Goal: Task Accomplishment & Management: Manage account settings

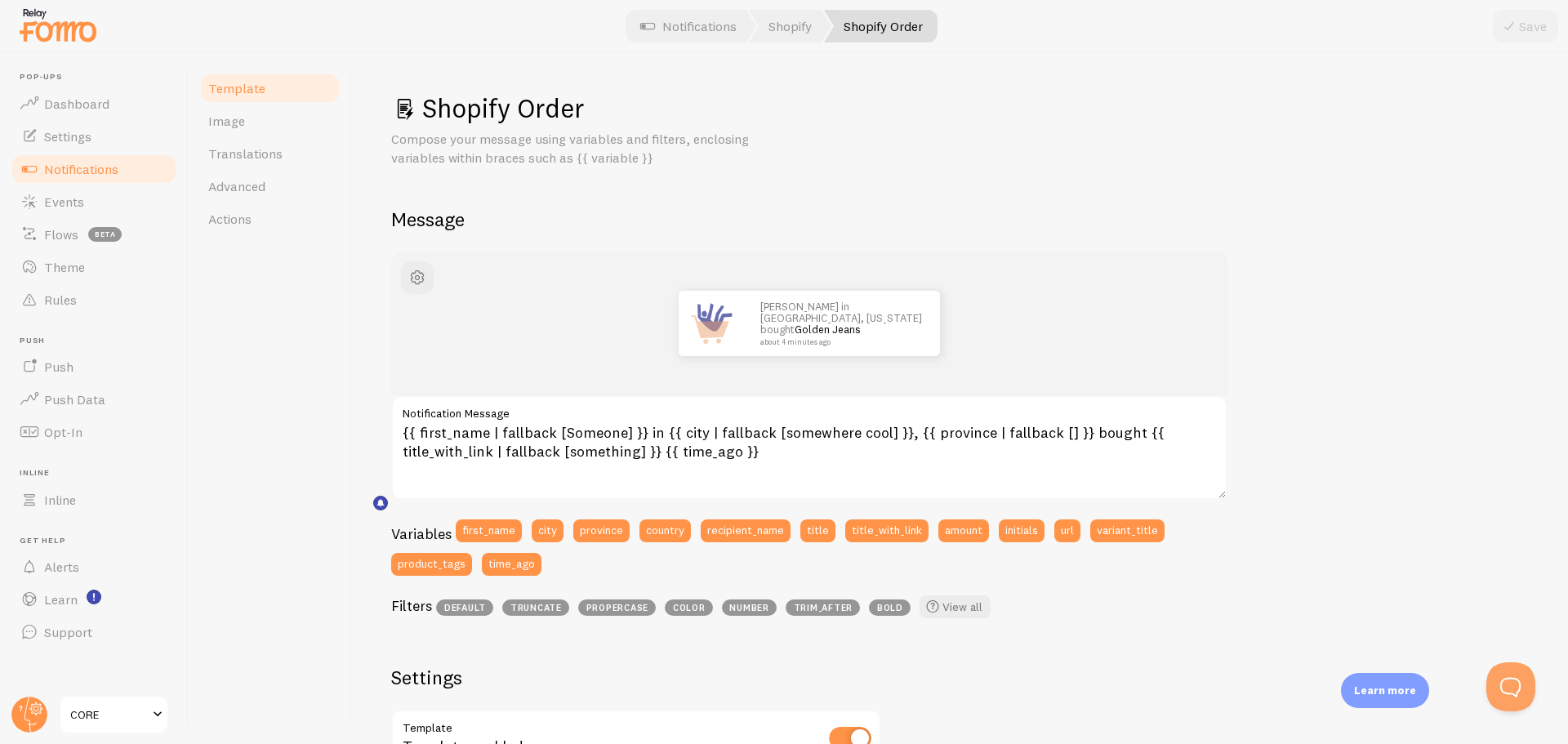
scroll to position [101, 0]
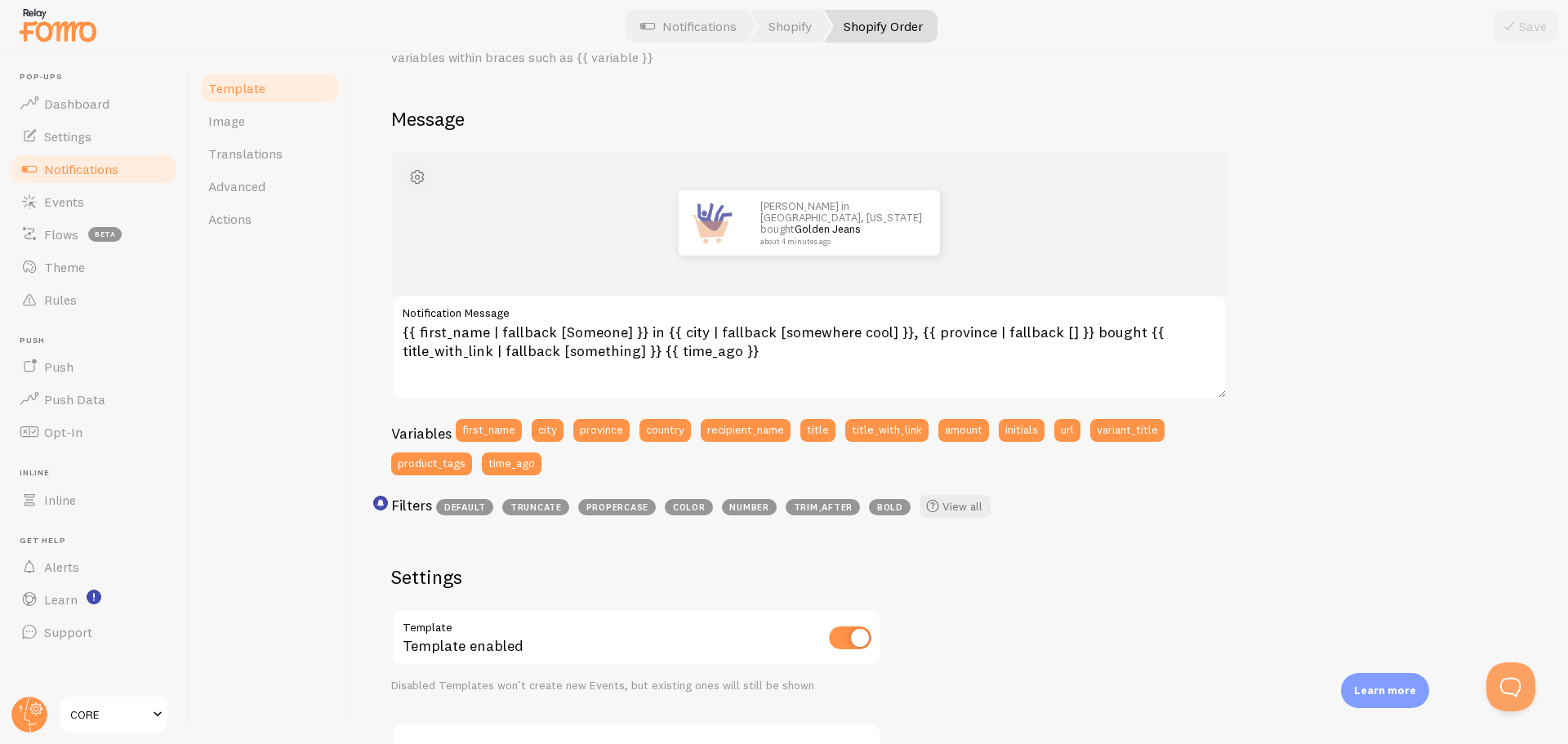
click at [419, 177] on span "button" at bounding box center [417, 177] width 19 height 19
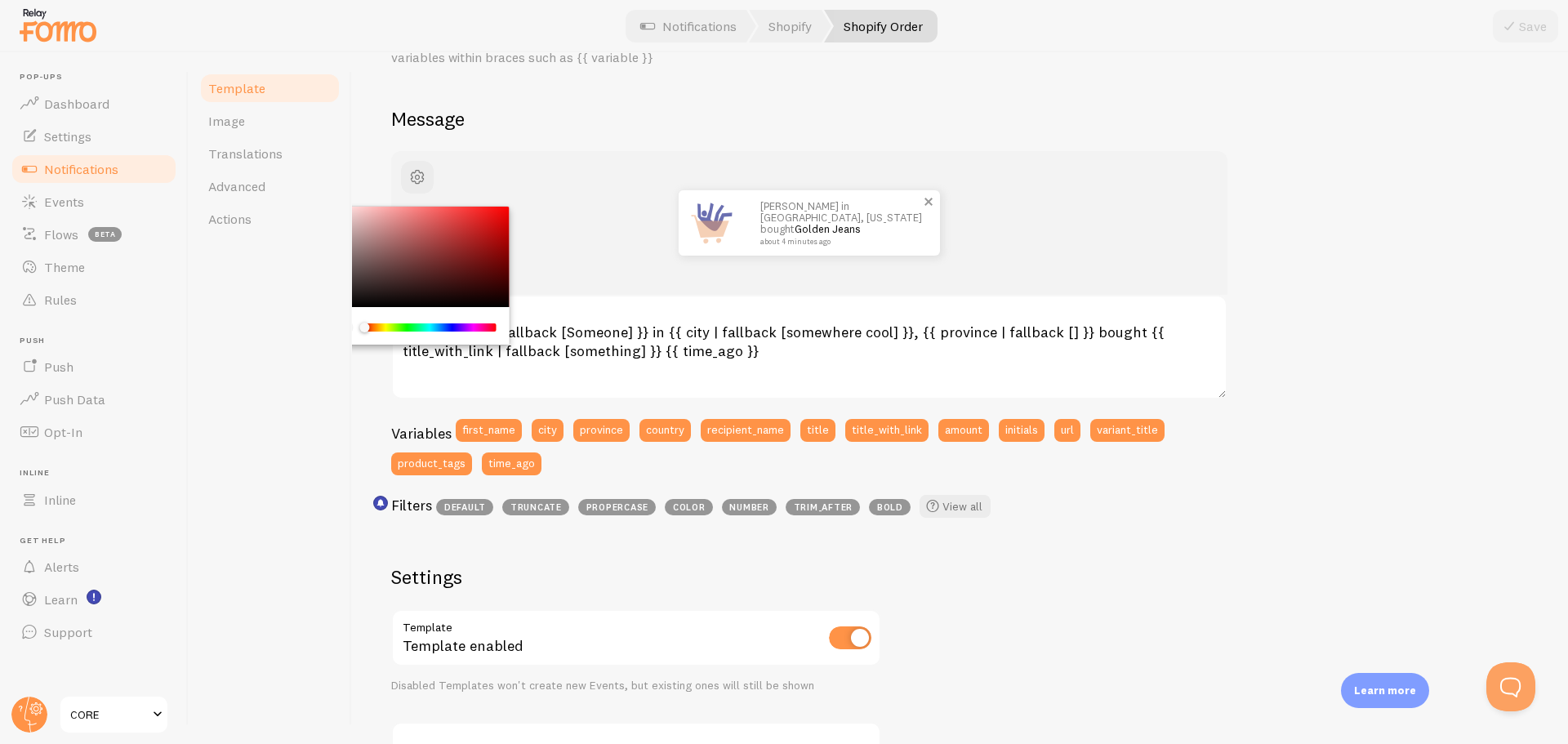
click at [706, 226] on img at bounding box center [711, 223] width 65 height 65
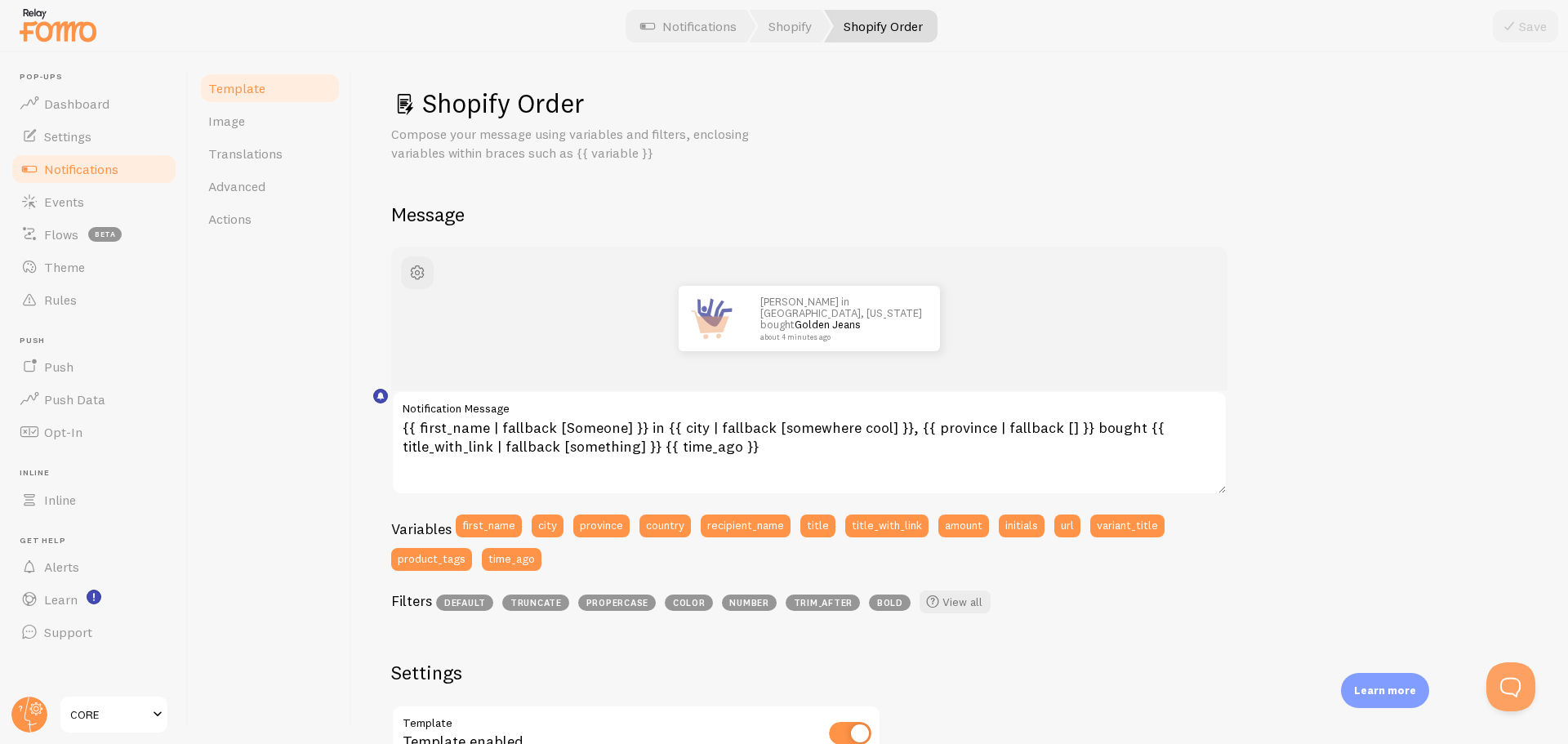
scroll to position [0, 0]
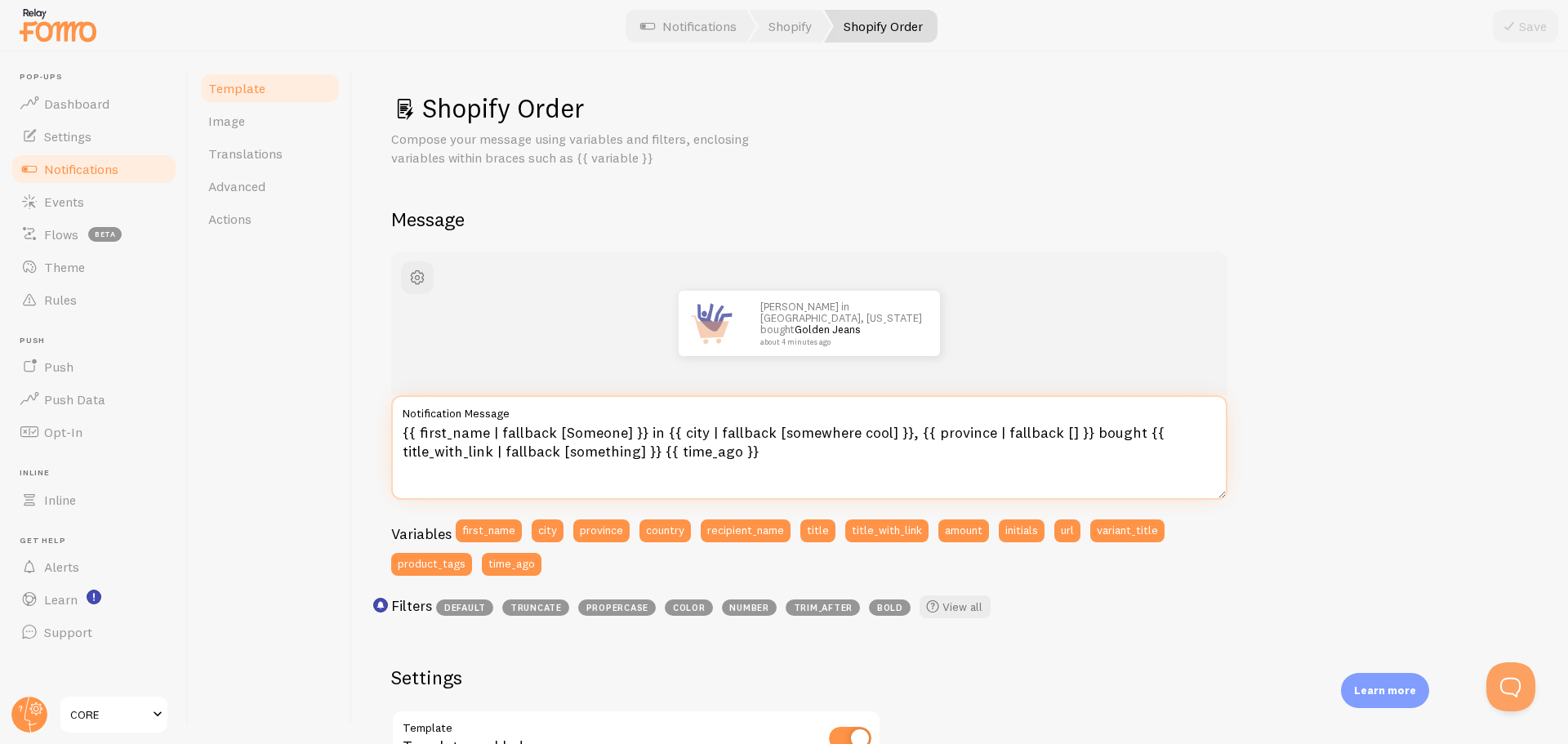
drag, startPoint x: 924, startPoint y: 431, endPoint x: 977, endPoint y: 434, distance: 53.1
click at [977, 434] on textarea "{{ first_name | fallback [Someone] }} in {{ city | fallback [somewhere cool] }}…" at bounding box center [809, 447] width 836 height 105
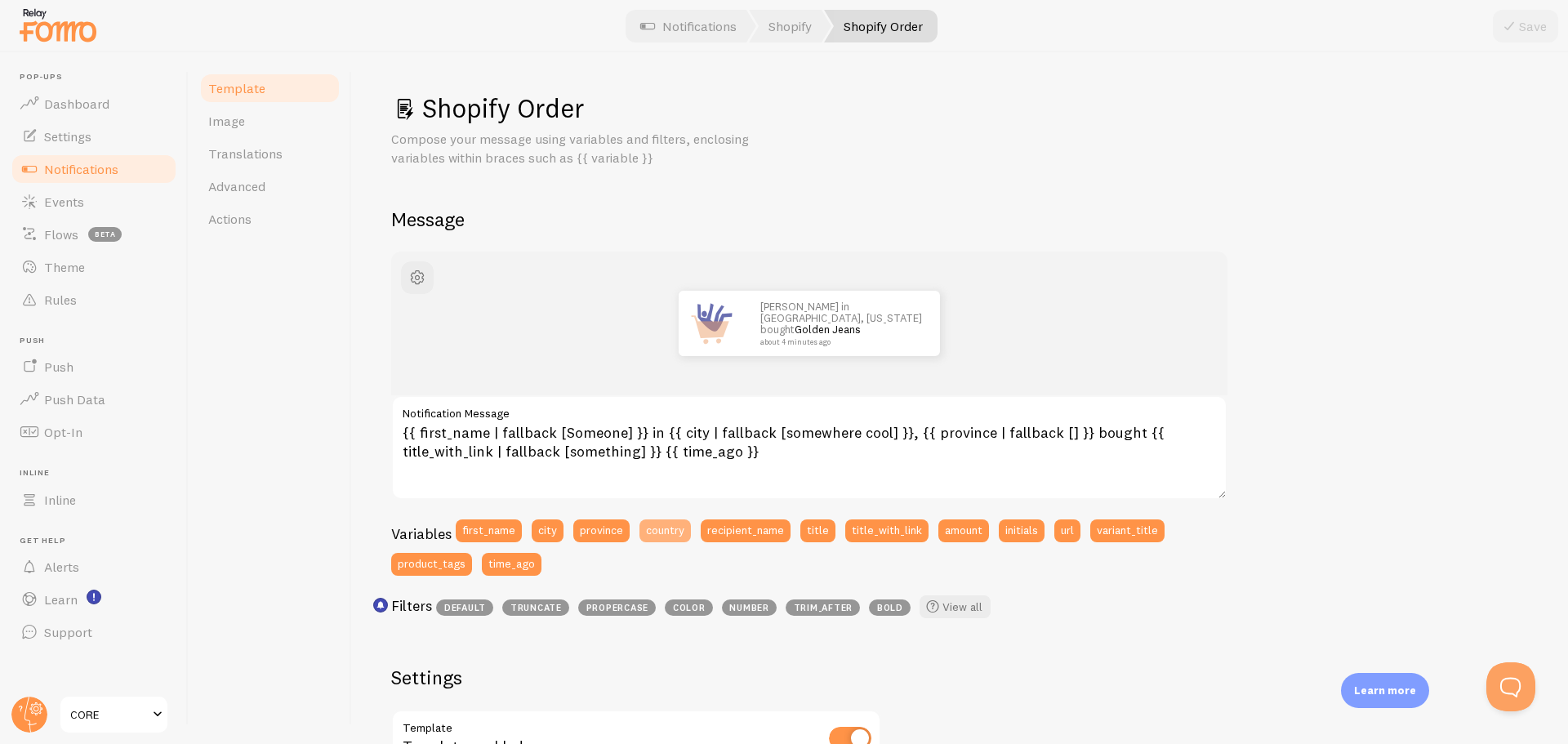
click at [673, 535] on button "country" at bounding box center [664, 530] width 51 height 23
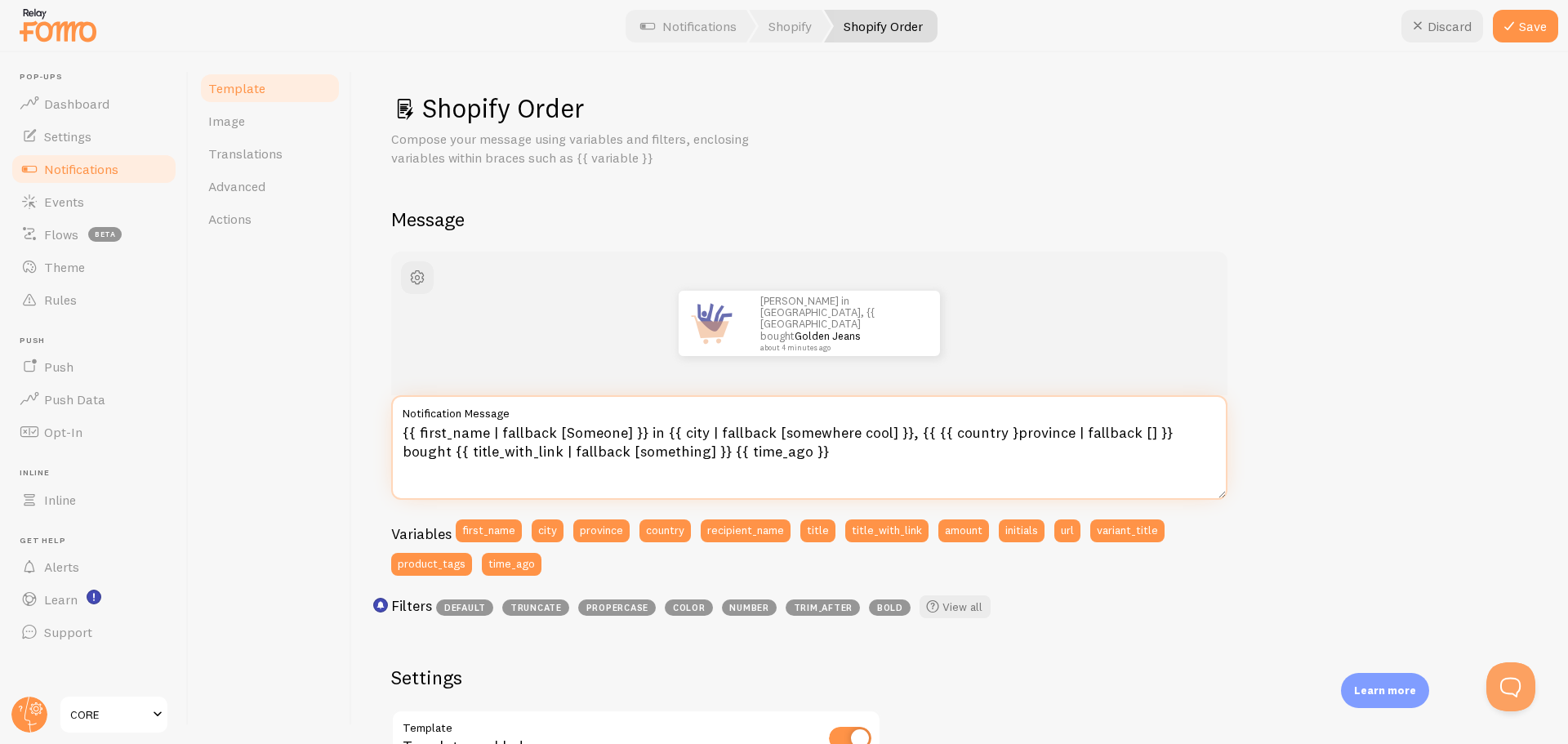
click at [928, 434] on textarea "{{ first_name | fallback [Someone] }} in {{ city | fallback [somewhere cool] }}…" at bounding box center [809, 447] width 836 height 105
click at [920, 428] on textarea "{{ first_name | fallback [Someone] }} in {{ city | fallback [somewhere cool] }}…" at bounding box center [809, 447] width 836 height 105
click at [929, 434] on textarea "{{ first_name | fallback [Someone] }} in {{ city | fallback [somewhere cool] }}…" at bounding box center [809, 447] width 836 height 105
drag, startPoint x: 982, startPoint y: 431, endPoint x: 985, endPoint y: 466, distance: 35.1
click at [982, 432] on textarea "{{ first_name | fallback [Someone] }} in {{ city | fallback [somewhere cool] }}…" at bounding box center [809, 447] width 836 height 105
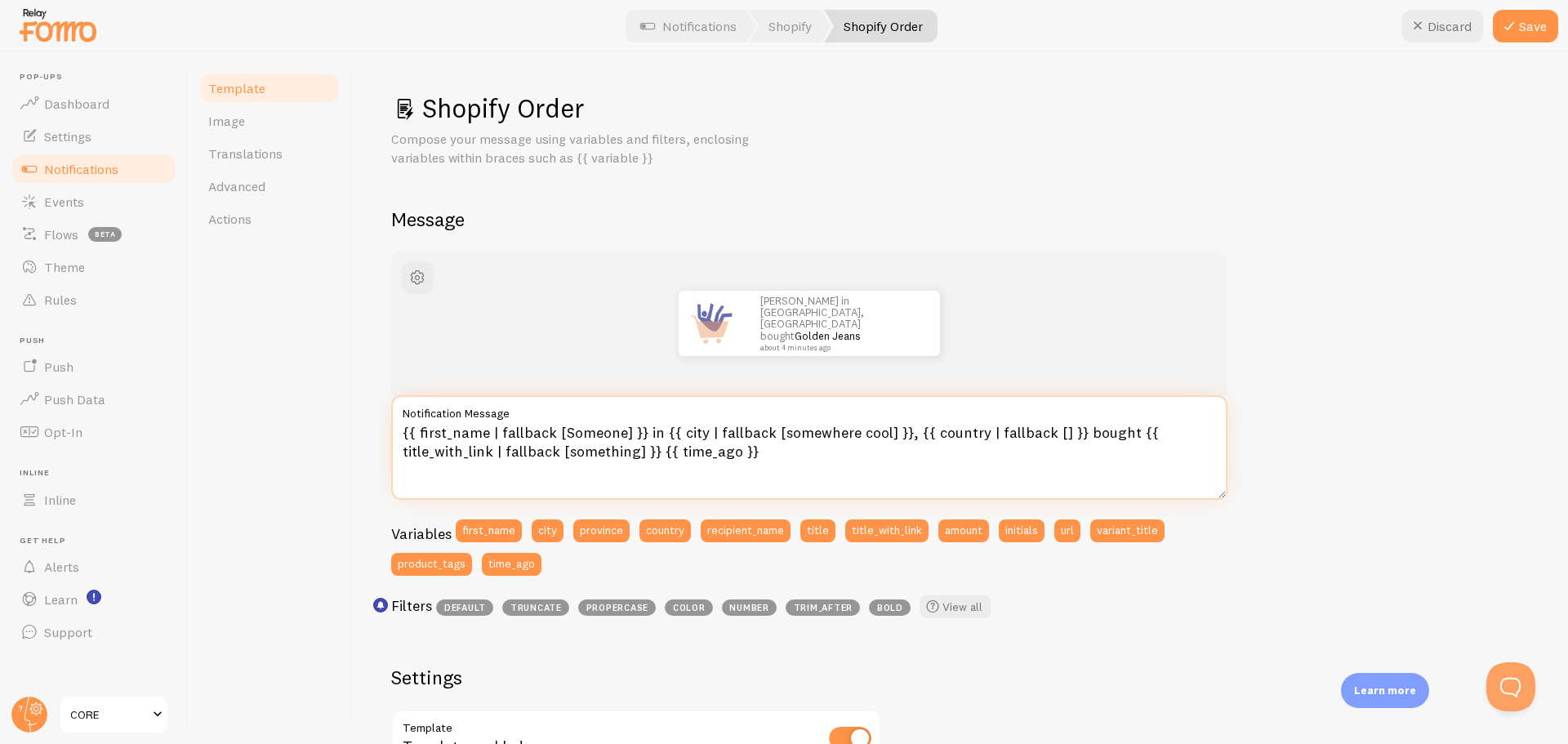
drag, startPoint x: 874, startPoint y: 434, endPoint x: 773, endPoint y: 436, distance: 101.0
click at [773, 436] on textarea "{{ first_name | fallback [Someone] }} in {{ city | fallback [somewhere cool] }}…" at bounding box center [809, 447] width 836 height 105
type textarea "{{ first_name | fallback [Someone] }} in {{ city | fallback [] }}, {{ country |…"
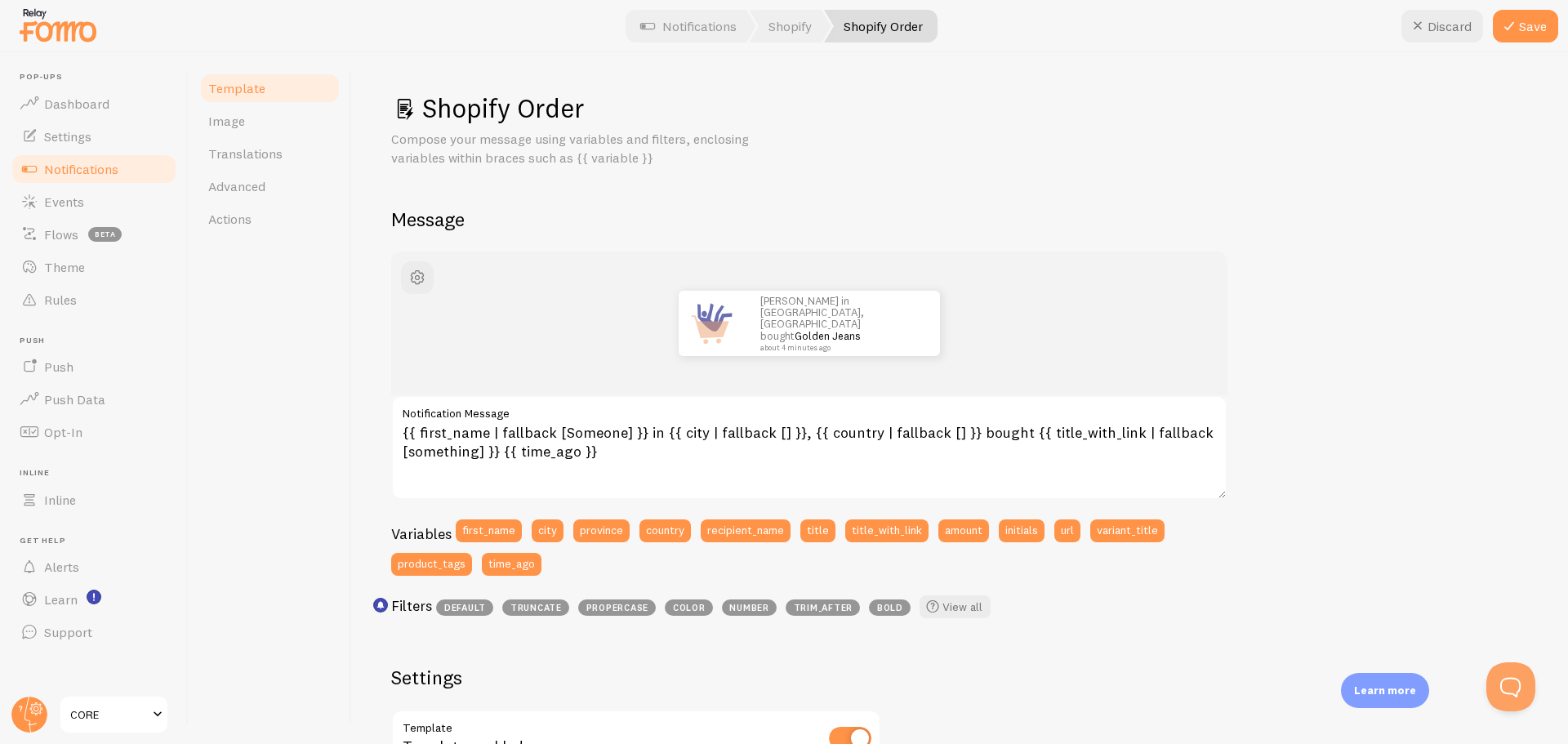
click at [649, 419] on label "Notification Message" at bounding box center [809, 408] width 836 height 28
click at [649, 419] on textarea "{{ first_name | fallback [Someone] }} in {{ city | fallback [] }}, {{ country |…" at bounding box center [809, 447] width 836 height 105
click at [649, 433] on textarea "{{ first_name | fallback [Someone] }} in {{ city | fallback [] }}, {{ country |…" at bounding box center [809, 447] width 836 height 105
click at [418, 269] on span "button" at bounding box center [417, 277] width 19 height 19
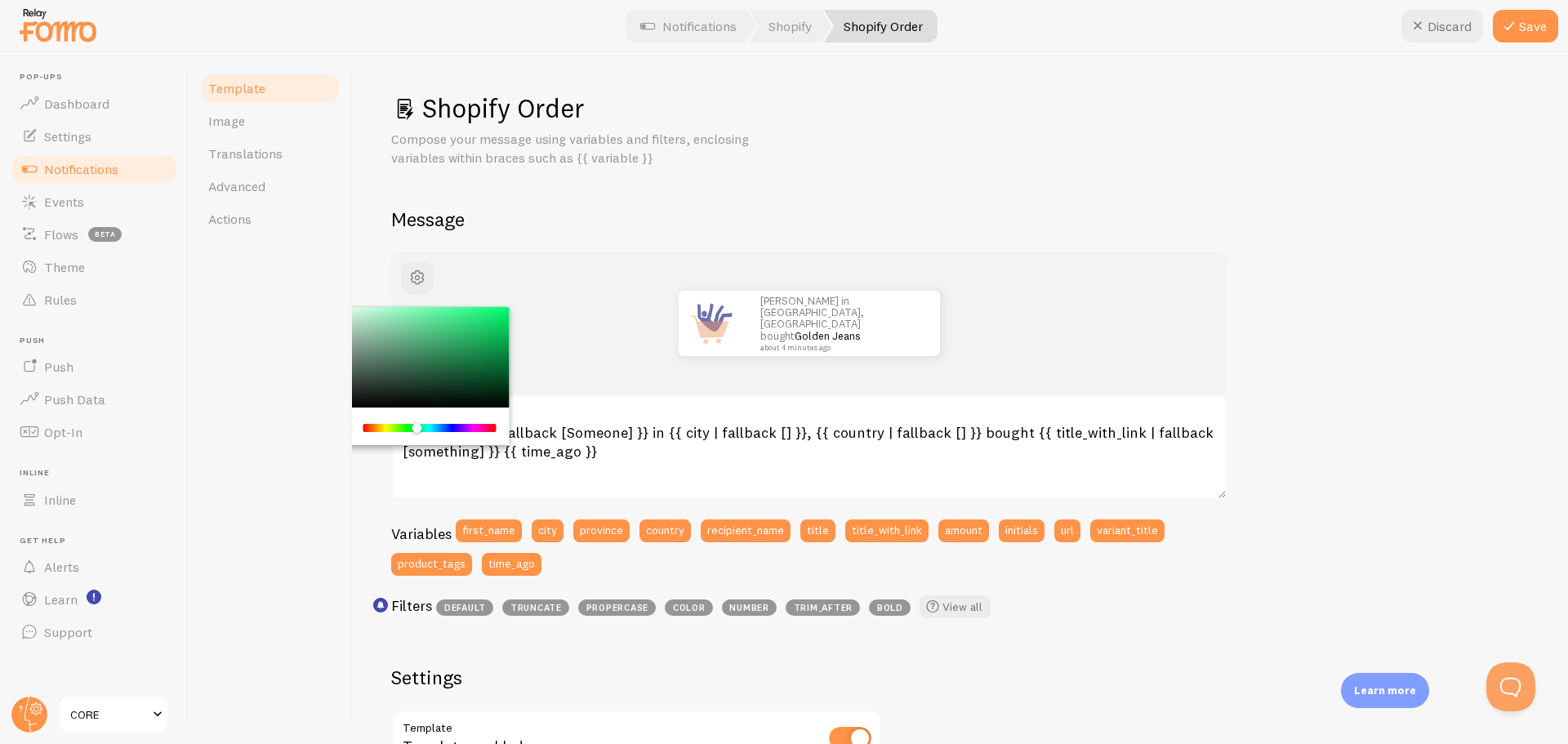
drag, startPoint x: 407, startPoint y: 425, endPoint x: 477, endPoint y: 435, distance: 70.7
click at [477, 435] on div "Chrome color picker" at bounding box center [430, 428] width 133 height 15
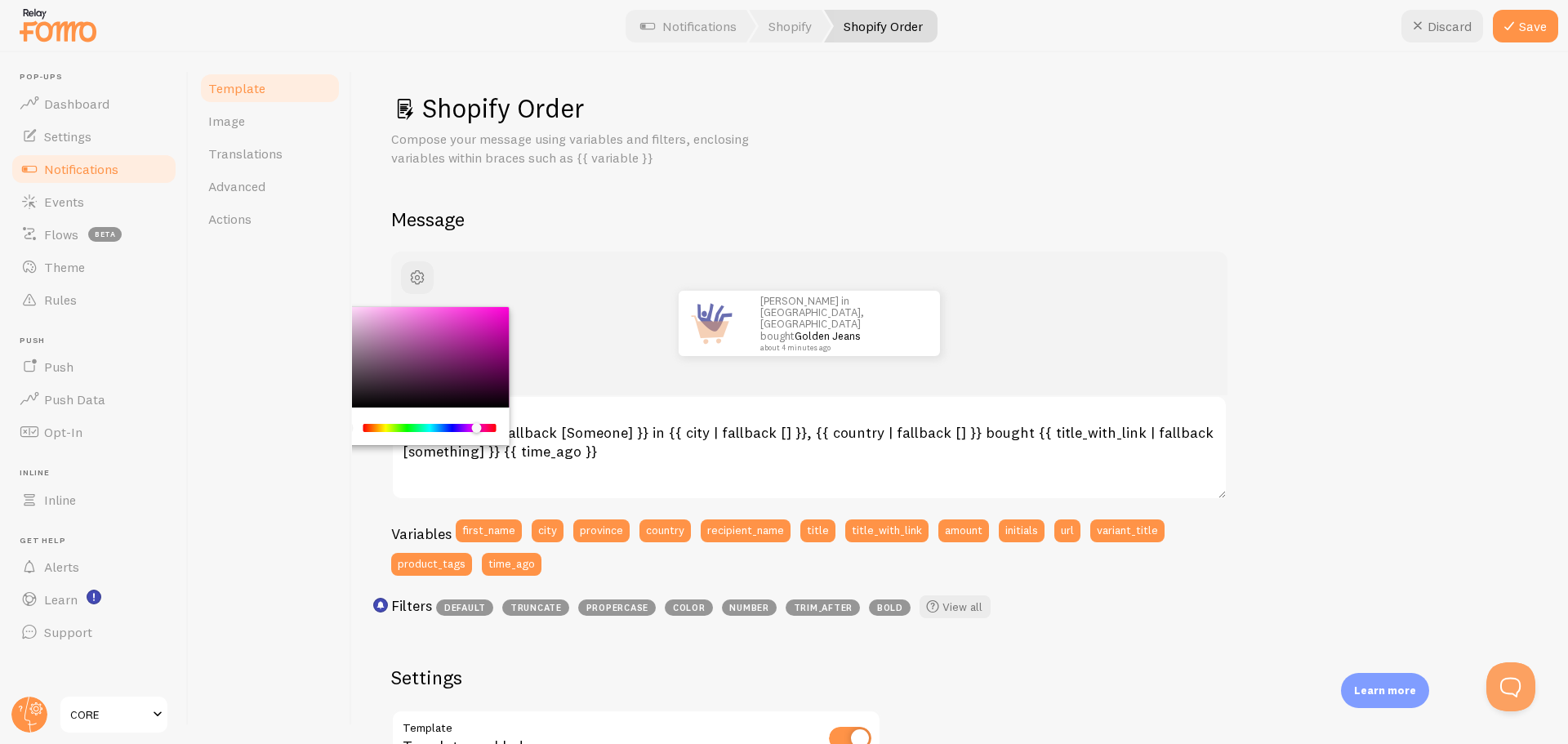
click at [391, 430] on div "Chrome color picker" at bounding box center [430, 428] width 130 height 8
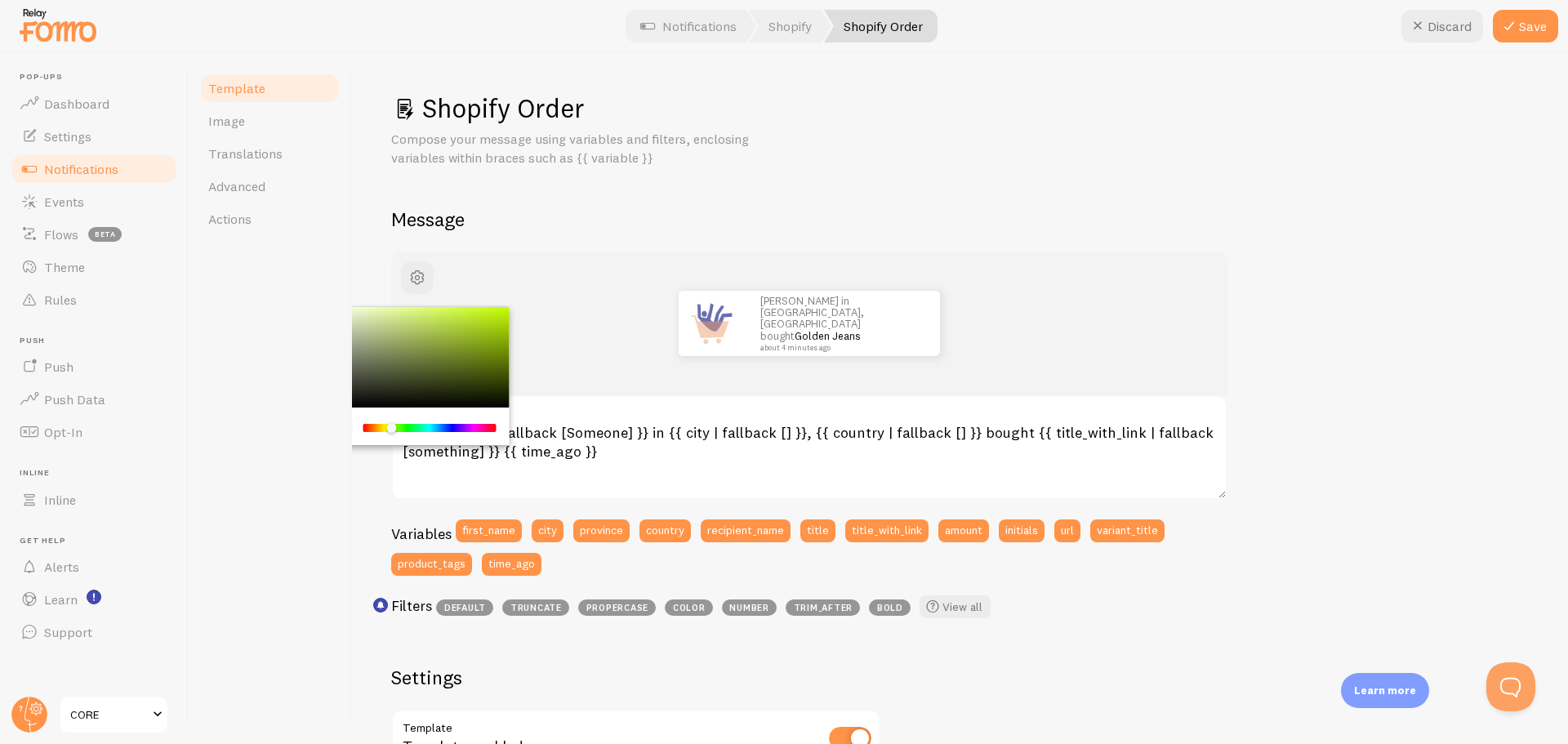
click at [428, 363] on div "Chrome color picker" at bounding box center [417, 357] width 184 height 101
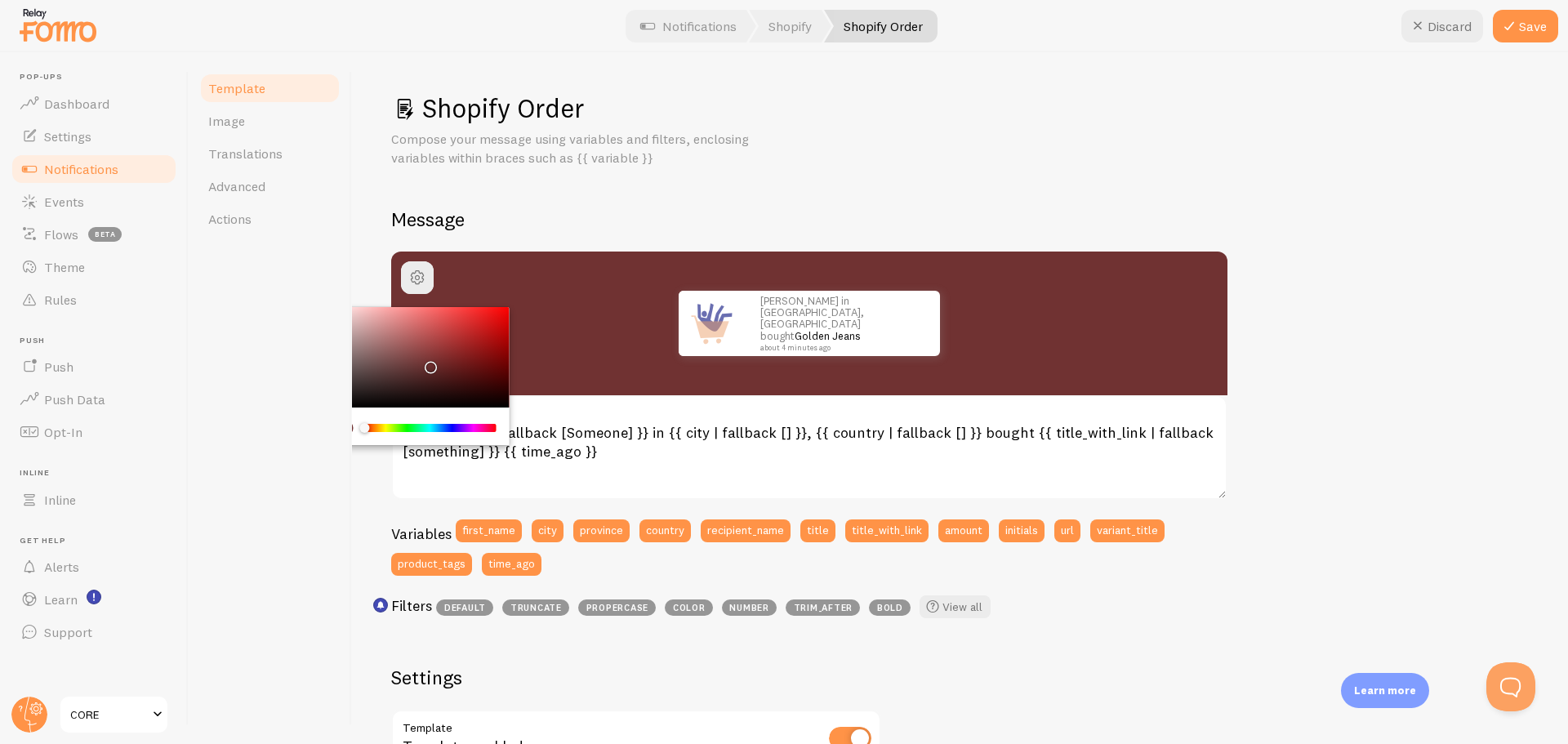
drag, startPoint x: 388, startPoint y: 428, endPoint x: 347, endPoint y: 427, distance: 41.0
click at [350, 427] on div "Template Image Translations Advanced Actions Shopify Order Compose your message…" at bounding box center [878, 398] width 1380 height 692
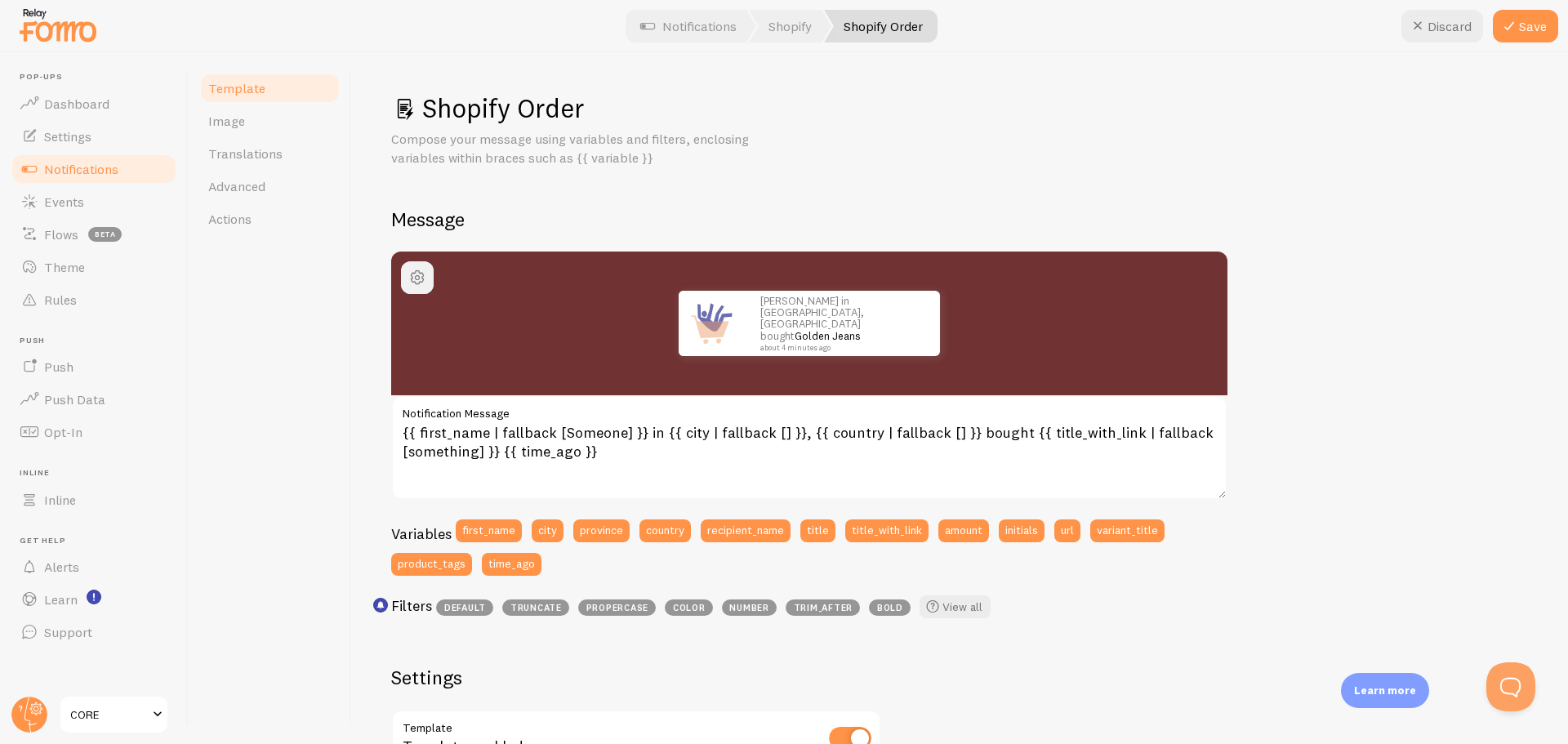
click at [408, 284] on span "button" at bounding box center [417, 277] width 19 height 19
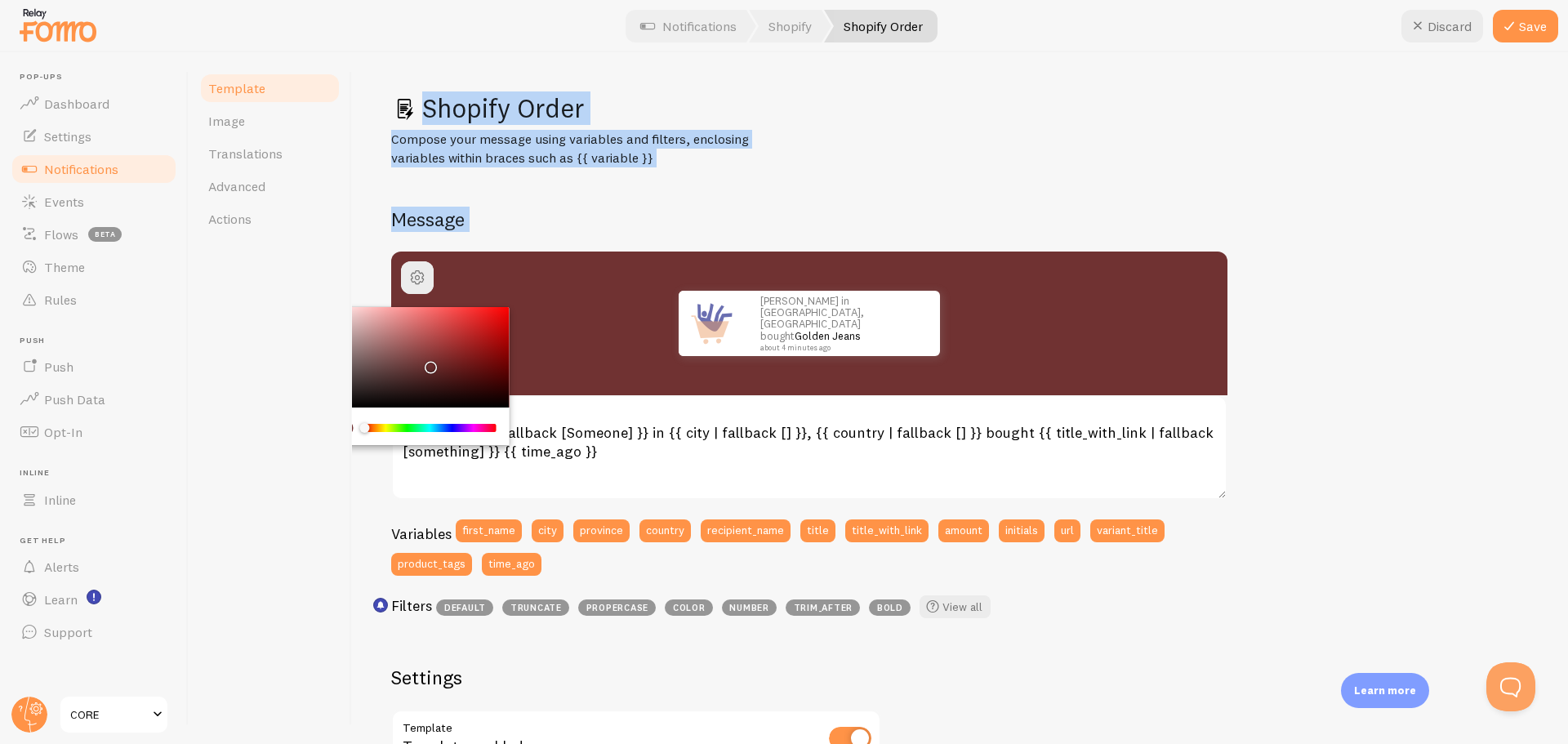
click at [357, 307] on div "Template Image Translations Advanced Actions Shopify Order Compose your message…" at bounding box center [878, 398] width 1380 height 692
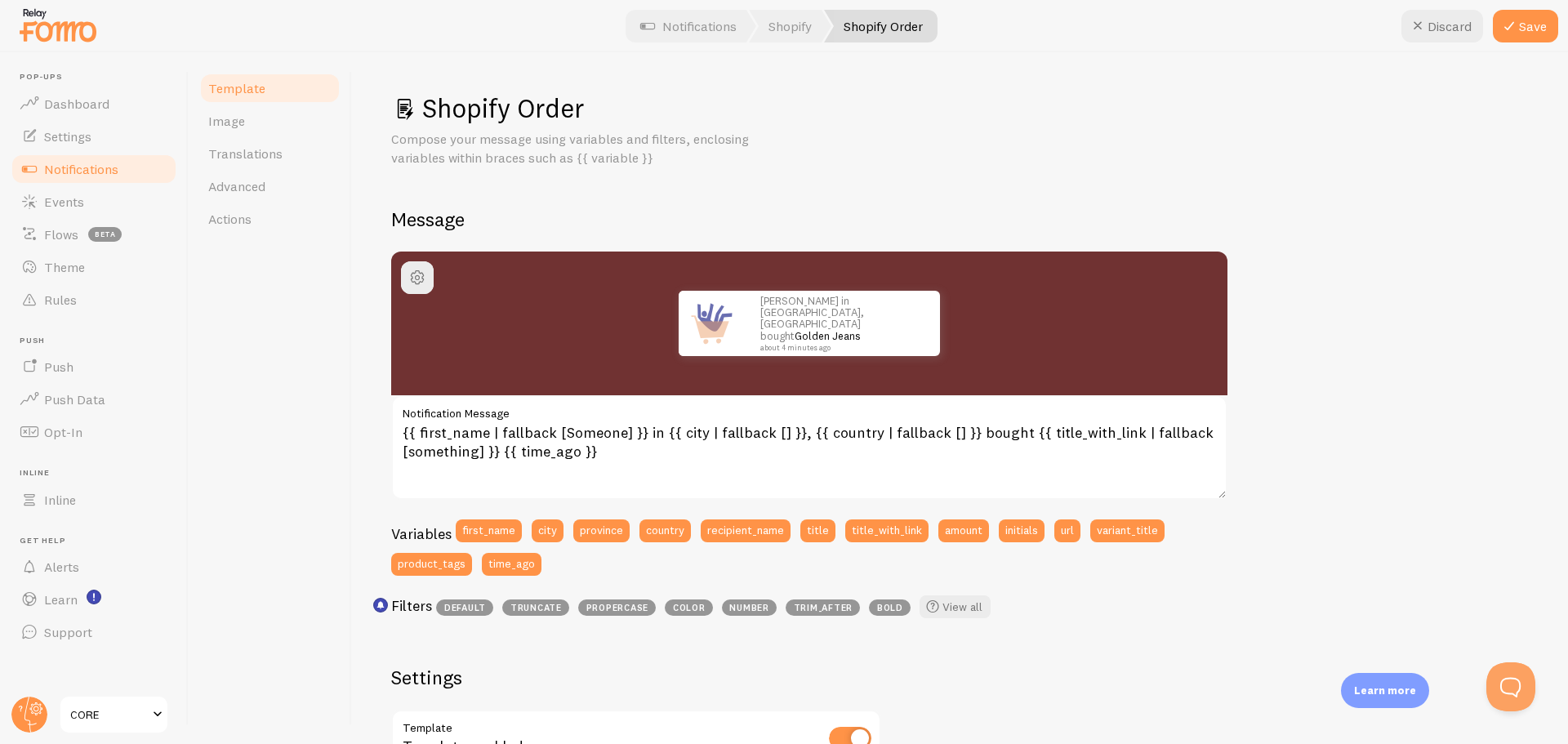
click at [352, 307] on div "Template Image Translations Advanced Actions" at bounding box center [270, 398] width 164 height 692
click at [425, 275] on span "button" at bounding box center [417, 277] width 19 height 19
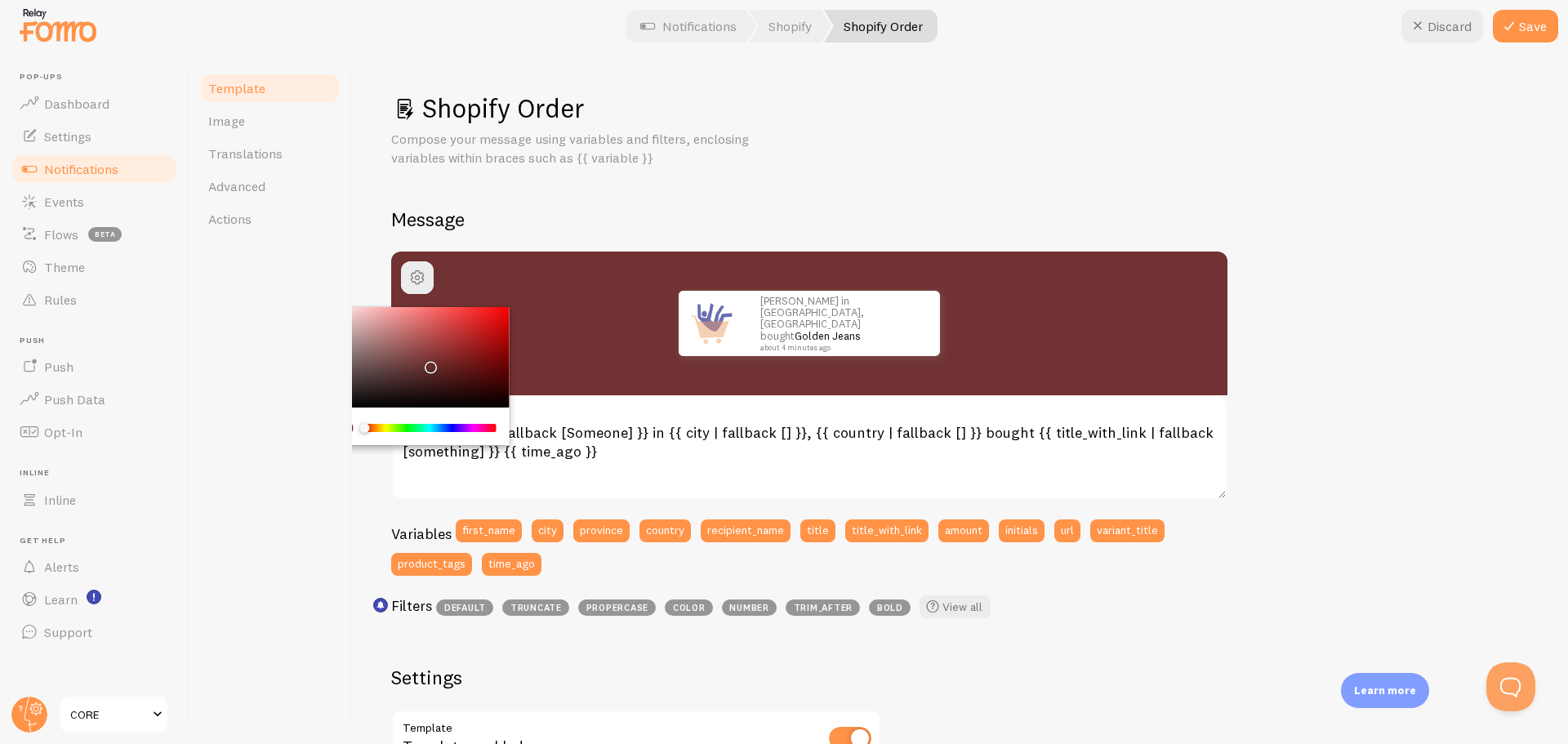
drag, startPoint x: 366, startPoint y: 424, endPoint x: 356, endPoint y: 424, distance: 10.0
click at [356, 424] on div "Chrome color picker" at bounding box center [418, 428] width 158 height 15
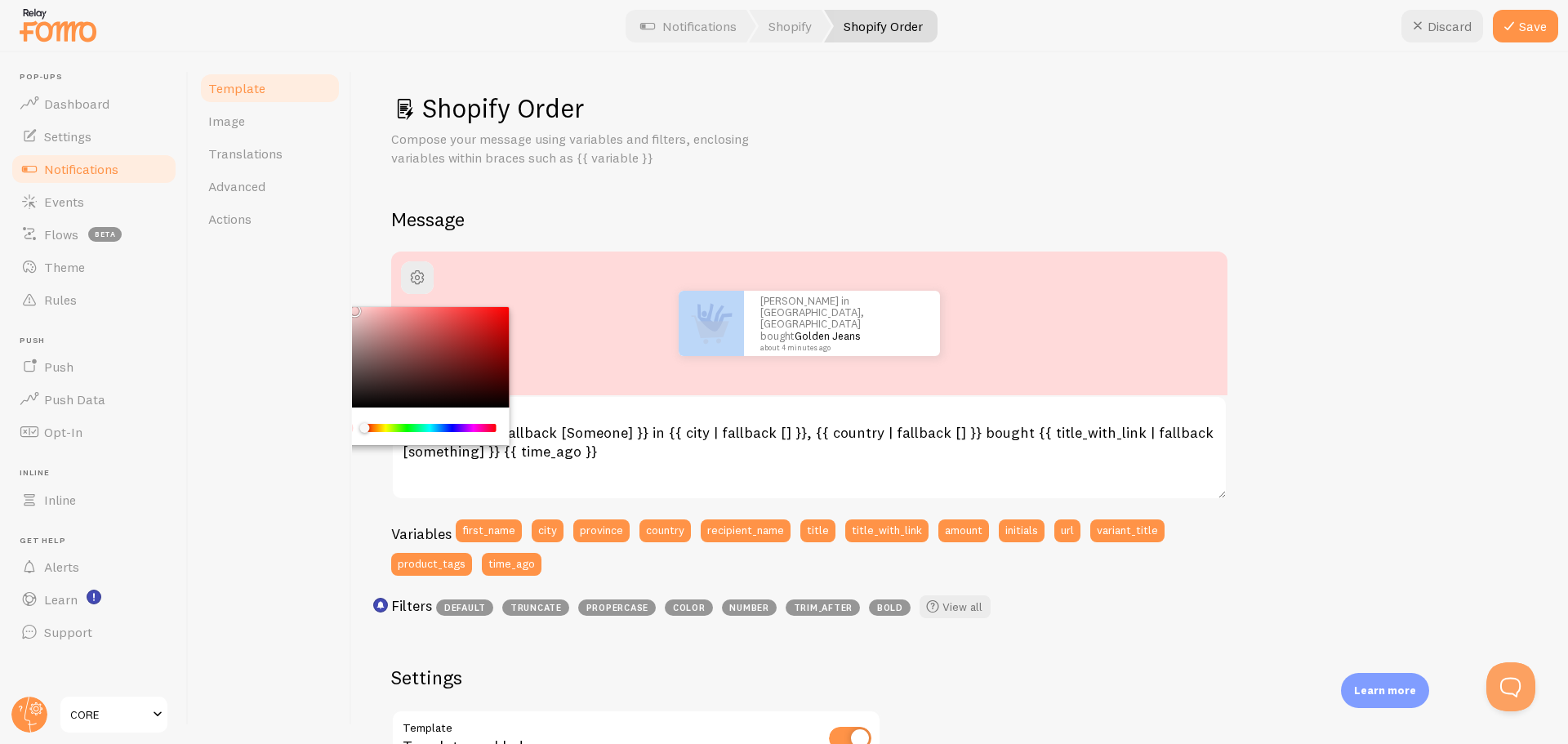
drag, startPoint x: 425, startPoint y: 362, endPoint x: 352, endPoint y: 305, distance: 92.6
click at [352, 305] on div "Shopify Order Compose your message using variables and filters, enclosing varia…" at bounding box center [961, 398] width 1216 height 692
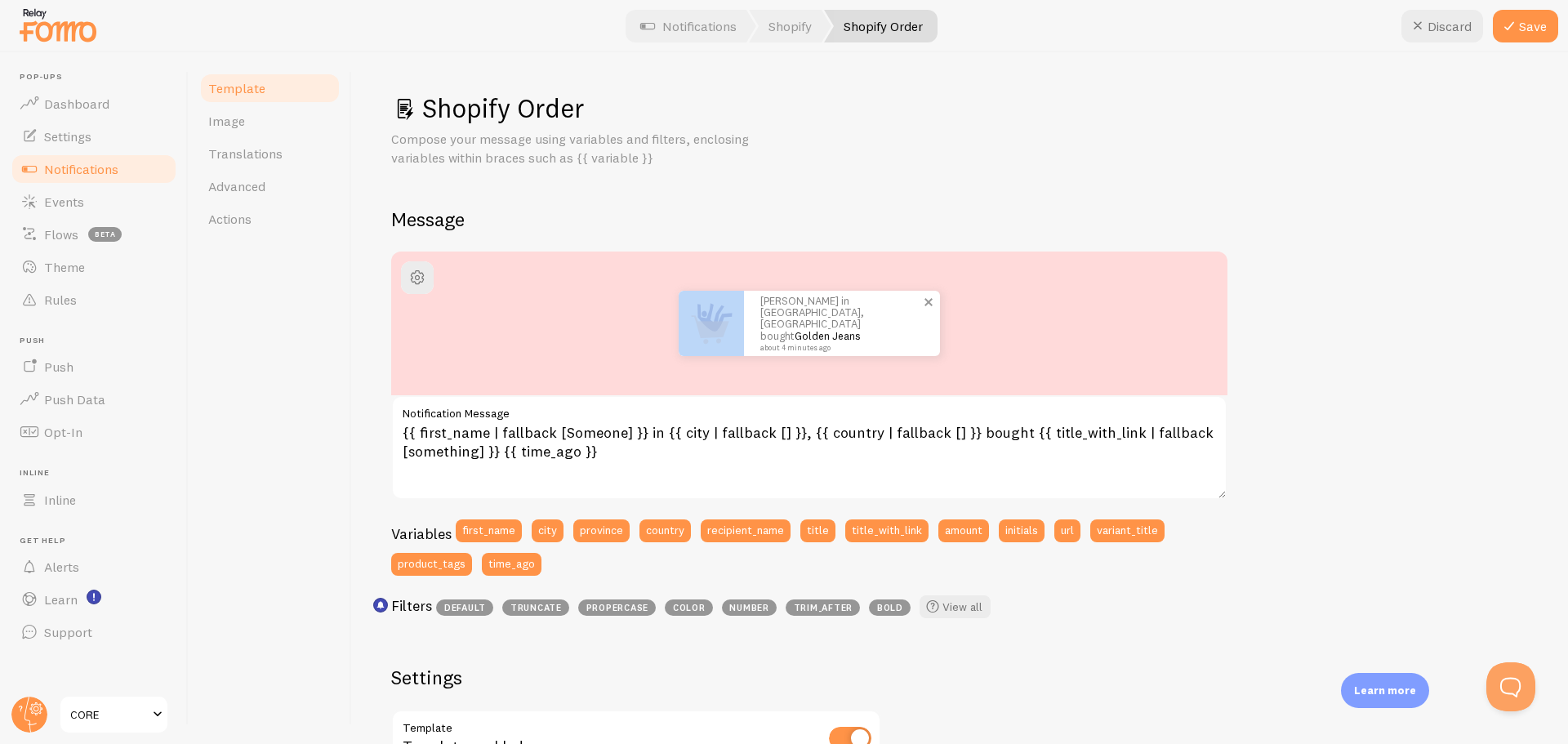
click at [850, 329] on link "Golden Jeans" at bounding box center [827, 336] width 66 height 13
drag, startPoint x: 390, startPoint y: 398, endPoint x: 343, endPoint y: 445, distance: 66.5
click at [341, 434] on div "Template Image Translations Advanced Actions" at bounding box center [270, 398] width 164 height 692
click at [430, 277] on button "button" at bounding box center [417, 278] width 33 height 33
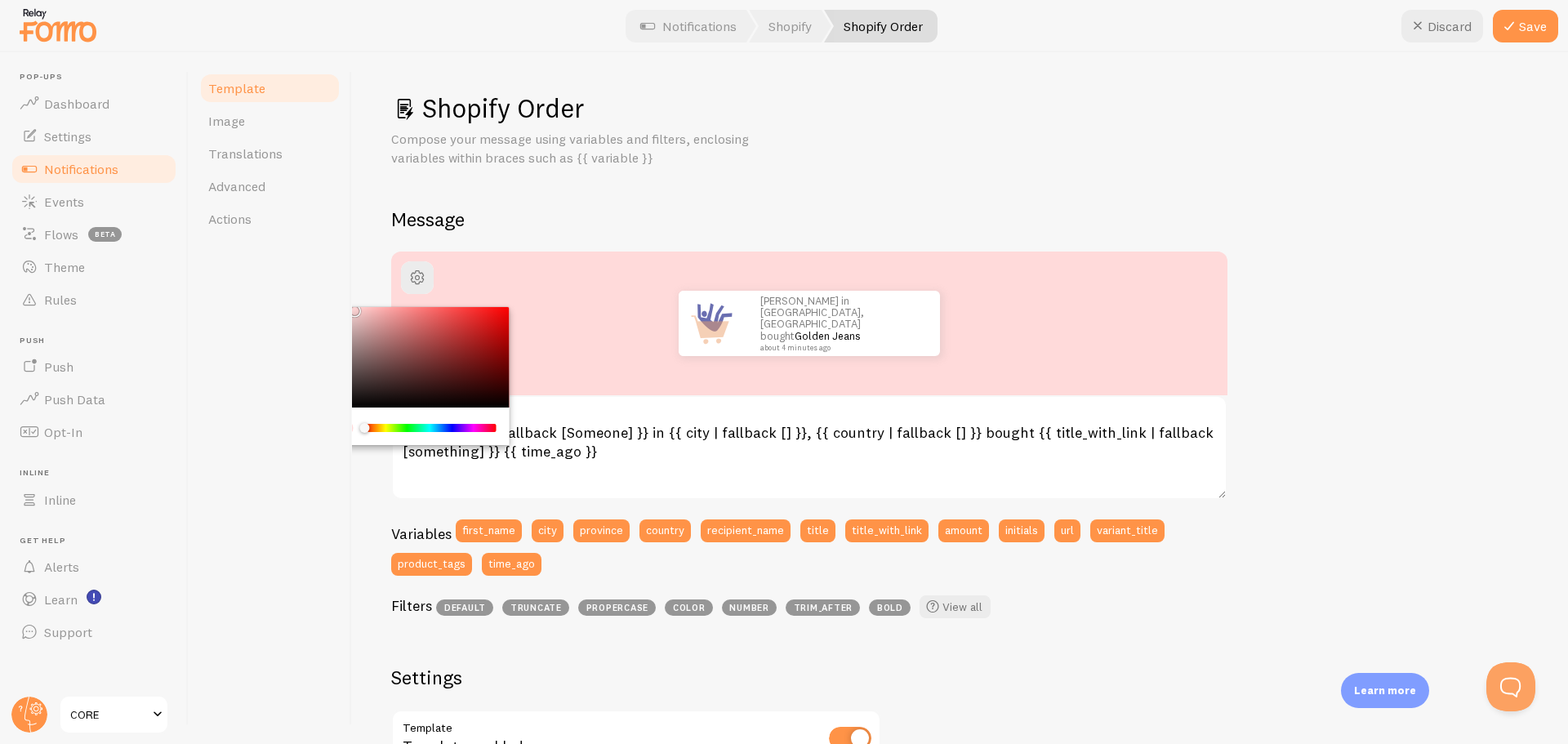
click at [363, 429] on div "Chrome color picker" at bounding box center [365, 428] width 10 height 10
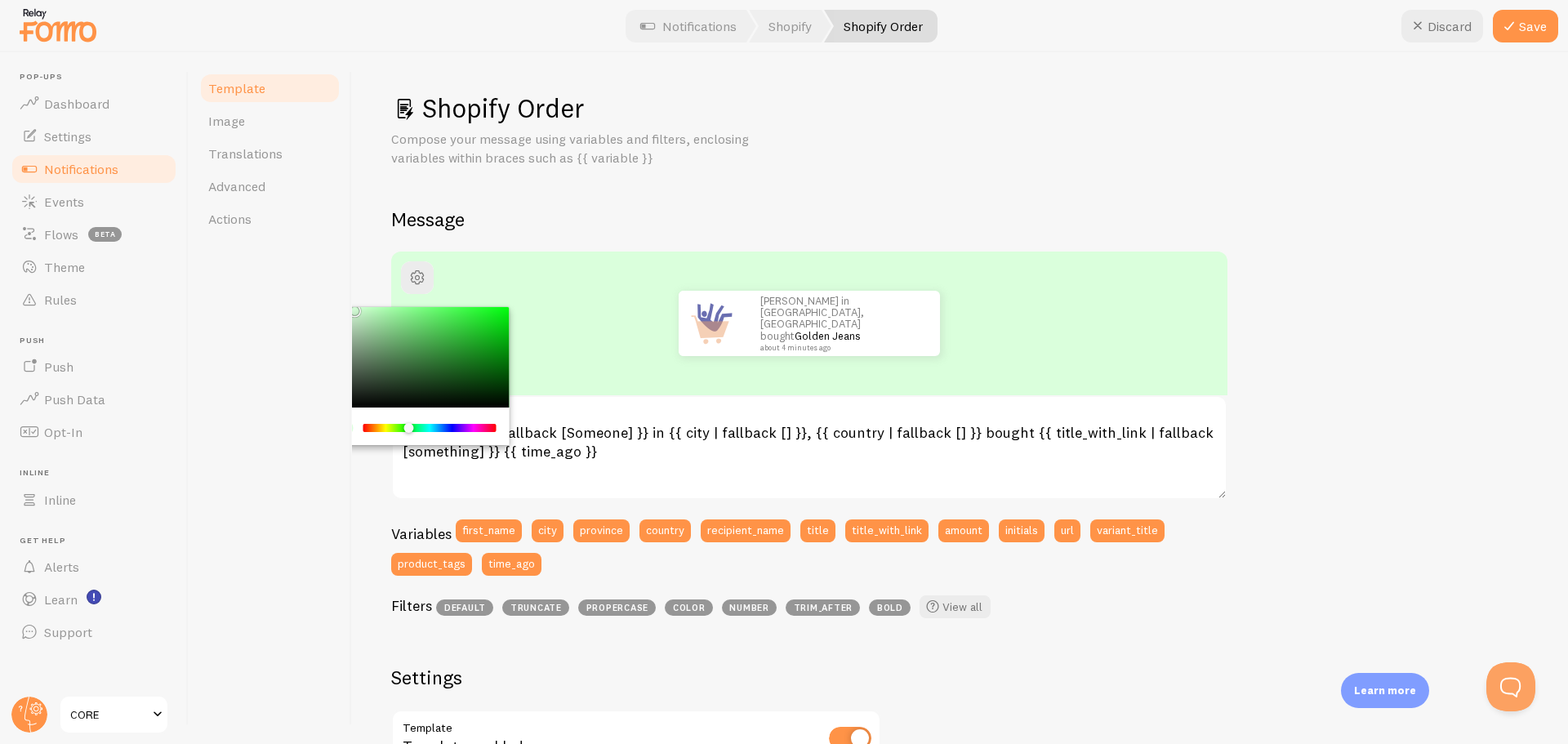
drag, startPoint x: 365, startPoint y: 426, endPoint x: 409, endPoint y: 425, distance: 44.0
click at [409, 425] on div "Chrome color picker" at bounding box center [409, 428] width 10 height 10
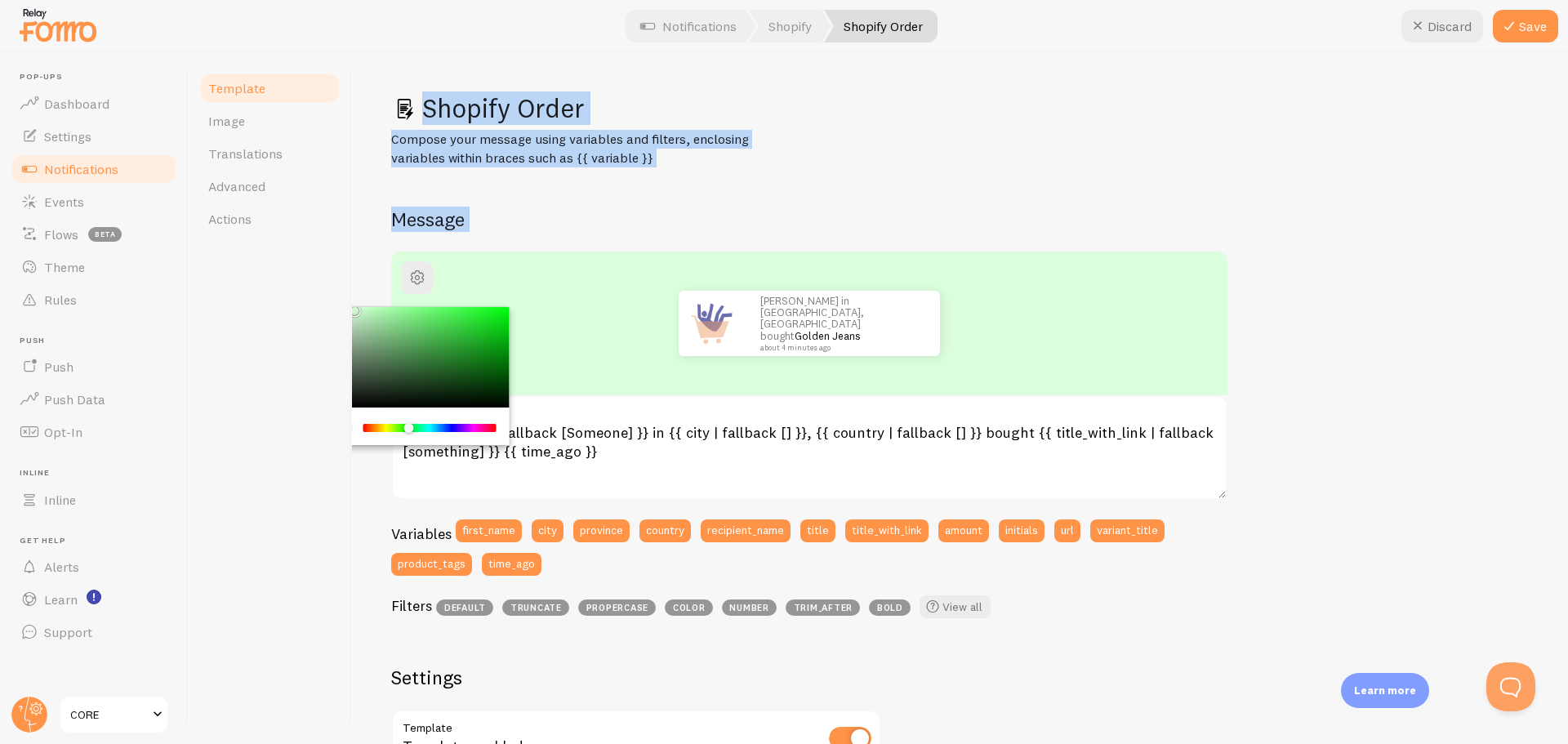
drag, startPoint x: 356, startPoint y: 310, endPoint x: 352, endPoint y: 325, distance: 15.5
click at [352, 299] on div "Template Image Translations Advanced Actions Shopify Order Compose your message…" at bounding box center [878, 398] width 1380 height 692
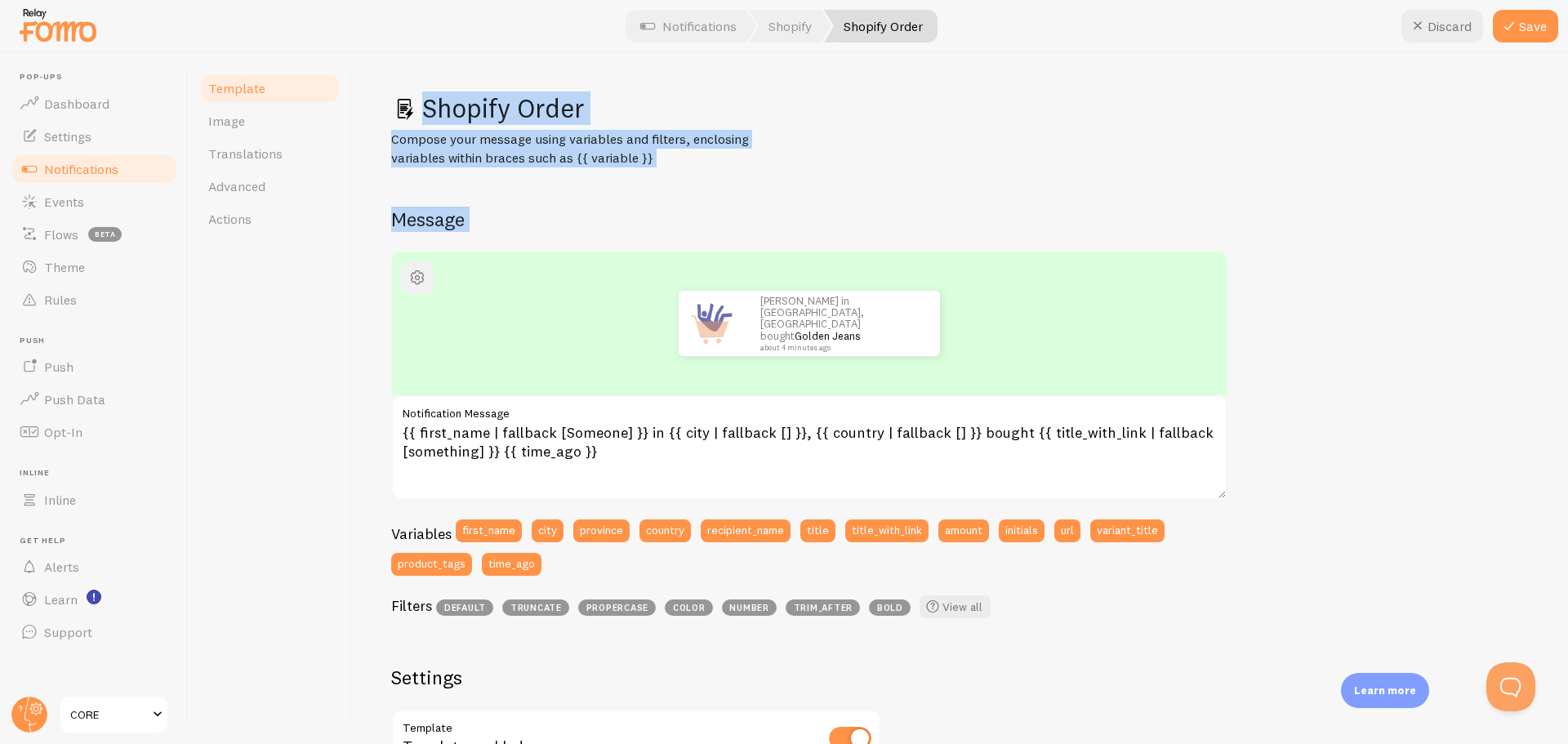
click at [421, 262] on button "button" at bounding box center [417, 278] width 33 height 33
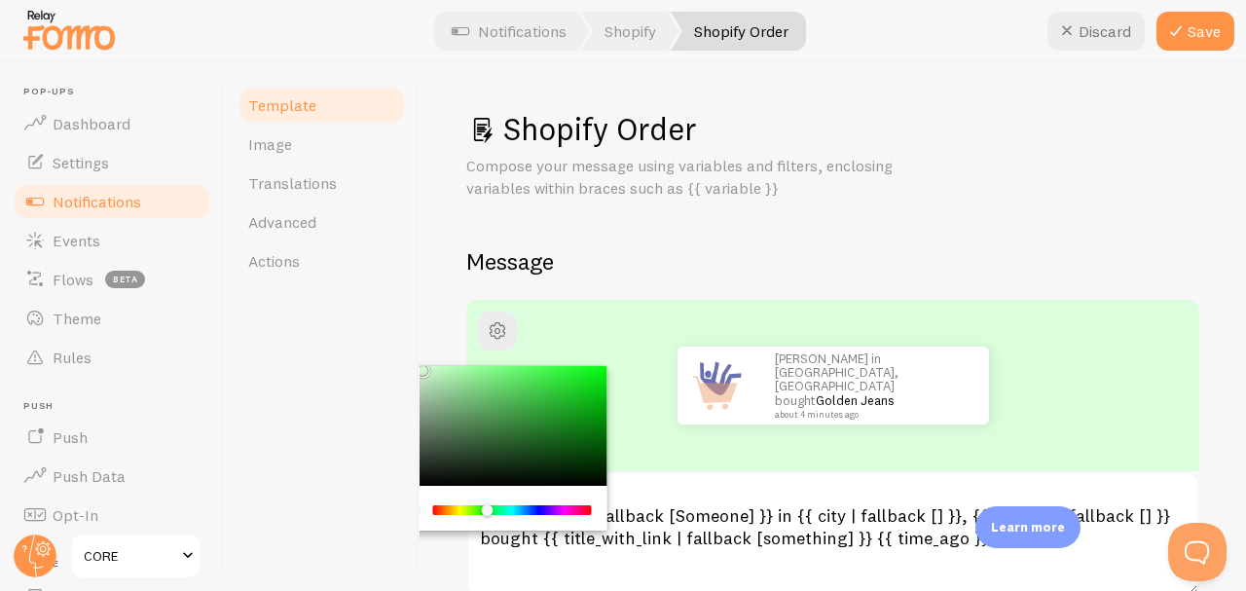
click at [437, 509] on div "Chrome color picker" at bounding box center [512, 510] width 155 height 10
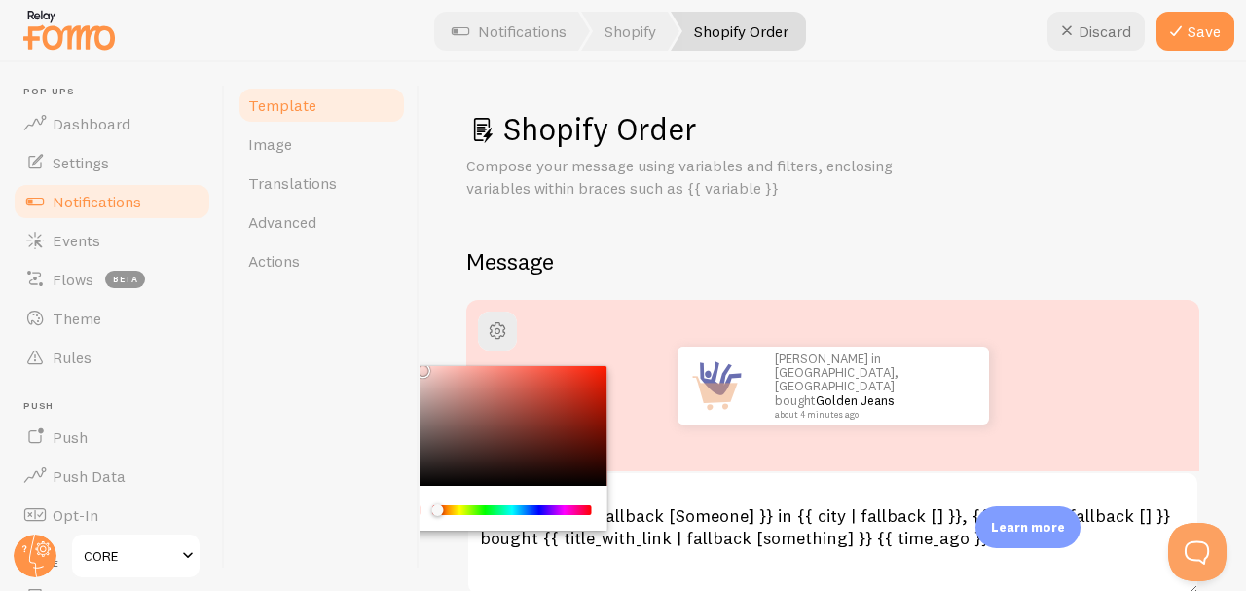
click at [466, 509] on div "Chrome color picker" at bounding box center [512, 510] width 155 height 10
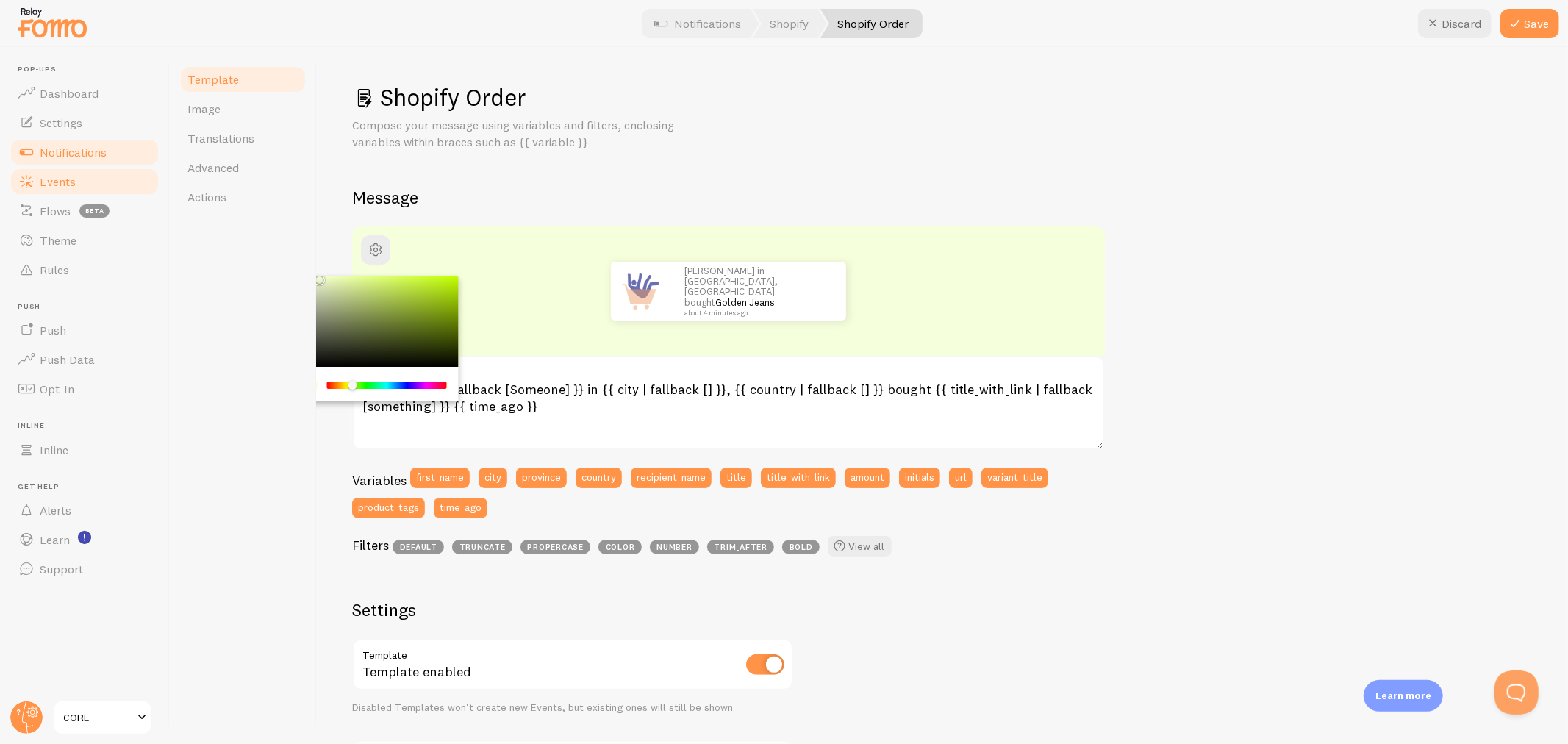
click at [90, 167] on link "Events" at bounding box center [85, 181] width 152 height 29
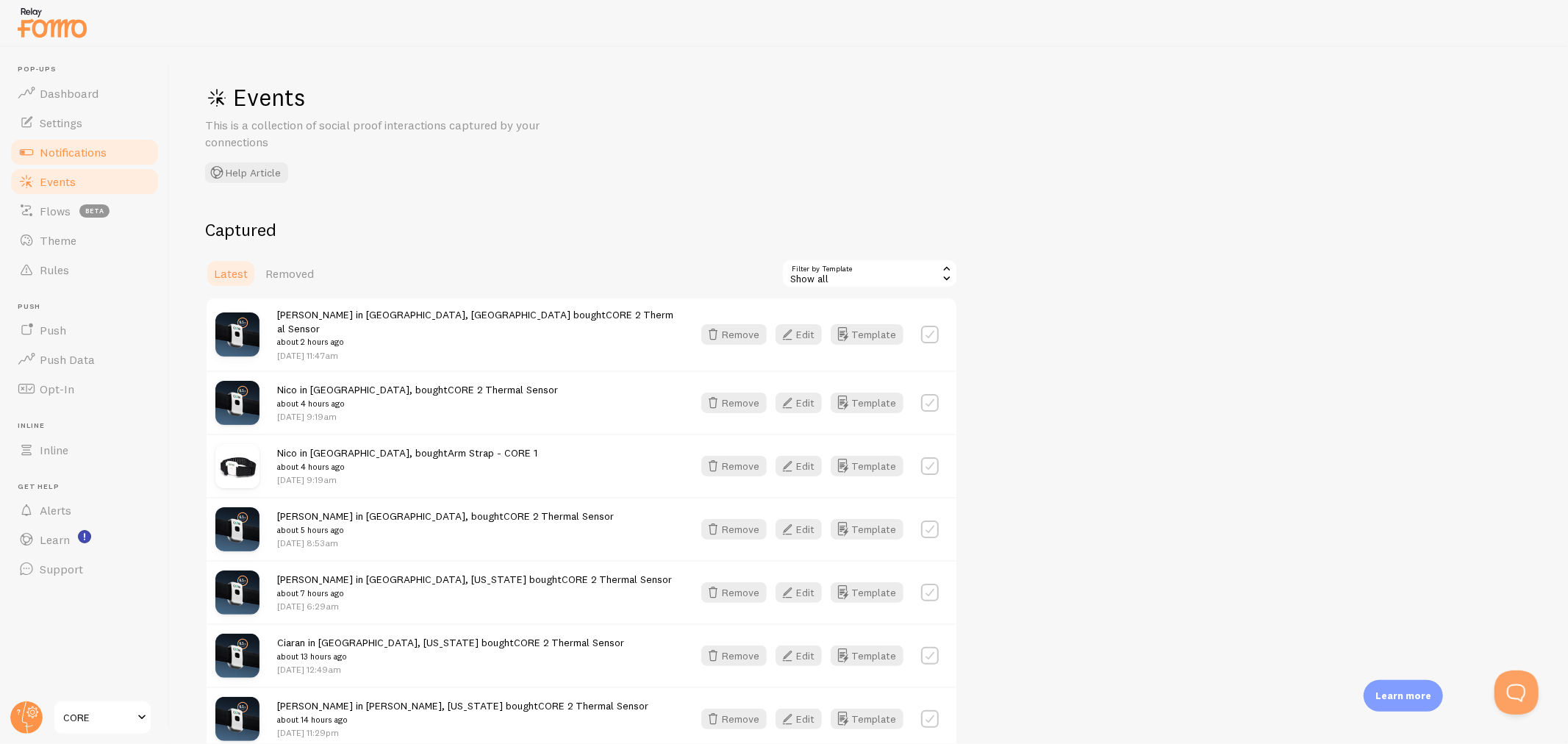
click at [54, 155] on span "Notifications" at bounding box center [73, 152] width 67 height 14
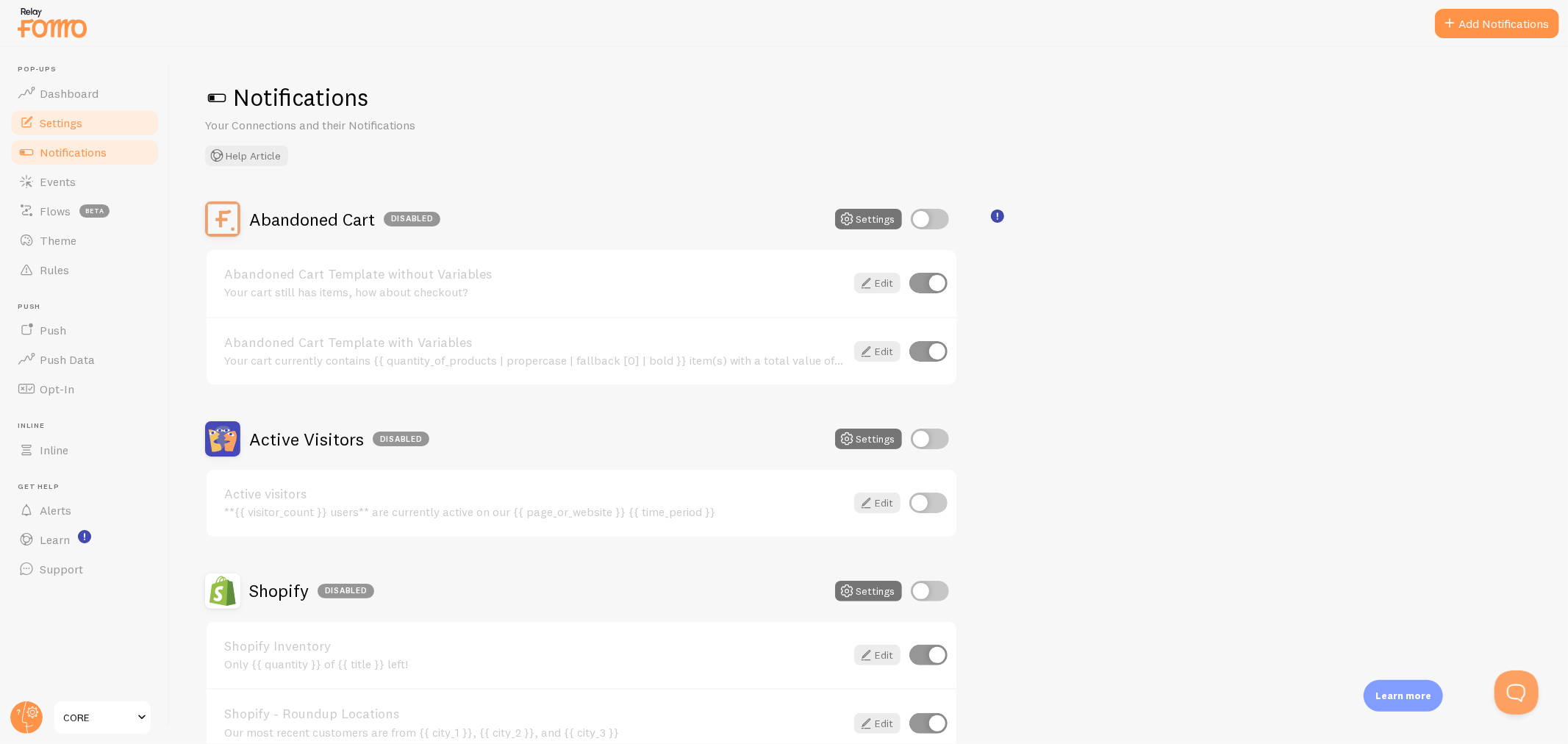
click at [53, 126] on span "Settings" at bounding box center [61, 122] width 42 height 14
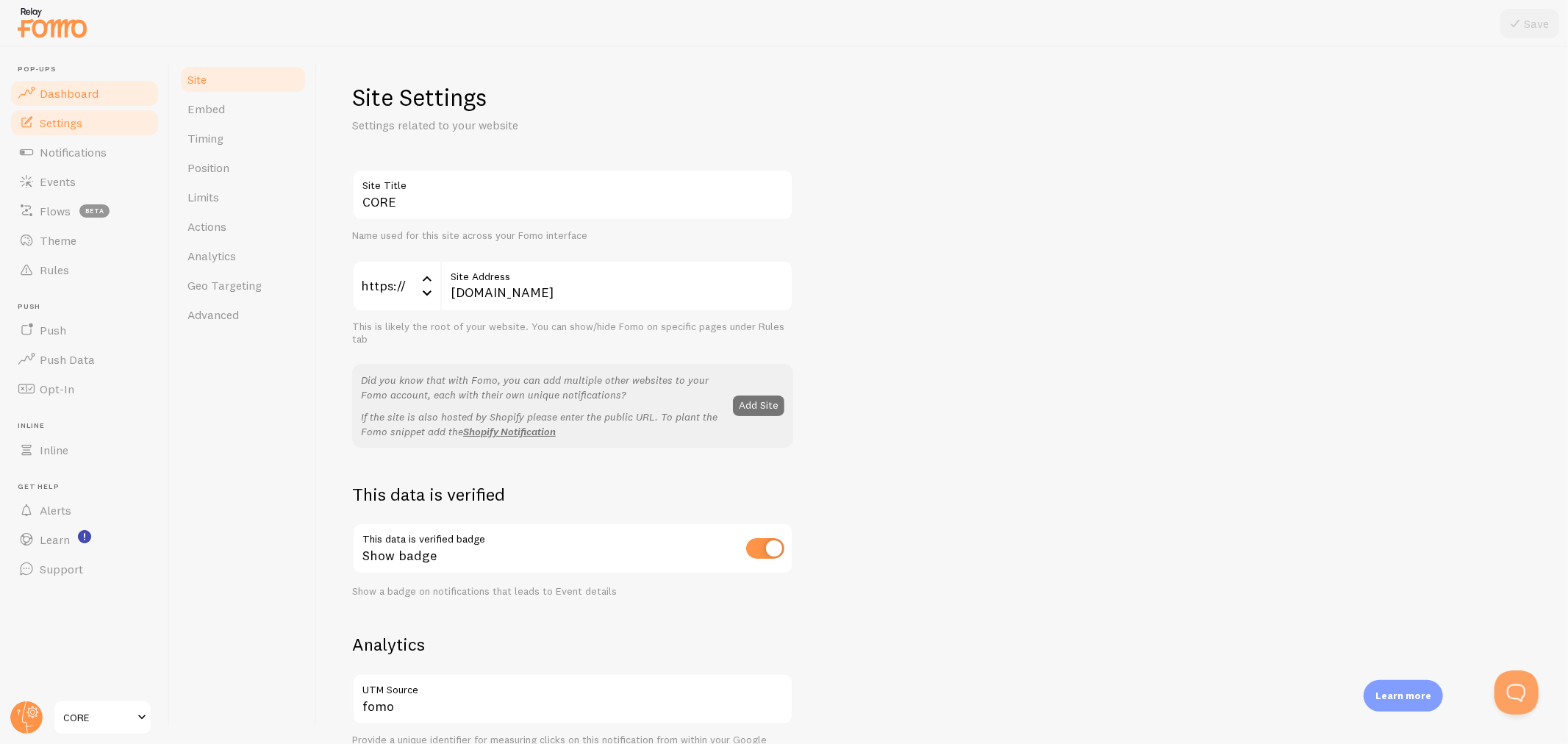
click at [92, 91] on span "Dashboard" at bounding box center [69, 93] width 59 height 14
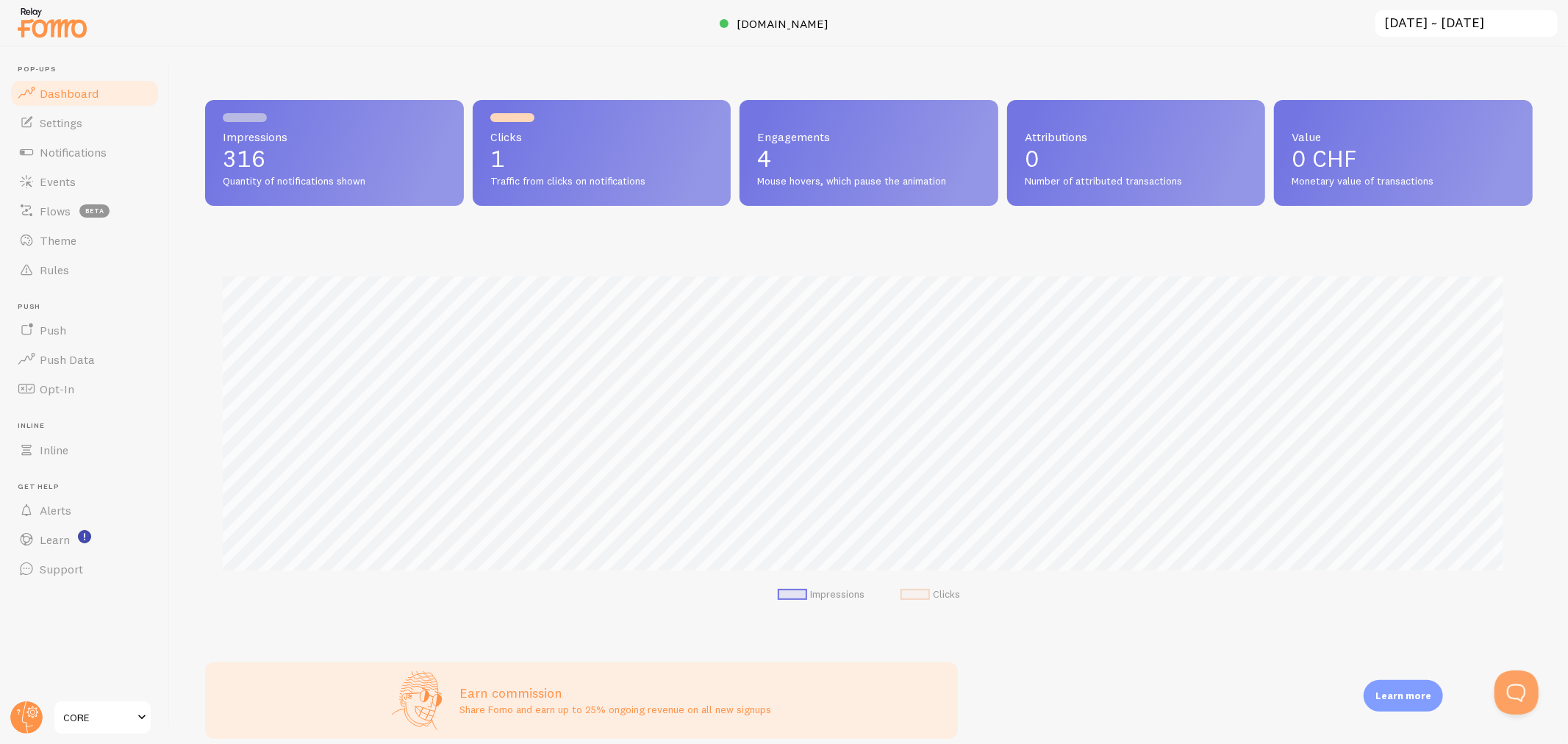
scroll to position [386, 1314]
click at [60, 154] on span "Notifications" at bounding box center [73, 152] width 67 height 14
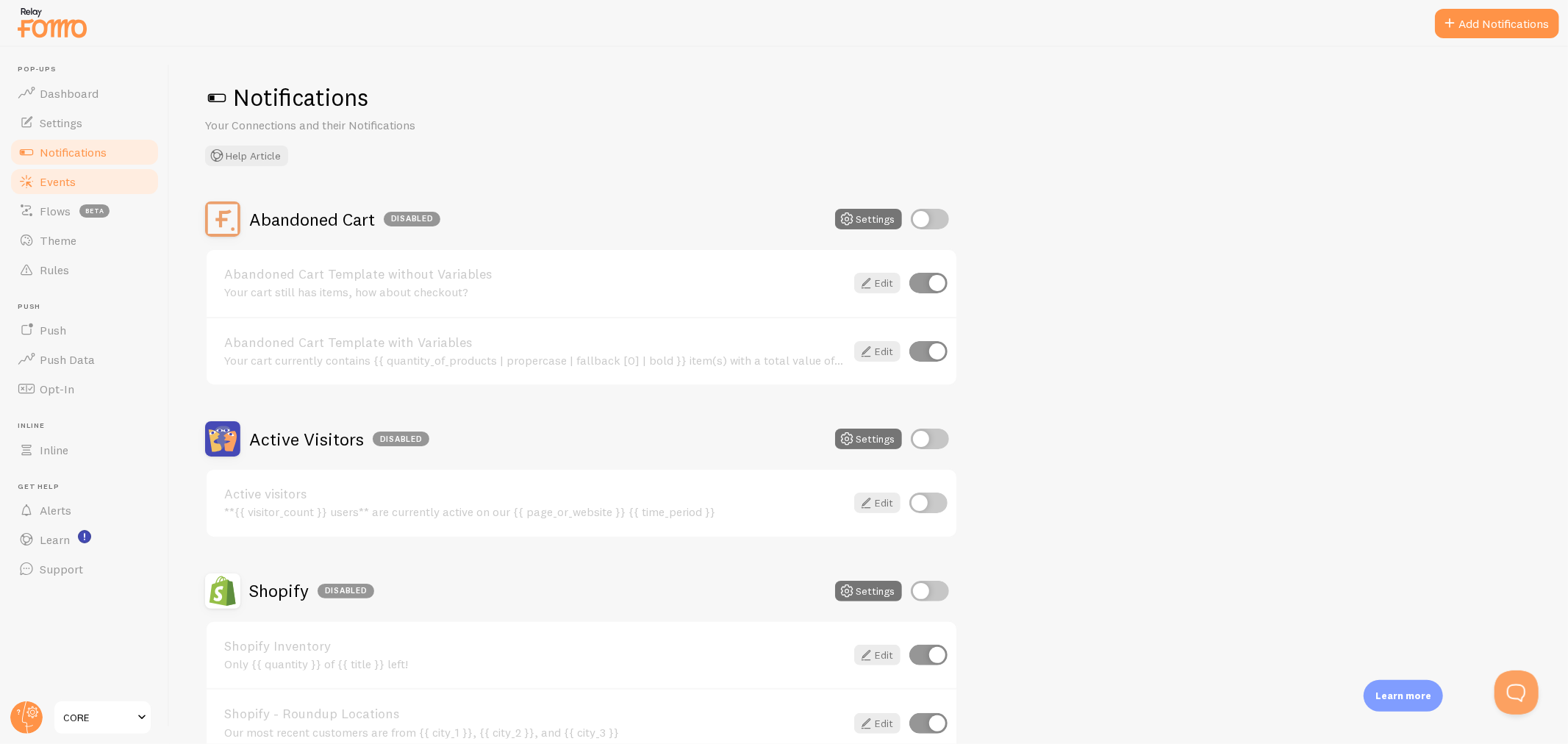
click at [61, 190] on link "Events" at bounding box center [85, 181] width 152 height 29
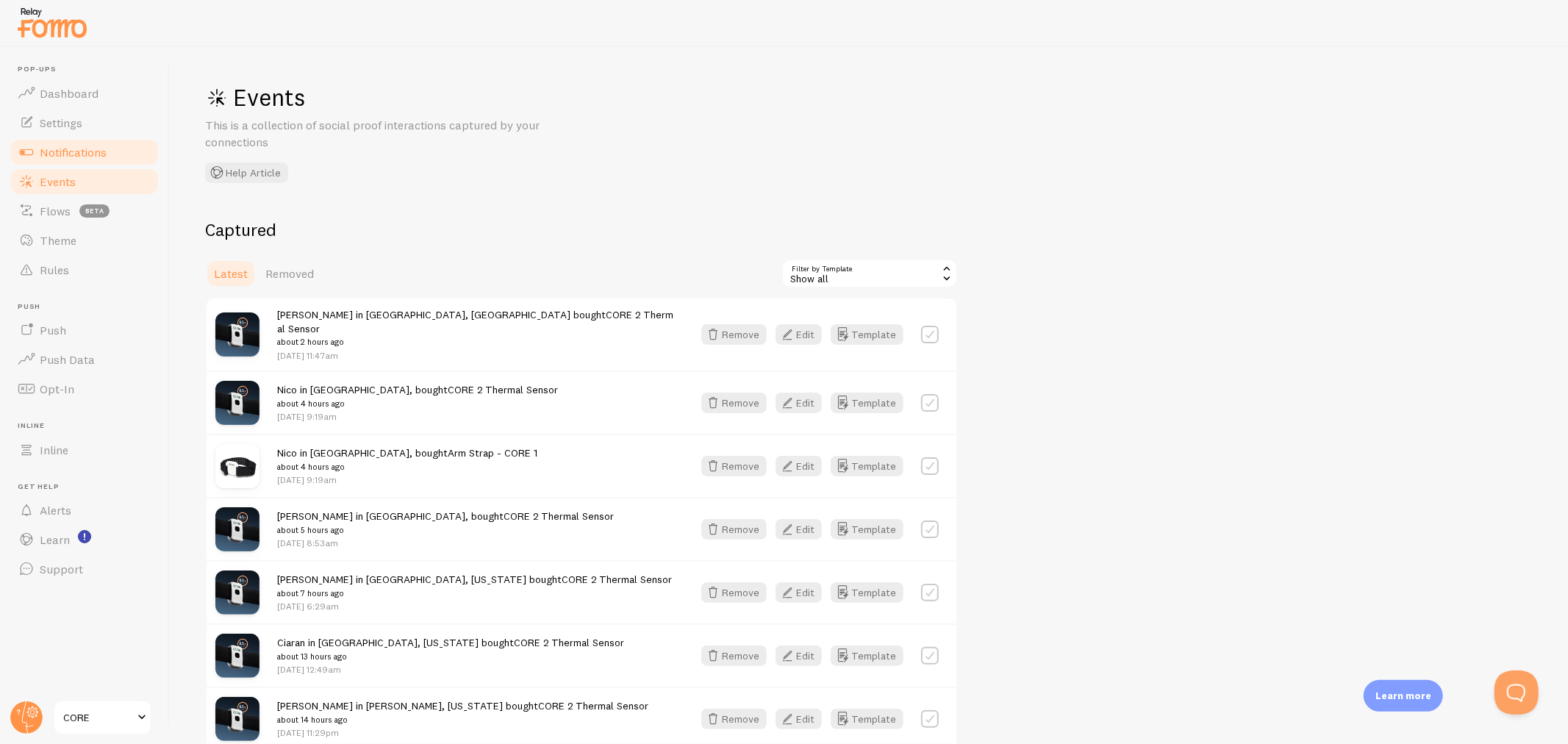
click at [84, 148] on span "Notifications" at bounding box center [73, 152] width 67 height 14
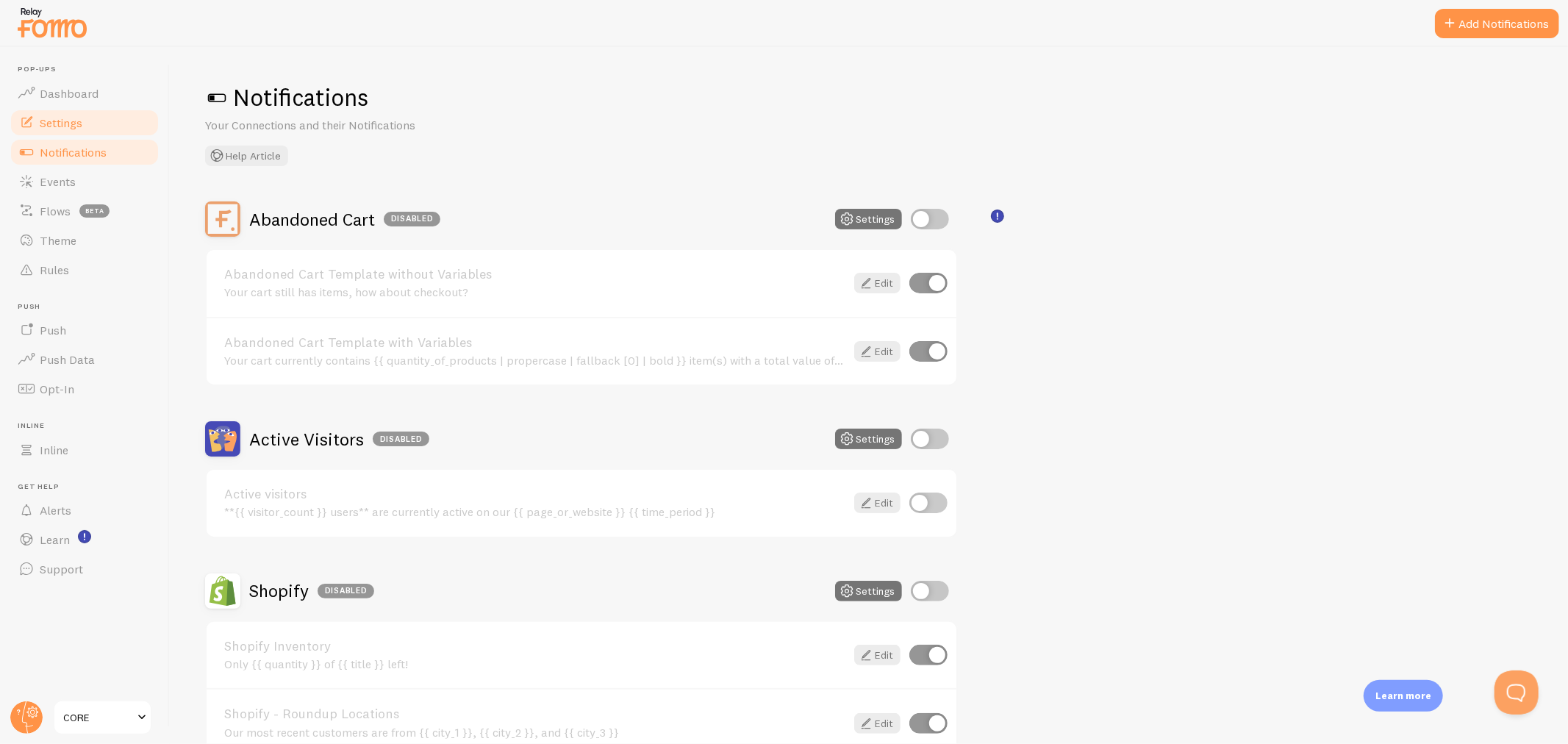
click at [70, 125] on span "Settings" at bounding box center [61, 122] width 42 height 14
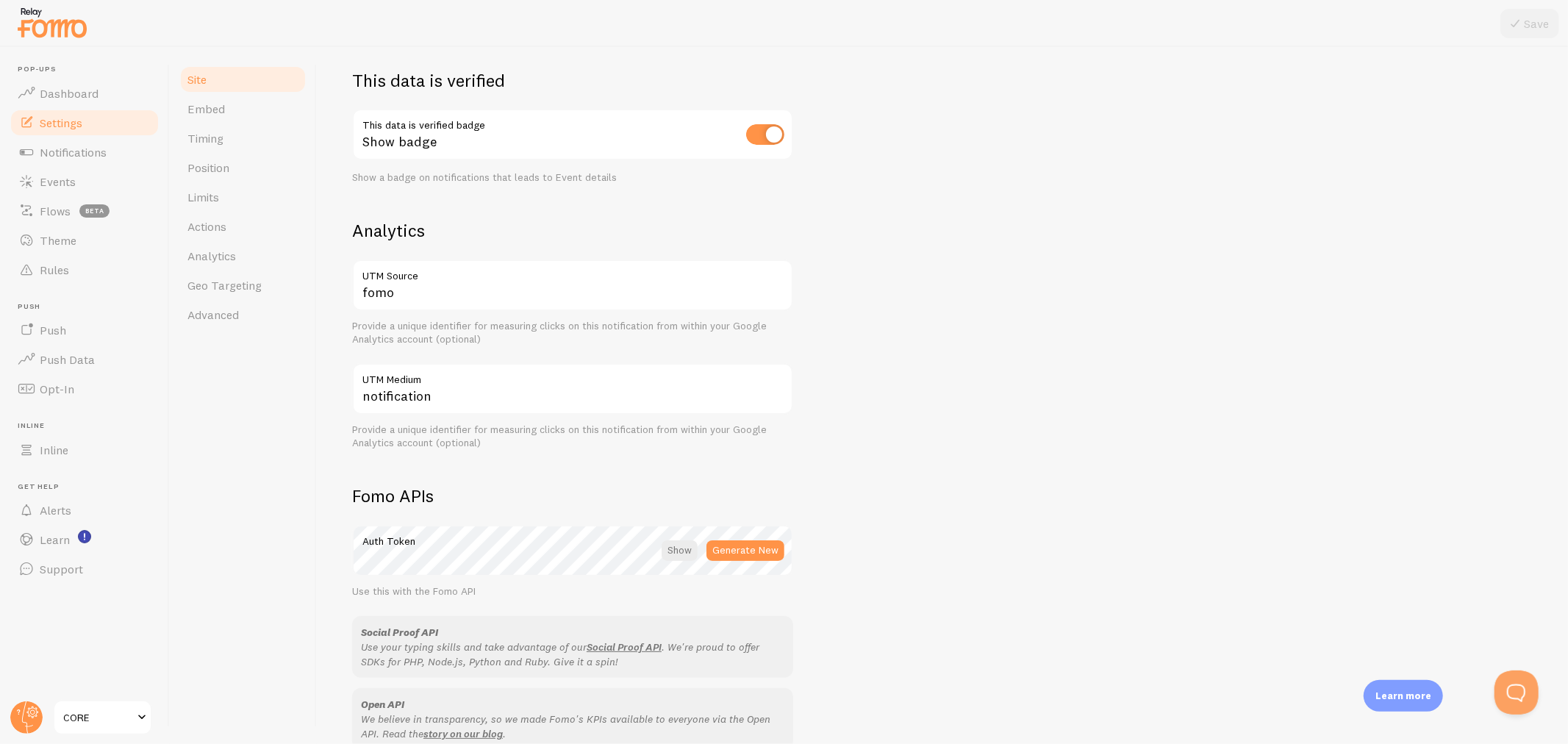
scroll to position [396, 0]
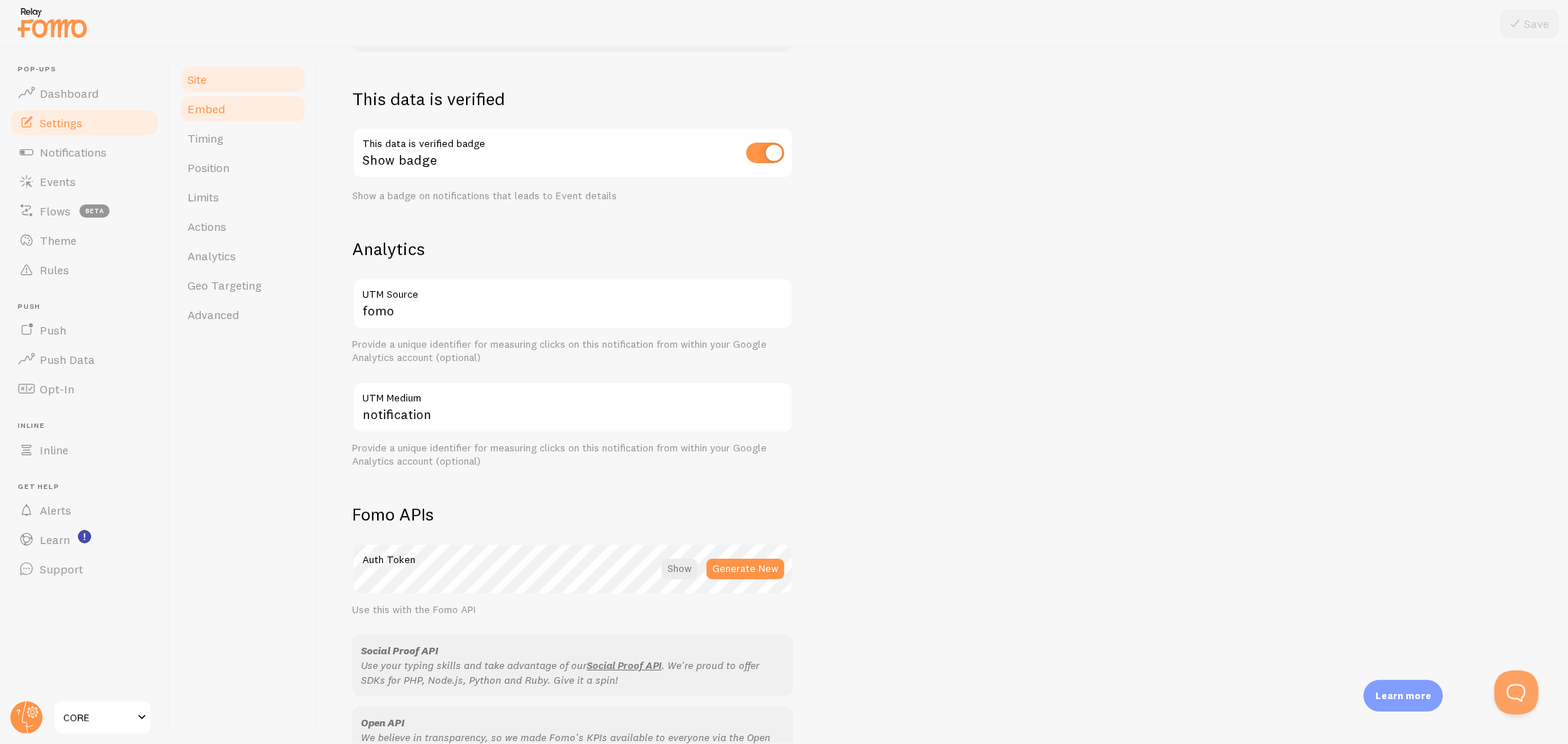
click at [239, 108] on link "Embed" at bounding box center [243, 109] width 128 height 29
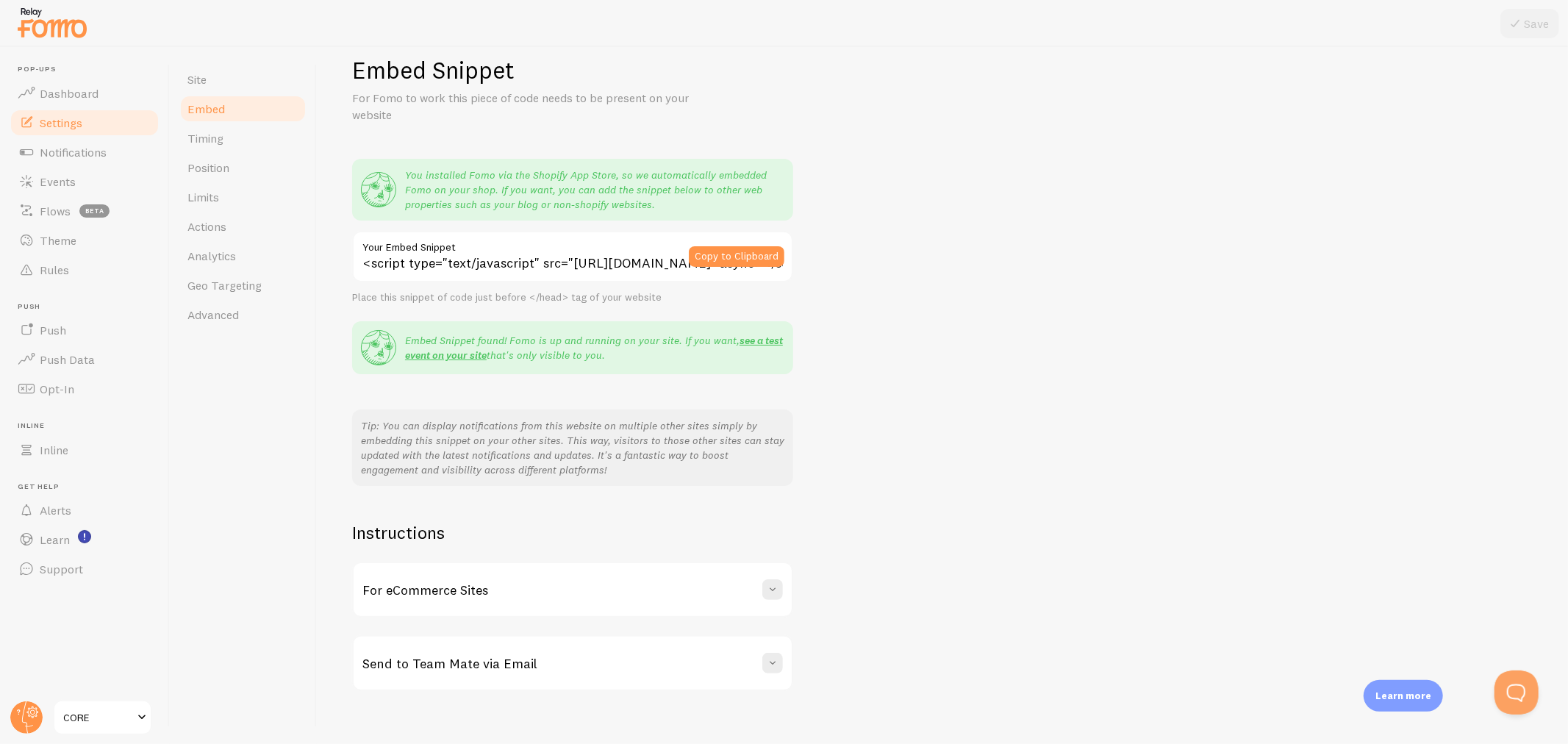
scroll to position [42, 0]
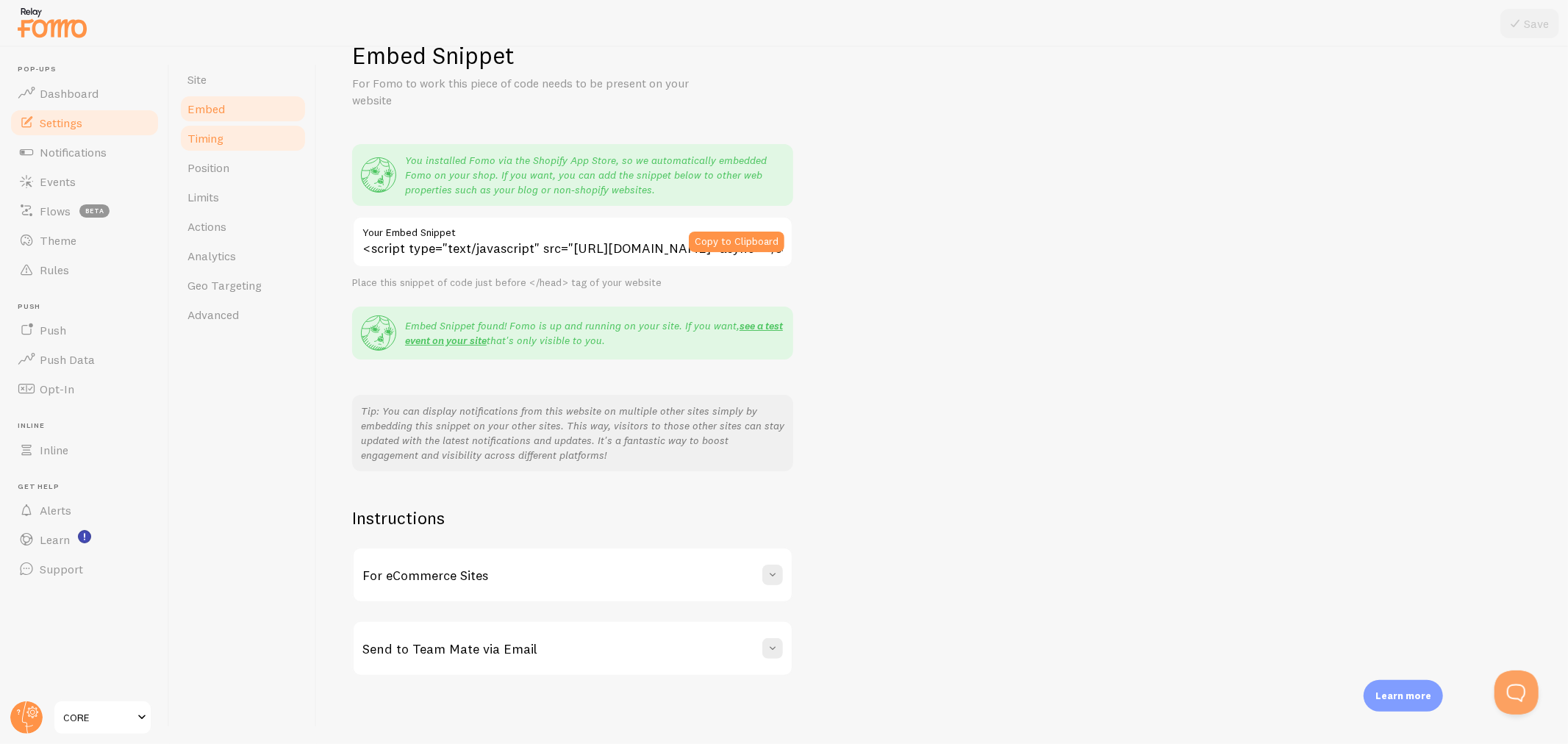
click at [189, 128] on link "Timing" at bounding box center [243, 138] width 128 height 29
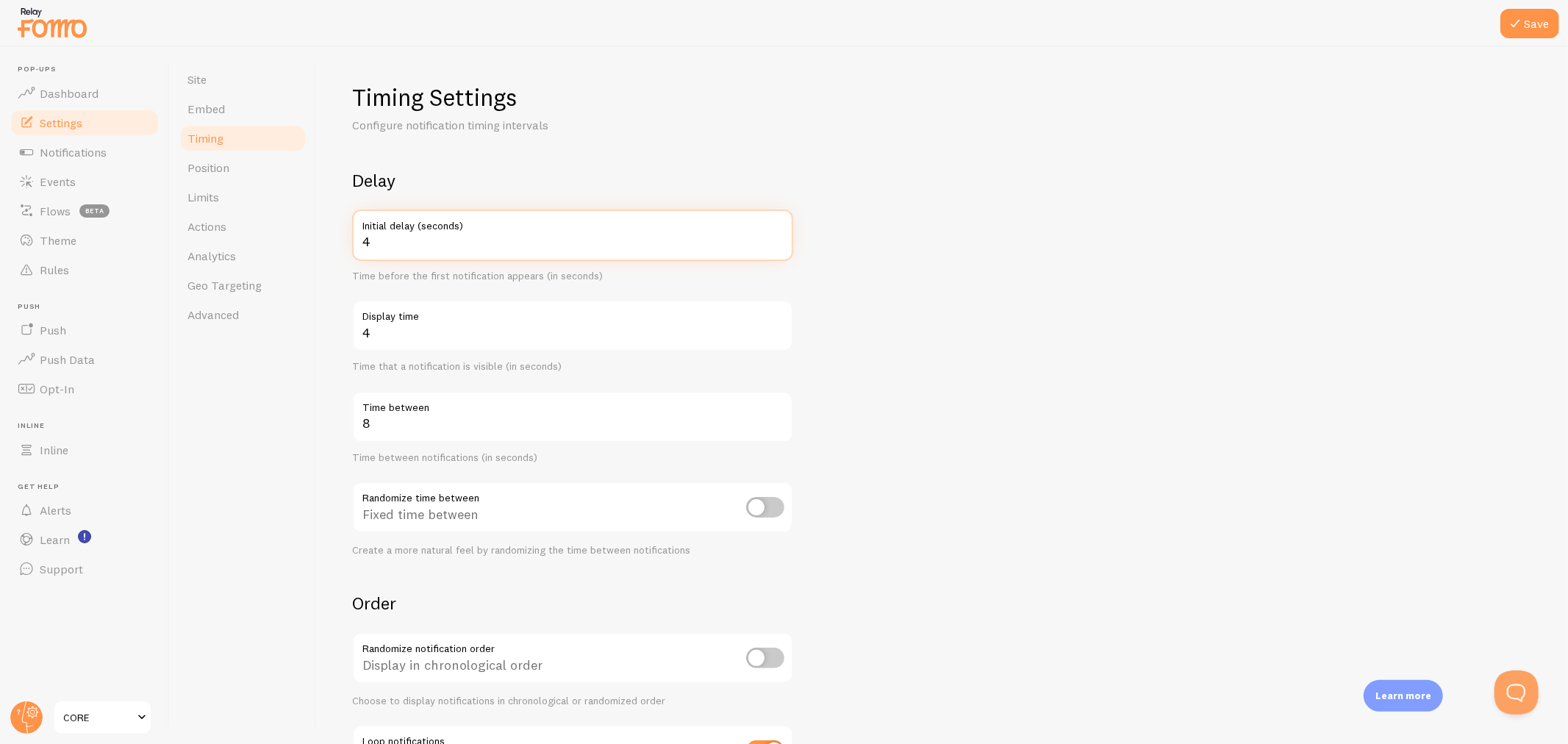
click at [777, 237] on input "4" at bounding box center [572, 235] width 441 height 51
click at [777, 237] on input "5" at bounding box center [572, 235] width 441 height 51
click at [777, 237] on input "6" at bounding box center [572, 235] width 441 height 51
type input "5"
click at [776, 247] on input "5" at bounding box center [572, 235] width 441 height 51
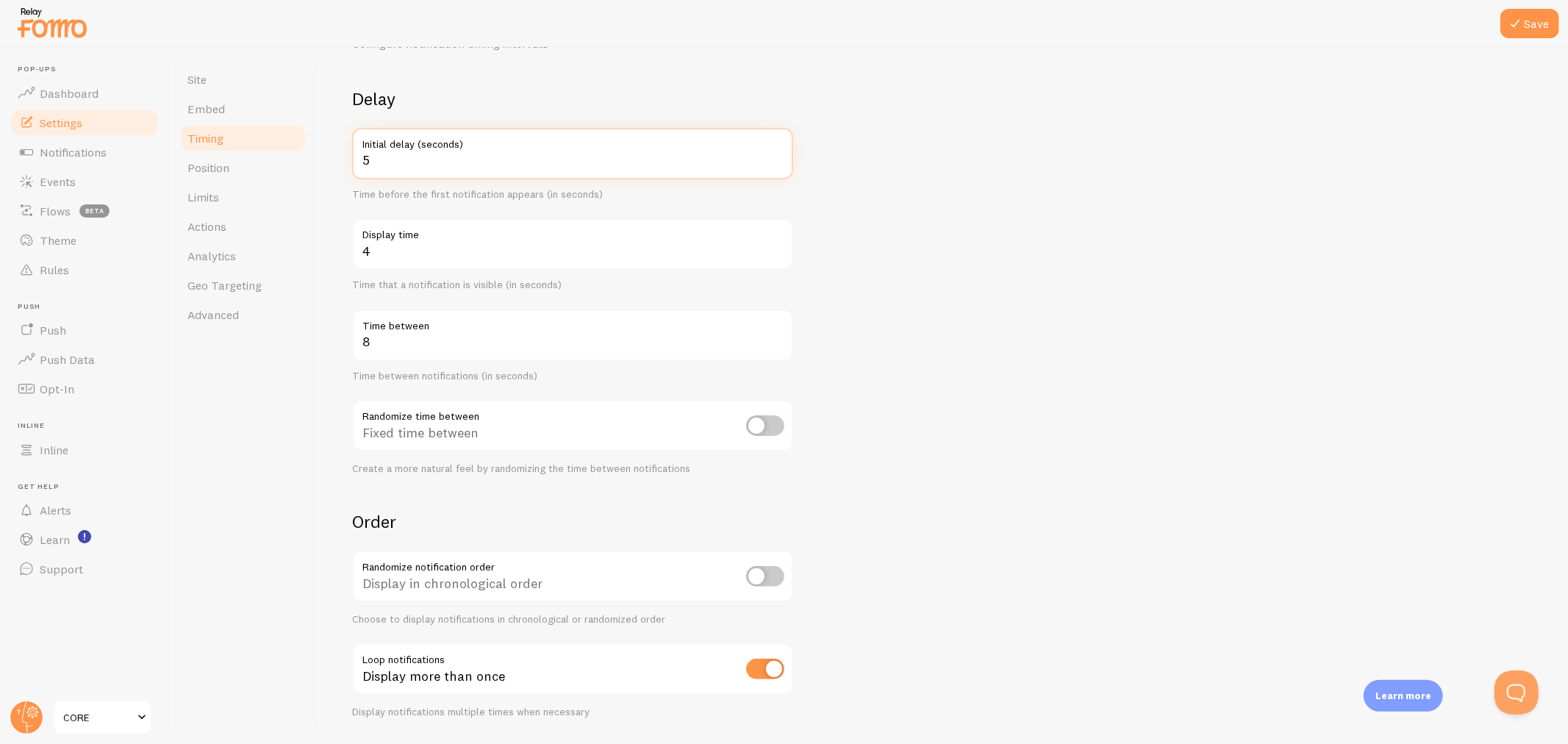
scroll to position [122, 0]
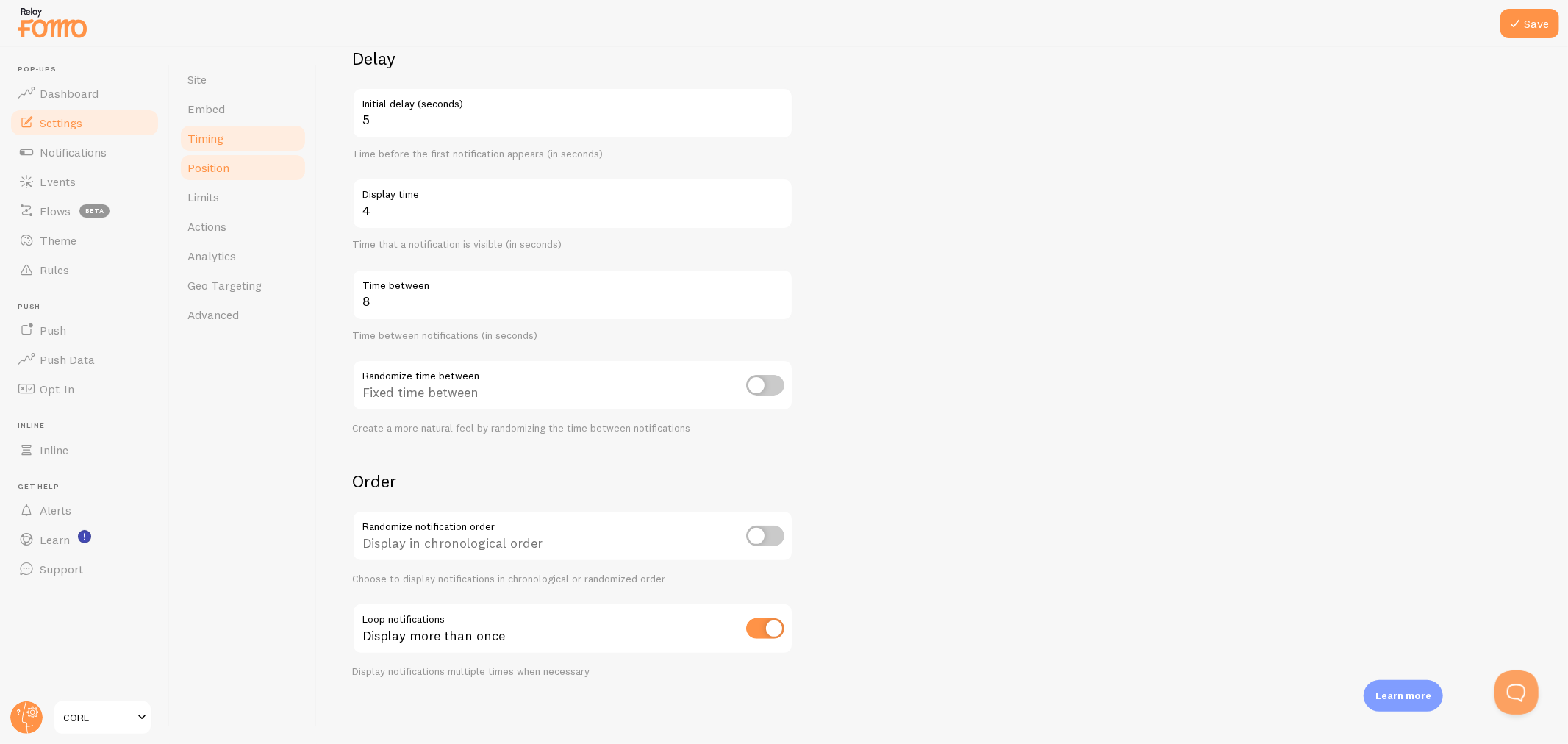
click at [233, 163] on link "Position" at bounding box center [243, 168] width 128 height 29
click at [1410, 30] on icon at bounding box center [1514, 23] width 17 height 17
click at [236, 175] on link "Position" at bounding box center [243, 168] width 128 height 29
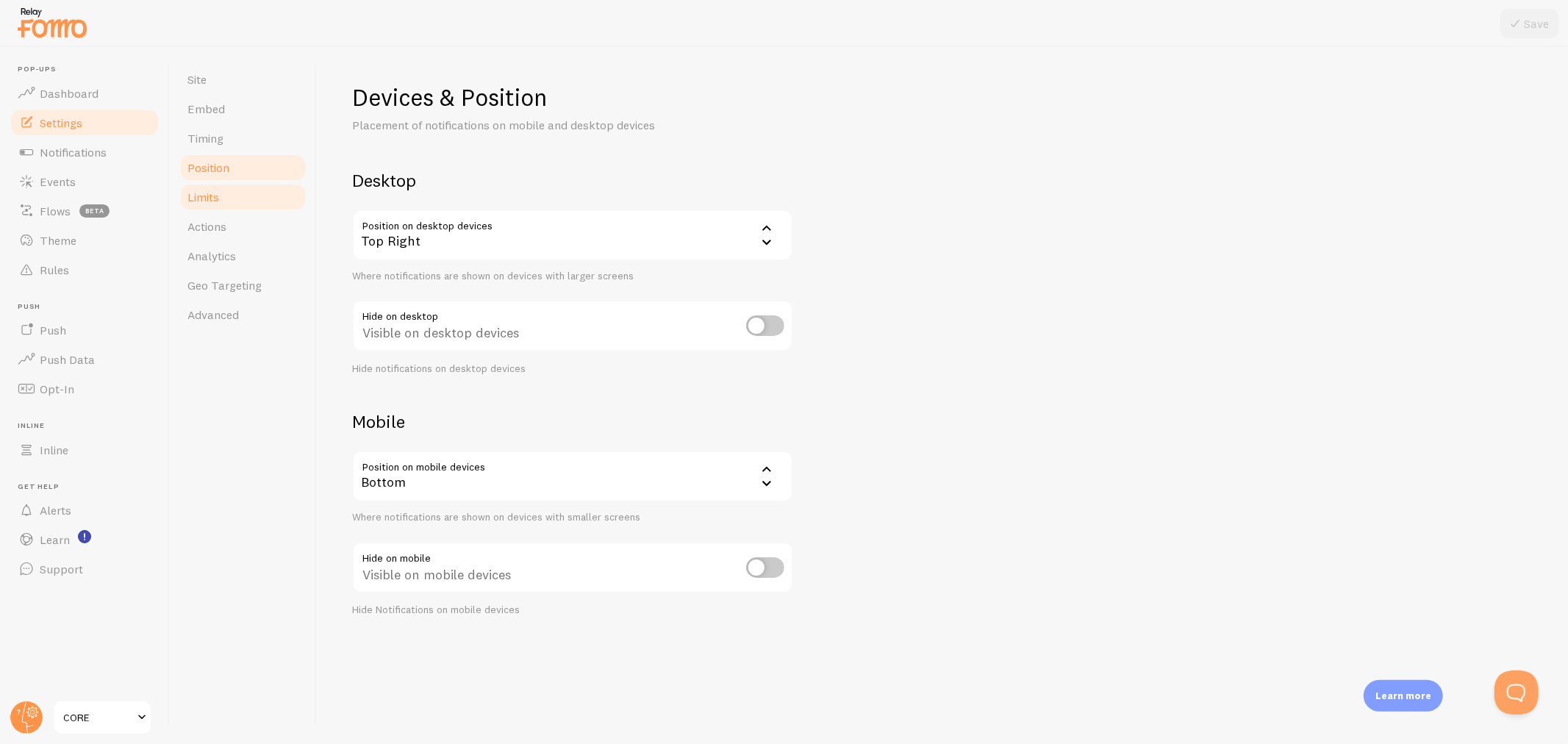
click at [221, 191] on link "Limits" at bounding box center [243, 196] width 128 height 29
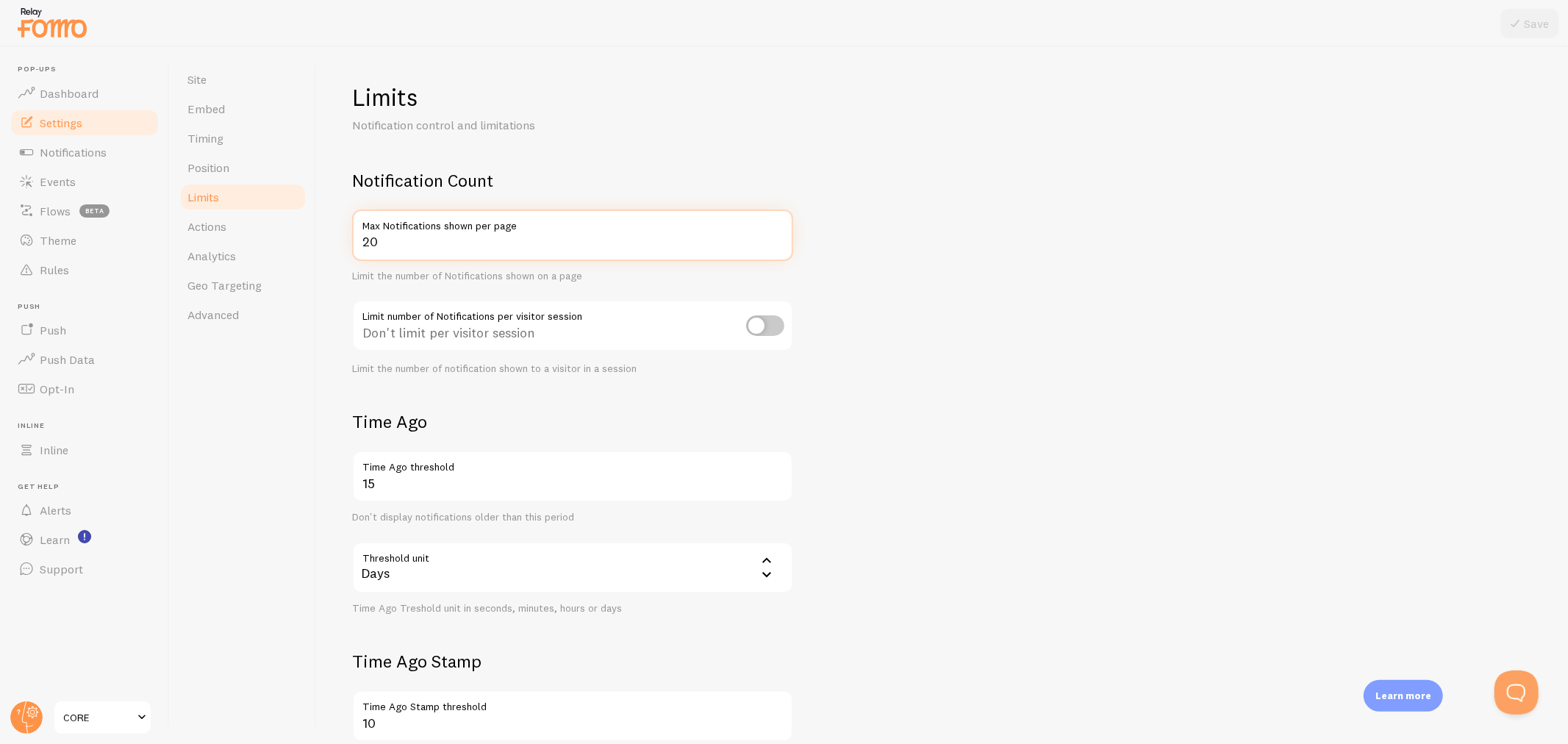
drag, startPoint x: 448, startPoint y: 238, endPoint x: 319, endPoint y: 234, distance: 129.1
click at [319, 234] on div "Limits Notification control and limitations Notification Count 20 Max Notificat…" at bounding box center [942, 395] width 1251 height 697
type input "5"
click at [1011, 331] on form "Notification Count 5 Max Notifications shown per page Limit the number of Notif…" at bounding box center [942, 511] width 1181 height 685
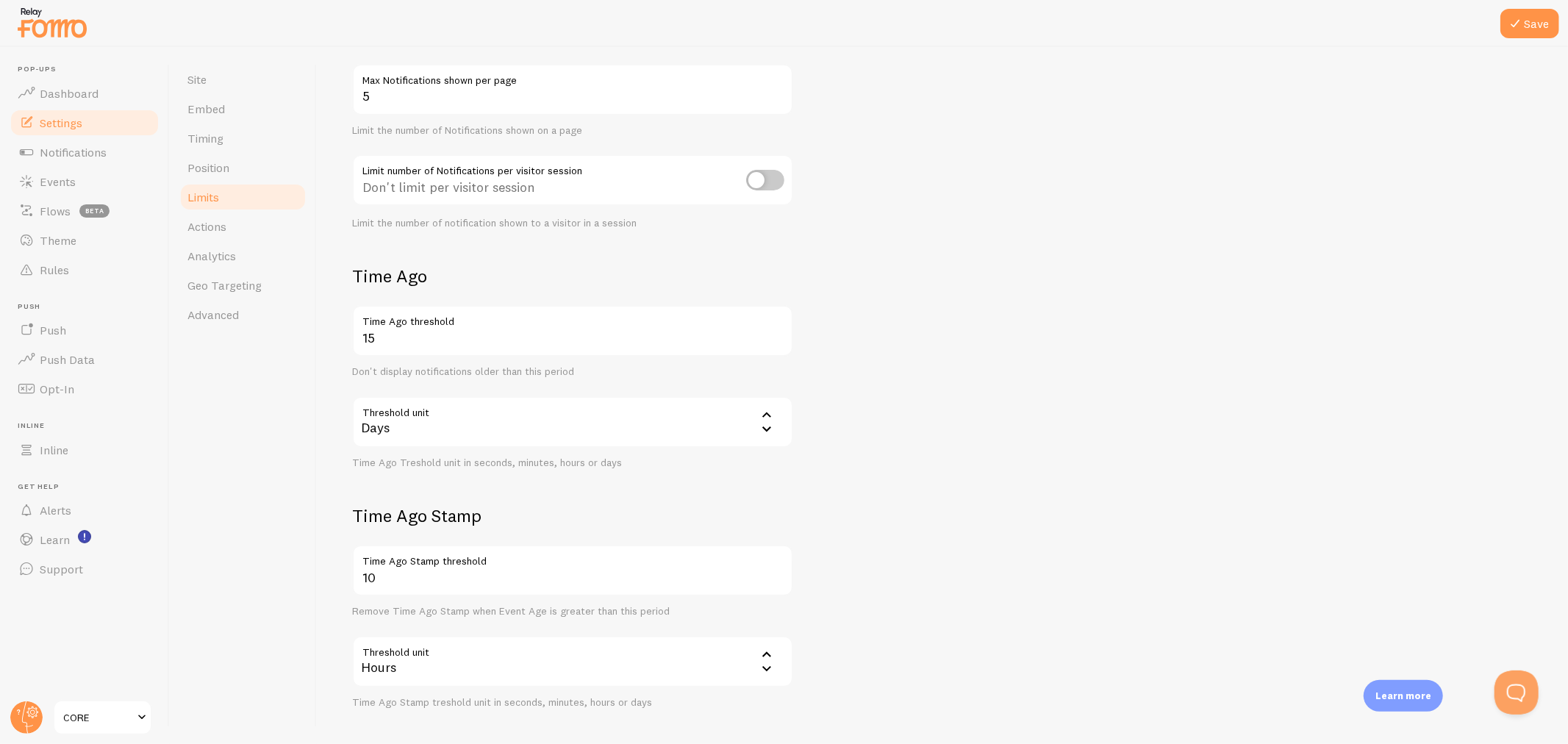
scroll to position [163, 0]
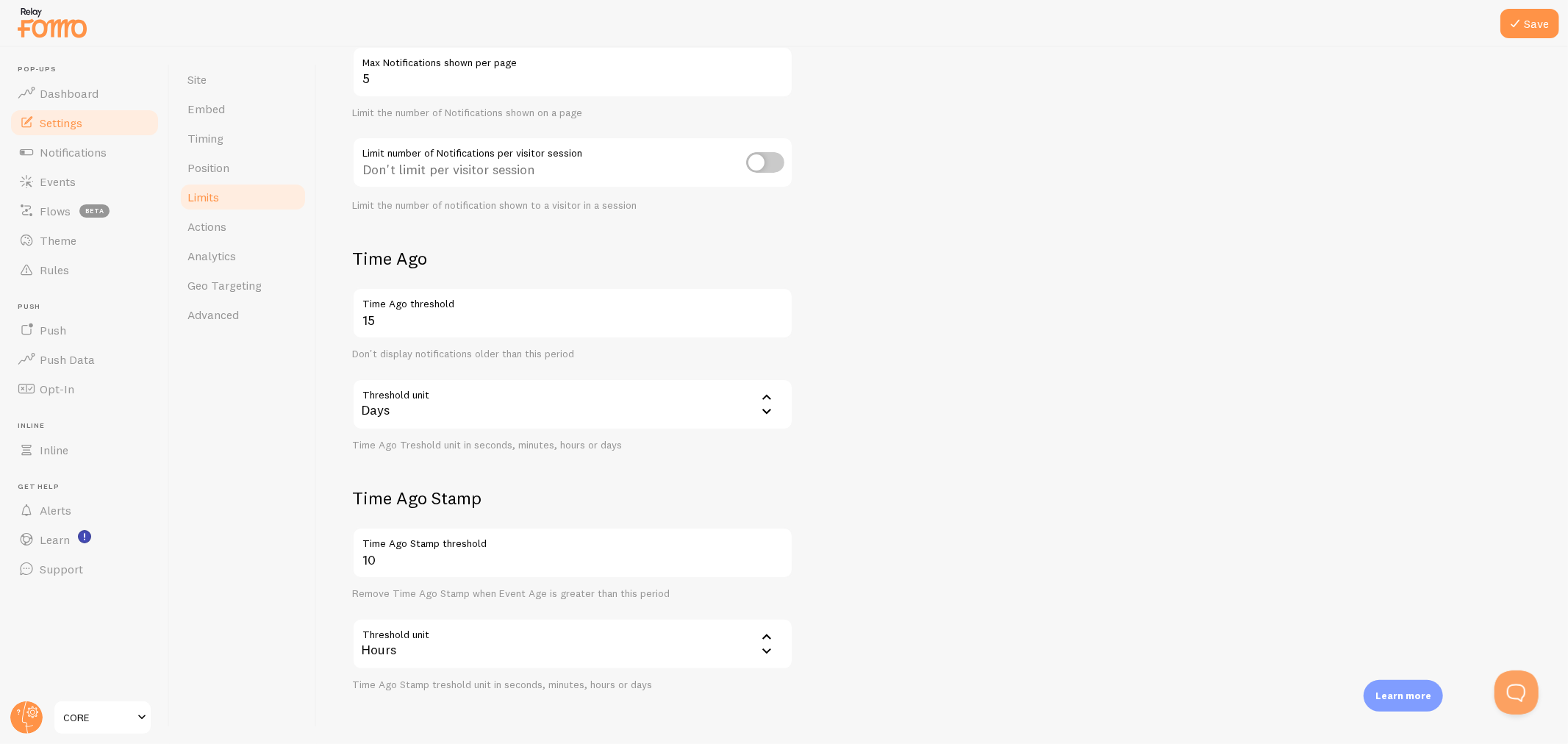
click at [731, 405] on div "Days" at bounding box center [572, 404] width 441 height 51
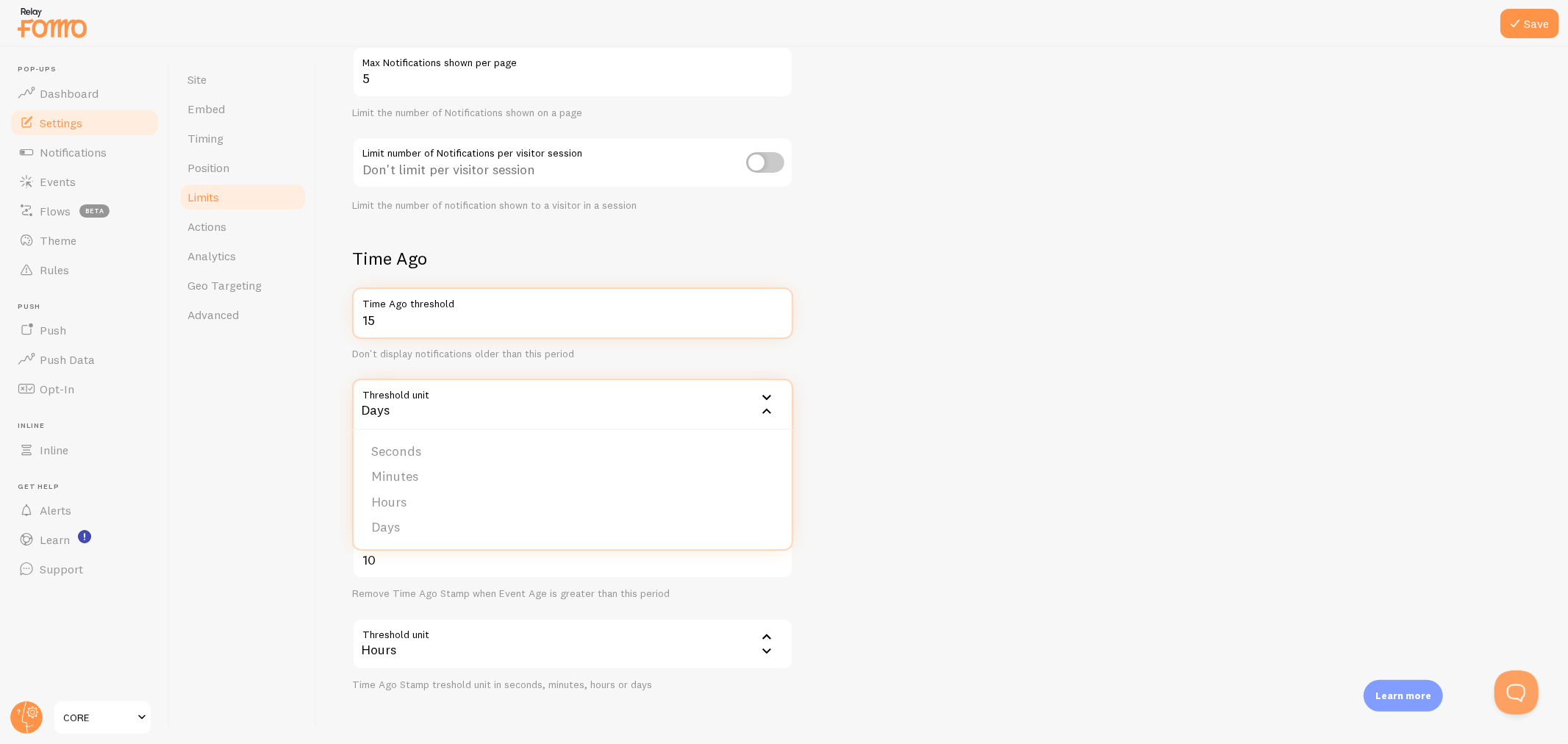
click at [385, 335] on input "15" at bounding box center [572, 313] width 441 height 51
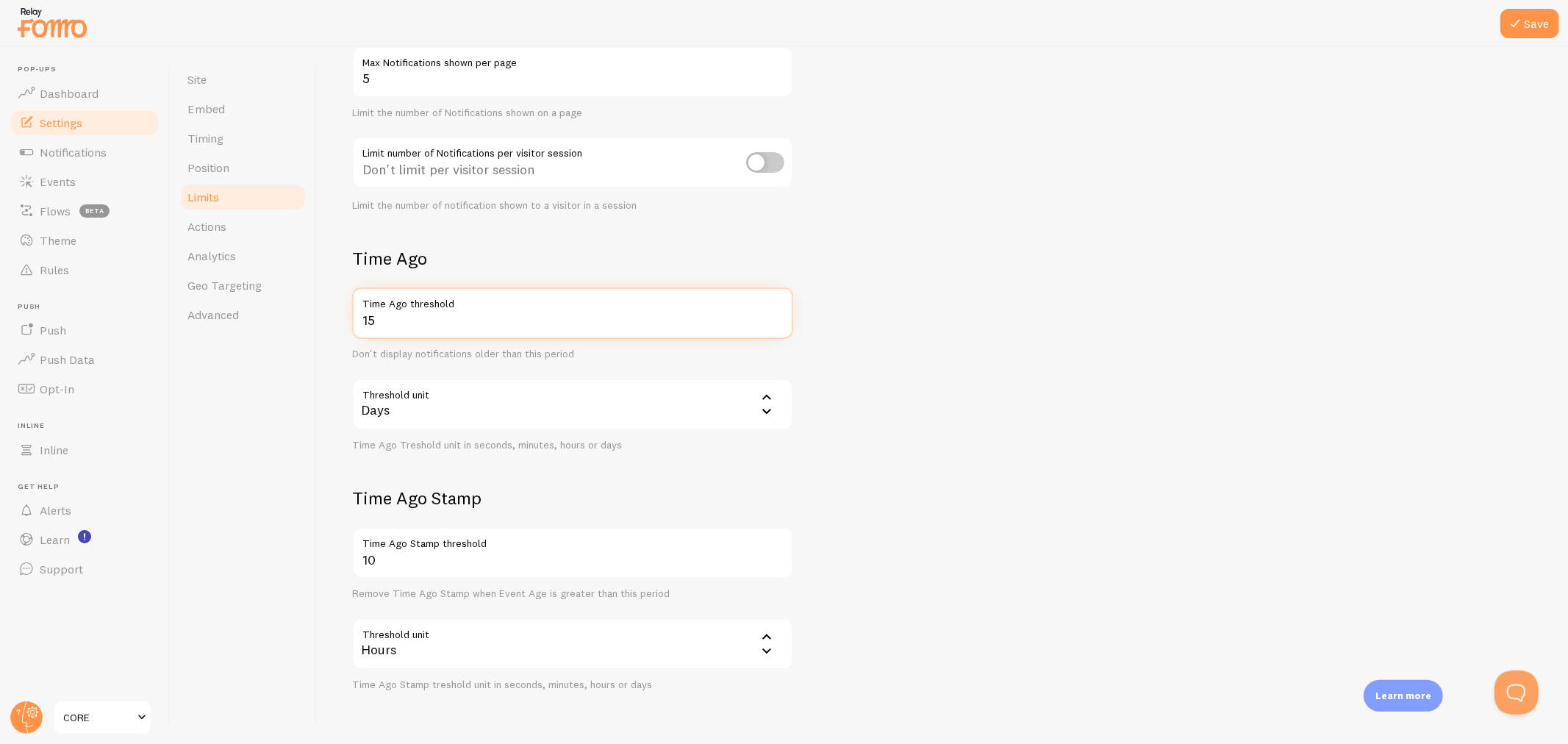
drag, startPoint x: 383, startPoint y: 329, endPoint x: 360, endPoint y: 329, distance: 23.0
click at [360, 329] on input "15" at bounding box center [572, 313] width 441 height 51
type input "2"
click at [953, 363] on form "Notification Count 5 Max Notifications shown per page Limit the number of Notif…" at bounding box center [942, 348] width 1181 height 685
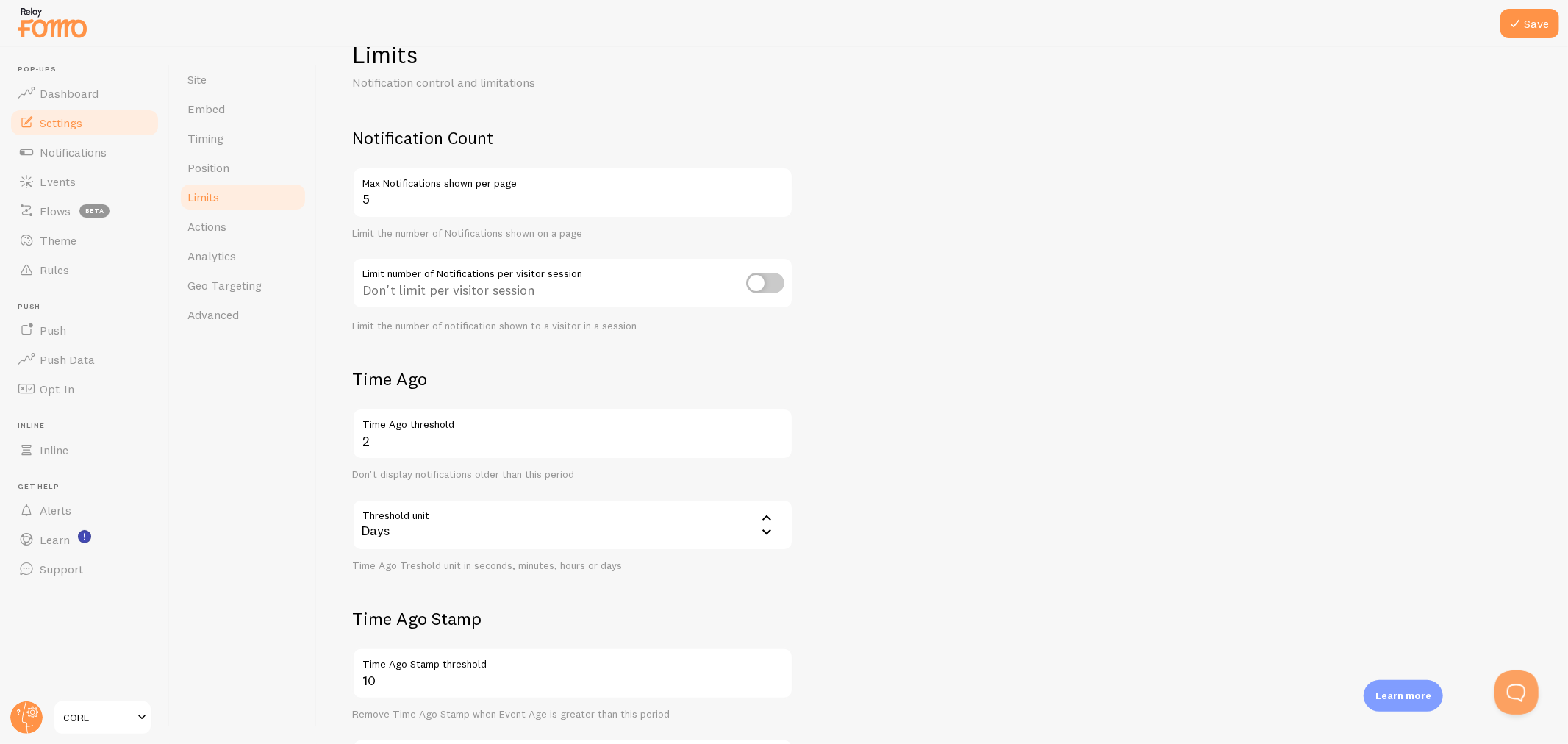
scroll to position [42, 0]
click at [1410, 16] on button "Save" at bounding box center [1529, 23] width 59 height 29
click at [226, 237] on link "Actions" at bounding box center [243, 226] width 128 height 29
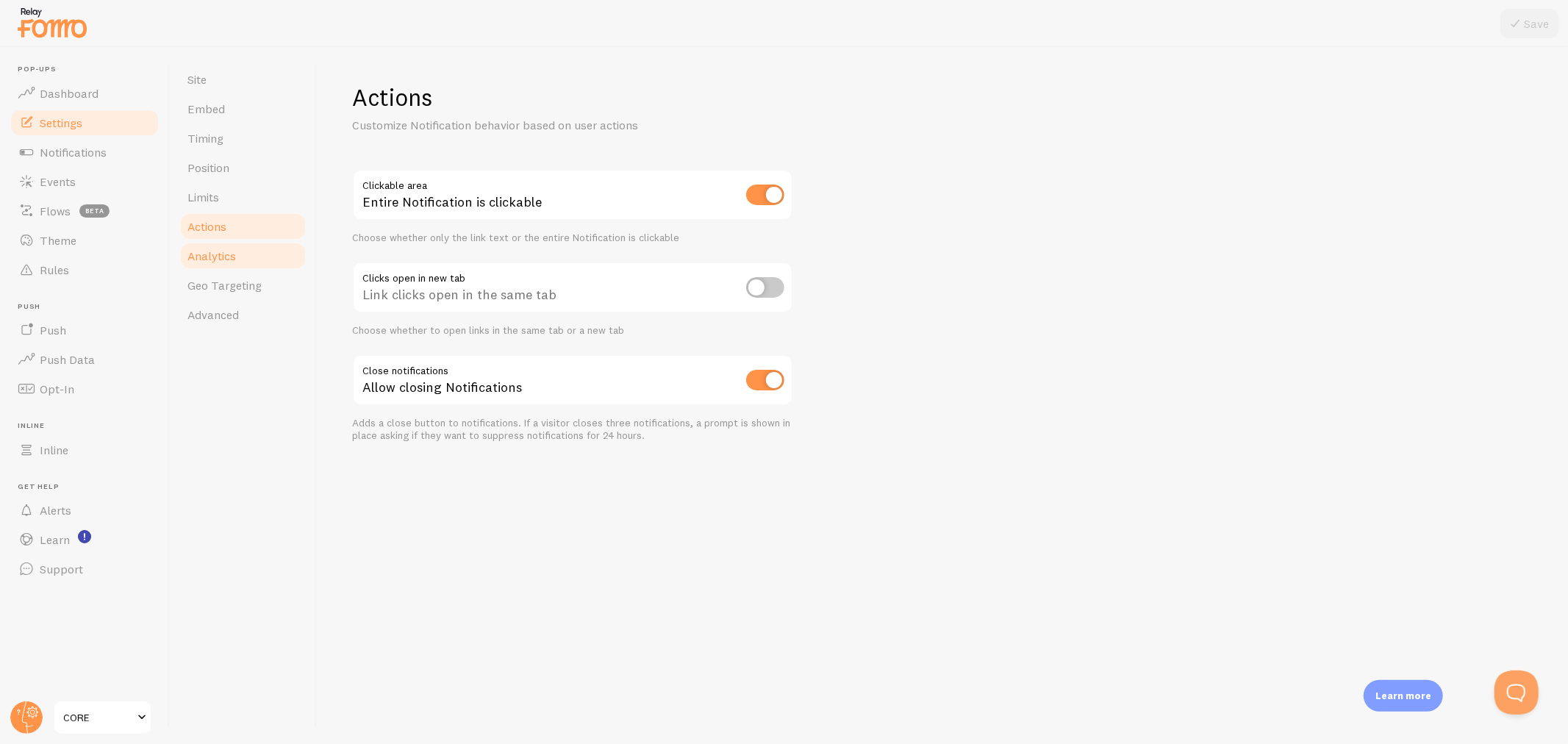
click at [218, 250] on span "Analytics" at bounding box center [211, 255] width 48 height 14
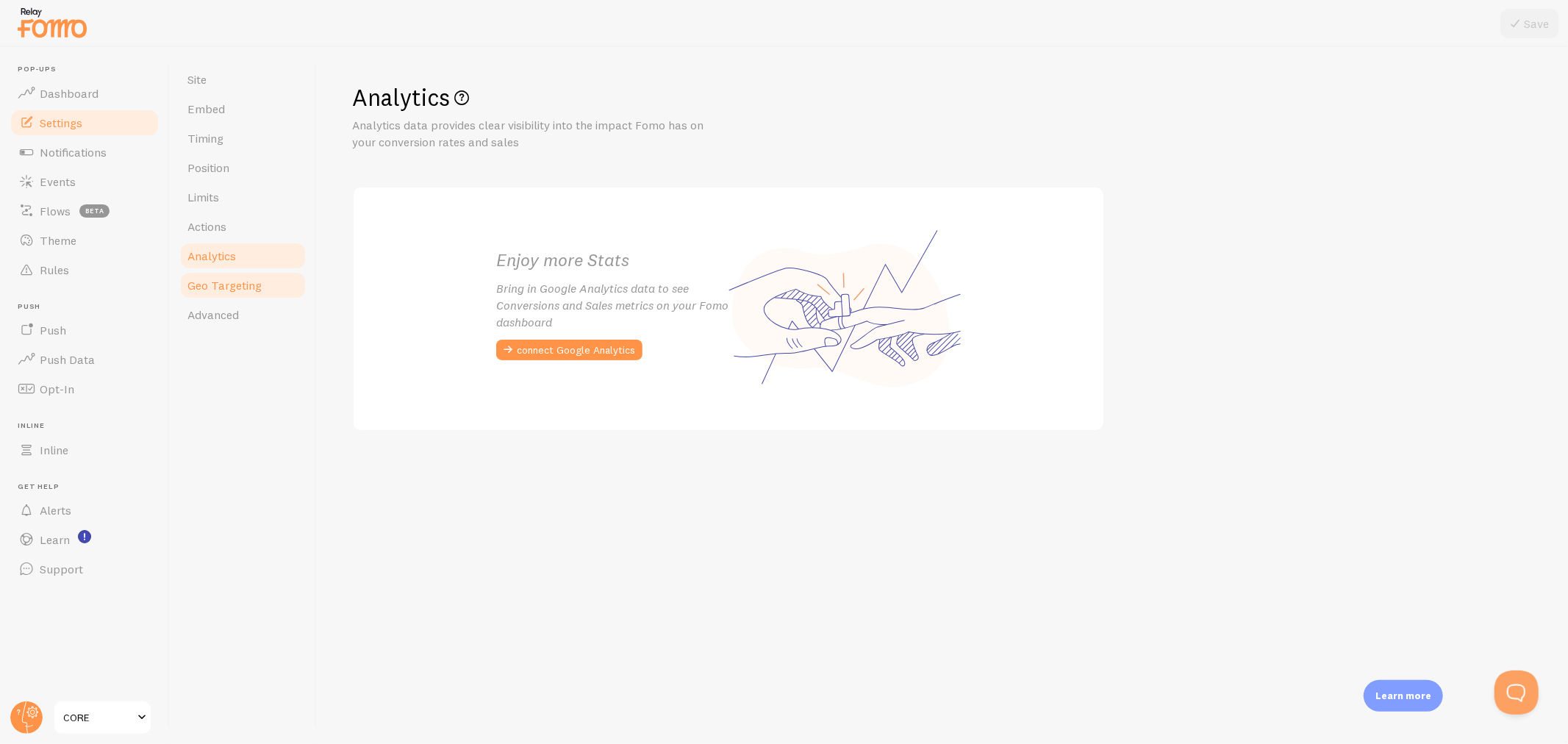
click at [239, 284] on span "Geo Targeting" at bounding box center [224, 285] width 74 height 14
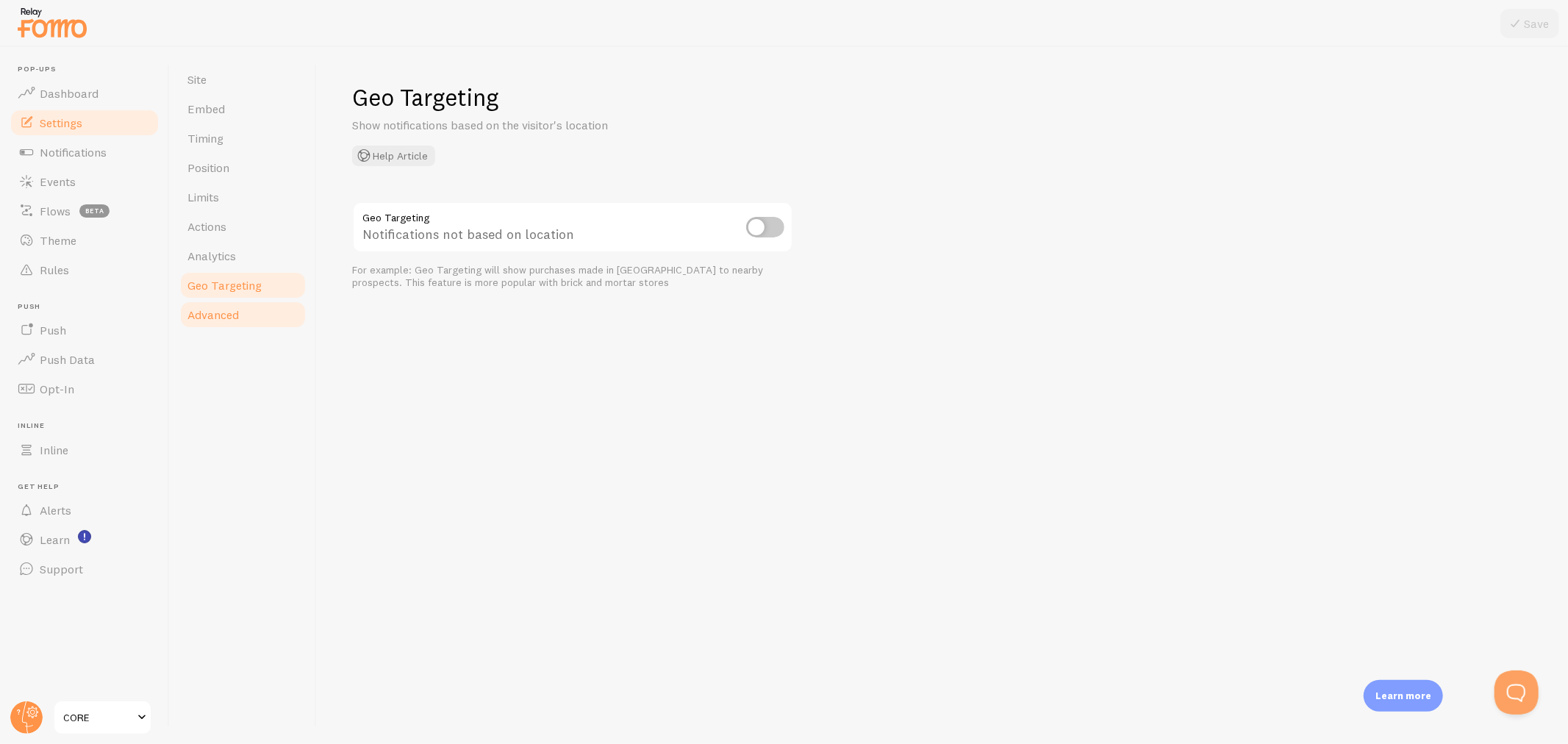
click at [219, 321] on span "Advanced" at bounding box center [213, 314] width 51 height 14
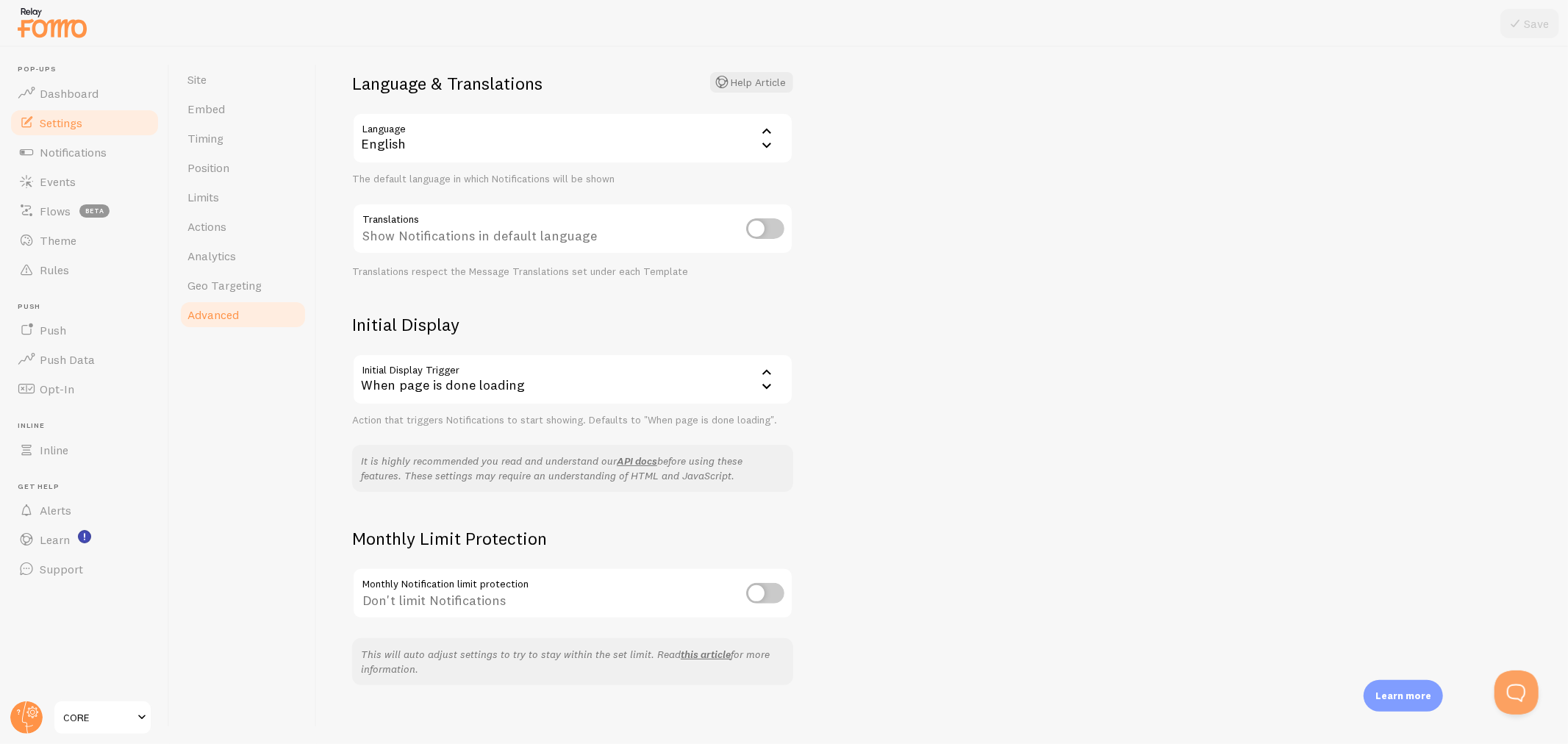
scroll to position [106, 0]
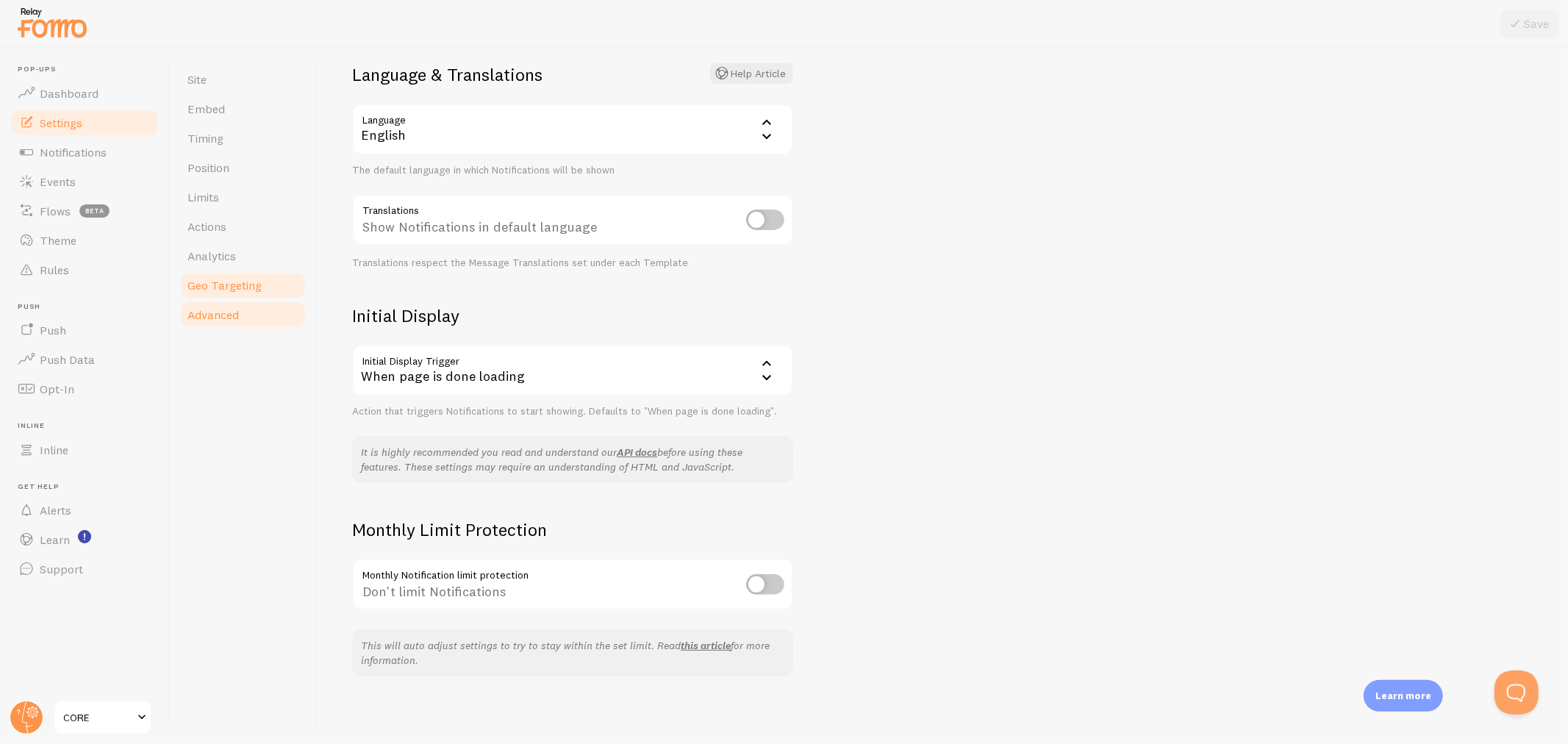
click at [226, 280] on span "Geo Targeting" at bounding box center [224, 285] width 74 height 14
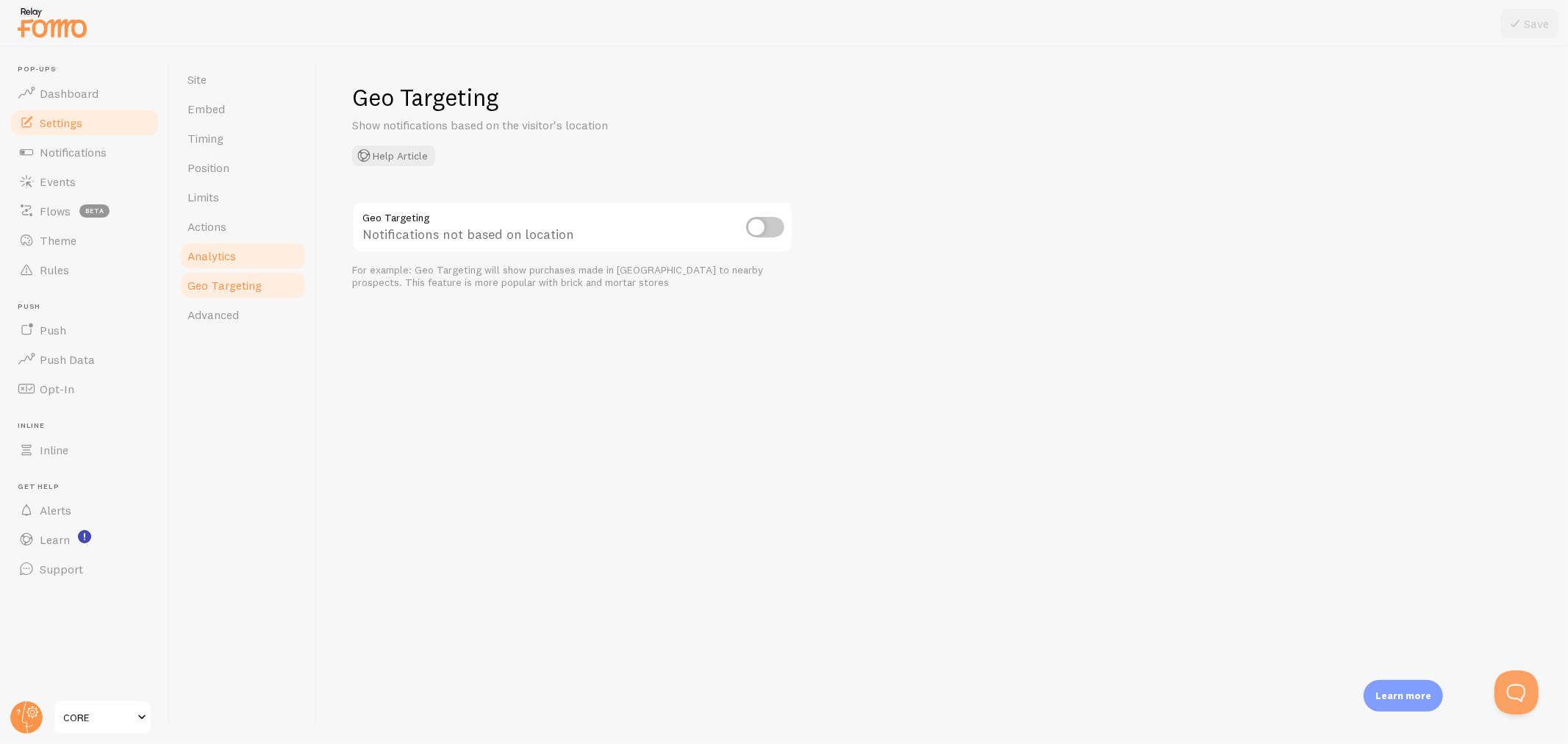
click at [214, 260] on span "Analytics" at bounding box center [211, 255] width 48 height 14
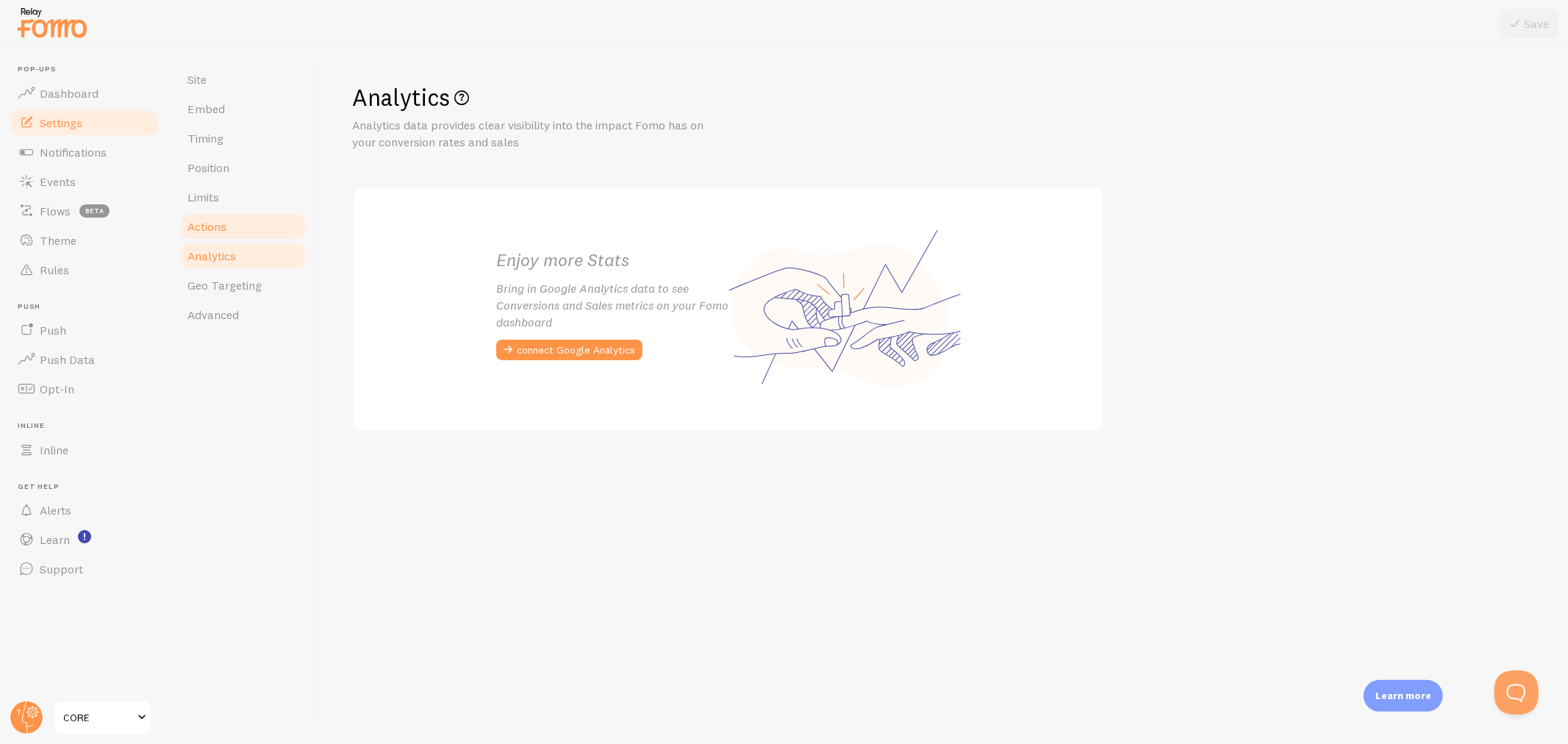
click at [208, 230] on span "Actions" at bounding box center [207, 226] width 39 height 14
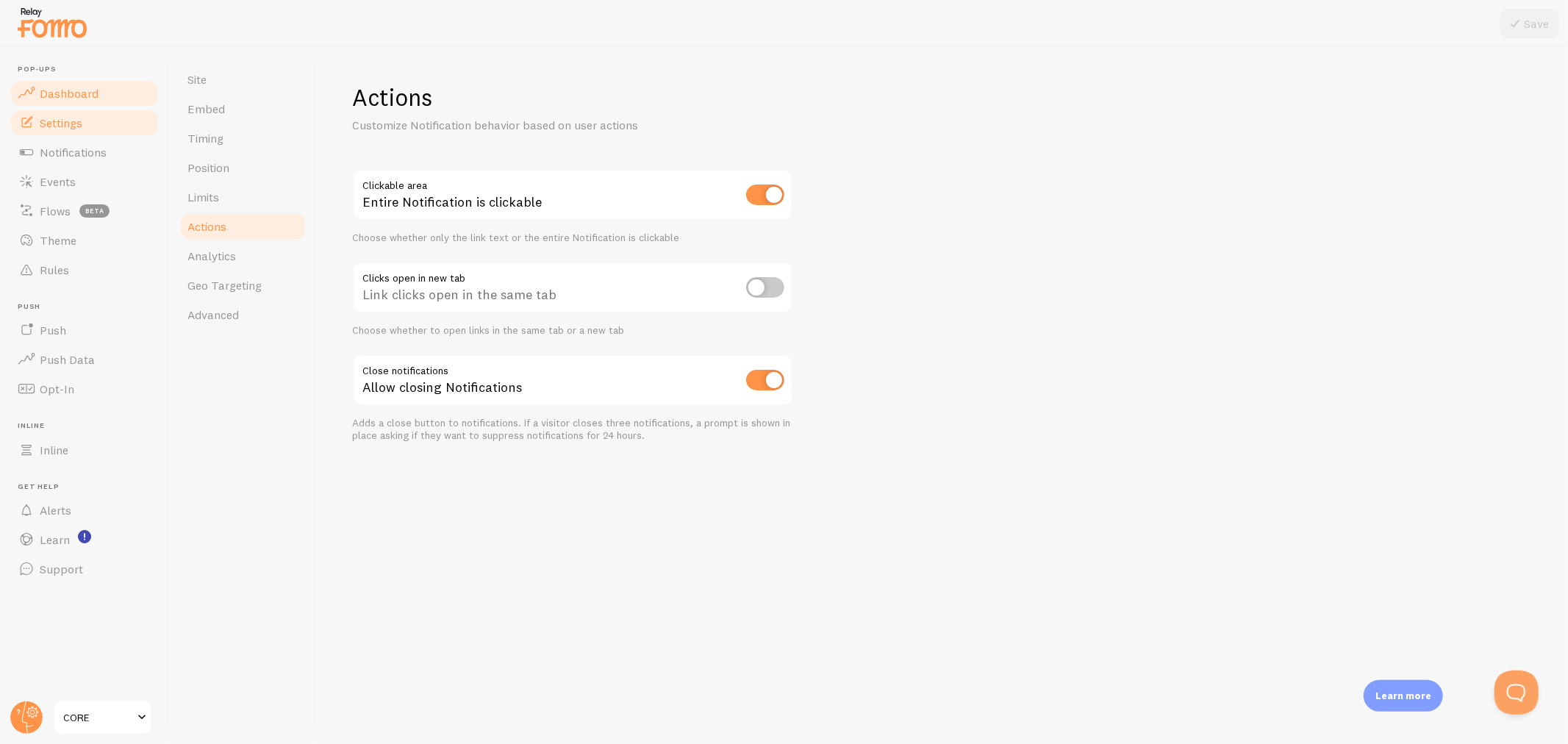
click at [71, 94] on span "Dashboard" at bounding box center [69, 93] width 59 height 14
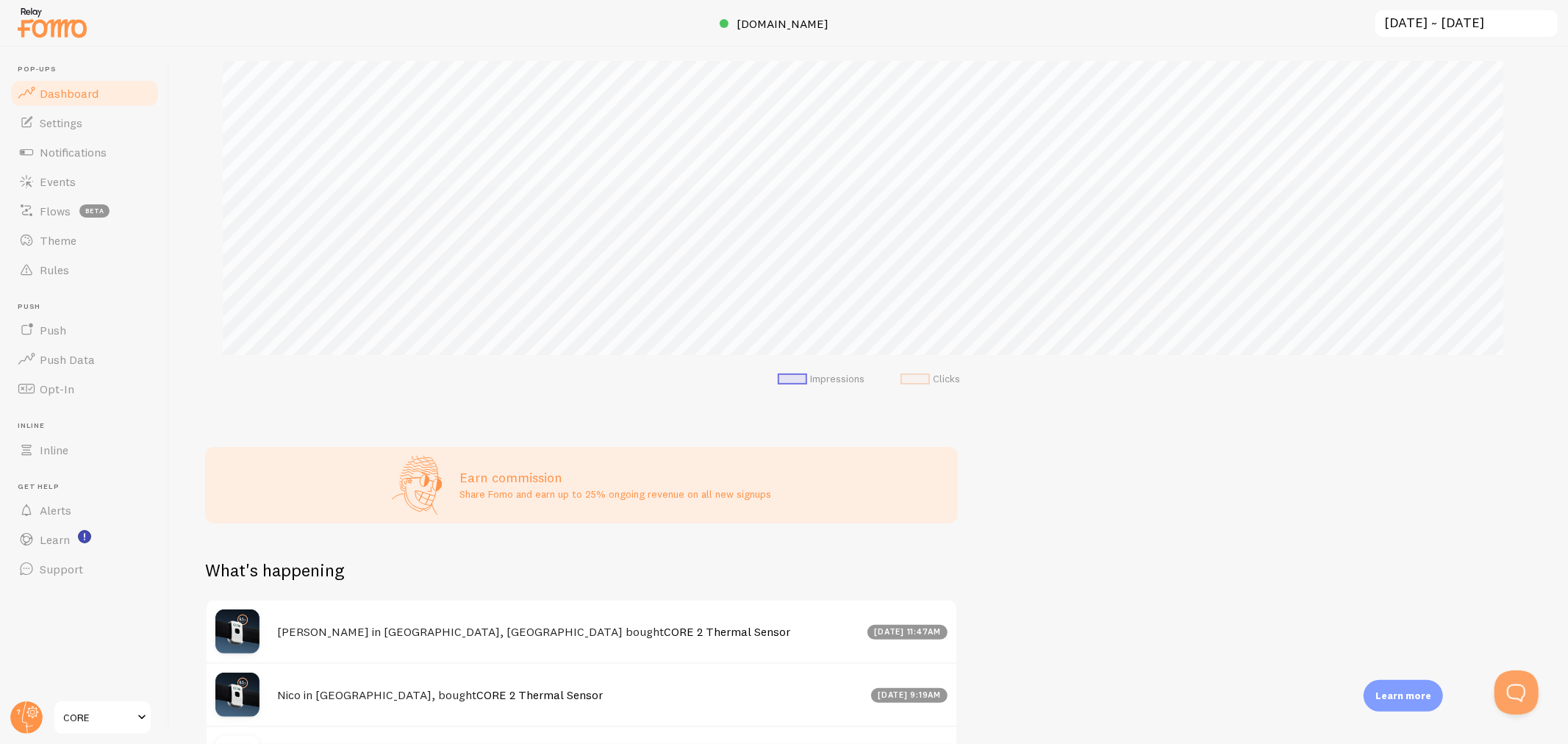
scroll to position [26, 0]
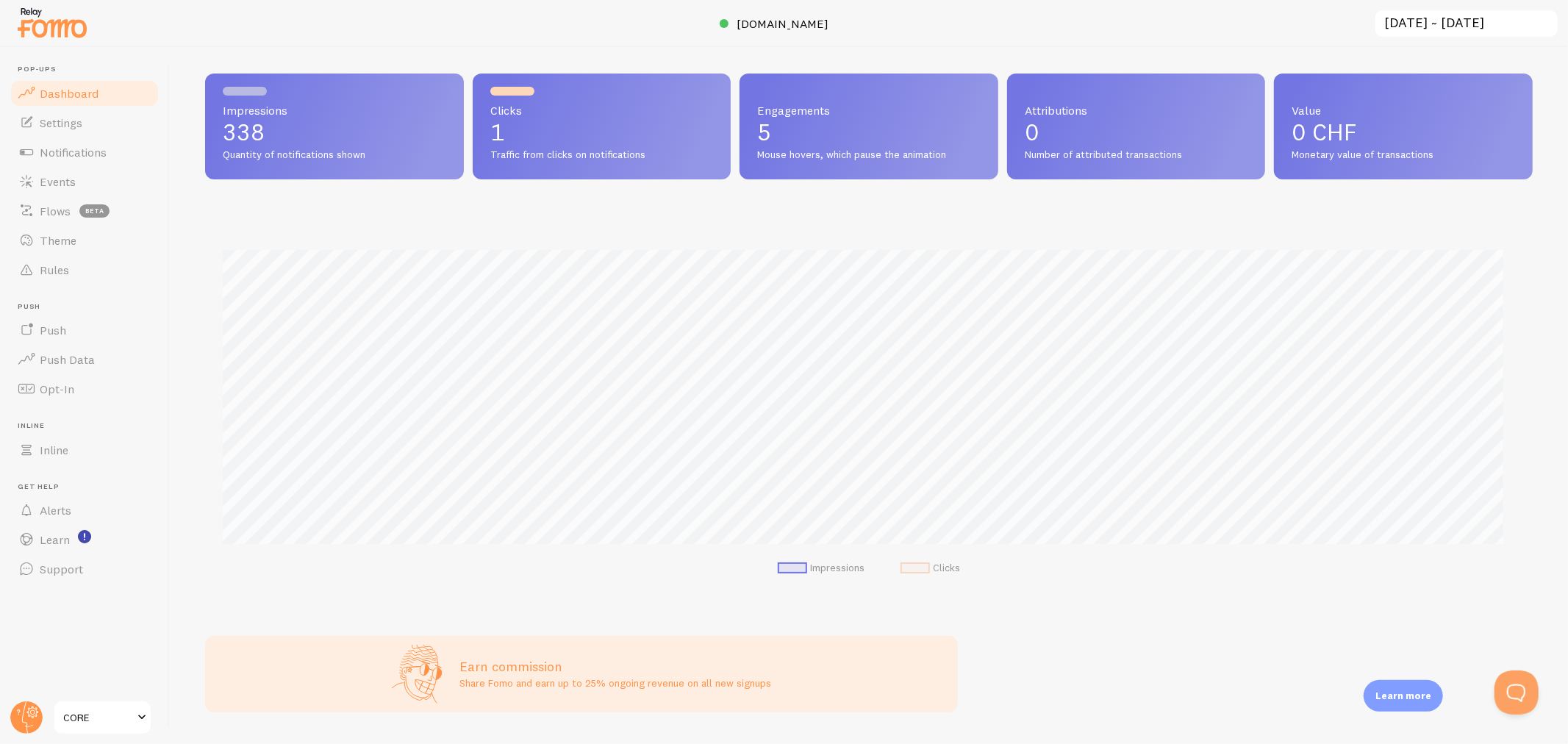
click at [65, 93] on span "Dashboard" at bounding box center [69, 93] width 59 height 14
click at [63, 126] on span "Settings" at bounding box center [61, 122] width 42 height 14
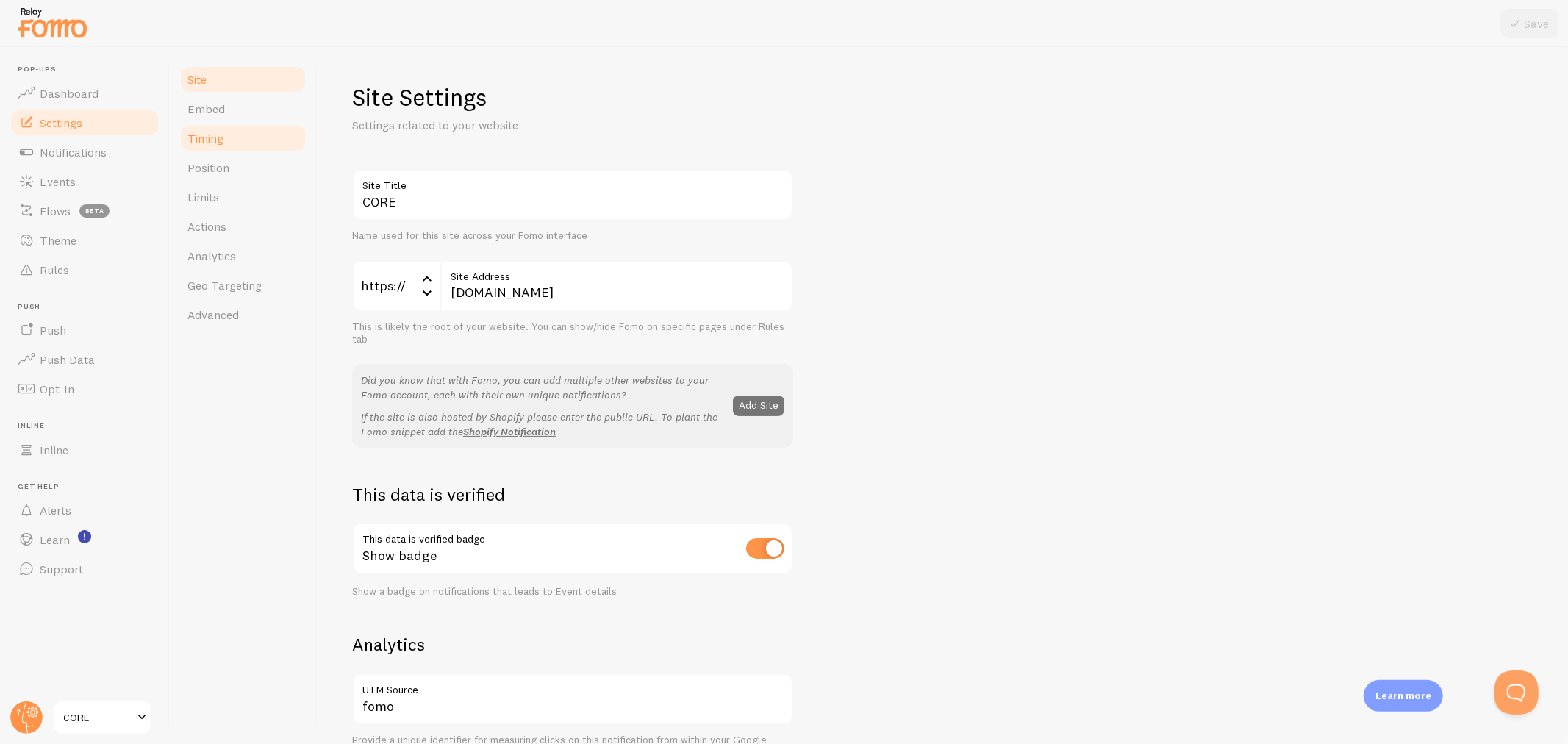
click at [230, 124] on link "Timing" at bounding box center [243, 138] width 128 height 29
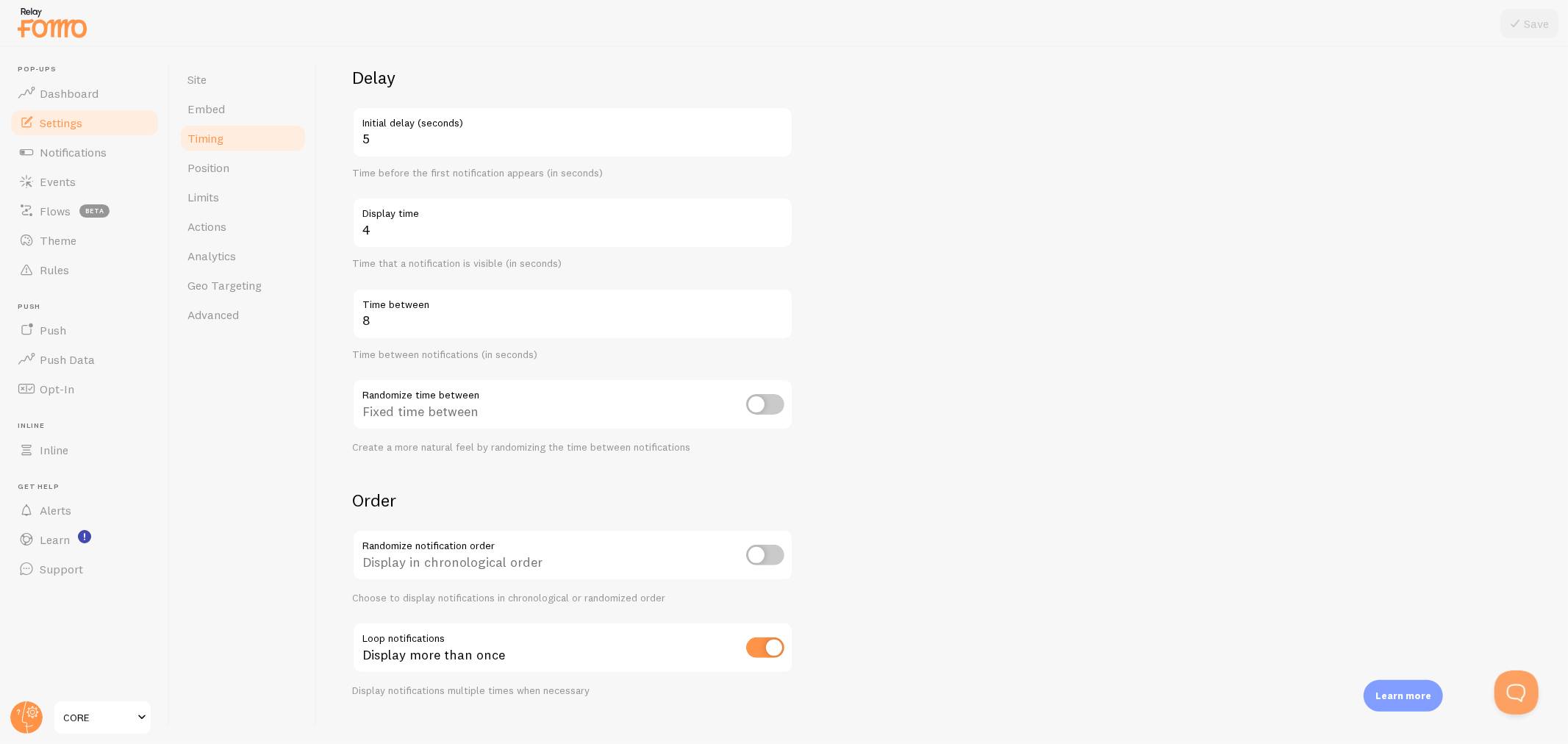
scroll to position [122, 0]
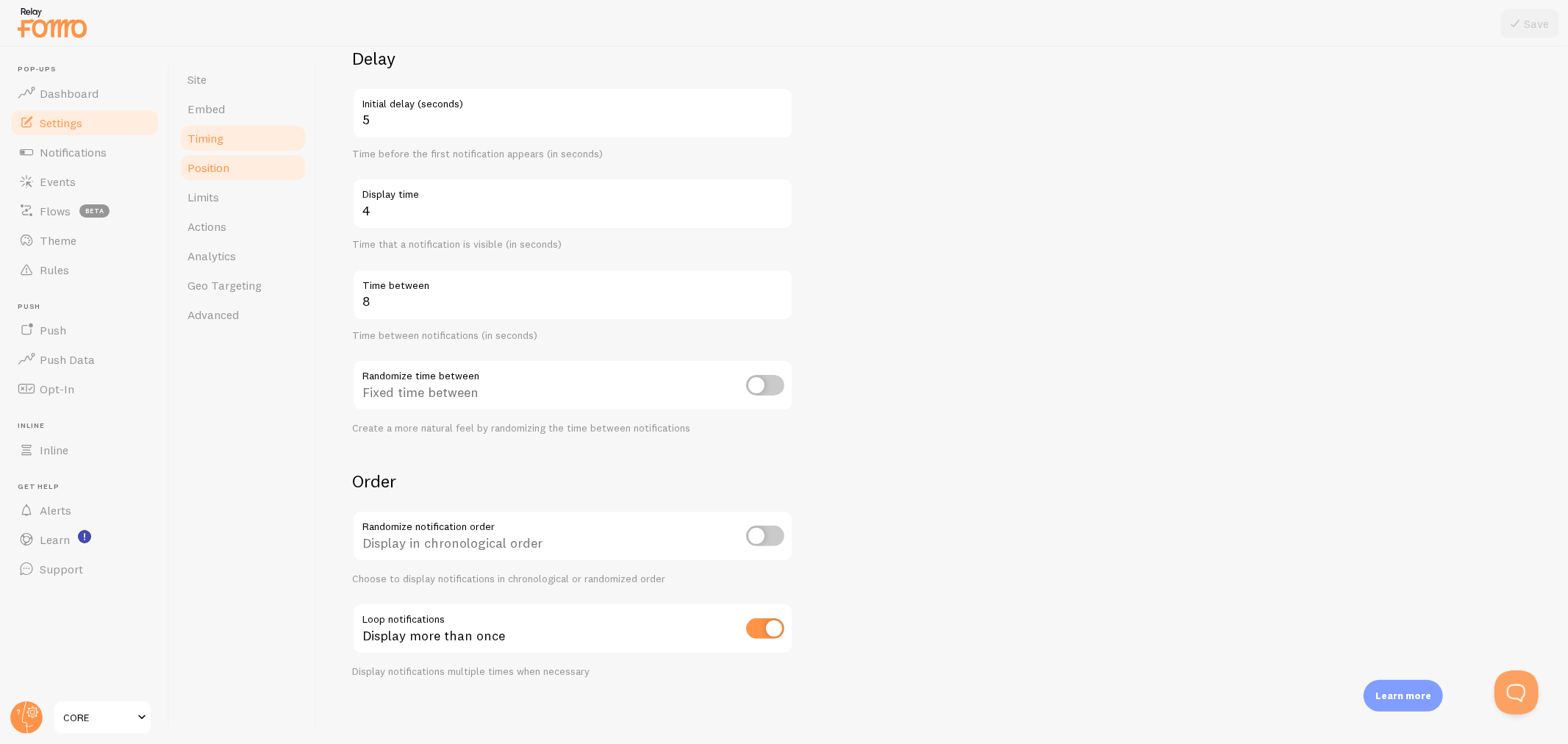
click at [260, 181] on link "Position" at bounding box center [243, 168] width 128 height 29
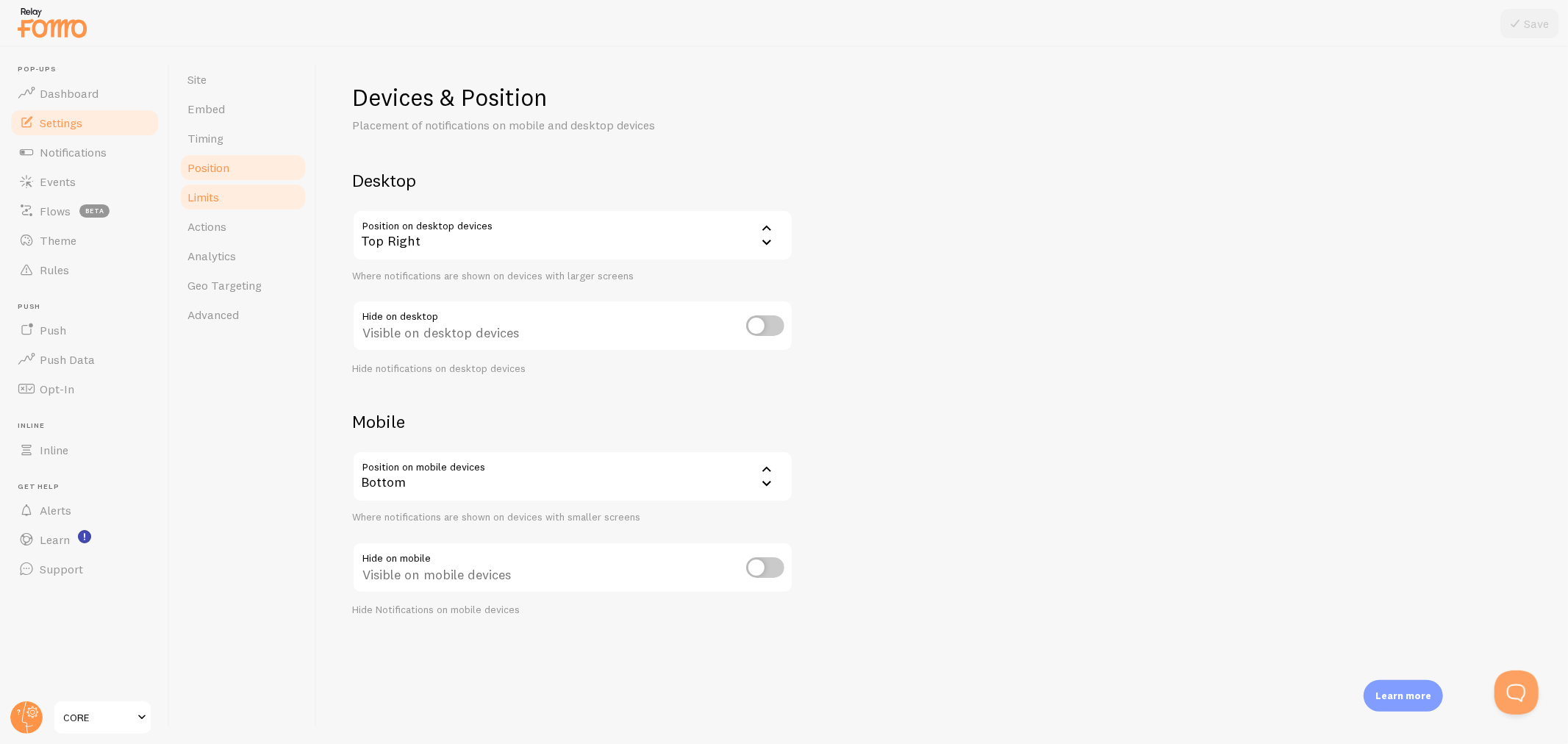
click at [233, 202] on link "Limits" at bounding box center [243, 196] width 128 height 29
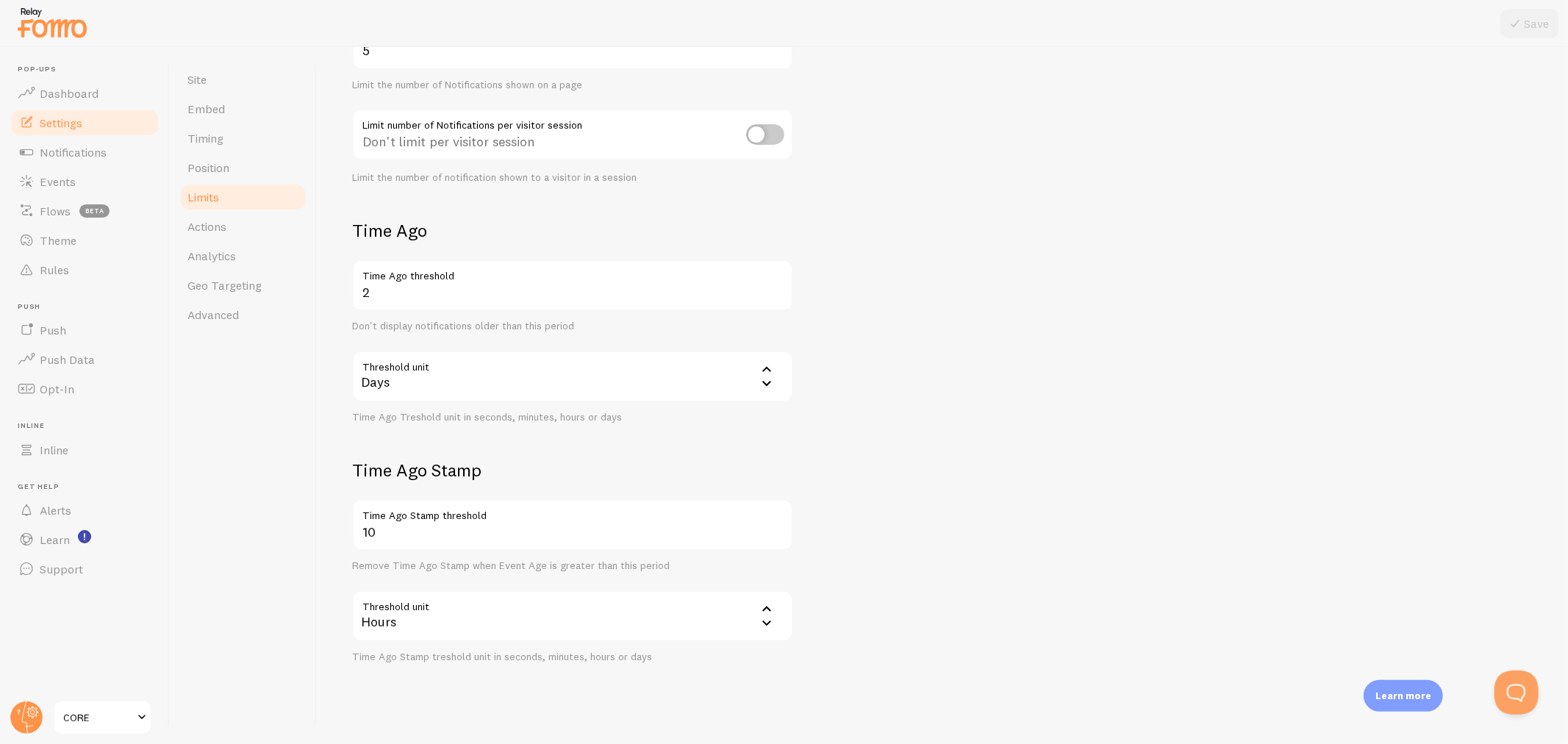
scroll to position [206, 0]
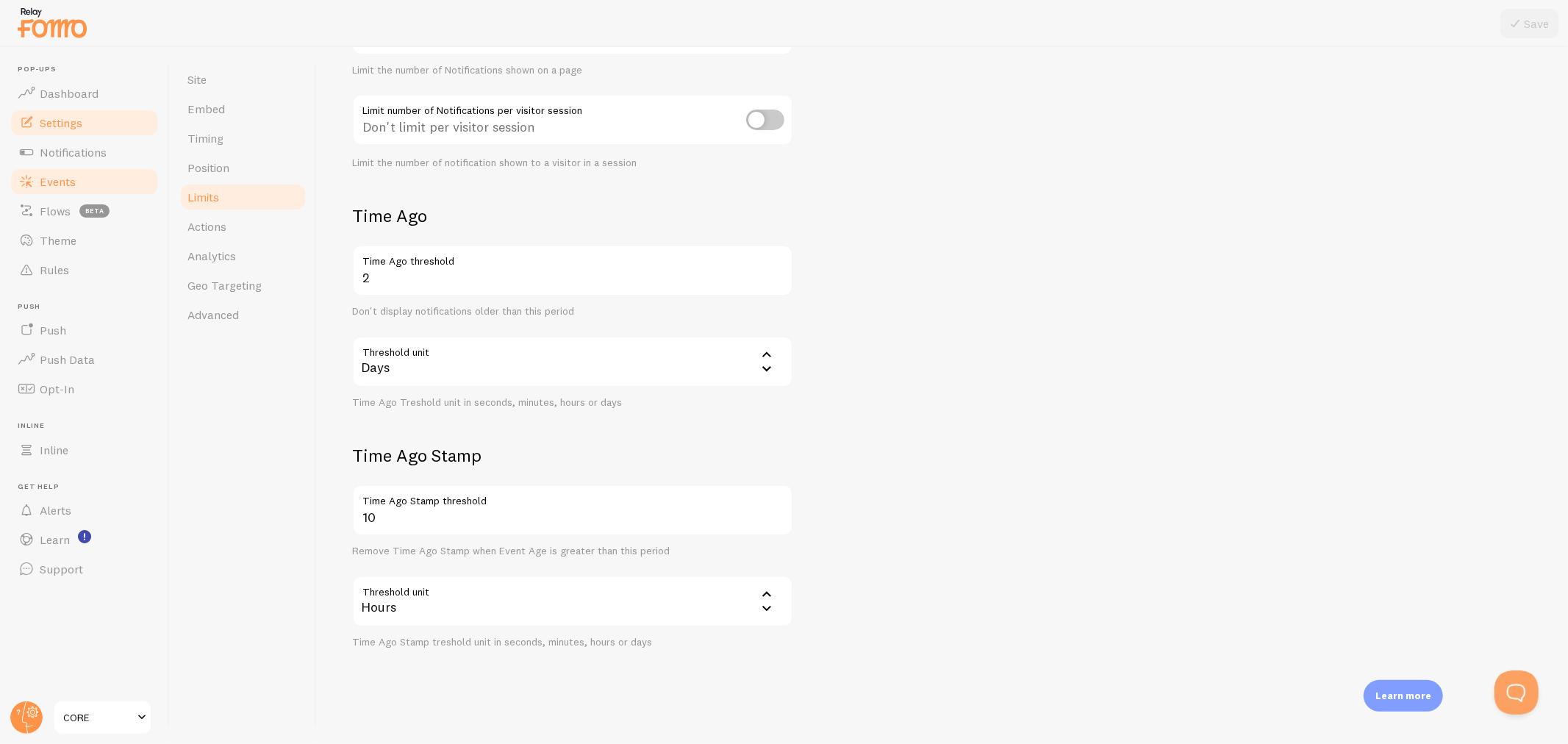
click at [69, 178] on span "Events" at bounding box center [58, 181] width 36 height 14
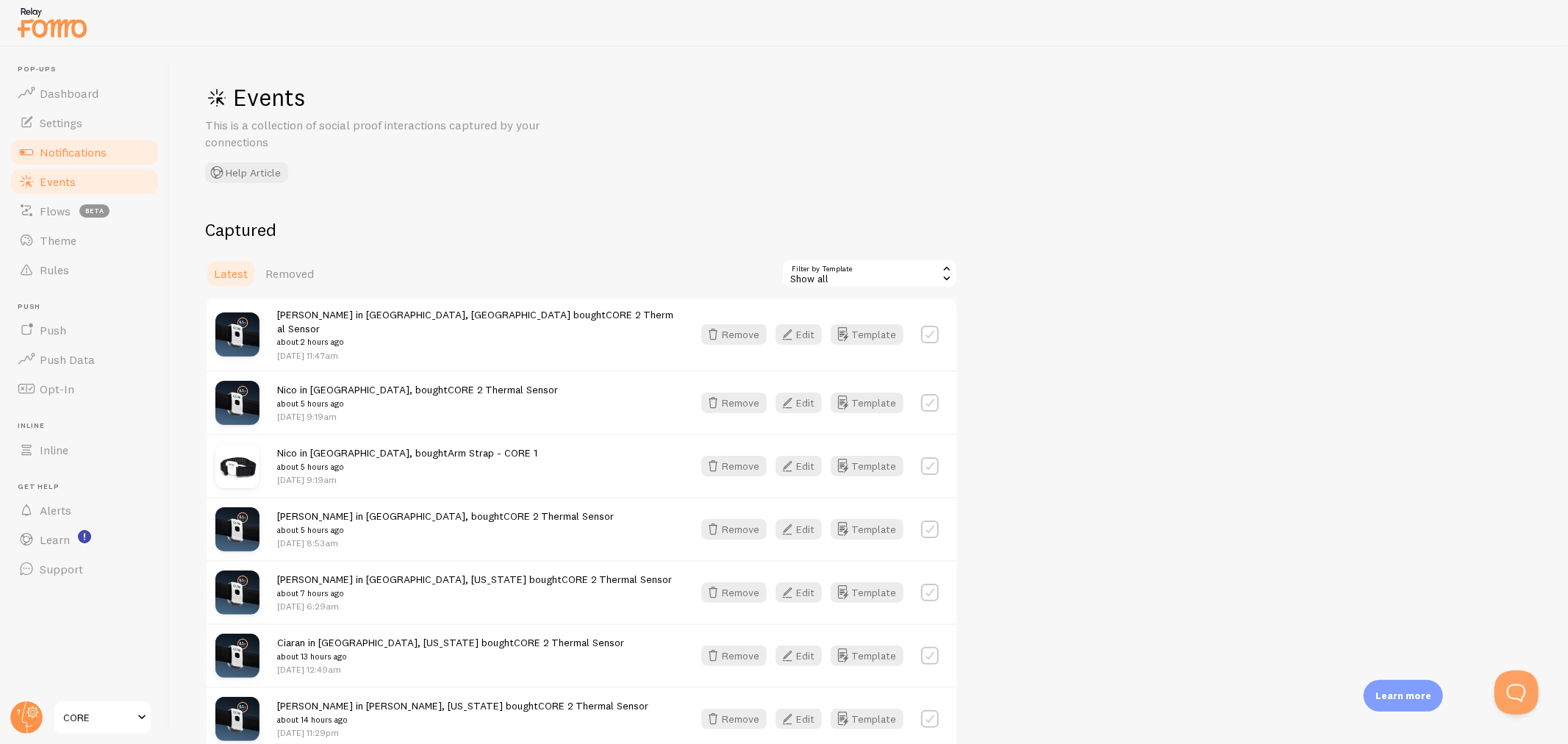
click at [81, 158] on span "Notifications" at bounding box center [73, 152] width 67 height 14
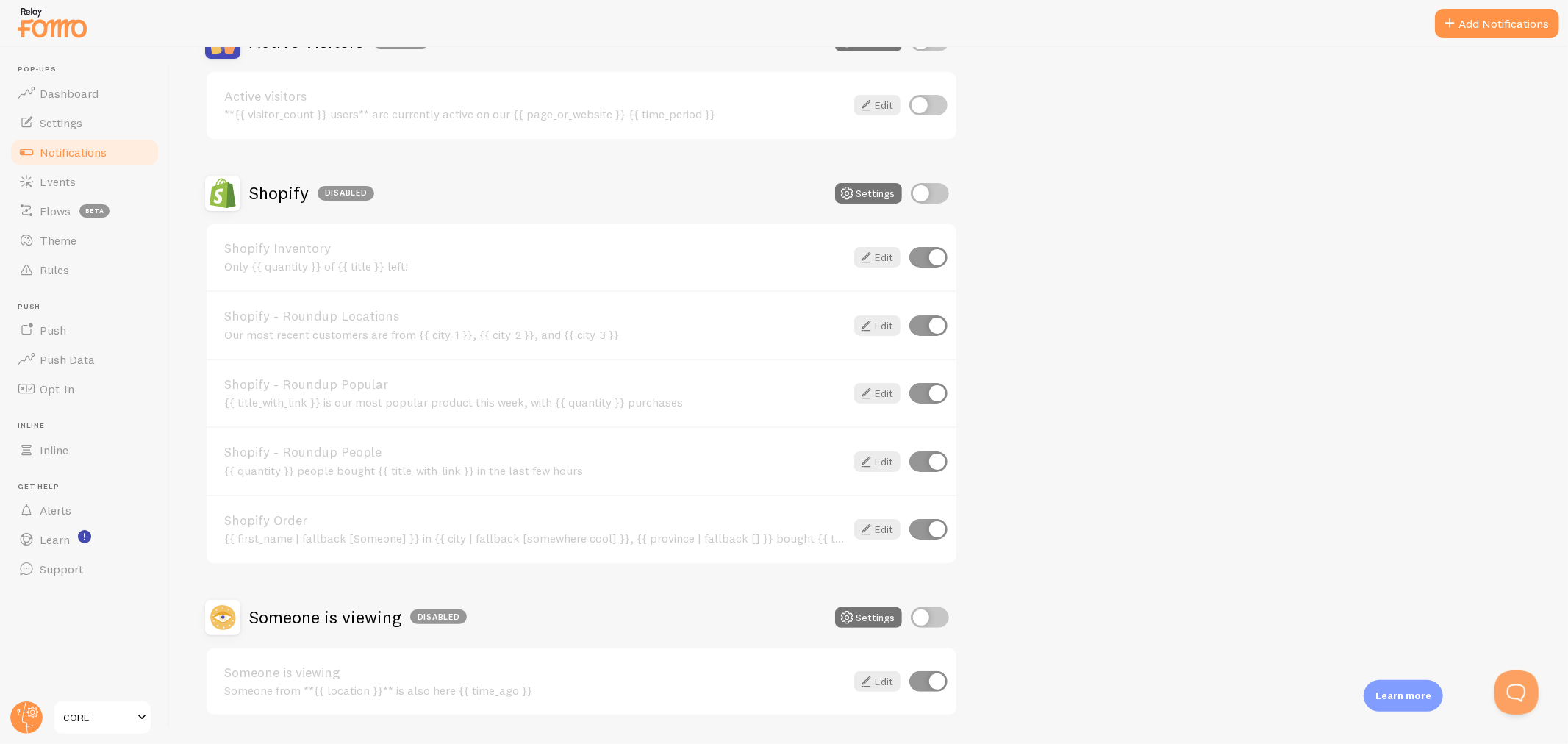
scroll to position [408, 0]
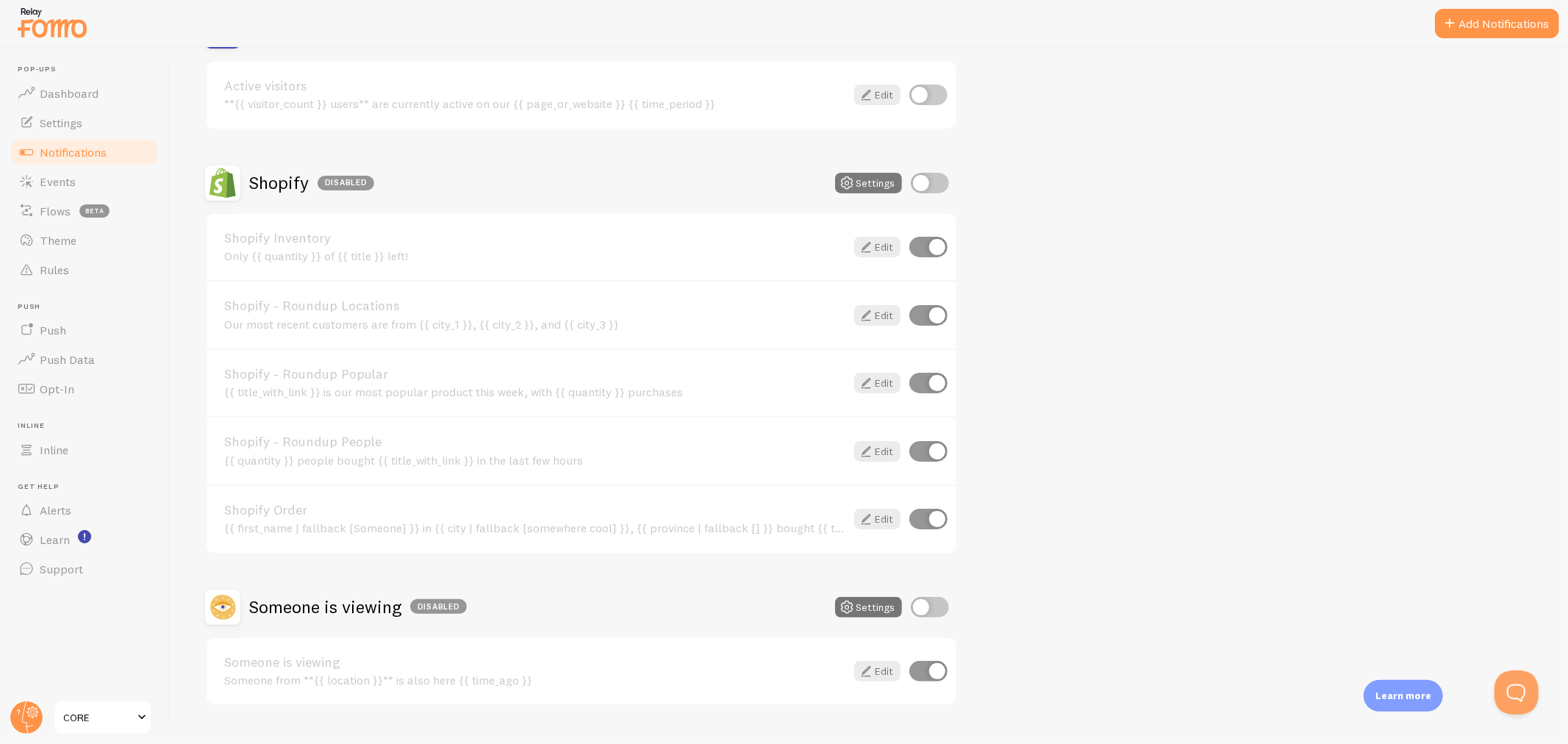
click at [872, 181] on button "Settings" at bounding box center [868, 183] width 67 height 20
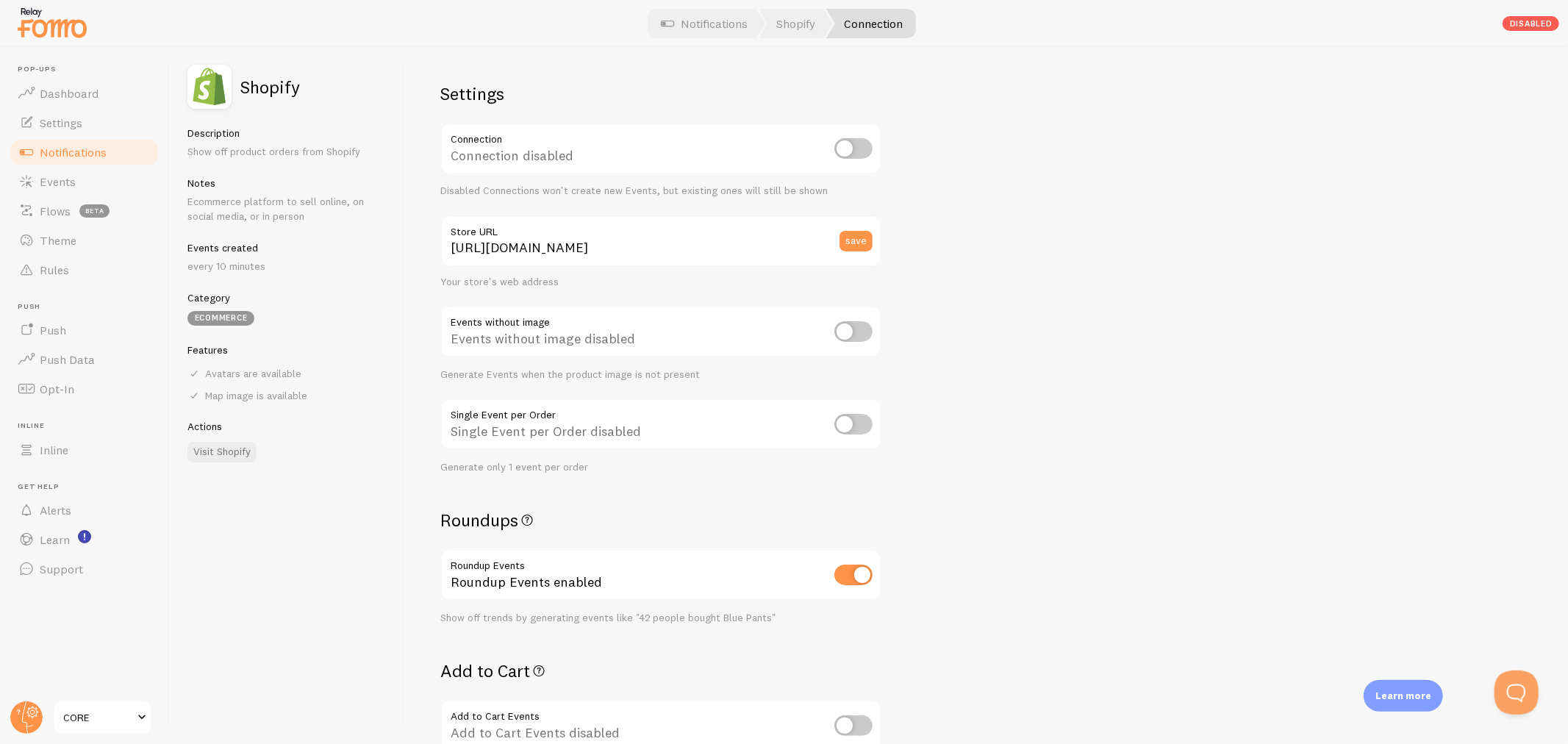
click at [841, 570] on input "checkbox" at bounding box center [853, 575] width 39 height 20
checkbox input "false"
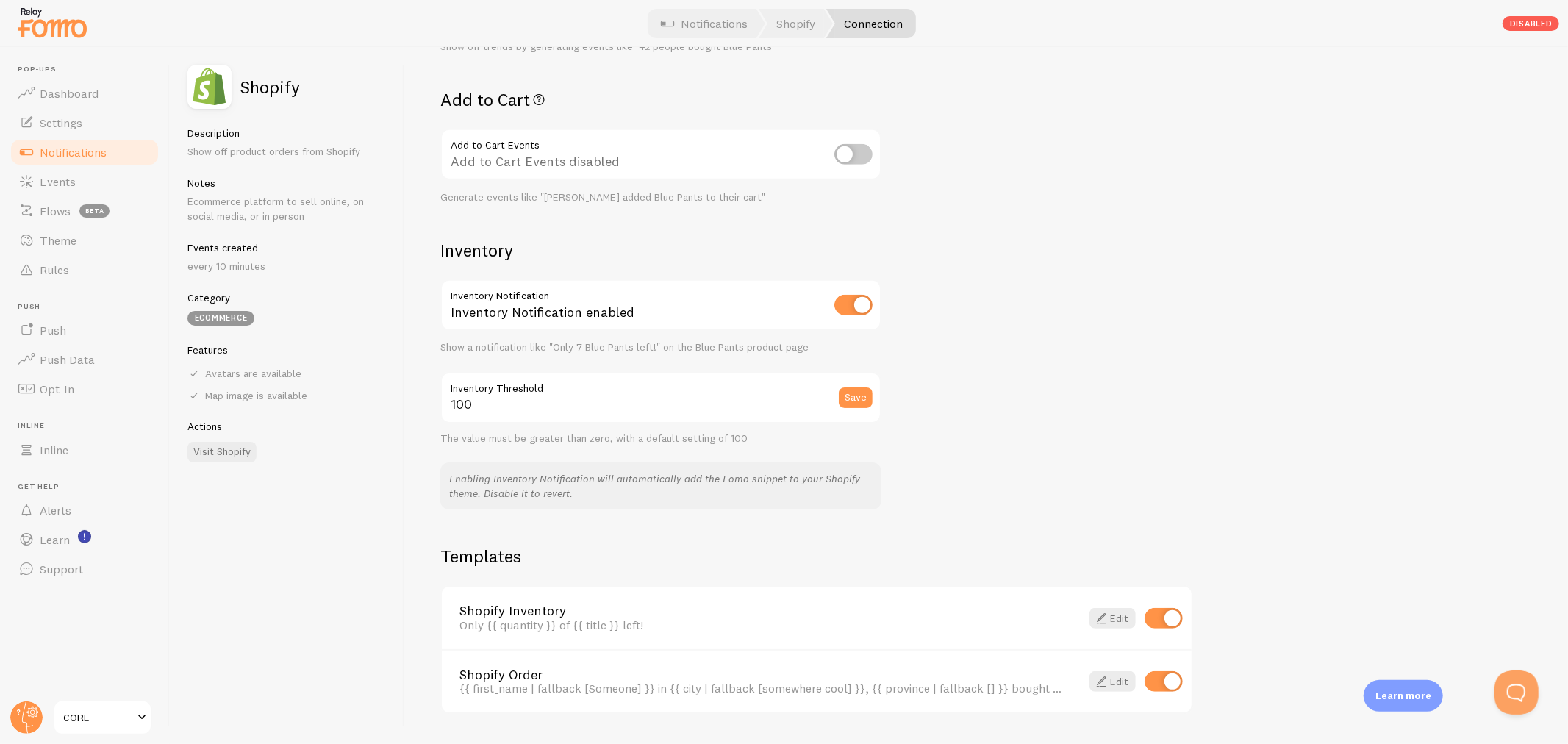
scroll to position [601, 0]
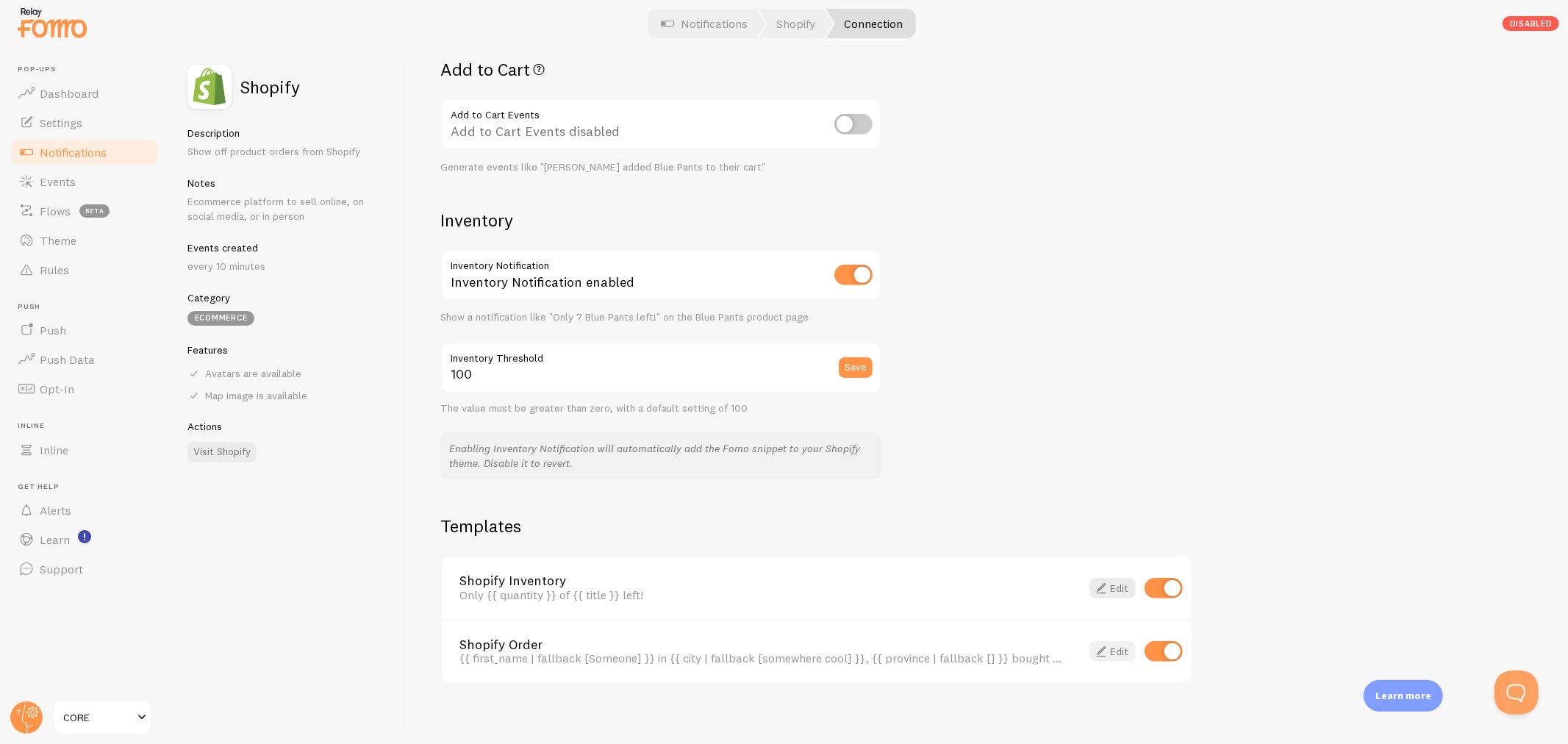
click at [1122, 644] on link "Edit" at bounding box center [1112, 651] width 46 height 20
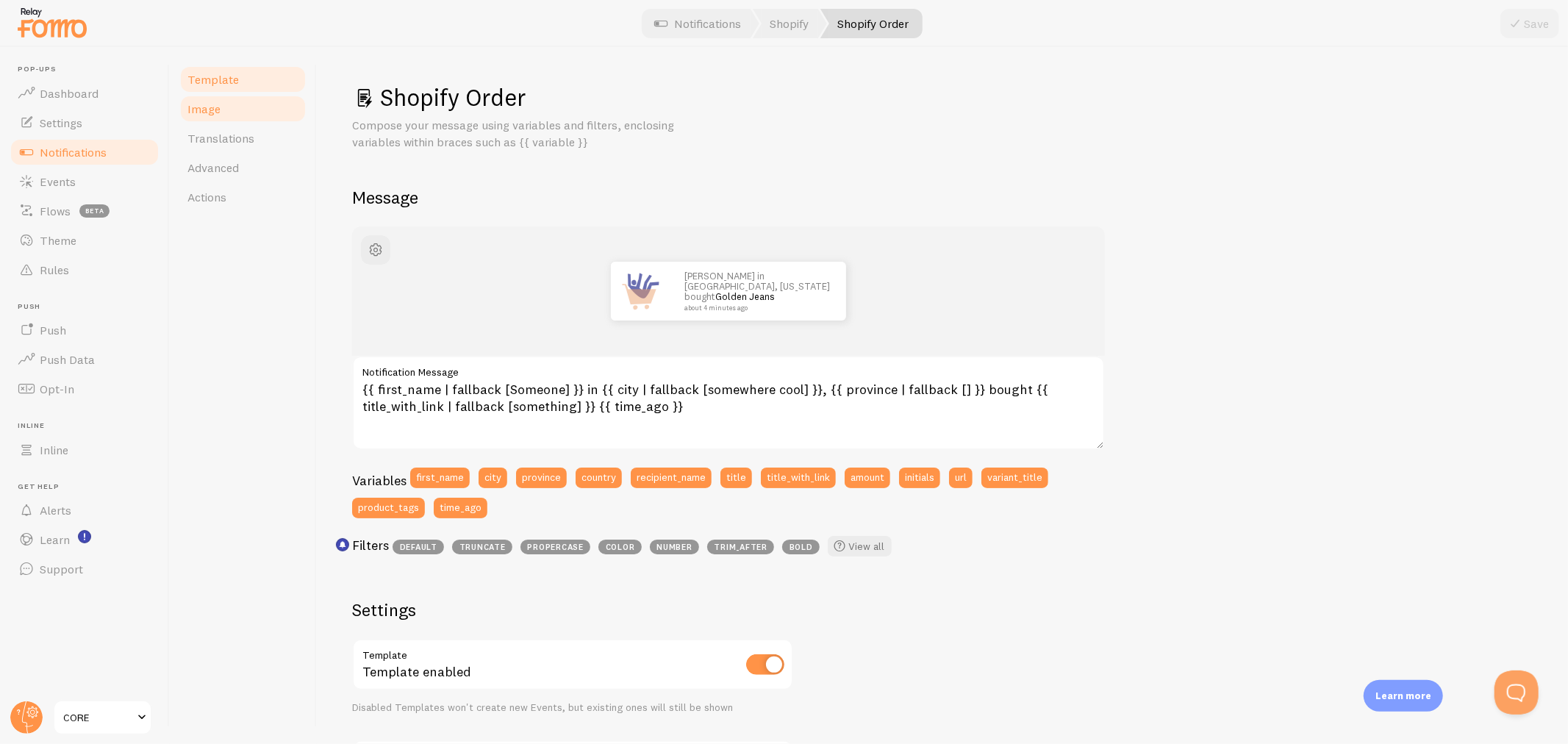
click at [204, 121] on link "Image" at bounding box center [243, 109] width 128 height 29
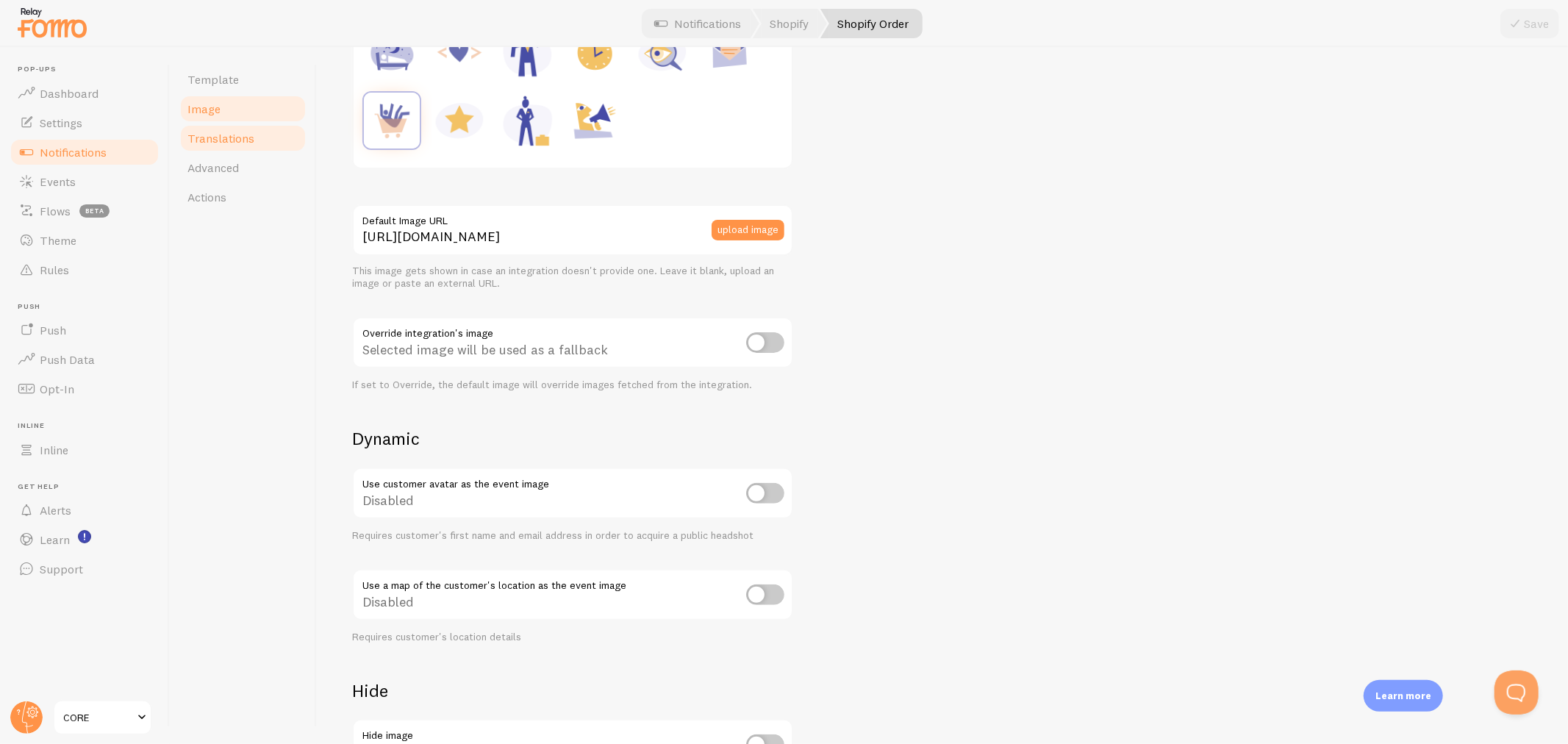
scroll to position [162, 0]
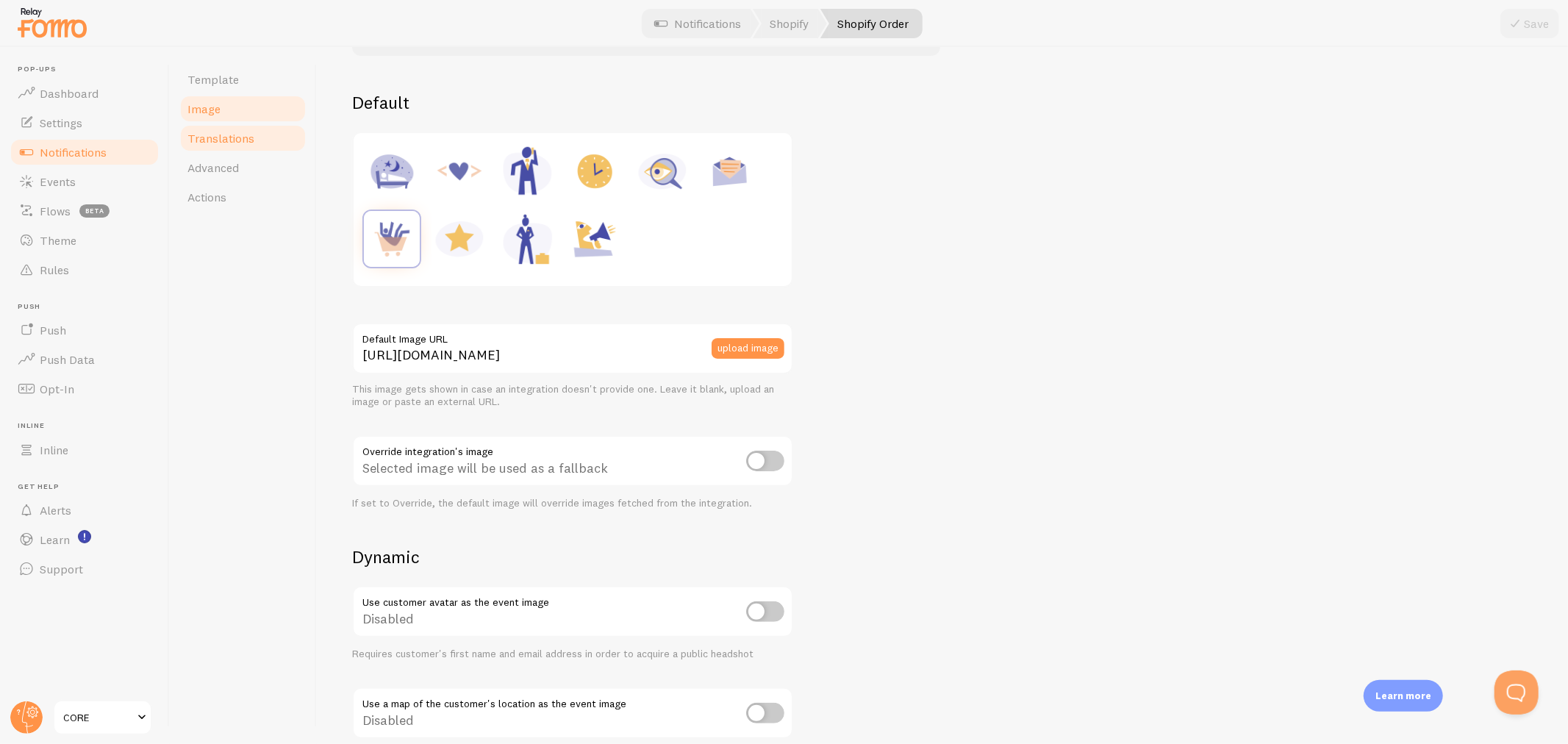
click at [254, 138] on link "Translations" at bounding box center [243, 138] width 128 height 29
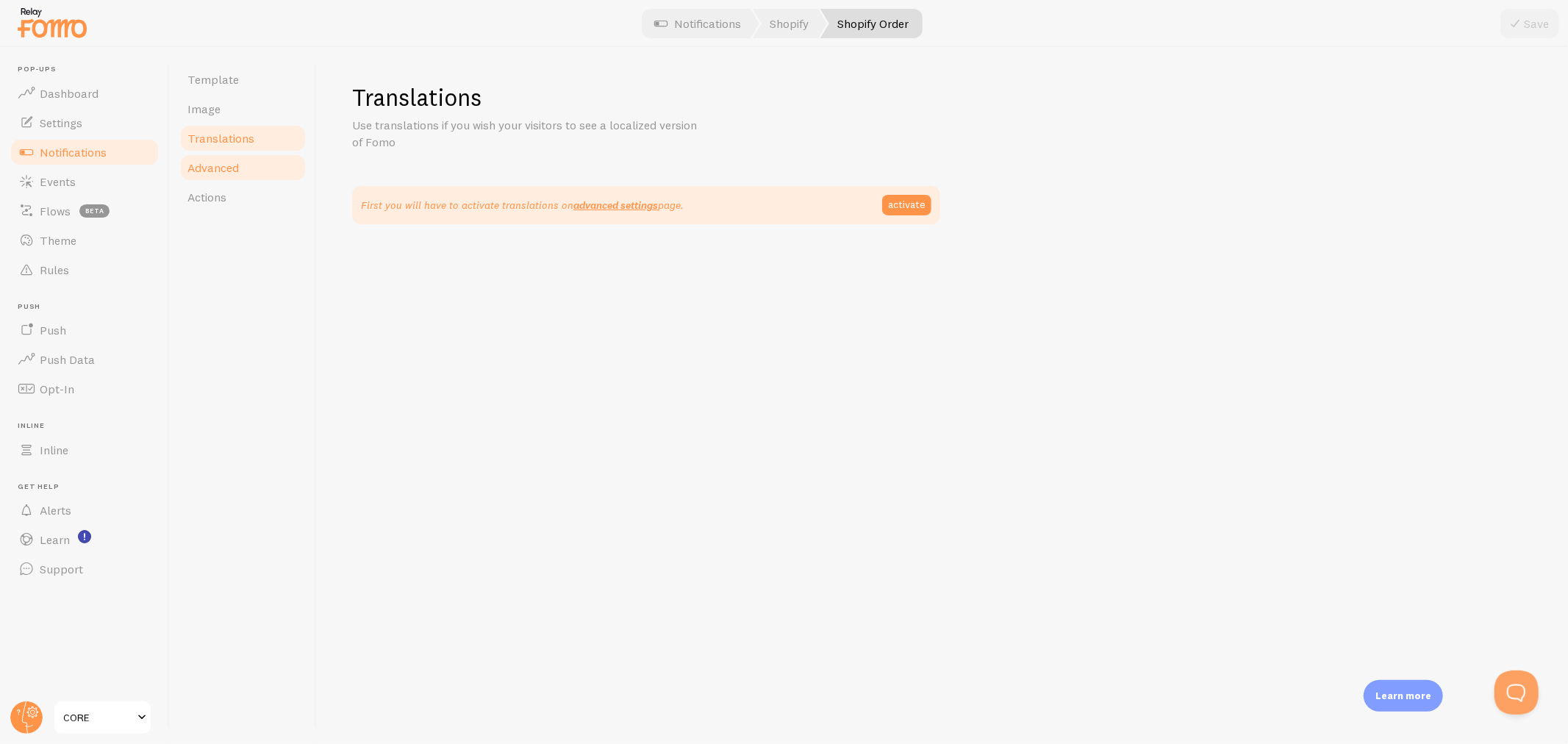
click at [216, 170] on span "Advanced" at bounding box center [213, 167] width 51 height 14
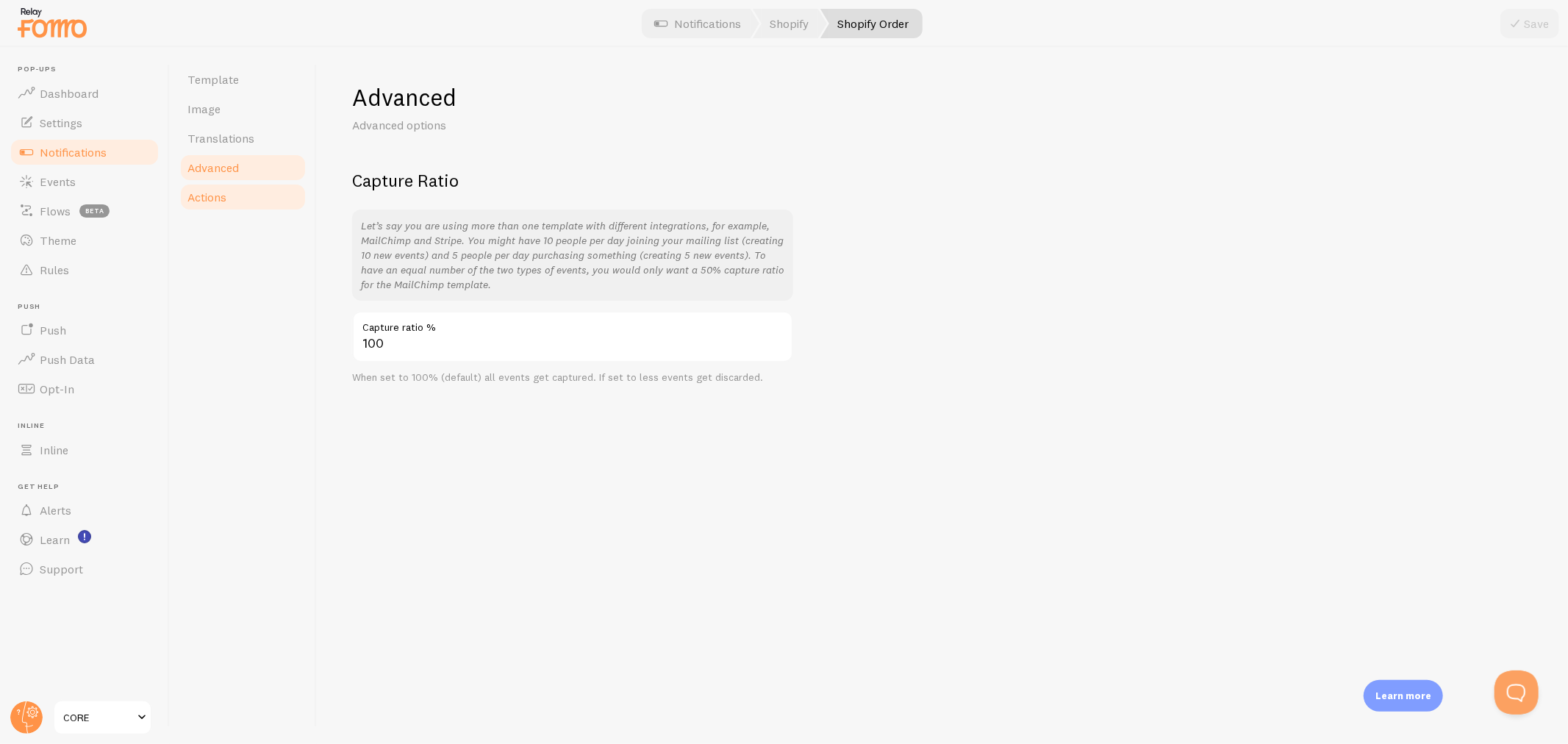
click at [222, 199] on span "Actions" at bounding box center [207, 196] width 39 height 14
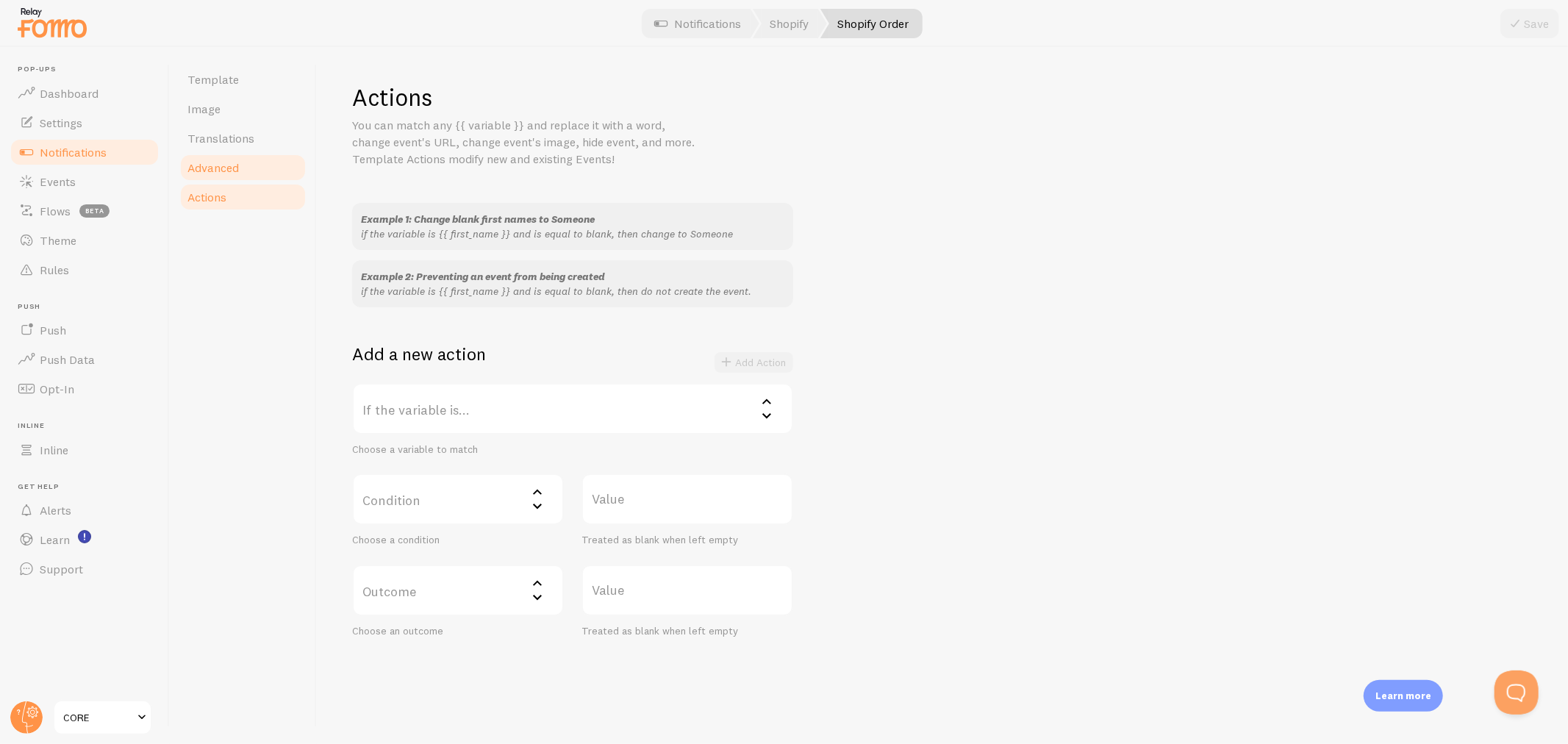
click at [242, 171] on link "Advanced" at bounding box center [243, 168] width 128 height 29
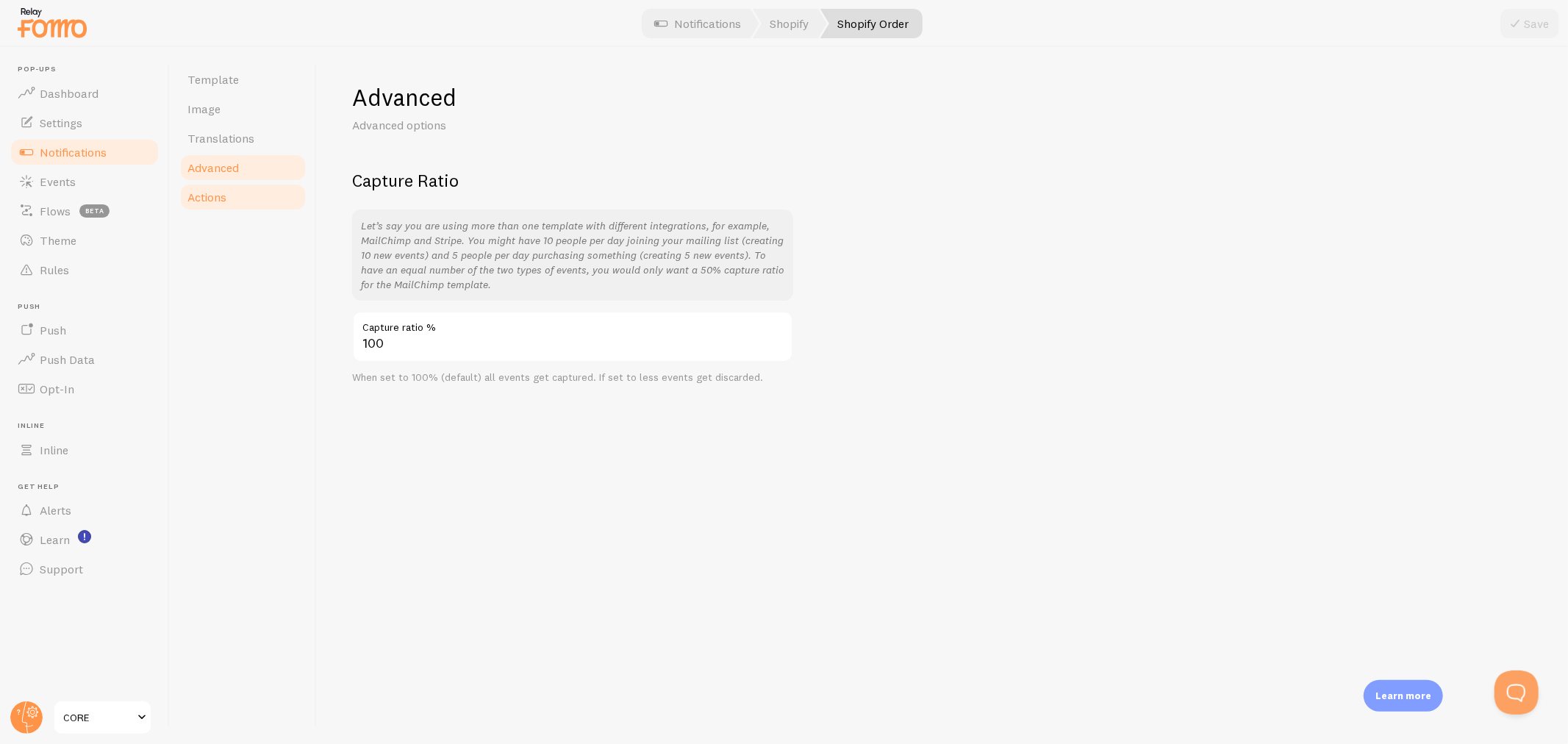
click at [221, 185] on link "Actions" at bounding box center [243, 196] width 128 height 29
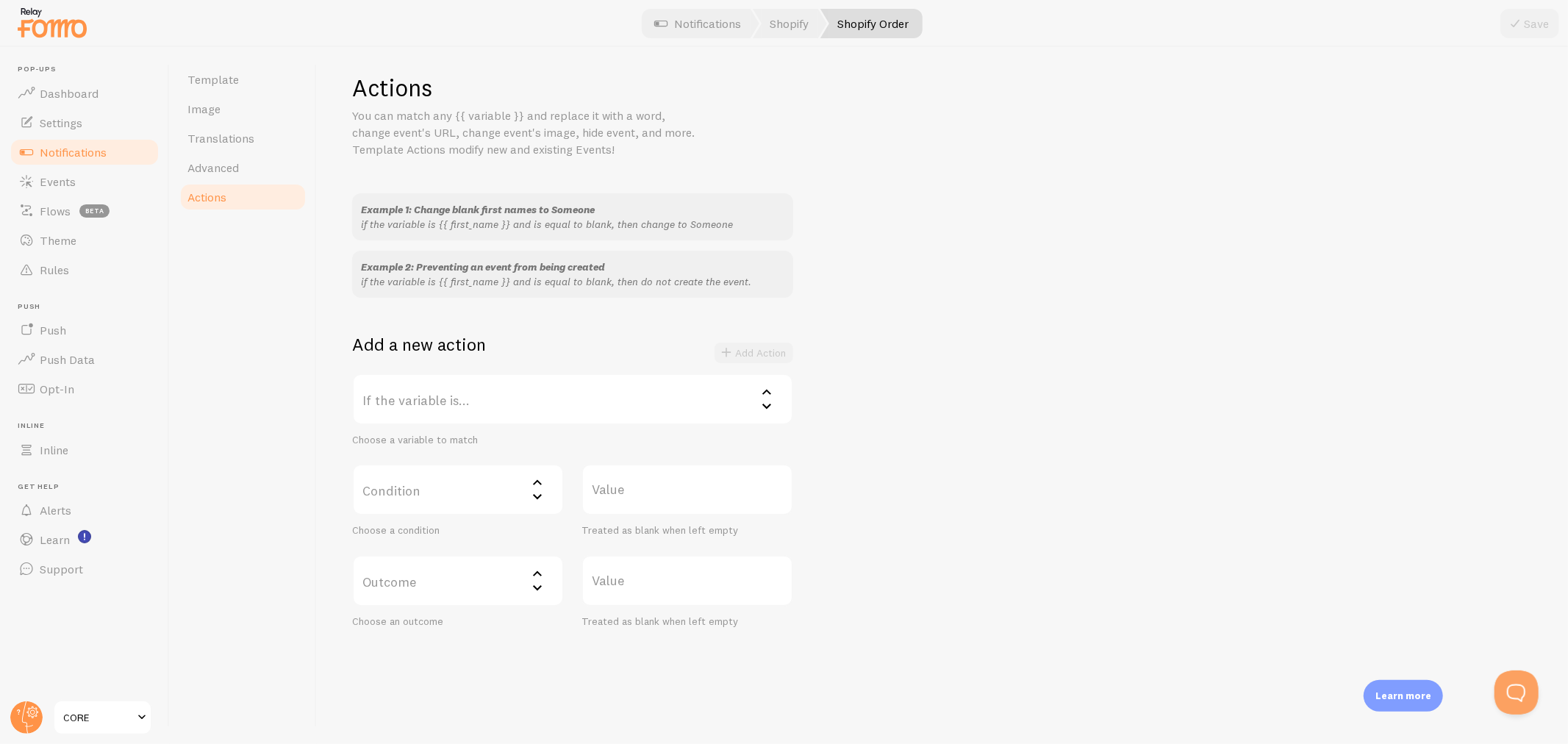
scroll to position [18, 0]
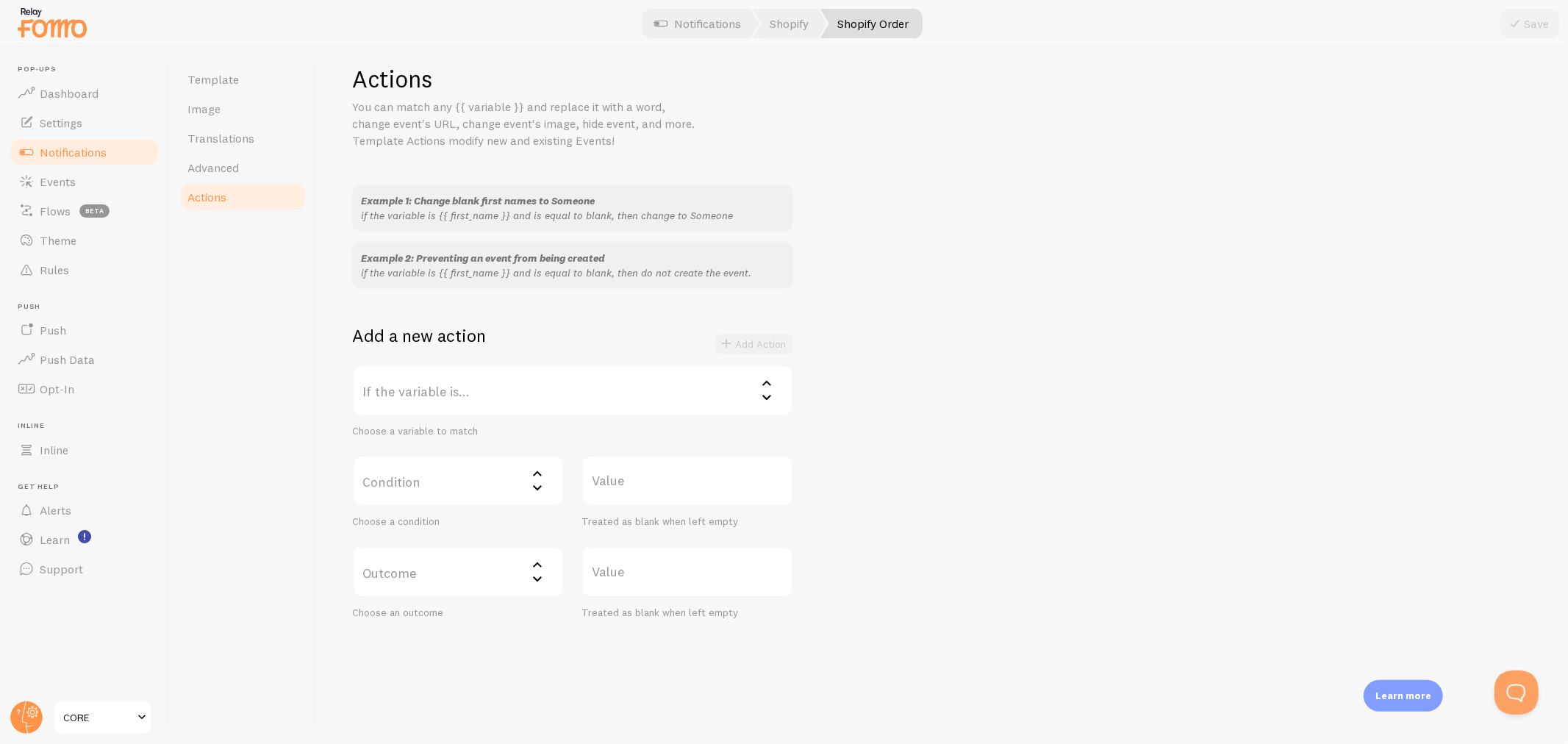
click at [86, 148] on span "Notifications" at bounding box center [73, 152] width 67 height 14
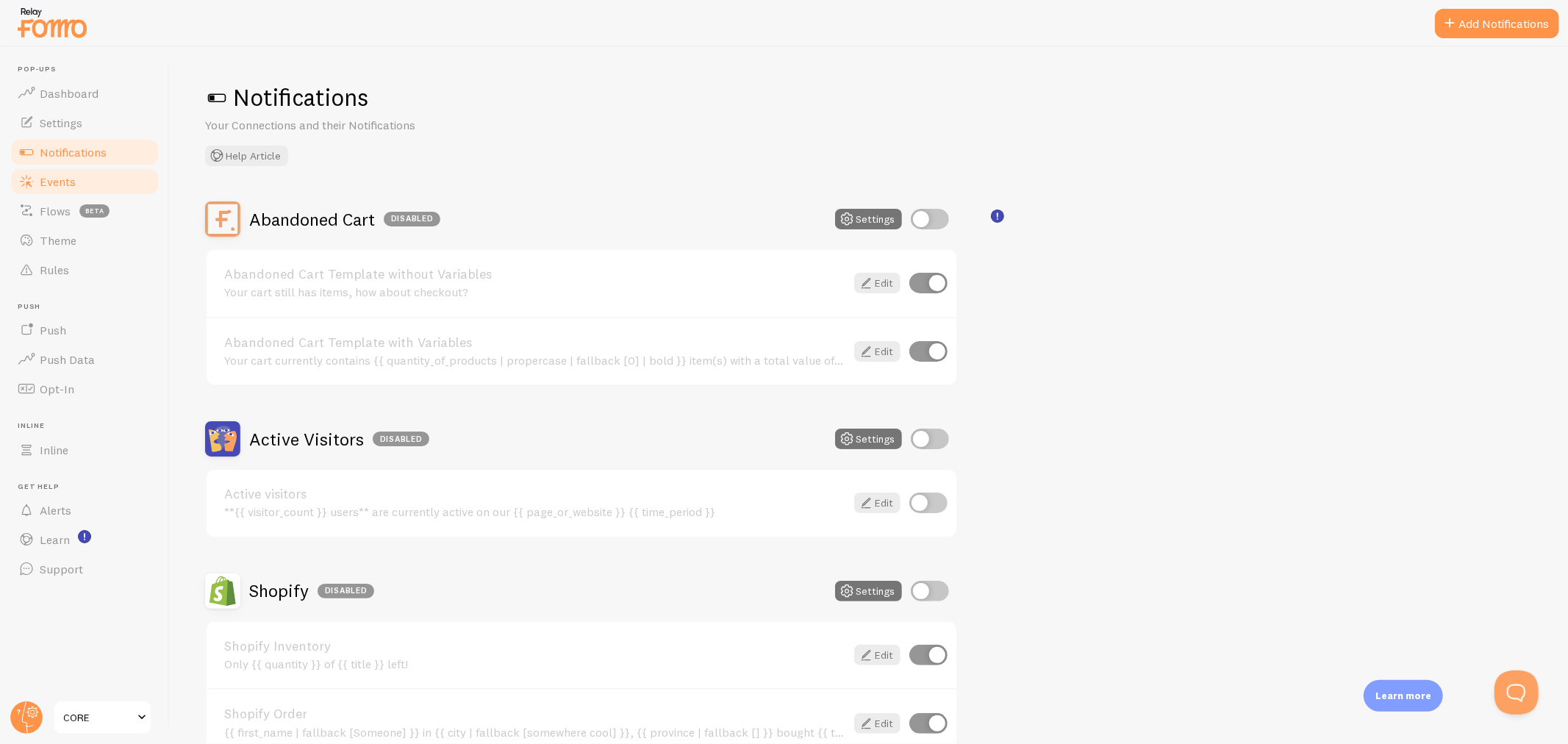
click at [50, 185] on span "Events" at bounding box center [58, 181] width 36 height 14
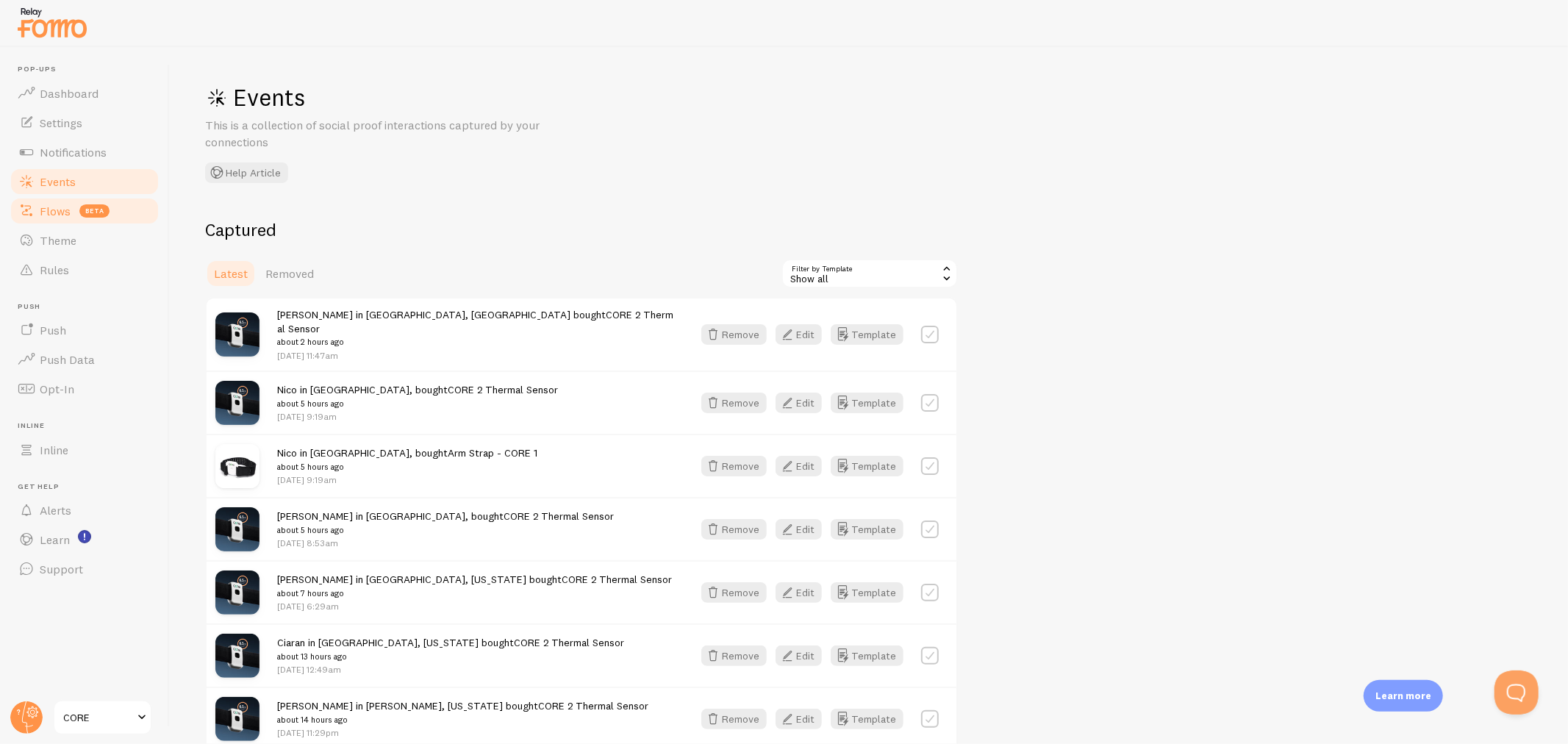
click at [56, 218] on link "Flows beta" at bounding box center [85, 211] width 152 height 29
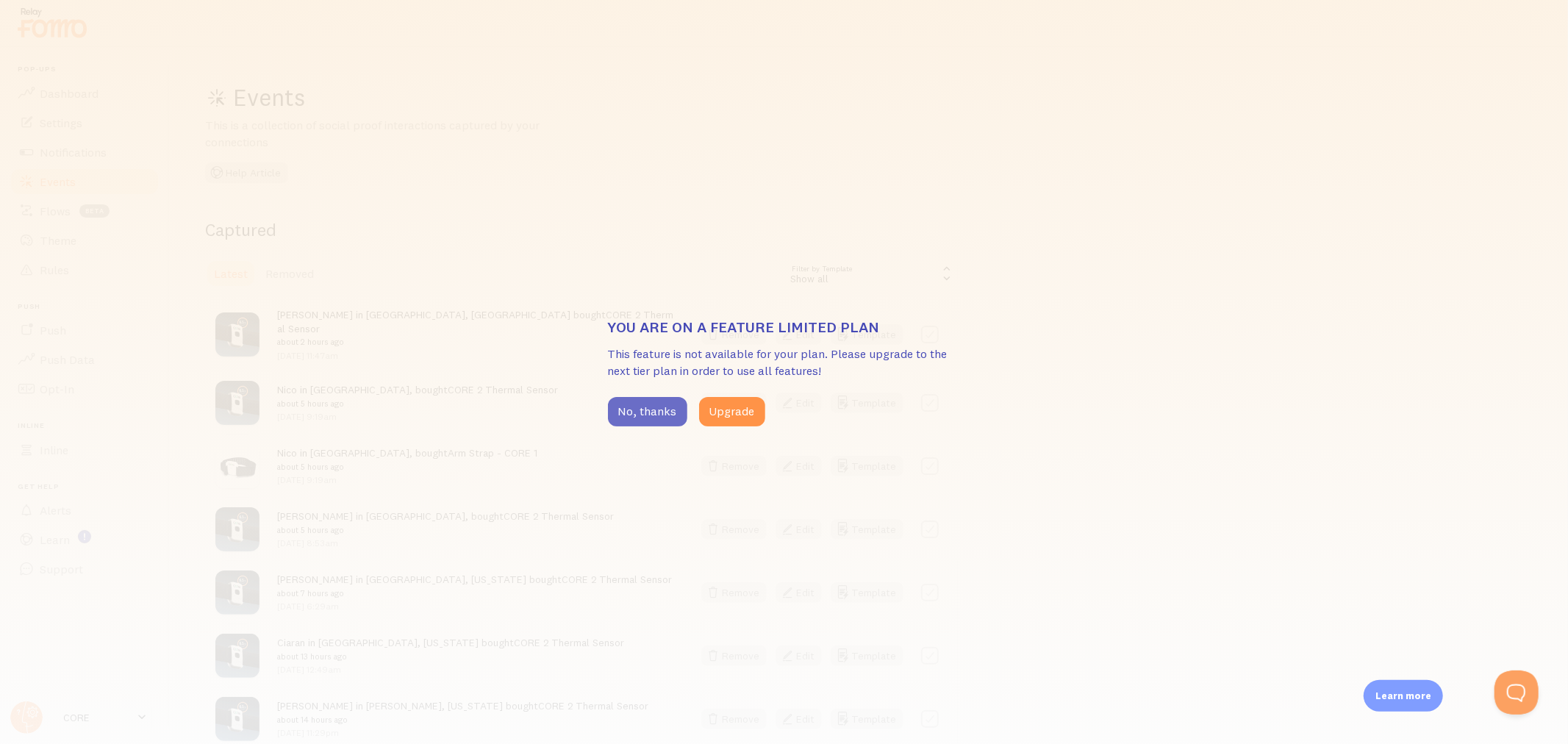
click at [656, 410] on button "No, thanks" at bounding box center [647, 412] width 79 height 29
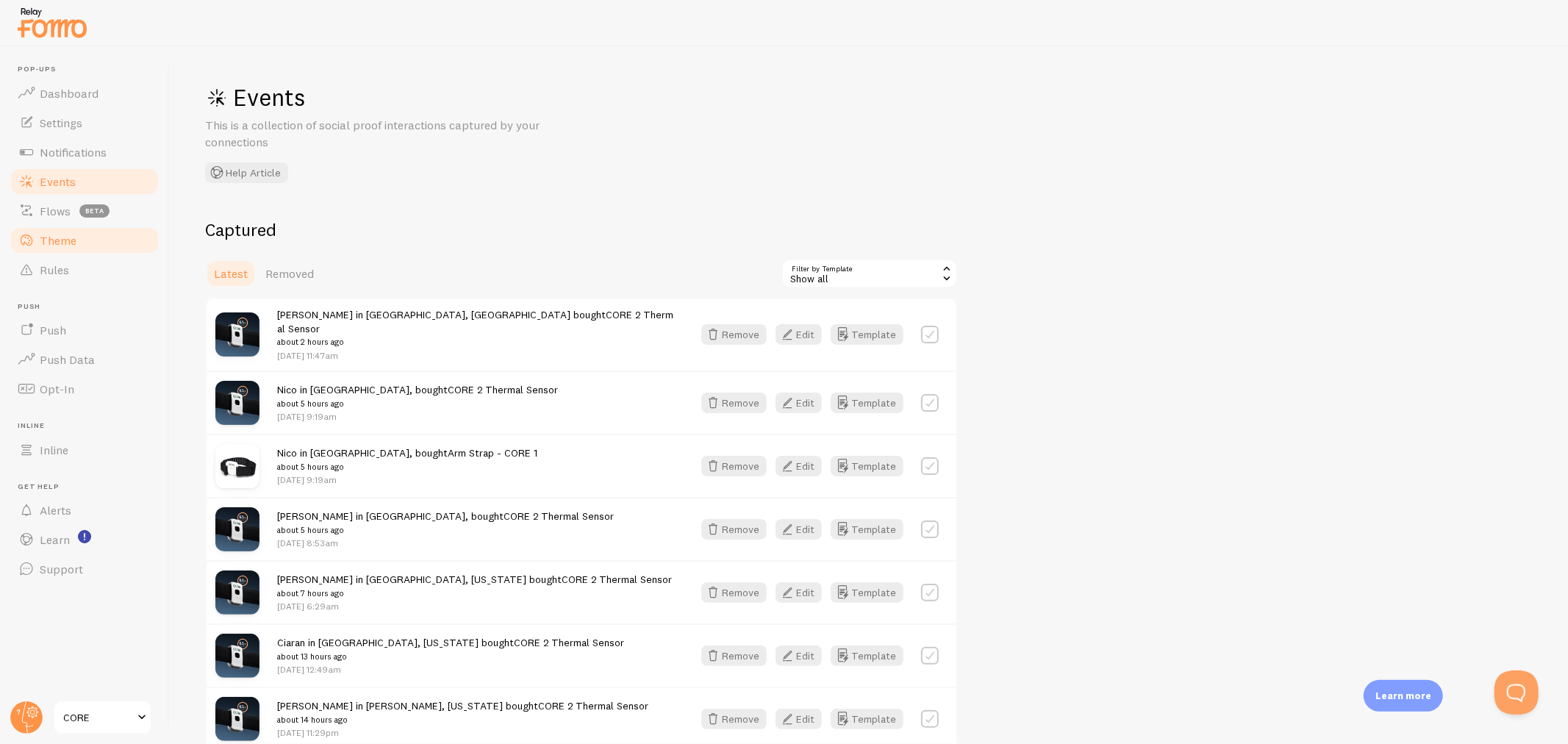
click at [56, 246] on span "Theme" at bounding box center [58, 240] width 37 height 14
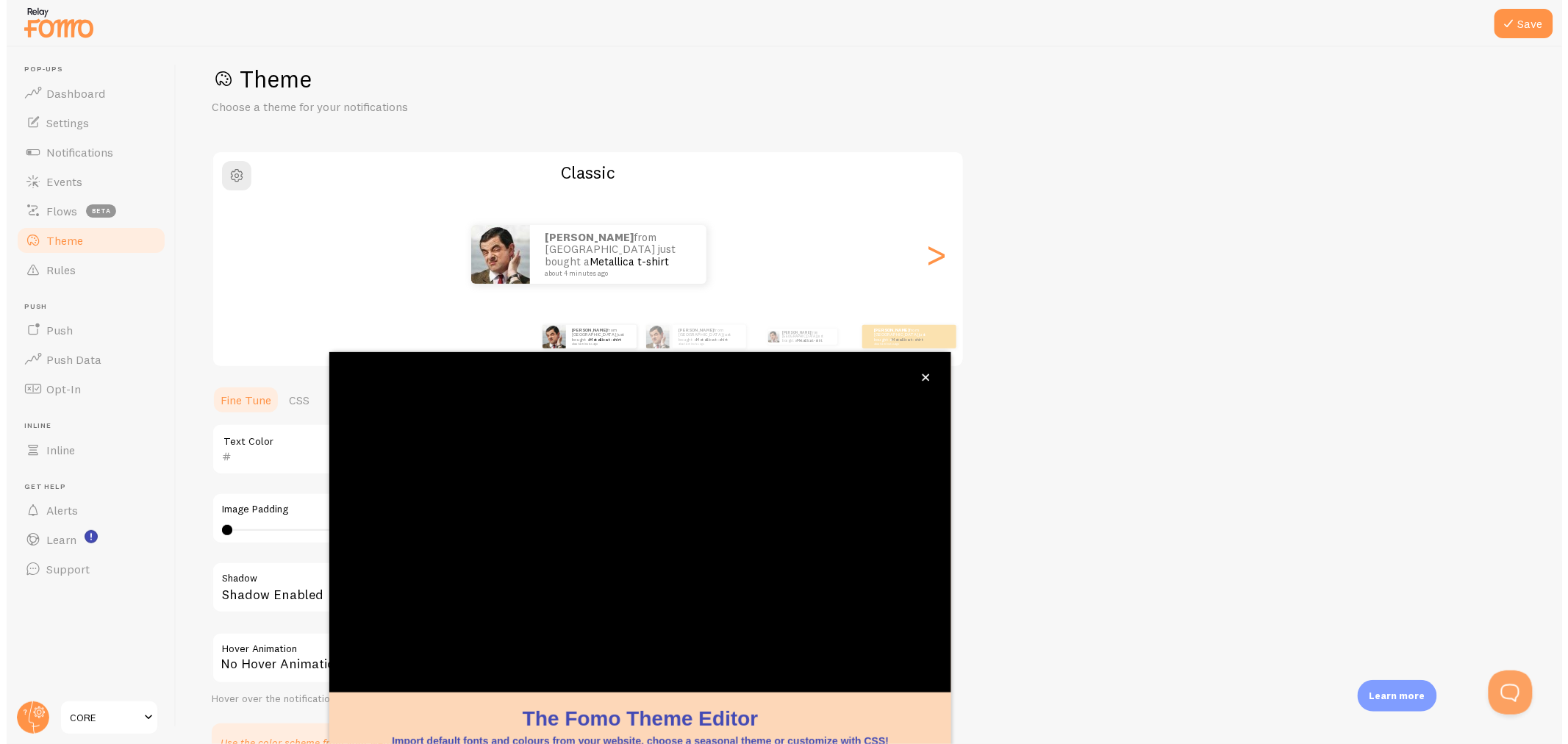
scroll to position [20, 0]
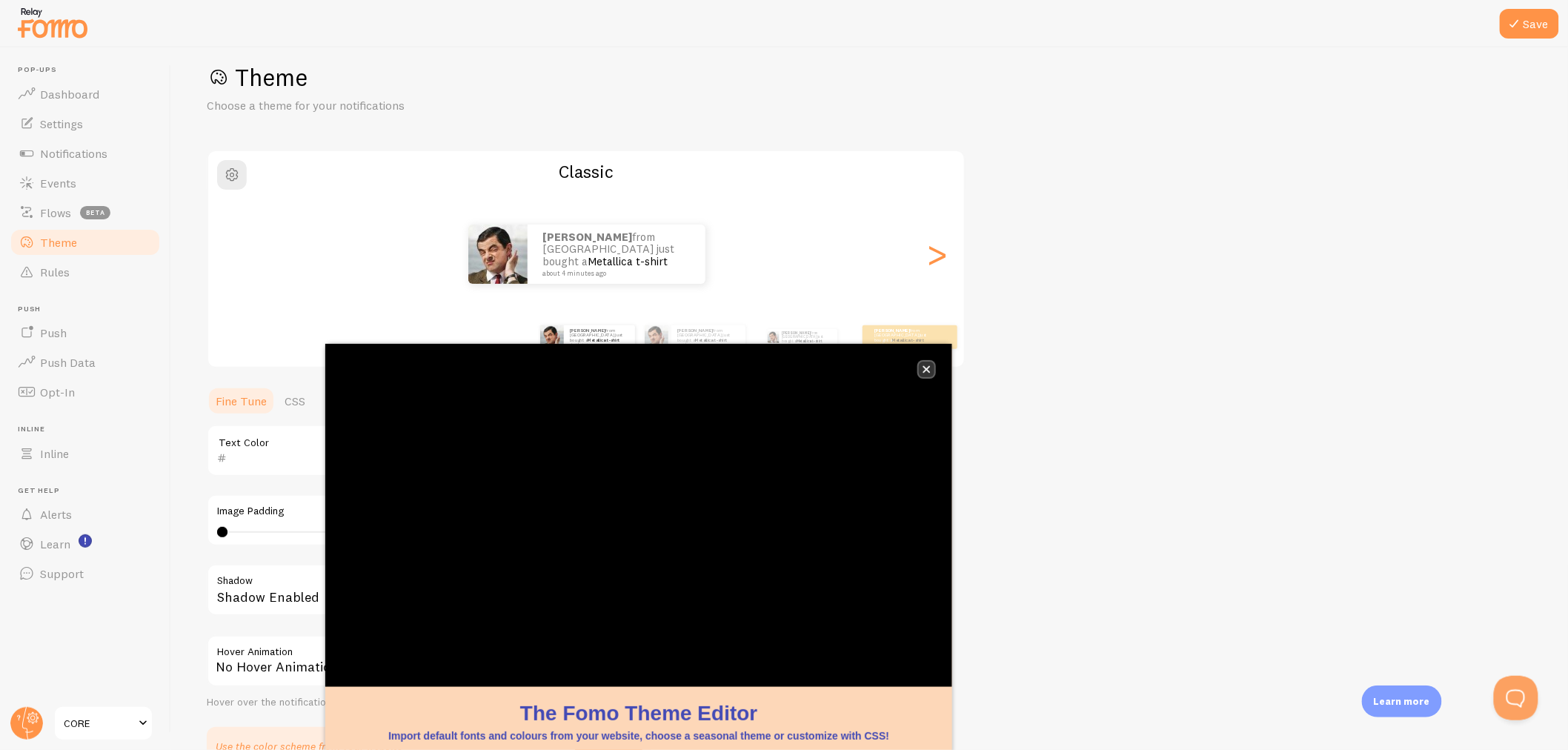
click at [931, 367] on button "close," at bounding box center [926, 369] width 15 height 15
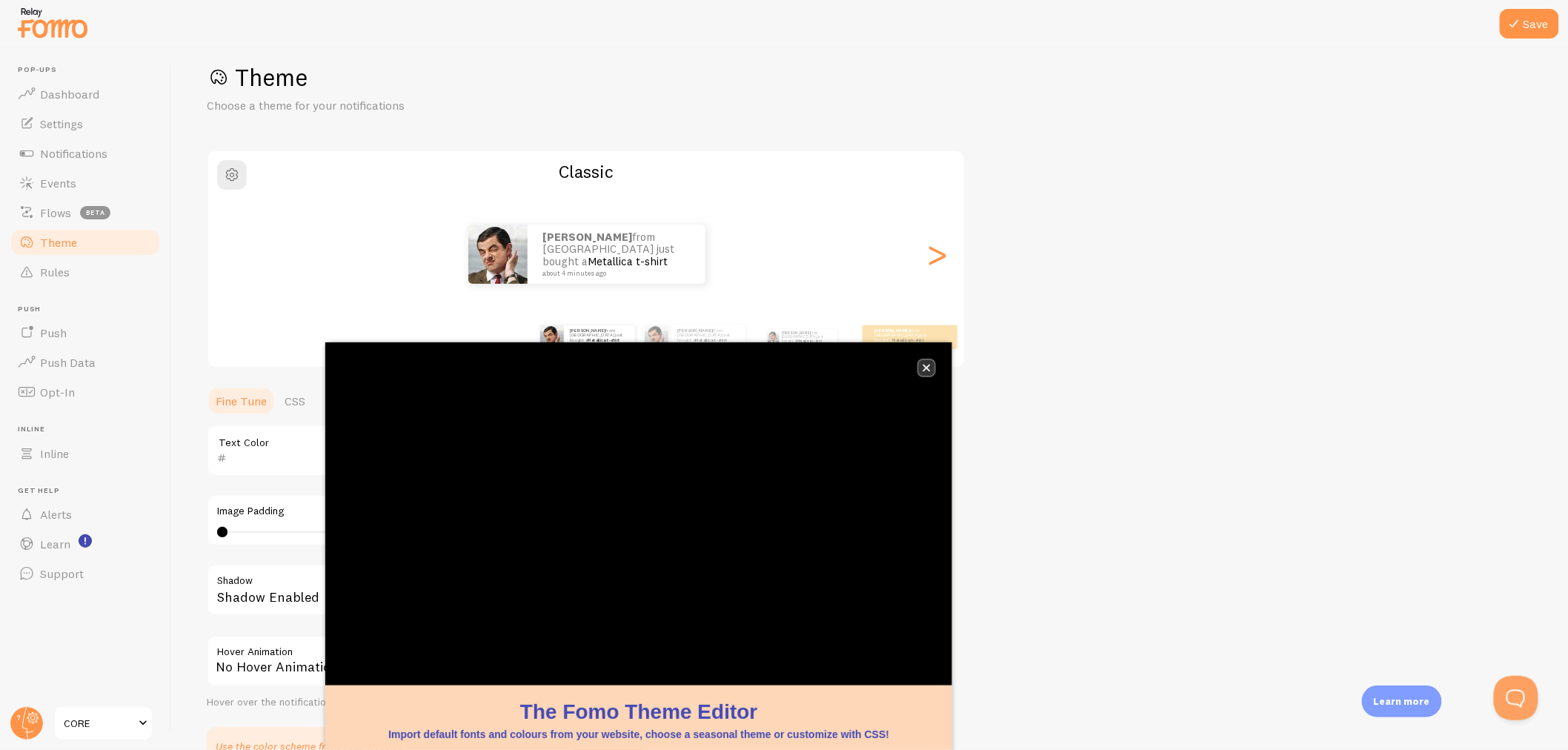
click at [932, 366] on button "close," at bounding box center [926, 368] width 15 height 15
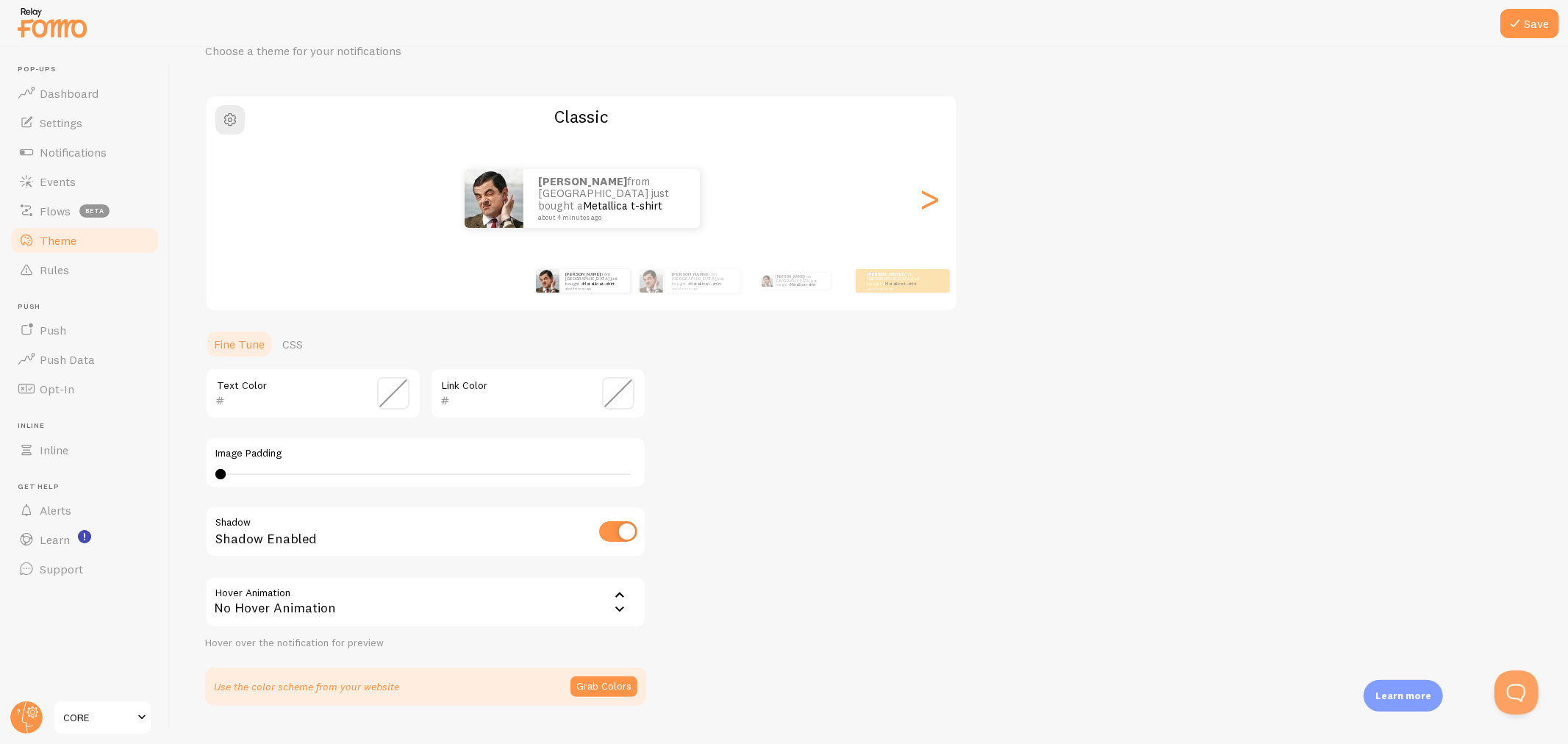
scroll to position [103, 0]
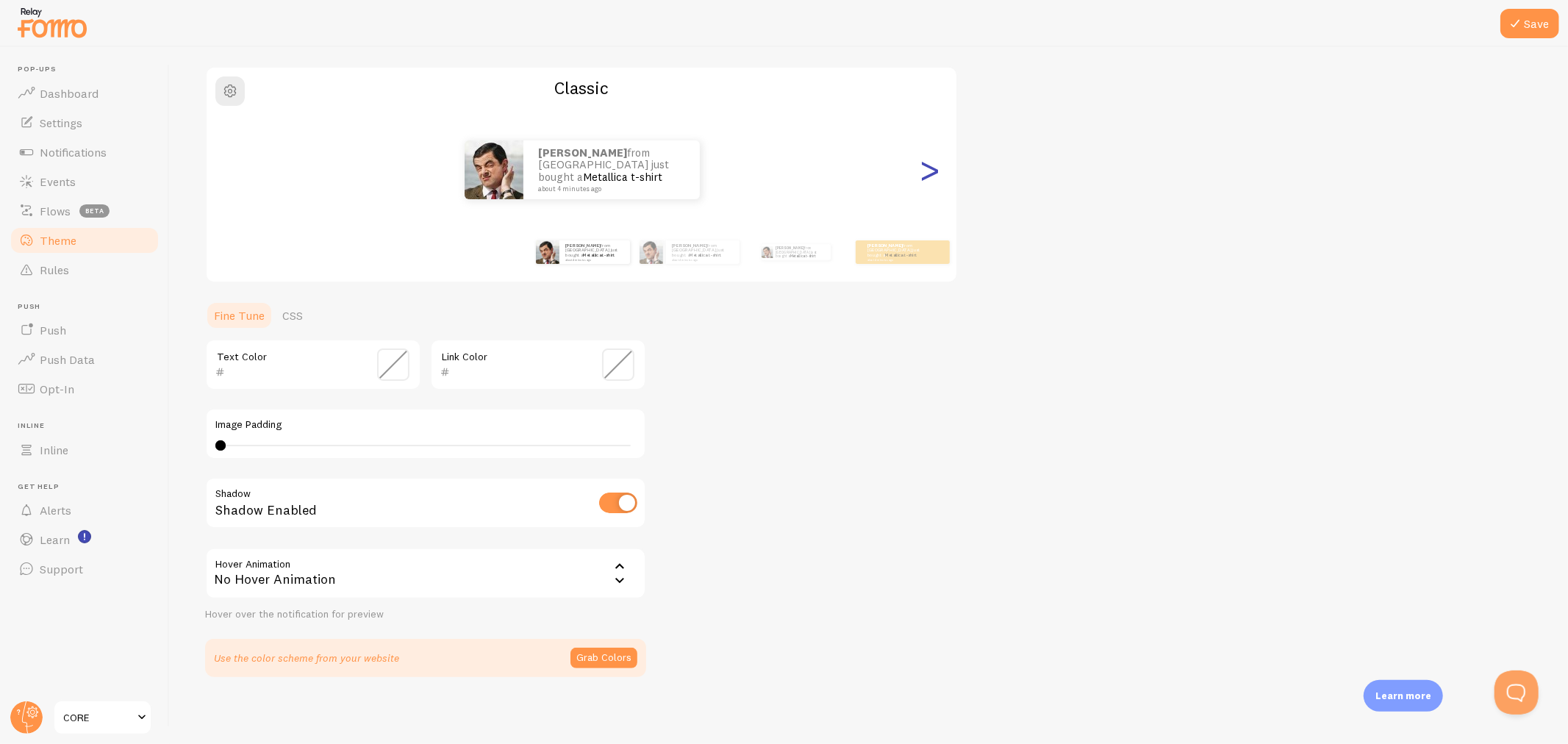
click at [927, 179] on div ">" at bounding box center [929, 170] width 17 height 106
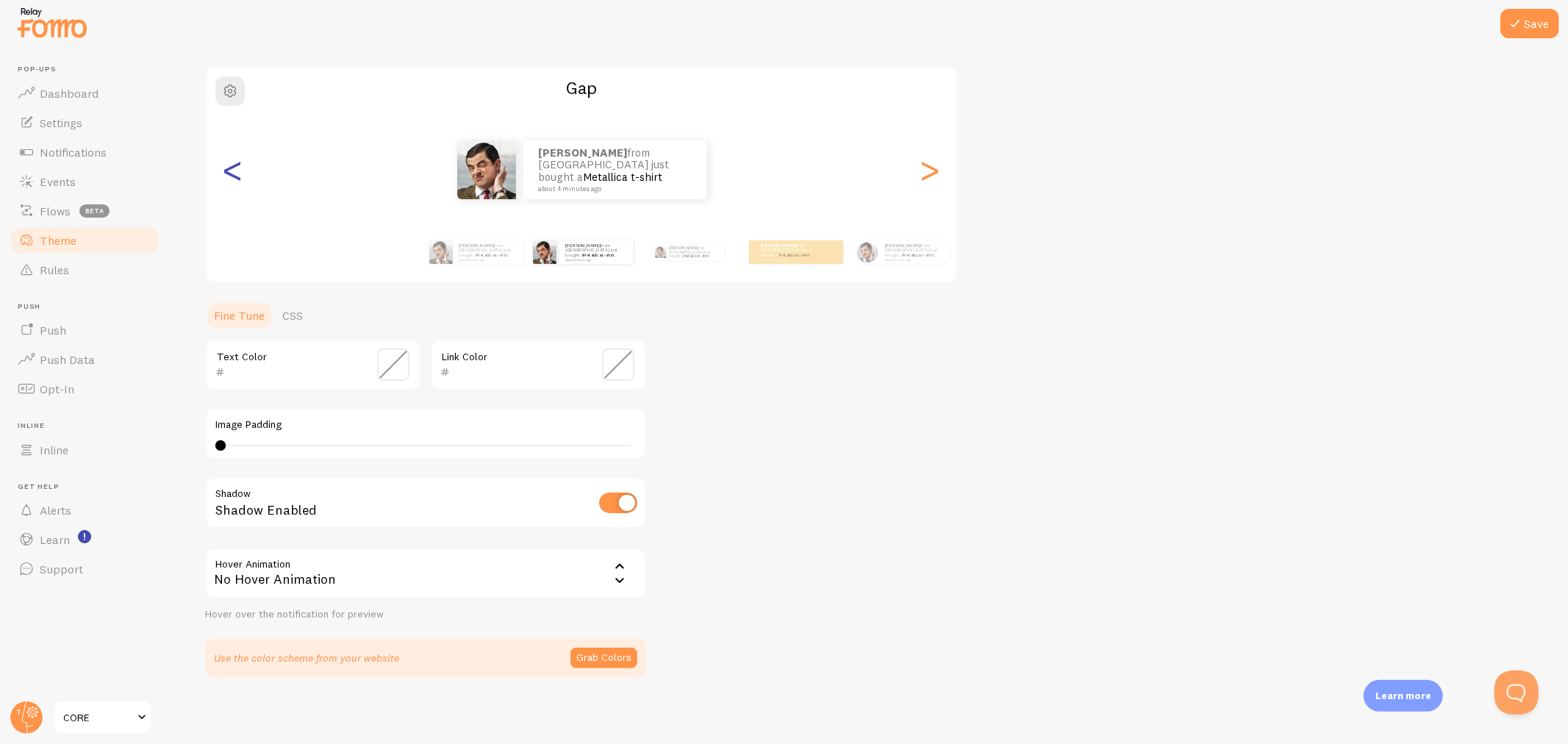
click at [236, 174] on div "<" at bounding box center [233, 170] width 17 height 106
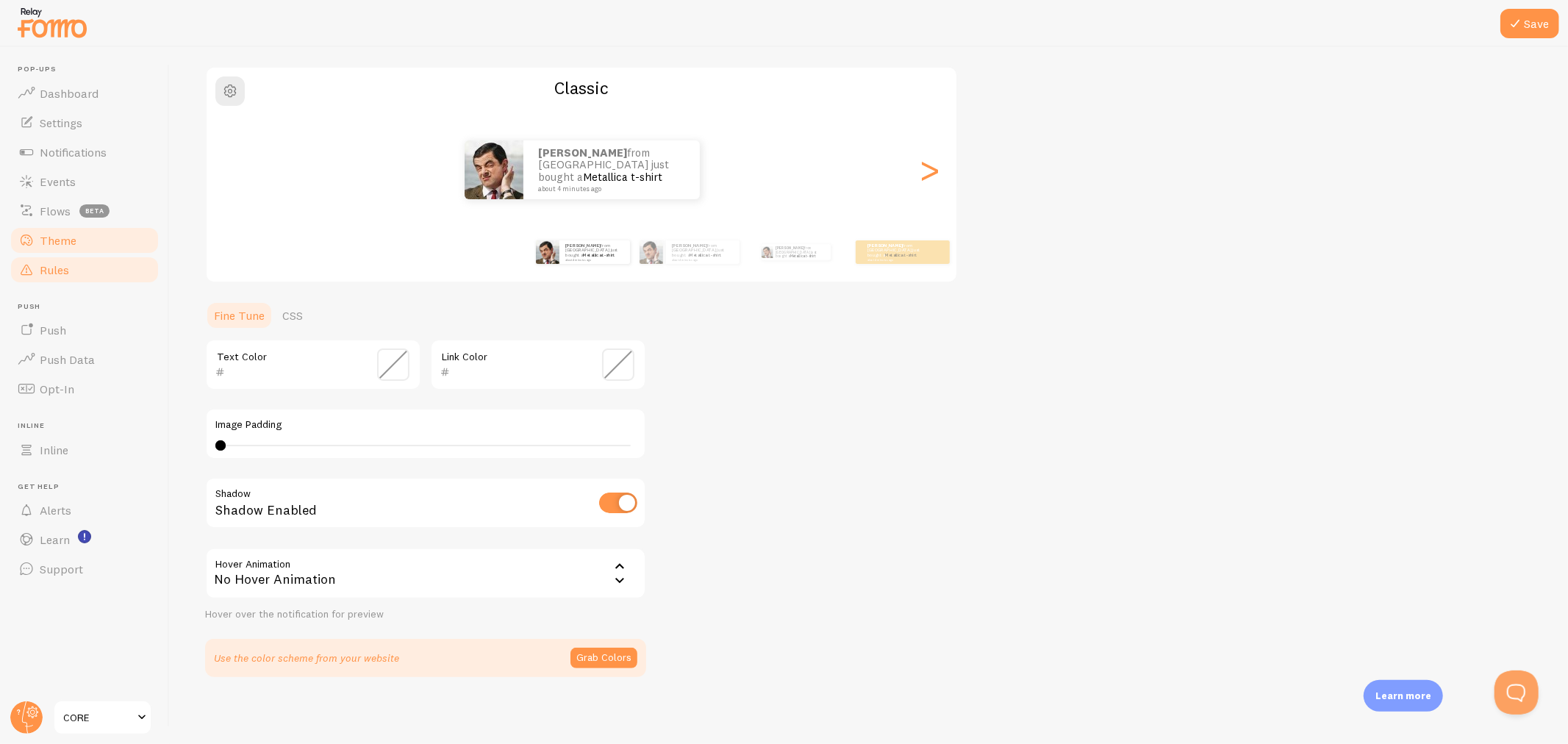
click at [64, 273] on span "Rules" at bounding box center [54, 270] width 29 height 14
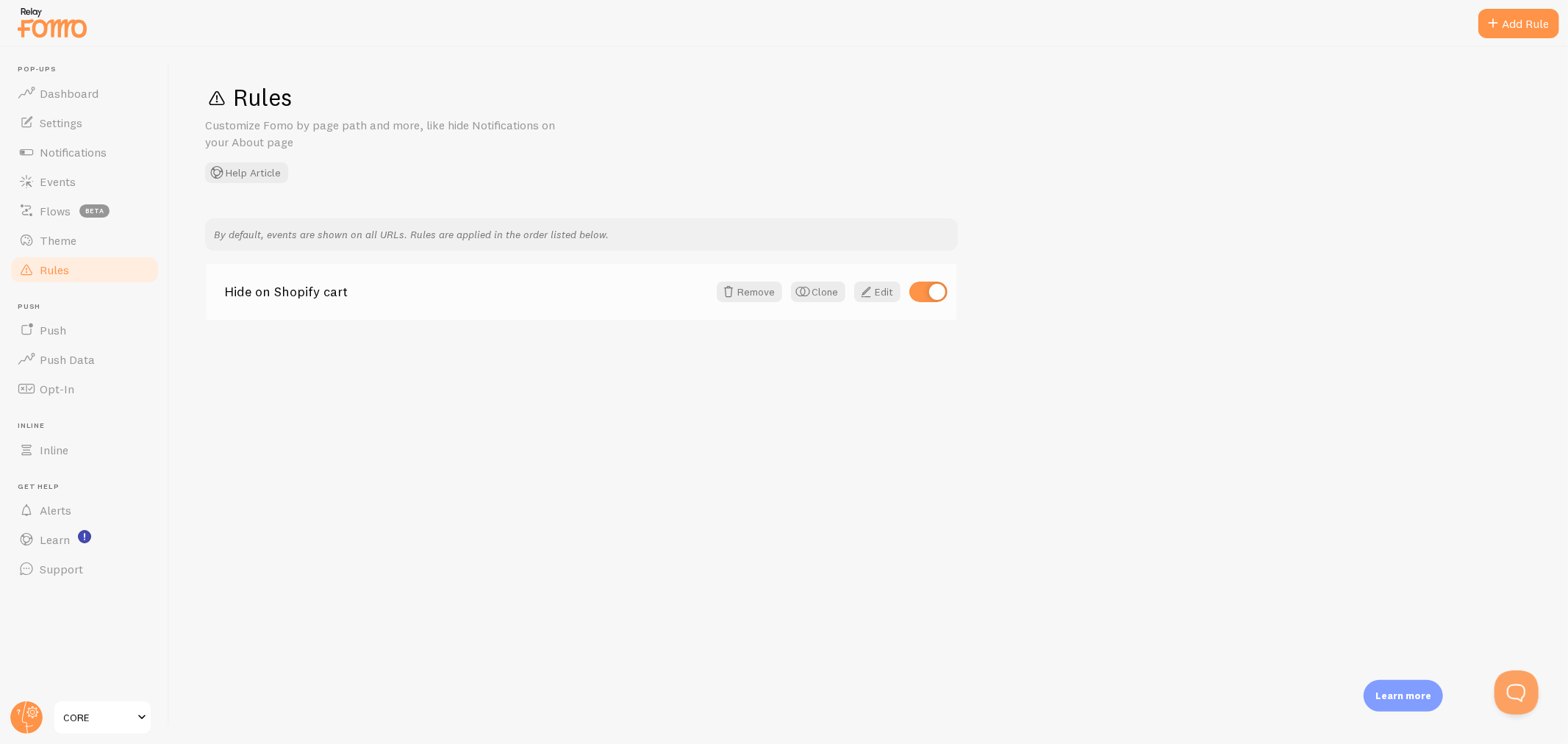
click at [700, 295] on link "Hide on Shopify cart" at bounding box center [466, 292] width 484 height 14
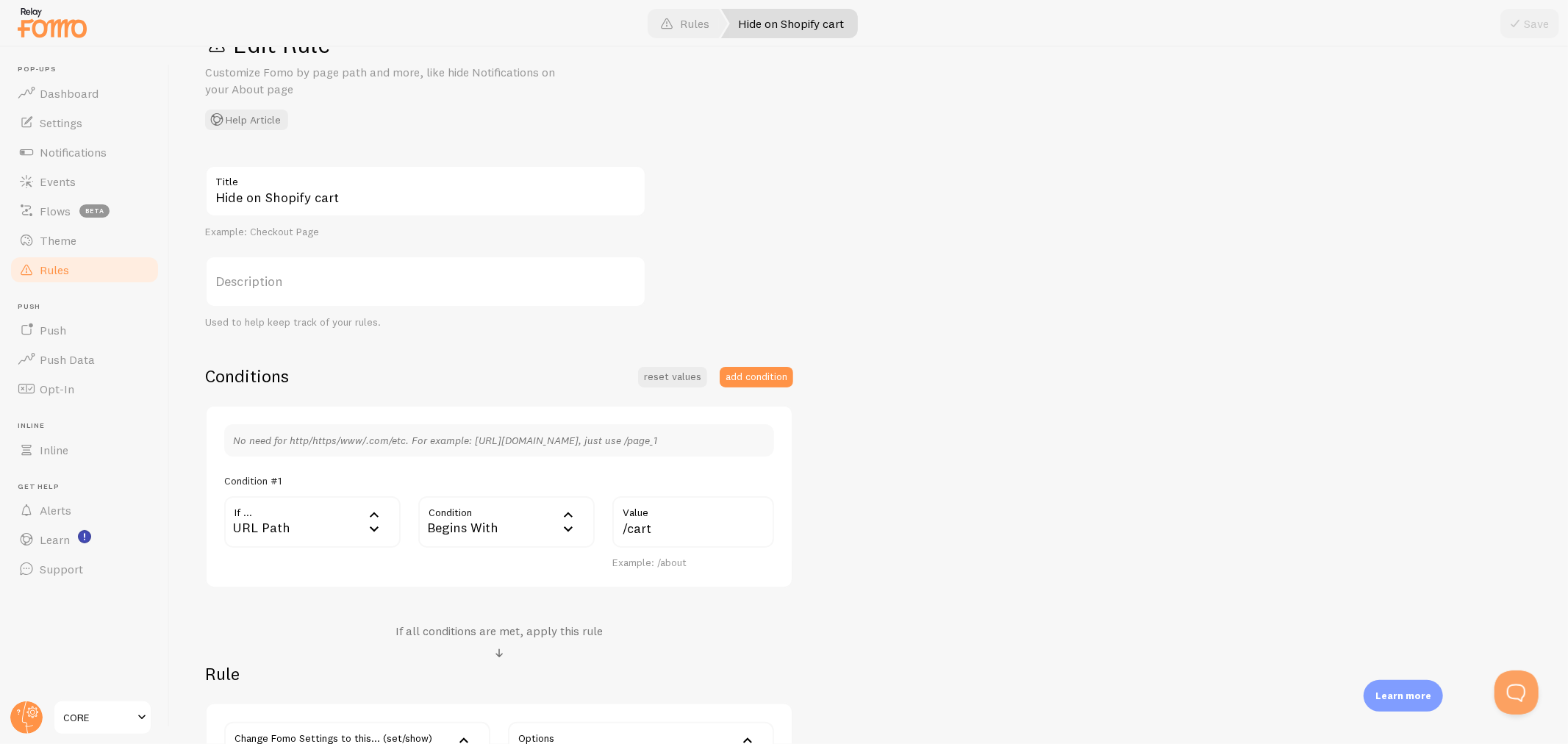
scroll to position [82, 0]
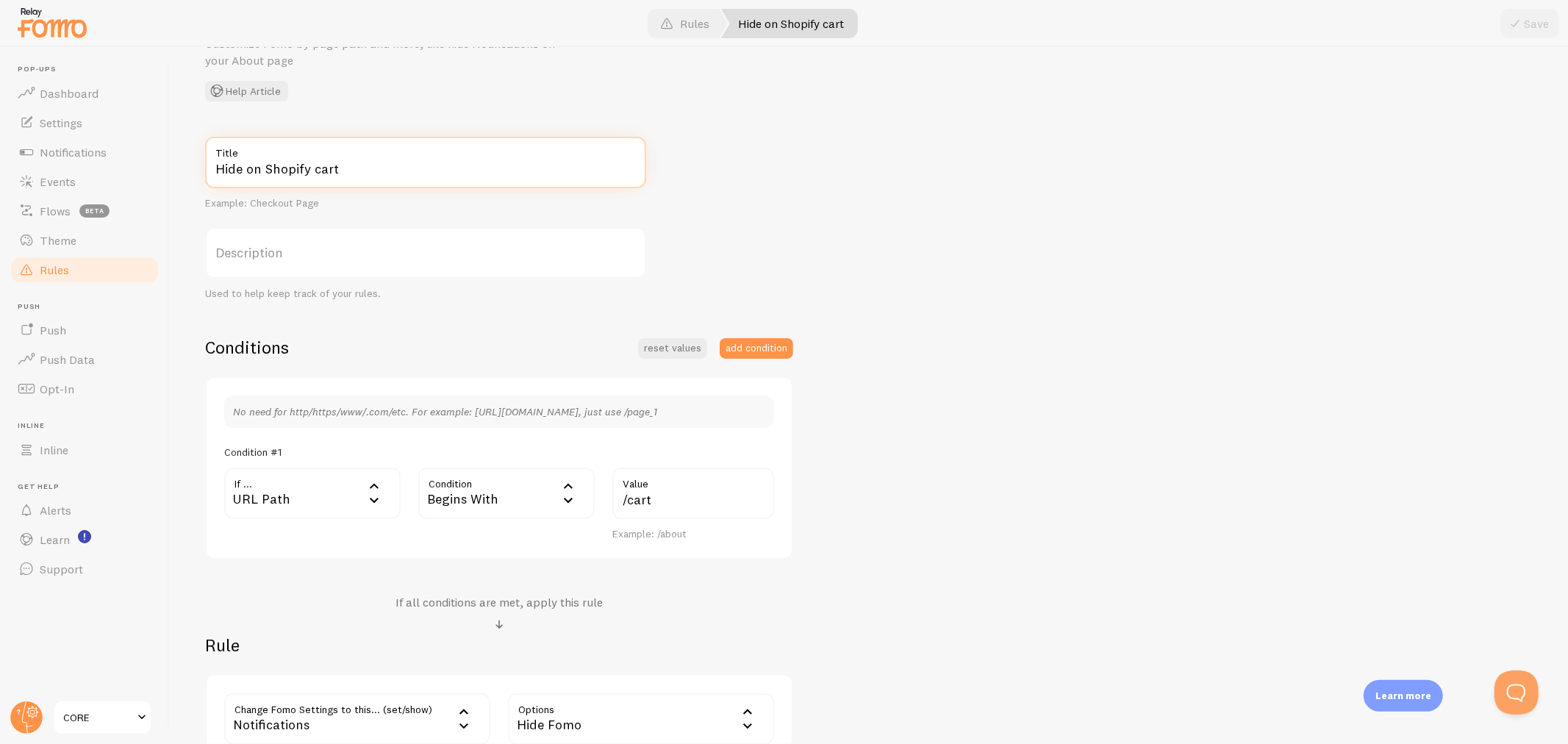
drag, startPoint x: 244, startPoint y: 175, endPoint x: 187, endPoint y: 174, distance: 57.0
click at [187, 174] on div "Edit Rule Customize Fomo by page path and more, like hide Notifications on your…" at bounding box center [869, 395] width 1398 height 697
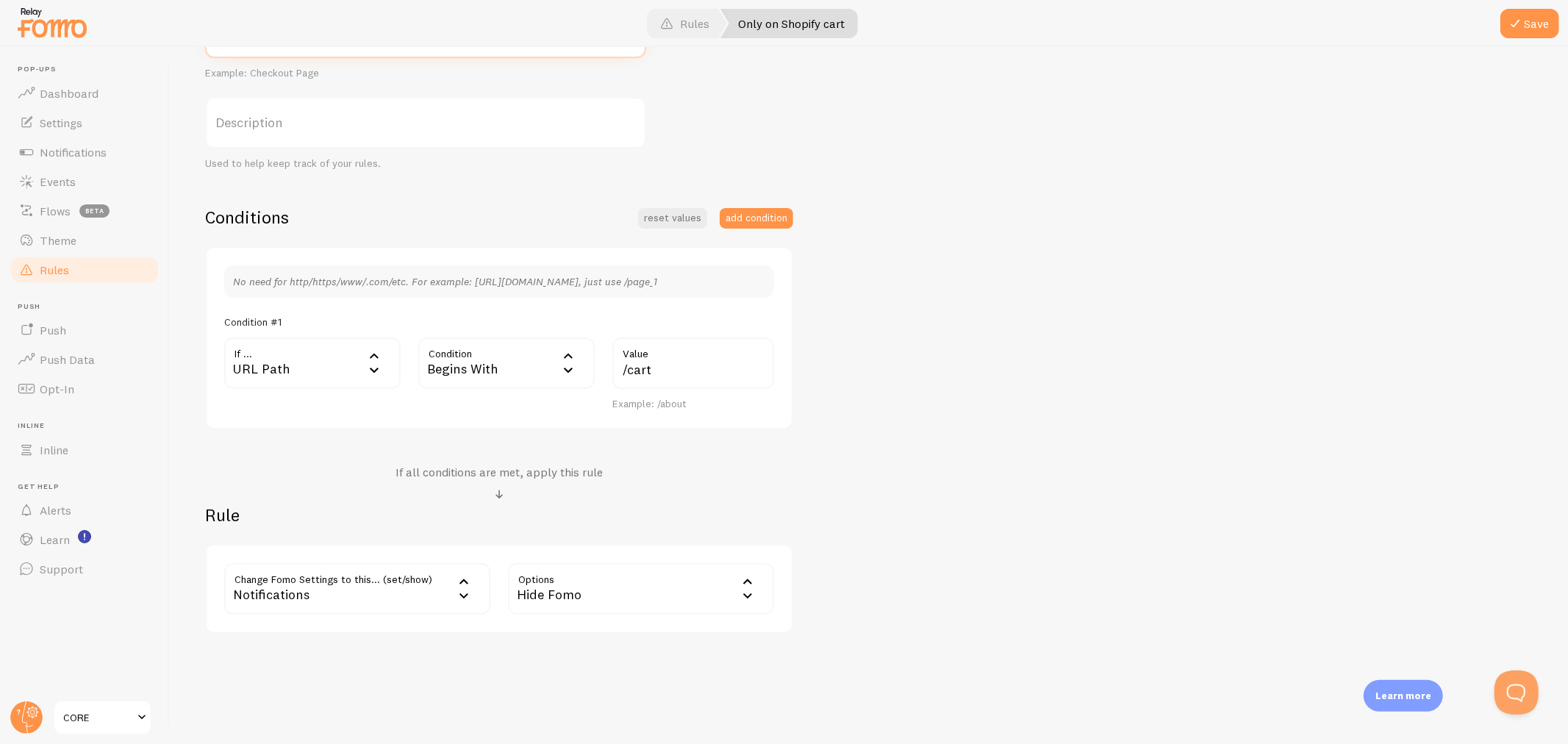
scroll to position [227, 0]
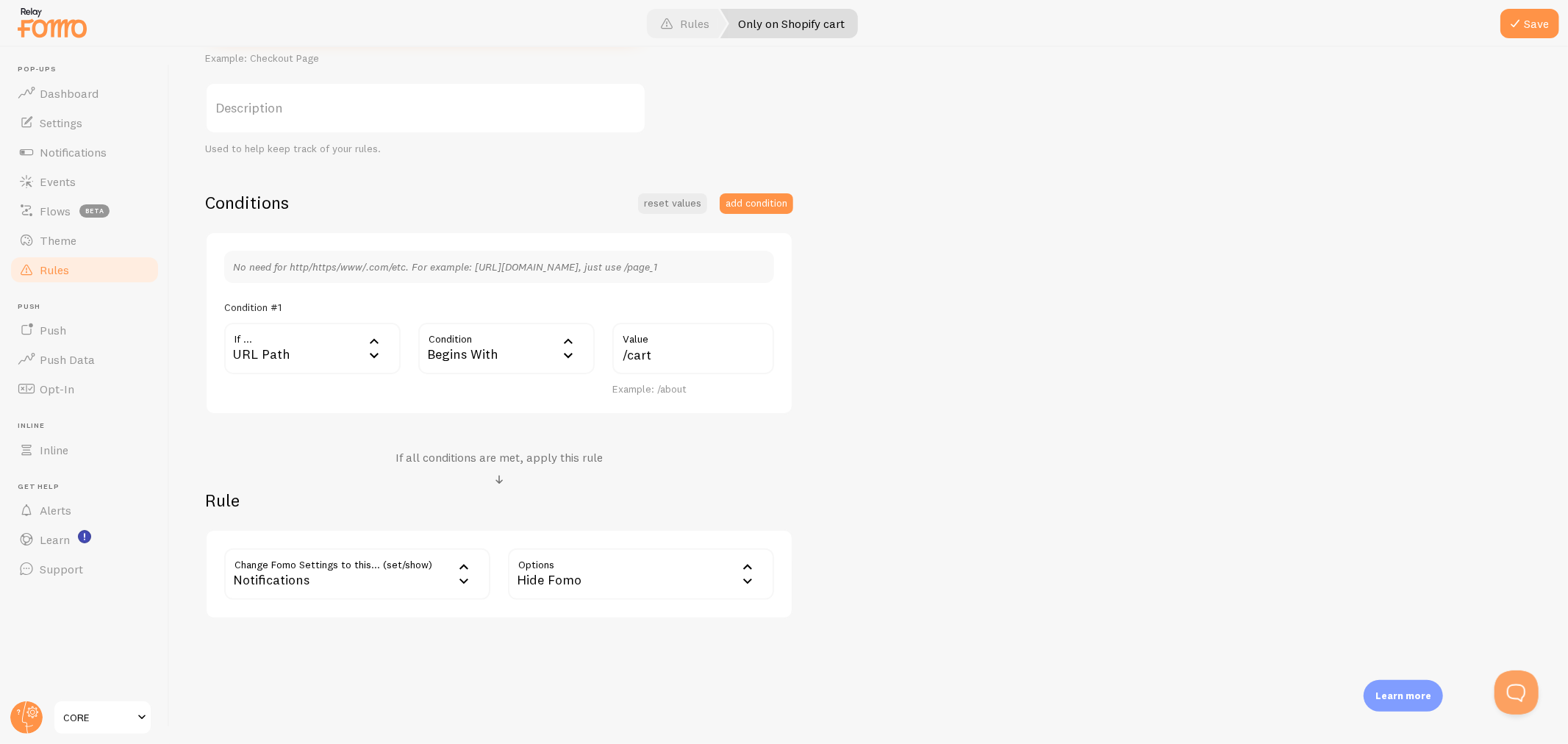
type input "Only on Shopify cart"
click at [420, 579] on div "Notifications" at bounding box center [357, 574] width 266 height 51
drag, startPoint x: 997, startPoint y: 616, endPoint x: 911, endPoint y: 613, distance: 86.1
click at [993, 614] on div "Edit Rule Customize Fomo by page path and more, like hide Notifications on your…" at bounding box center [869, 395] width 1398 height 697
click at [636, 575] on div "Hide Fomo" at bounding box center [641, 574] width 266 height 51
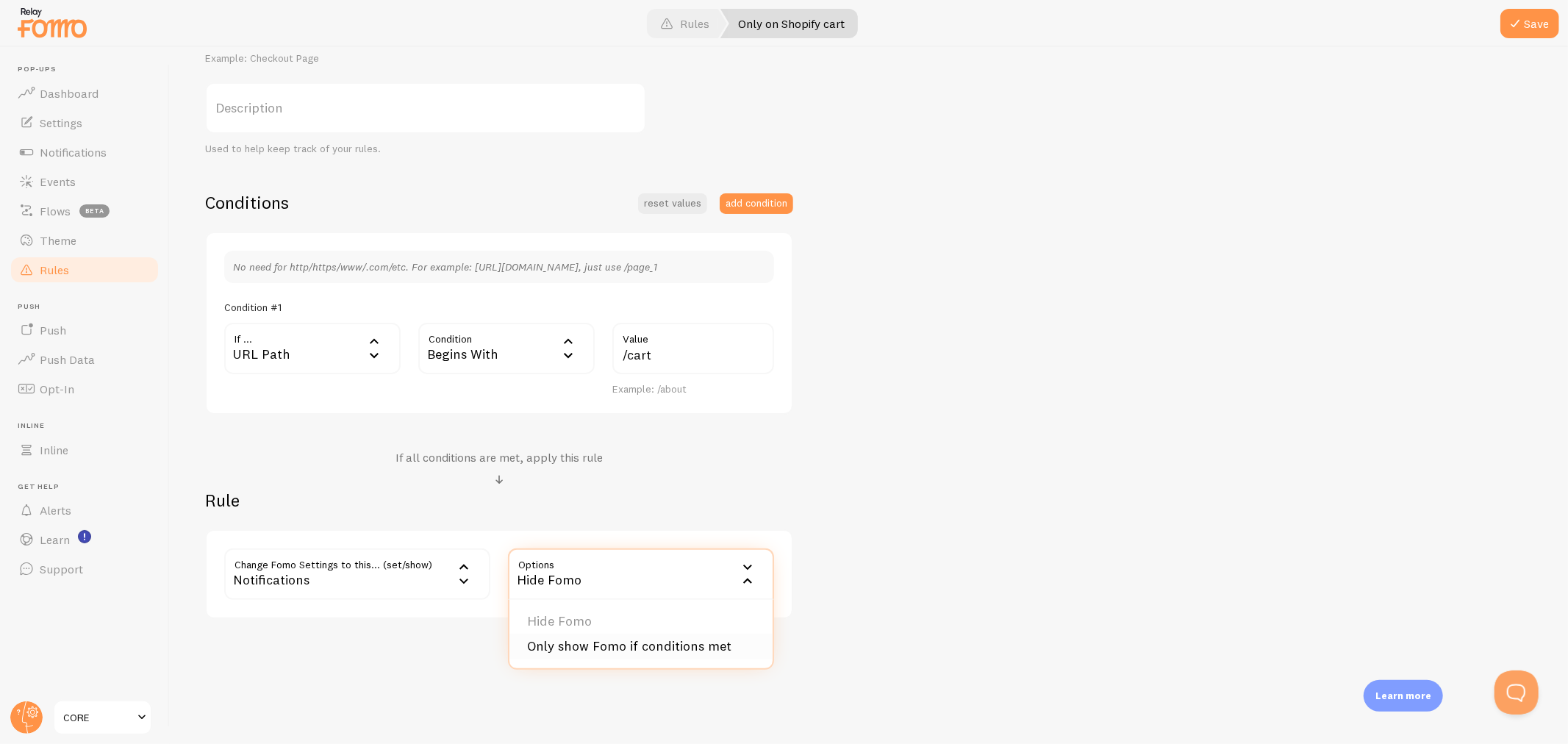
click at [623, 649] on li "Only show Fomo if conditions met" at bounding box center [641, 647] width 263 height 26
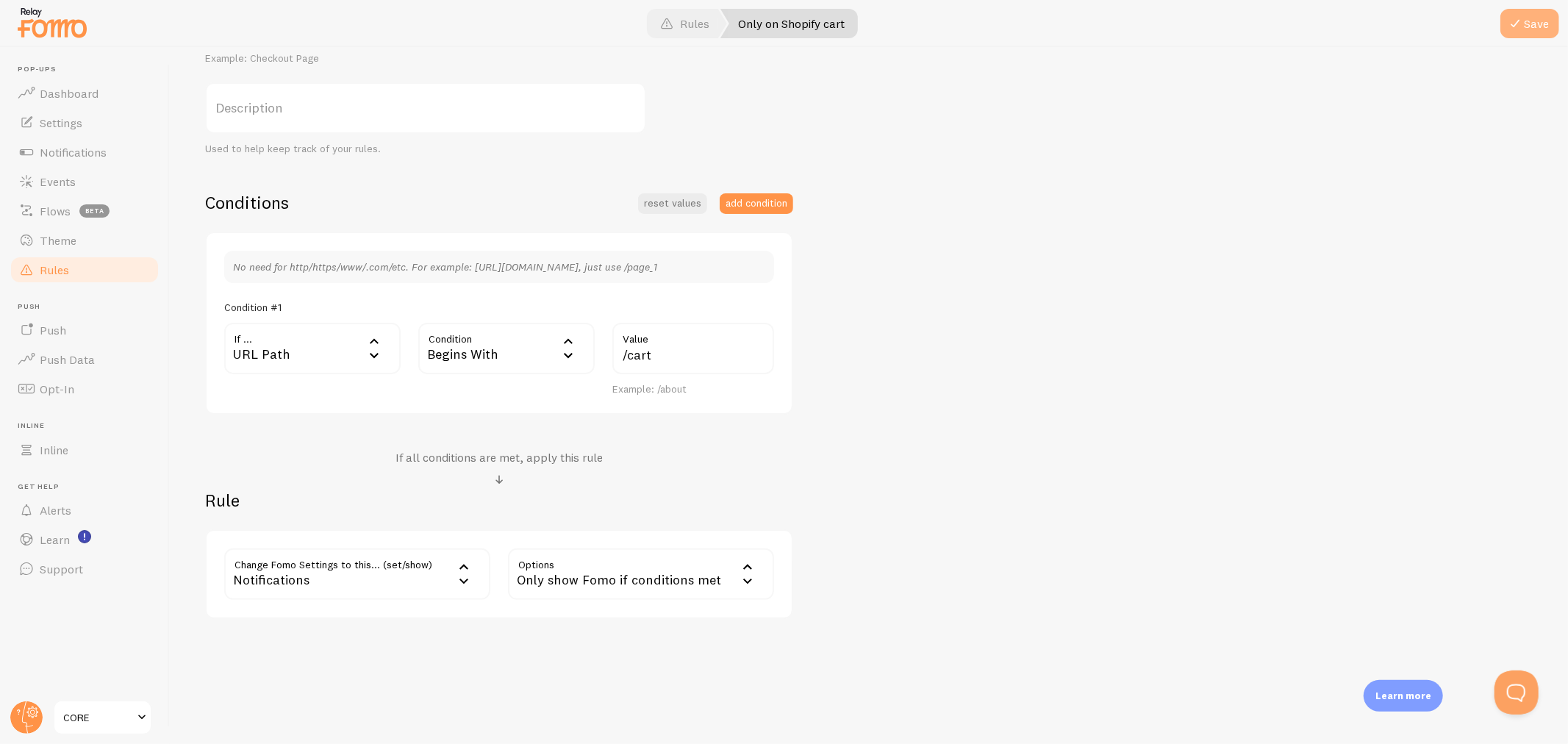
click at [1410, 22] on button "Save" at bounding box center [1529, 23] width 59 height 29
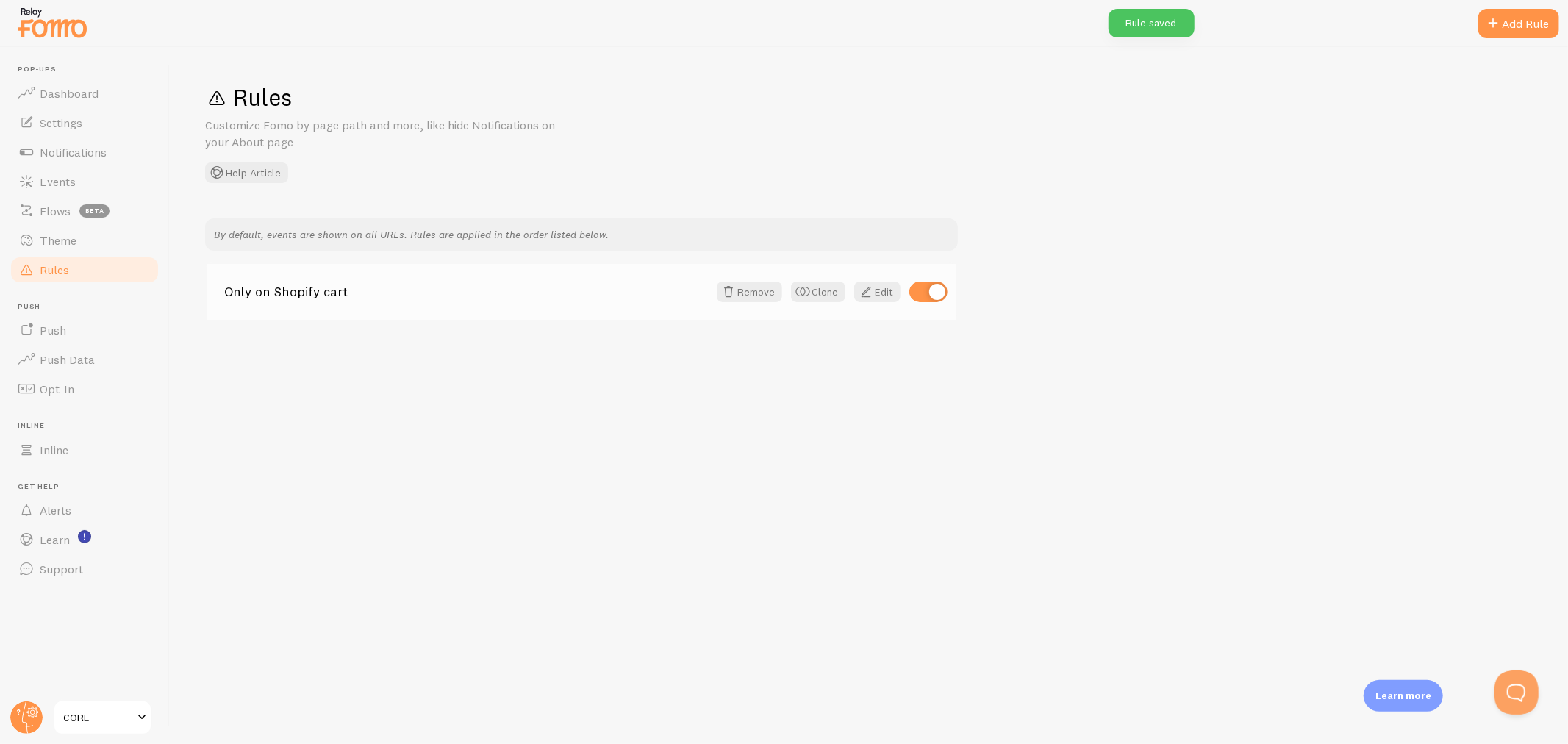
click at [427, 305] on div "Only on Shopify cart Remove Clone Edit" at bounding box center [581, 292] width 750 height 56
click at [299, 290] on link "Only on Shopify cart" at bounding box center [466, 292] width 484 height 14
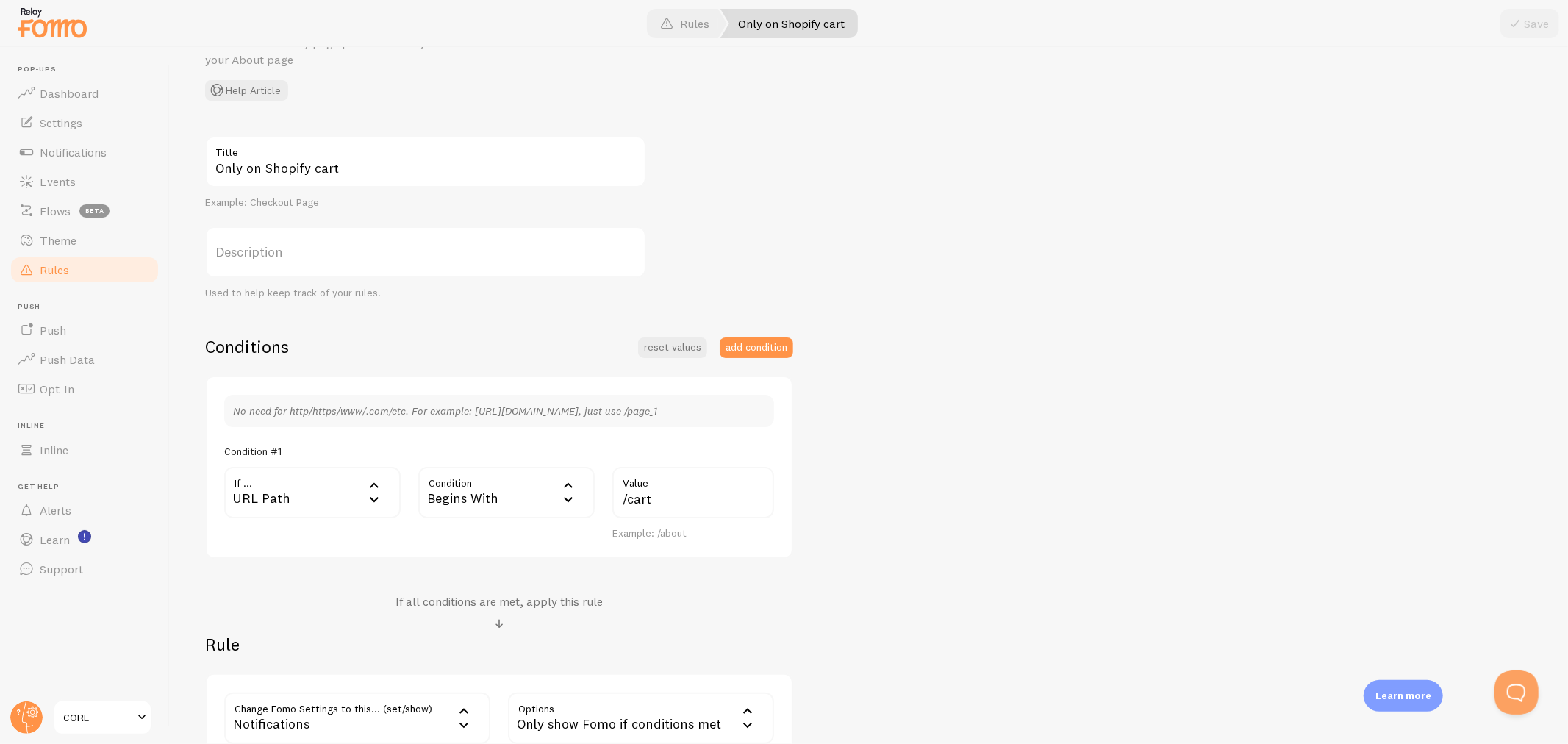
scroll to position [227, 0]
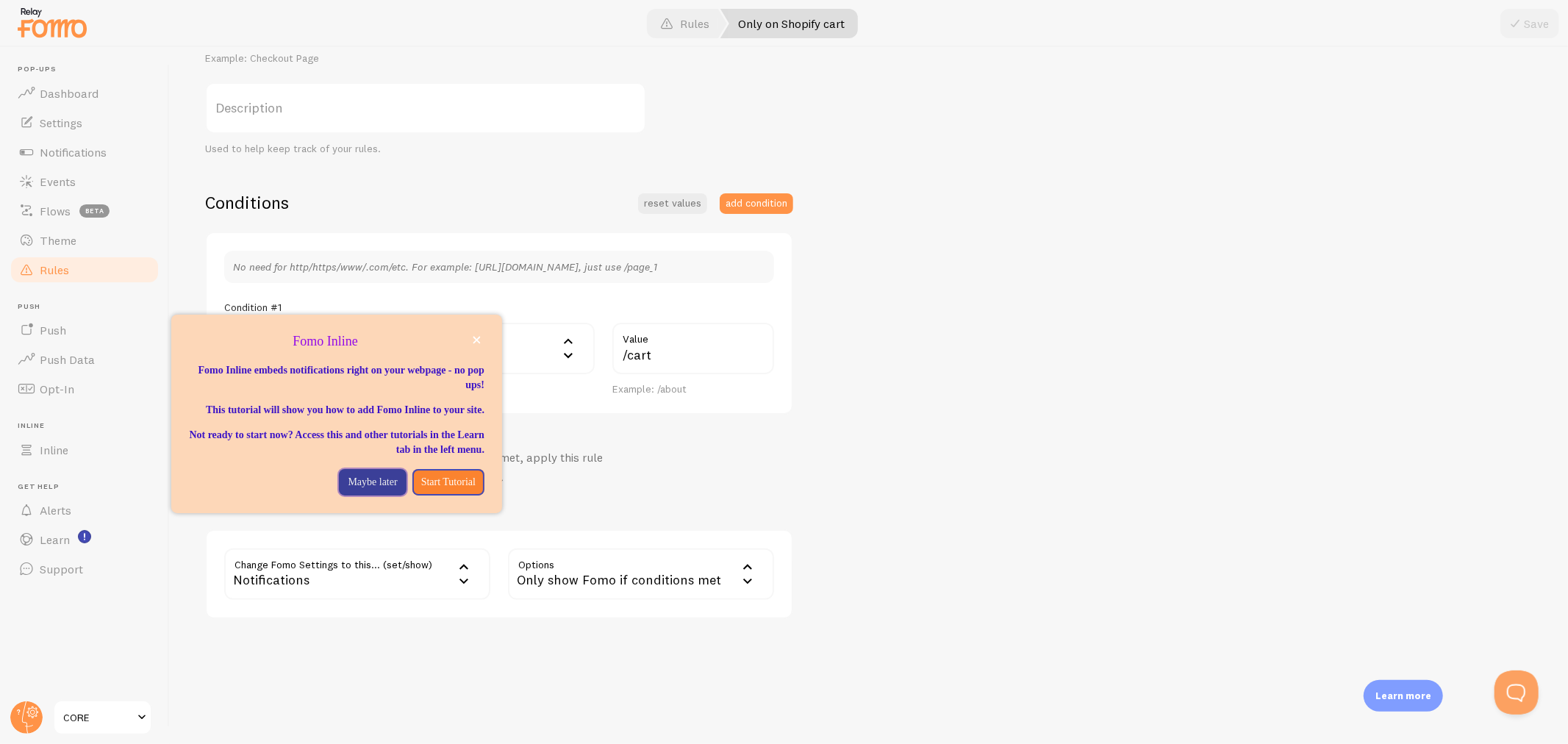
click at [353, 489] on p "Maybe later" at bounding box center [372, 482] width 49 height 14
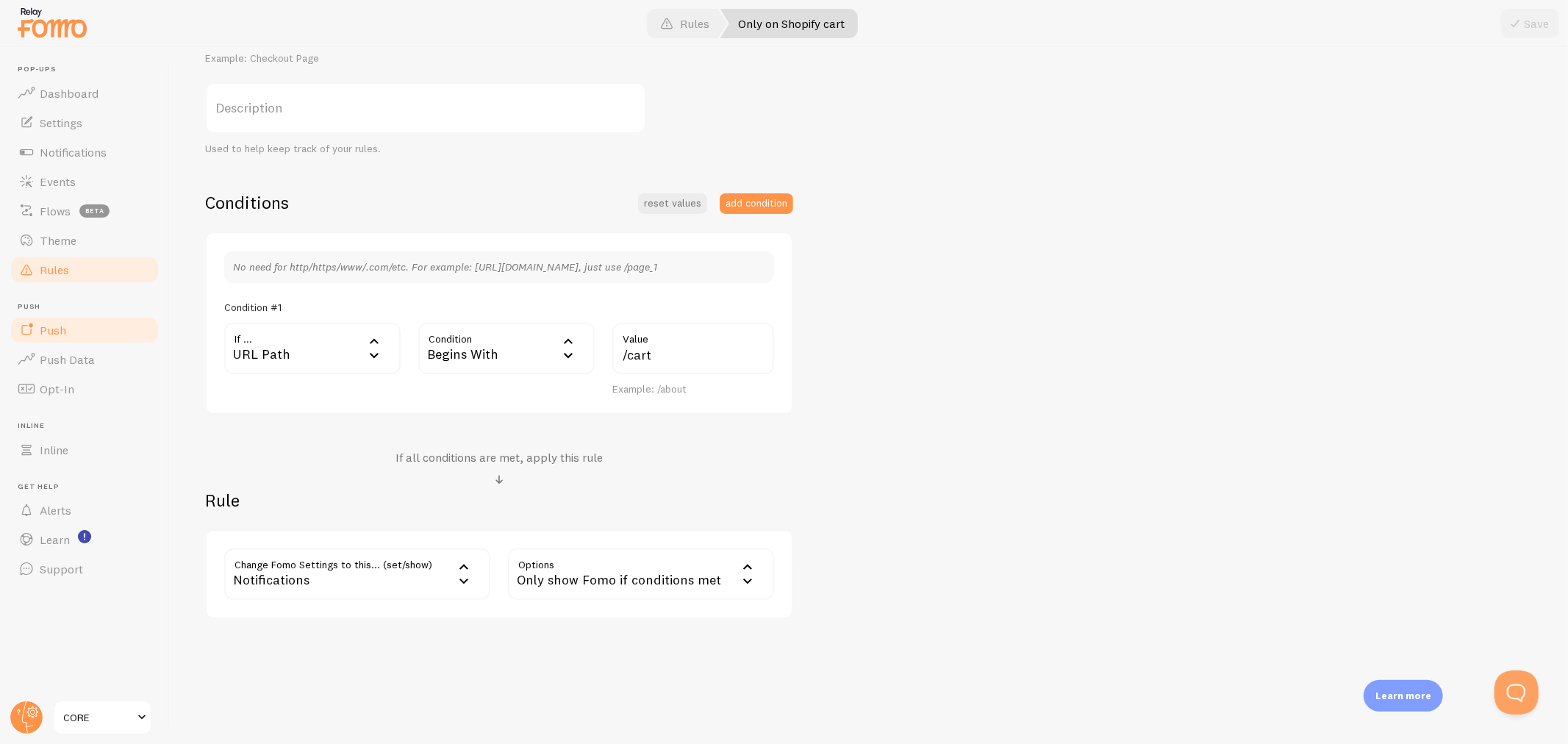
click at [69, 338] on link "Push" at bounding box center [85, 330] width 152 height 29
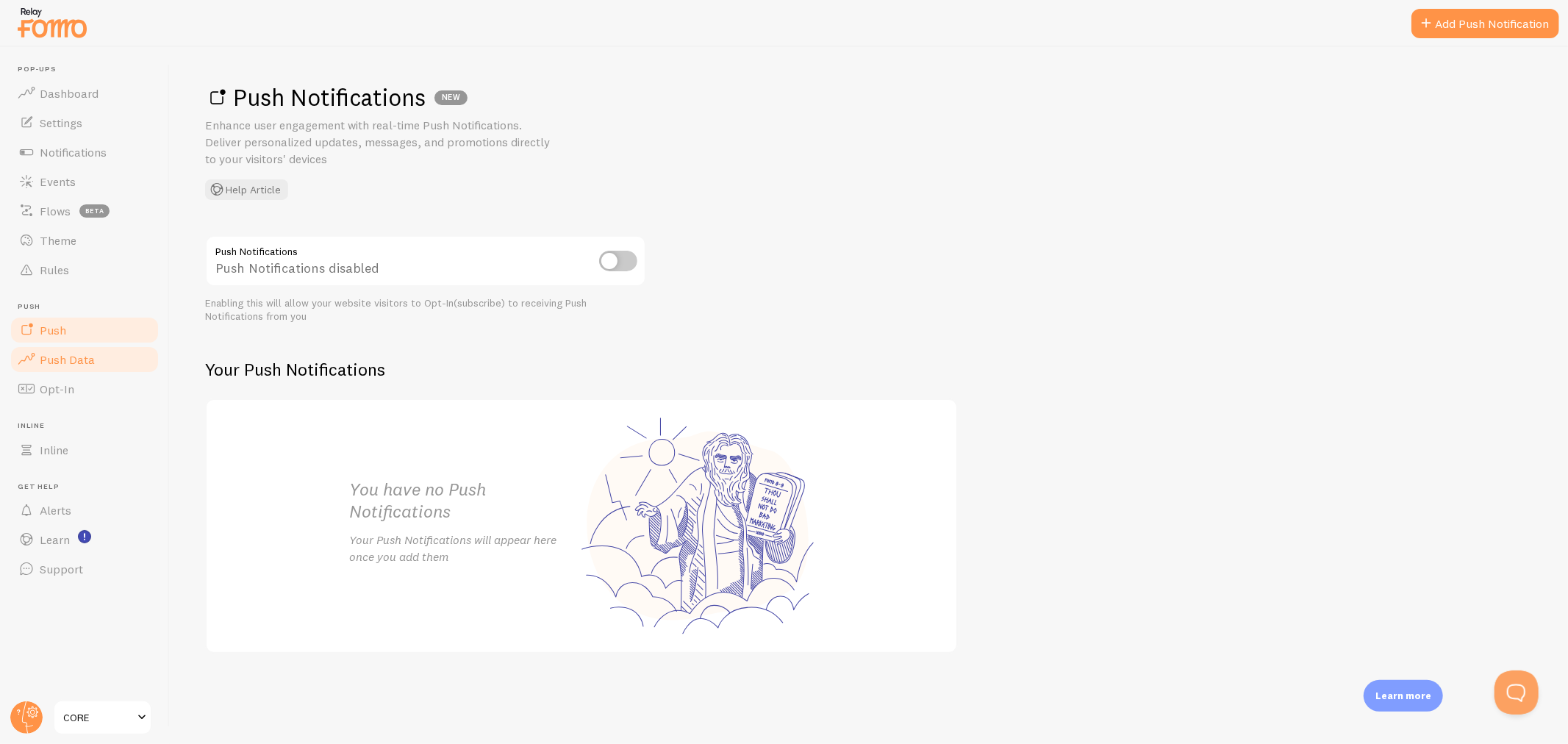
click at [85, 368] on link "Push Data" at bounding box center [85, 360] width 152 height 29
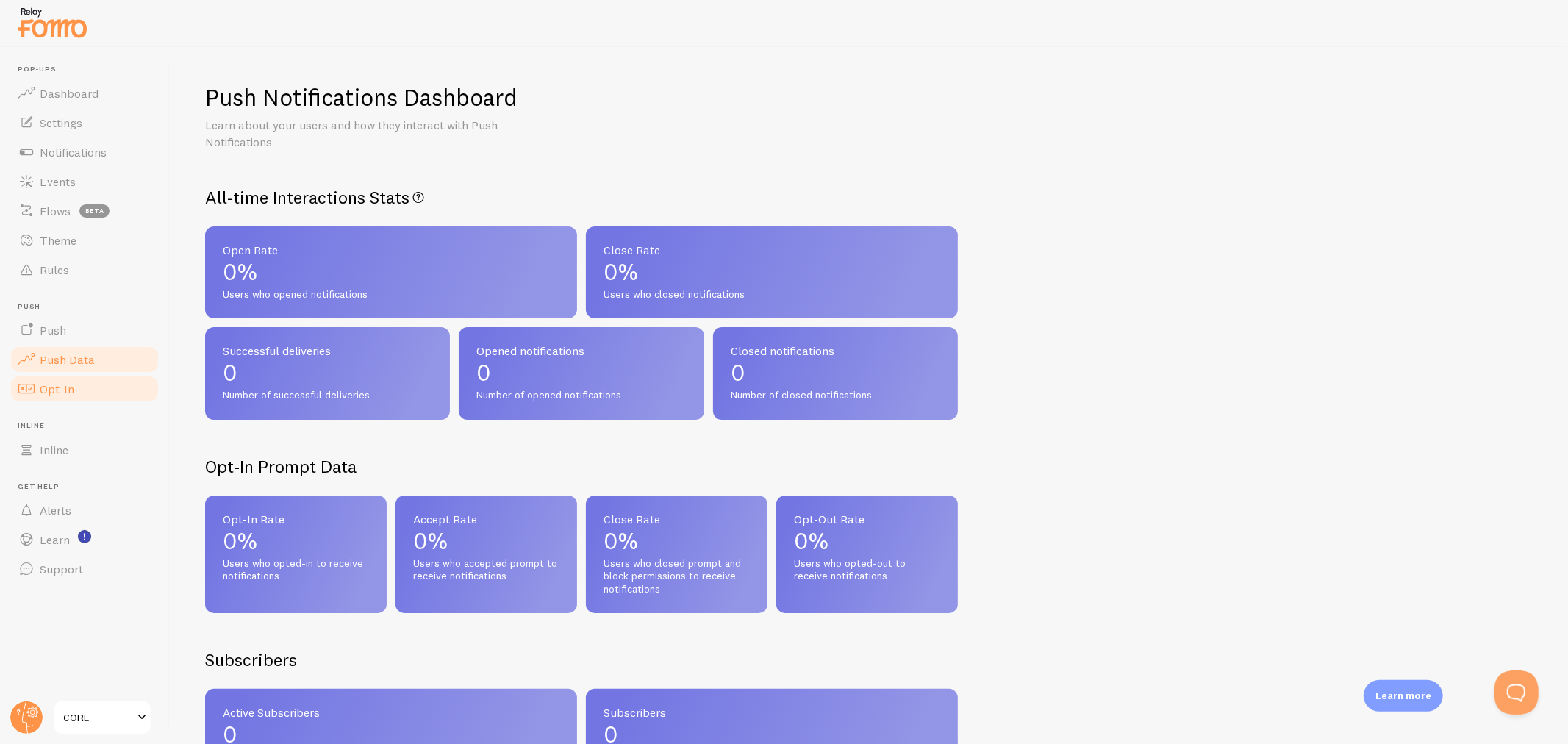
click at [72, 391] on span "Opt-In" at bounding box center [57, 388] width 35 height 14
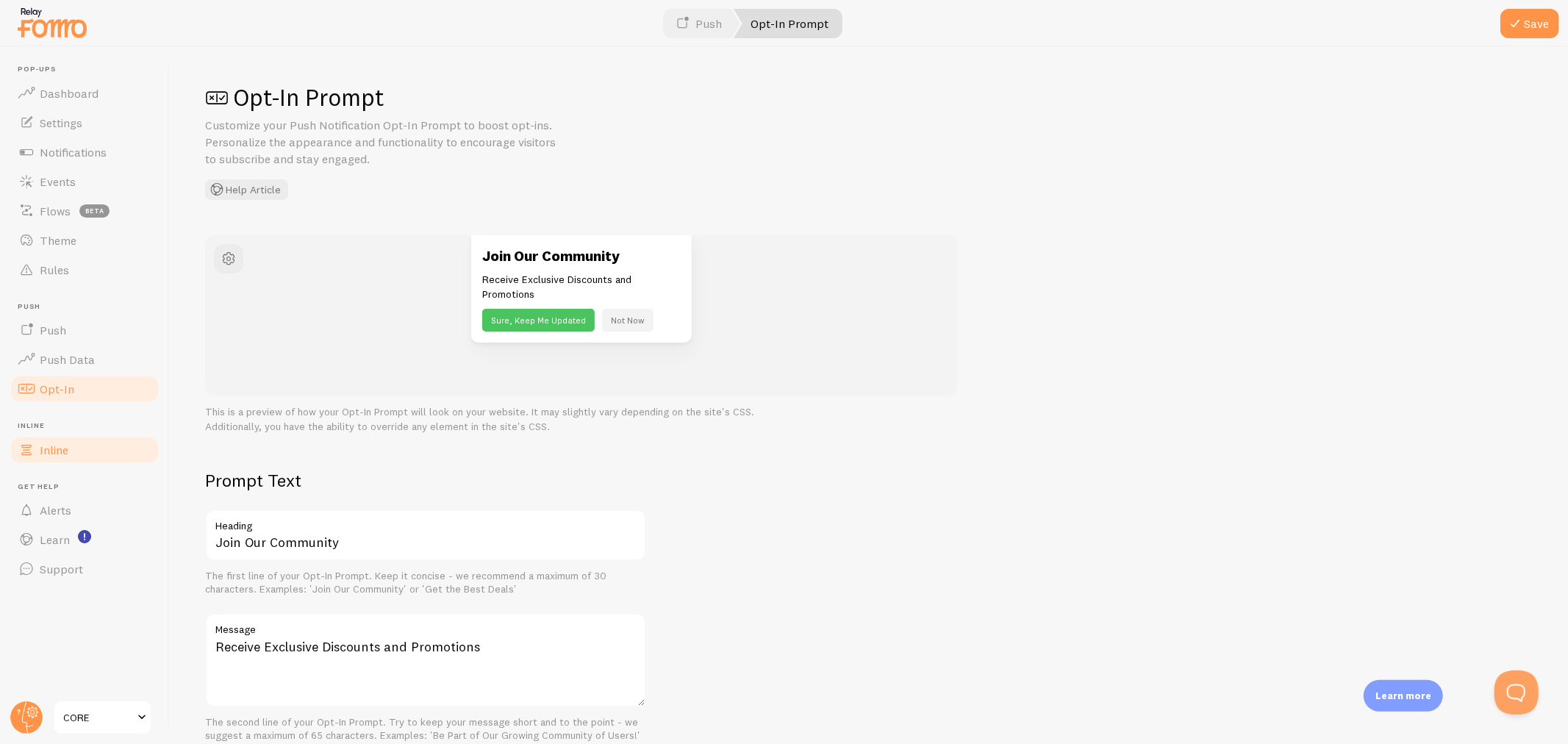
click at [59, 454] on span "Inline" at bounding box center [54, 449] width 29 height 14
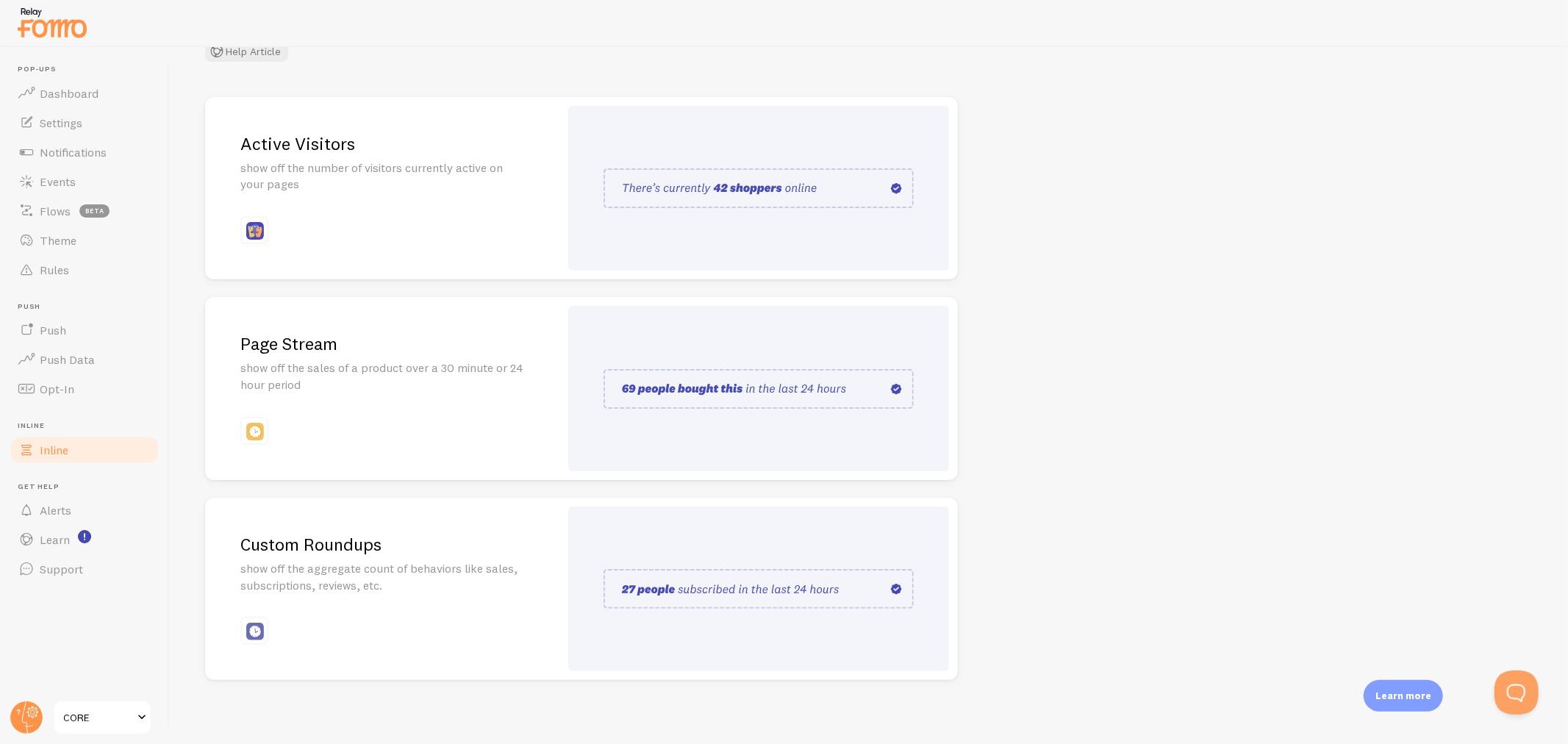
scroll to position [144, 0]
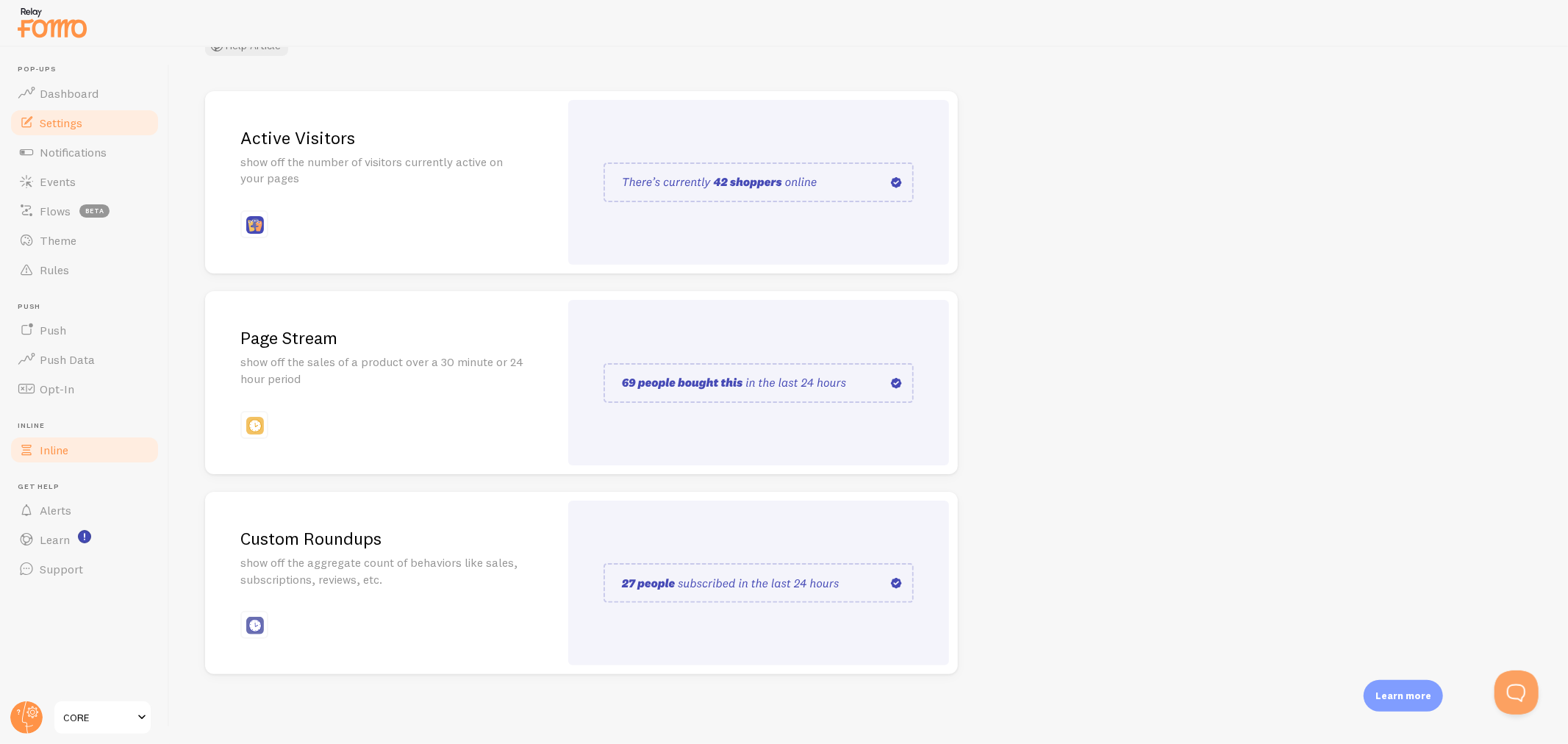
click at [92, 116] on link "Settings" at bounding box center [85, 122] width 152 height 29
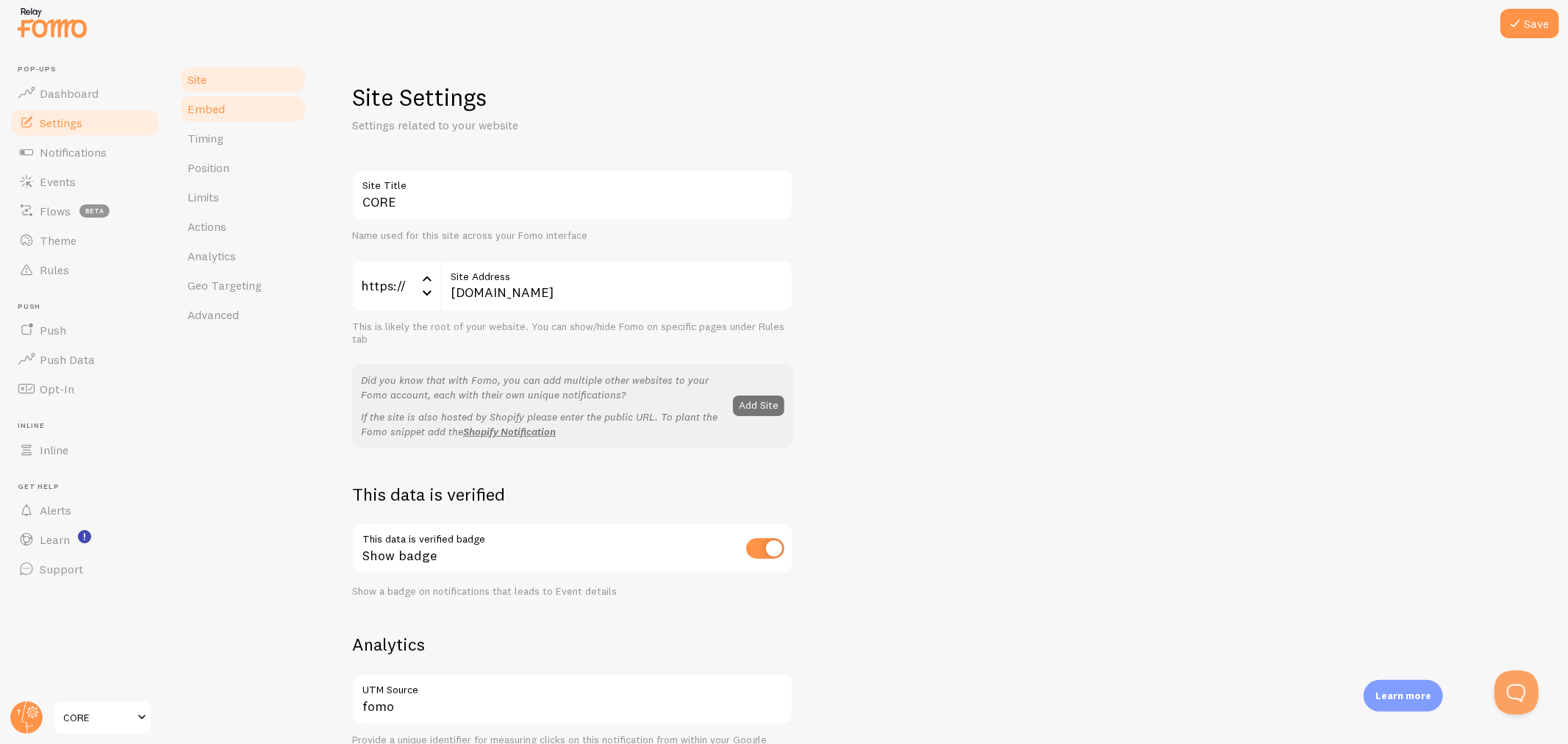
click at [218, 109] on span "Embed" at bounding box center [206, 108] width 38 height 14
click at [1410, 23] on button "Save" at bounding box center [1529, 23] width 59 height 29
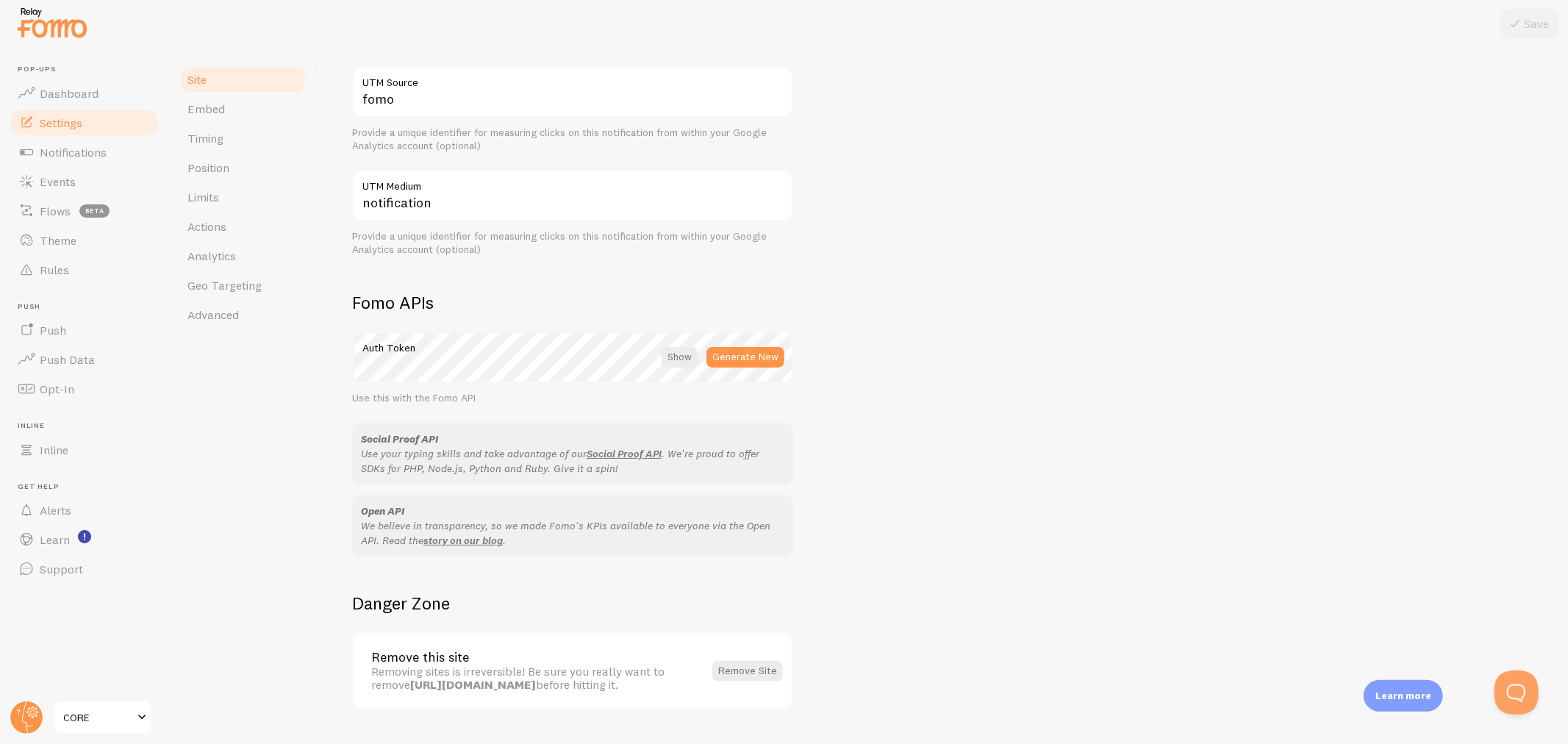
scroll to position [641, 0]
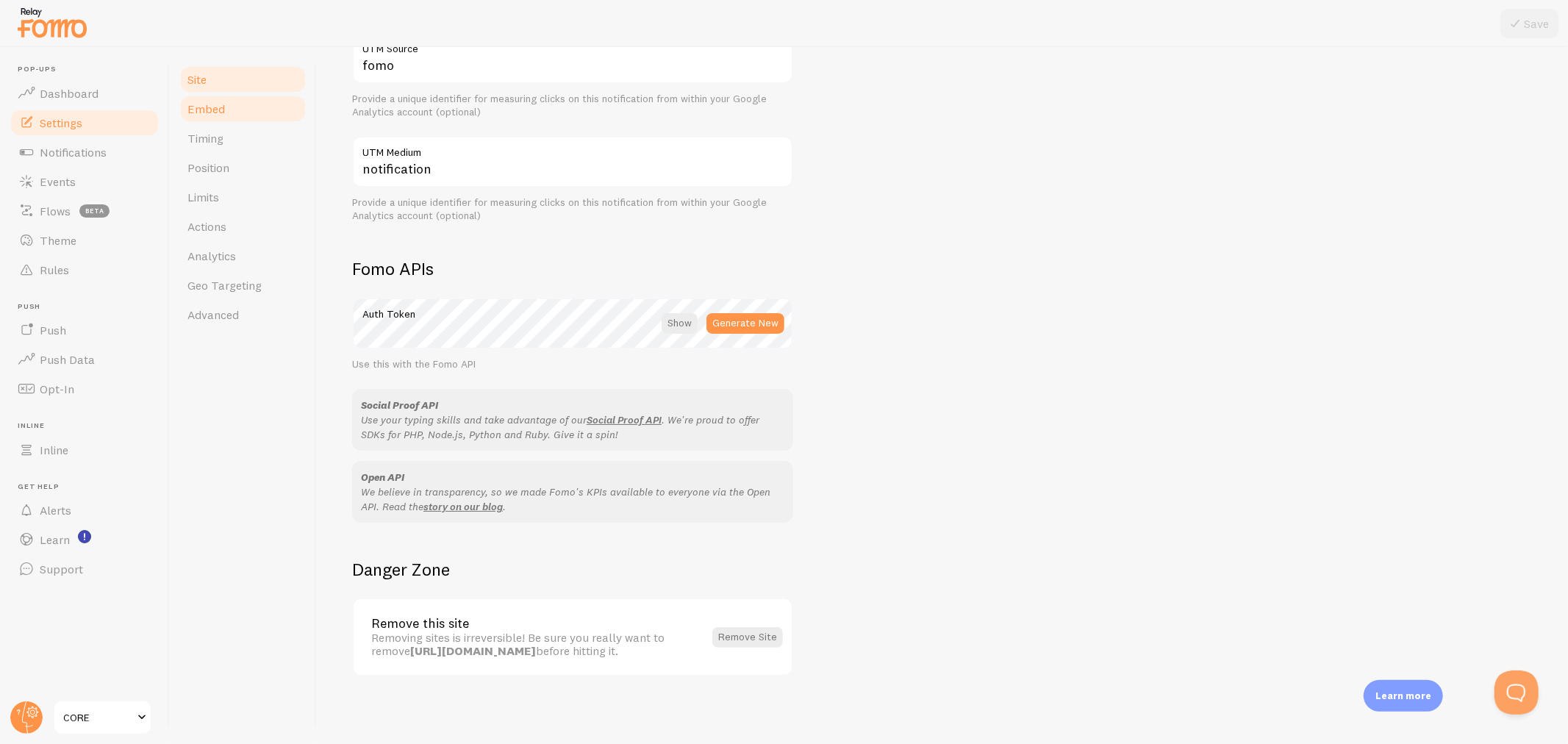
click at [208, 97] on link "Embed" at bounding box center [243, 109] width 128 height 29
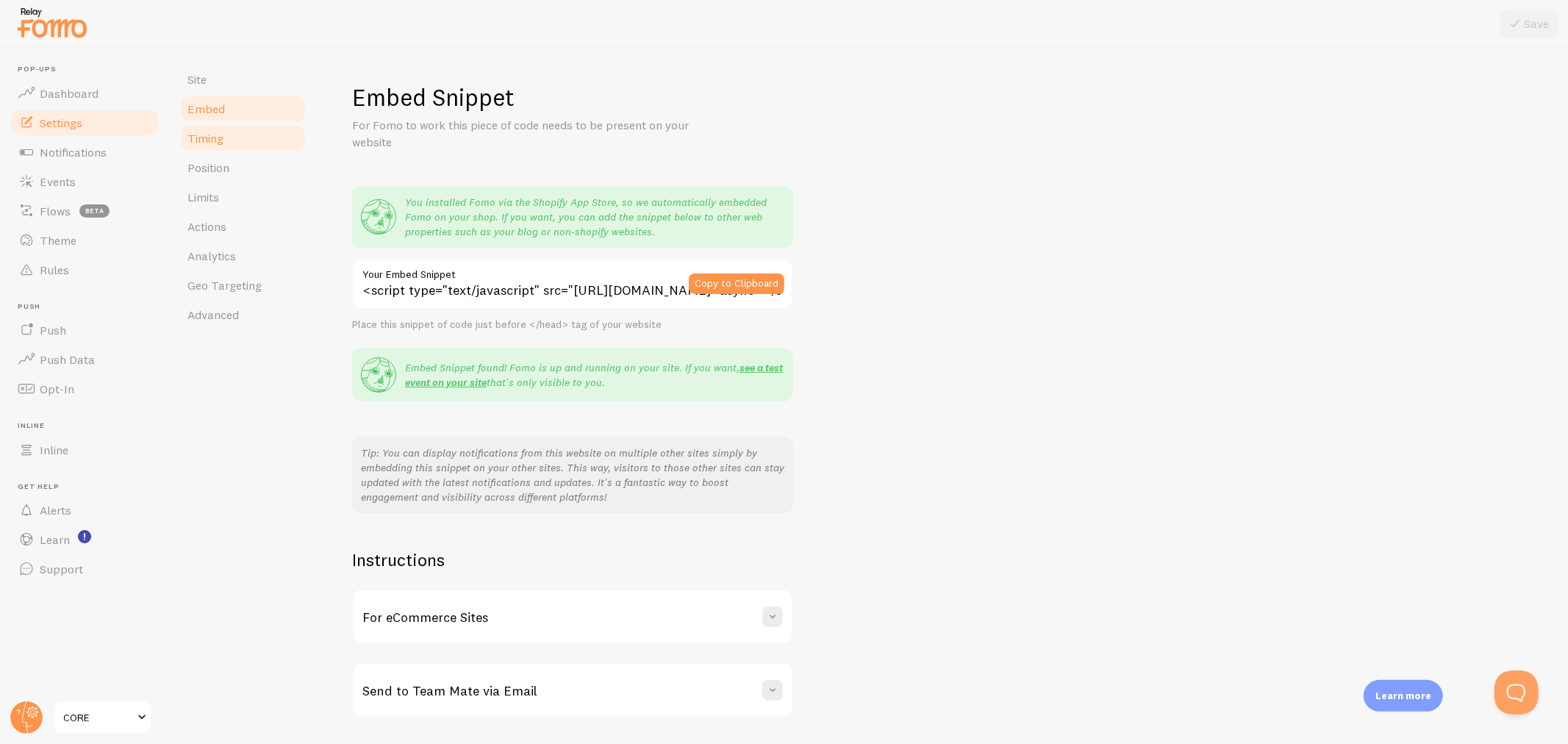
click at [222, 140] on span "Timing" at bounding box center [205, 137] width 36 height 14
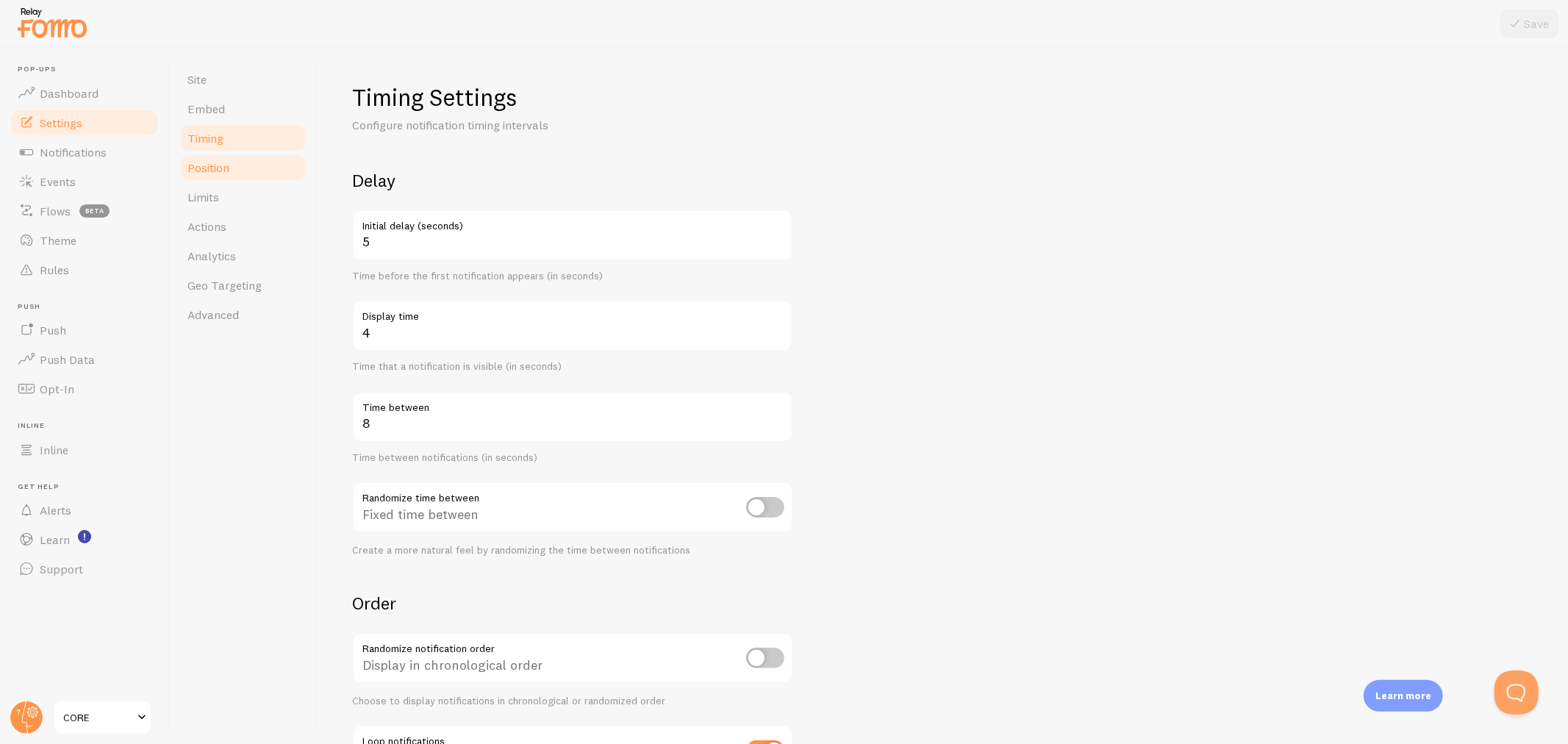
click at [215, 172] on span "Position" at bounding box center [208, 167] width 42 height 14
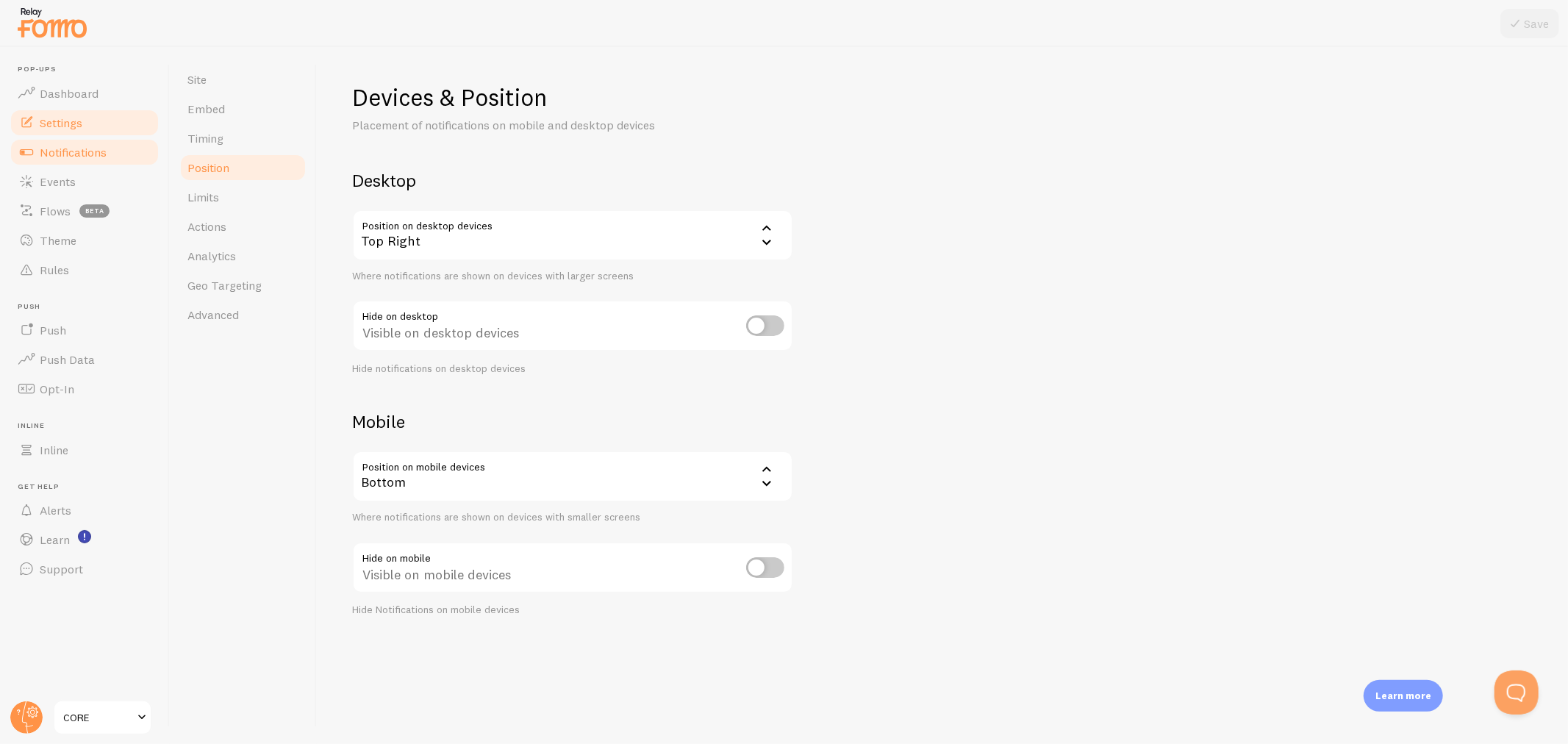
click at [45, 150] on span "Notifications" at bounding box center [73, 152] width 67 height 14
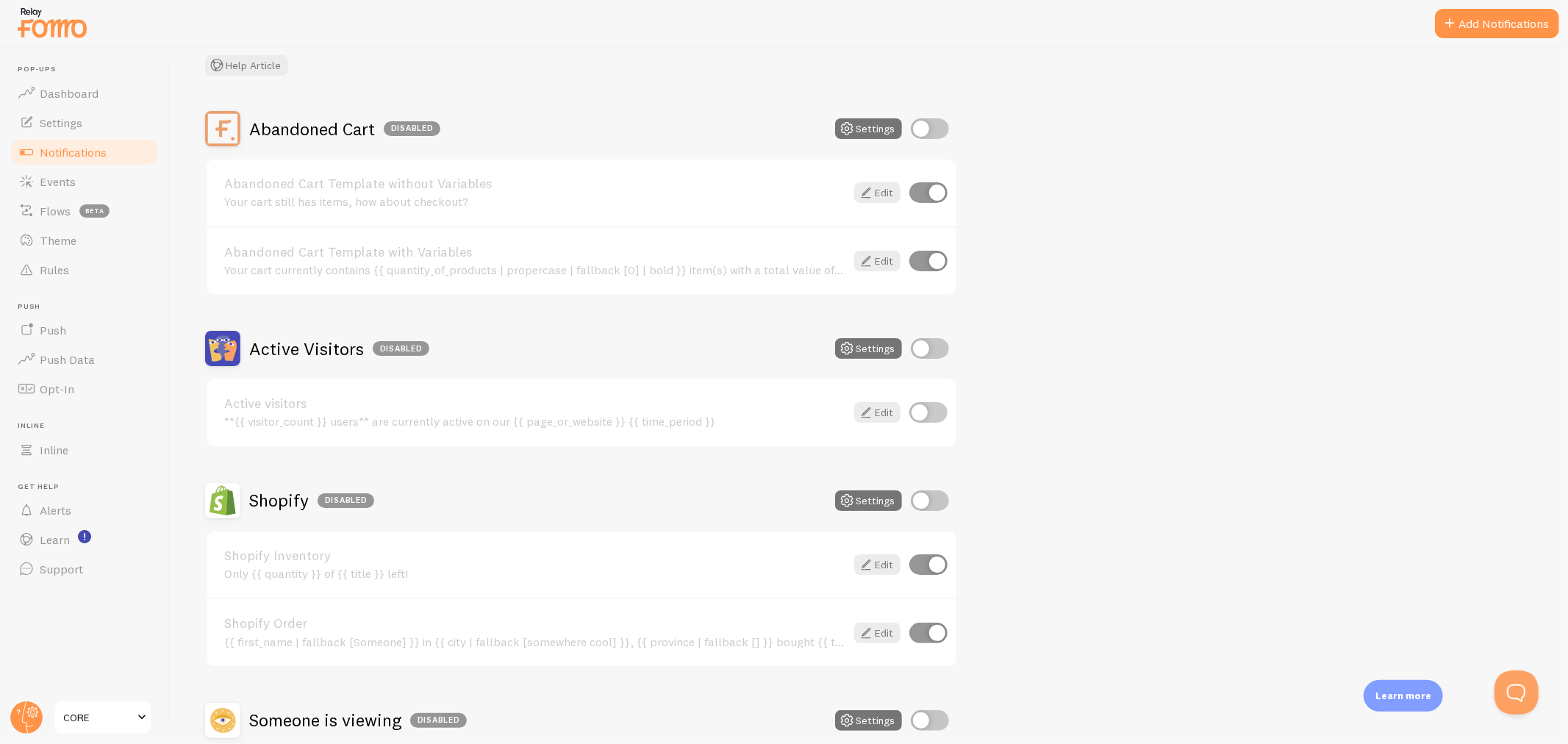
scroll to position [230, 0]
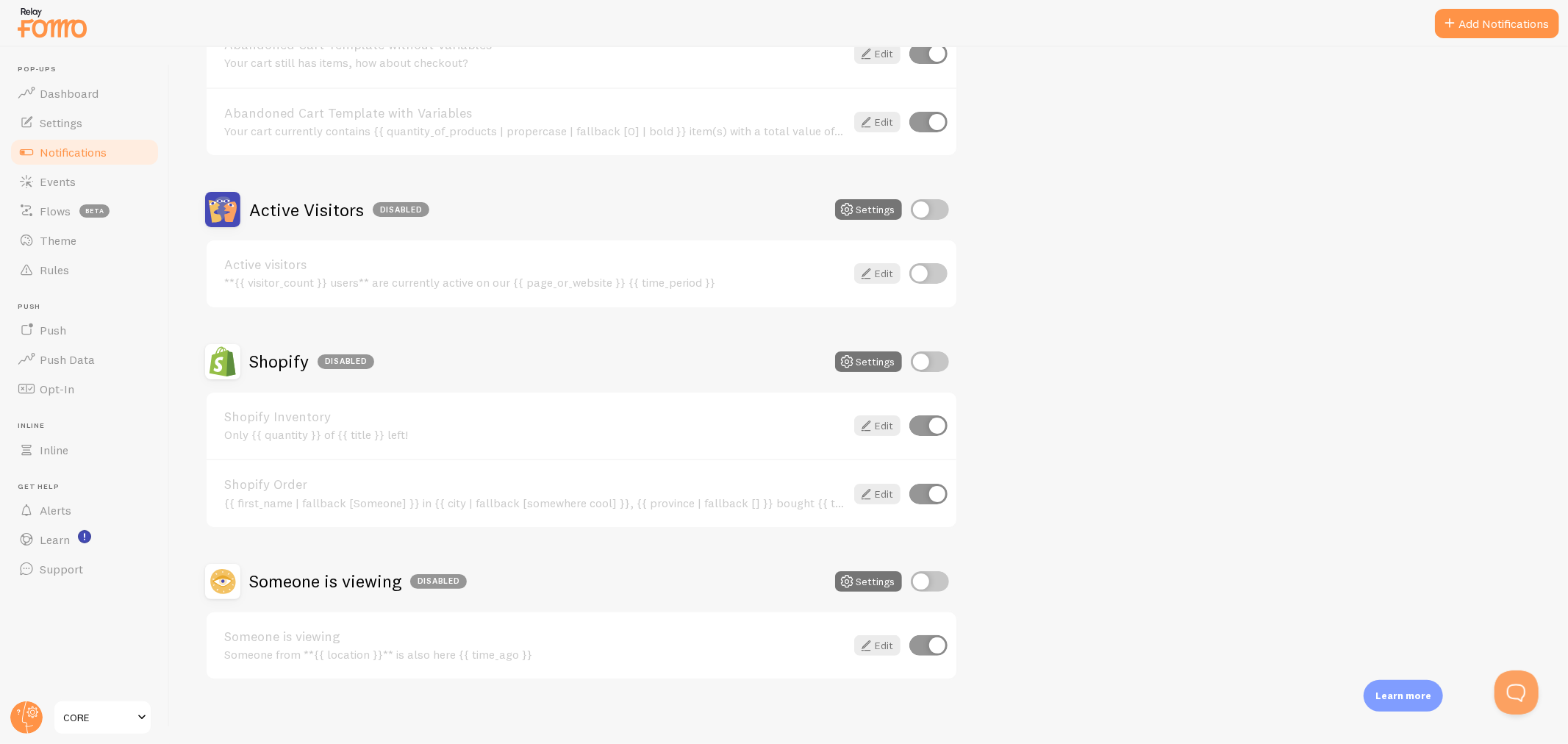
click at [931, 484] on input "checkbox" at bounding box center [928, 494] width 39 height 20
click at [927, 487] on input "checkbox" at bounding box center [928, 494] width 39 height 20
checkbox input "true"
click at [929, 353] on input "checkbox" at bounding box center [929, 361] width 39 height 20
checkbox input "true"
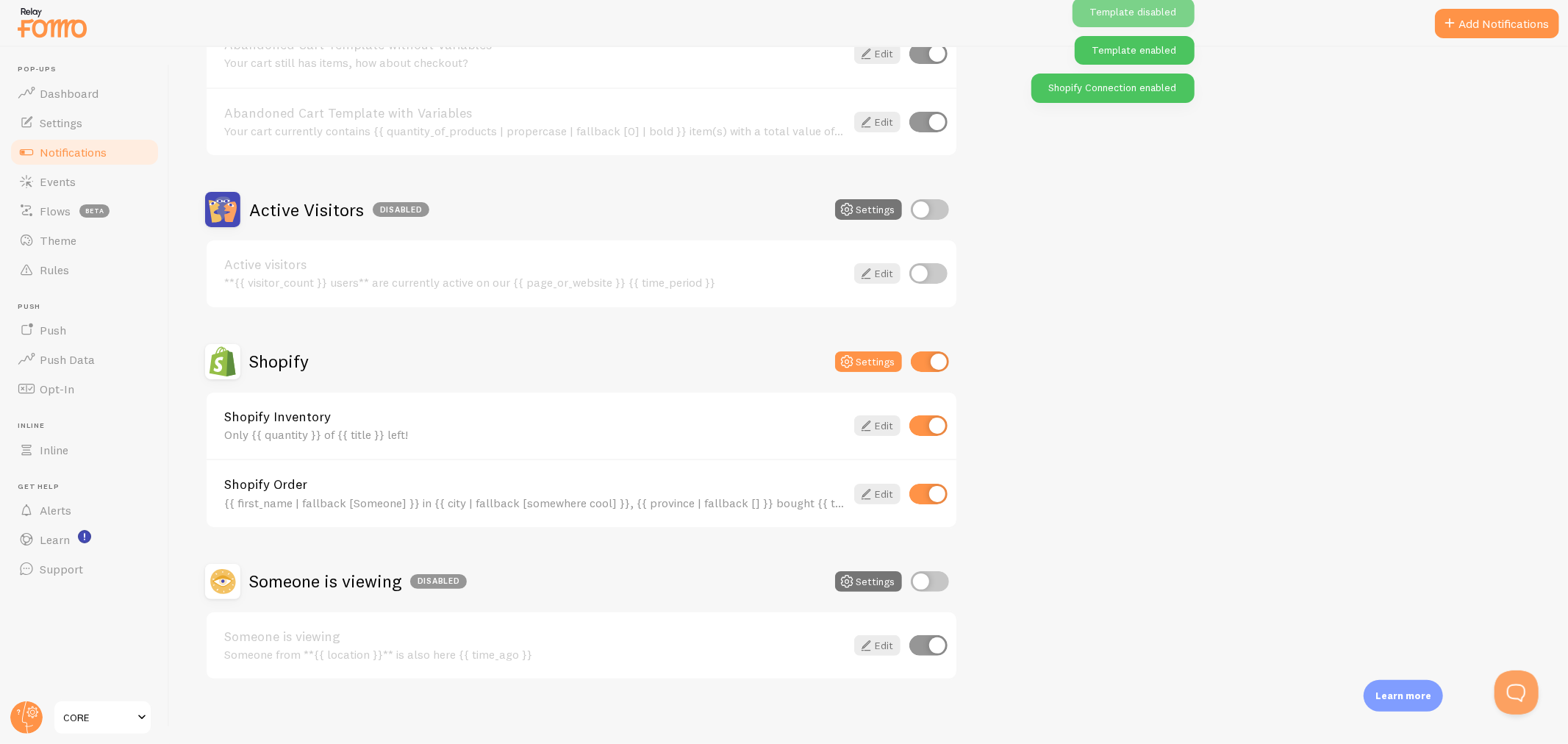
click at [920, 424] on input "checkbox" at bounding box center [928, 425] width 39 height 20
checkbox input "false"
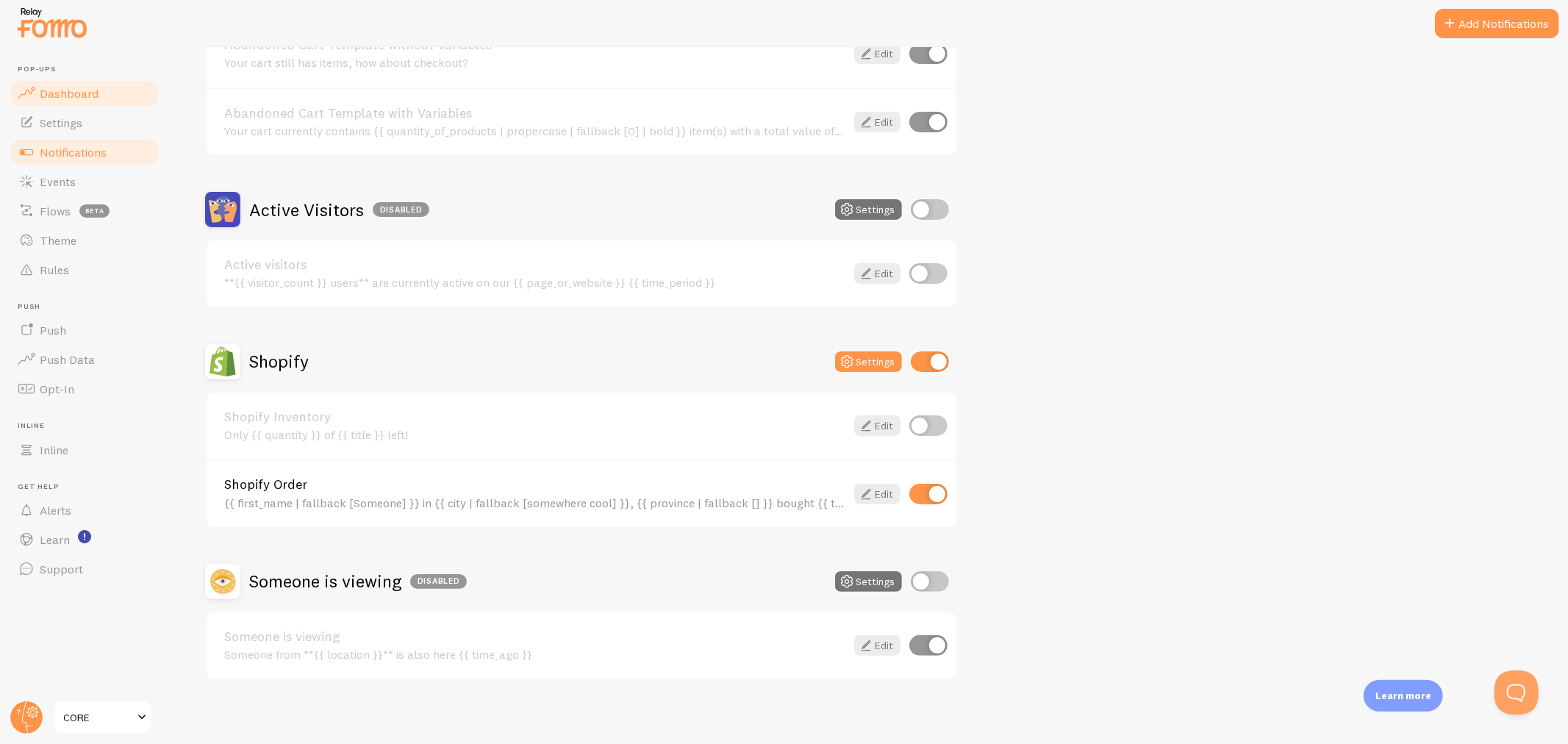
click at [78, 94] on span "Dashboard" at bounding box center [69, 93] width 59 height 14
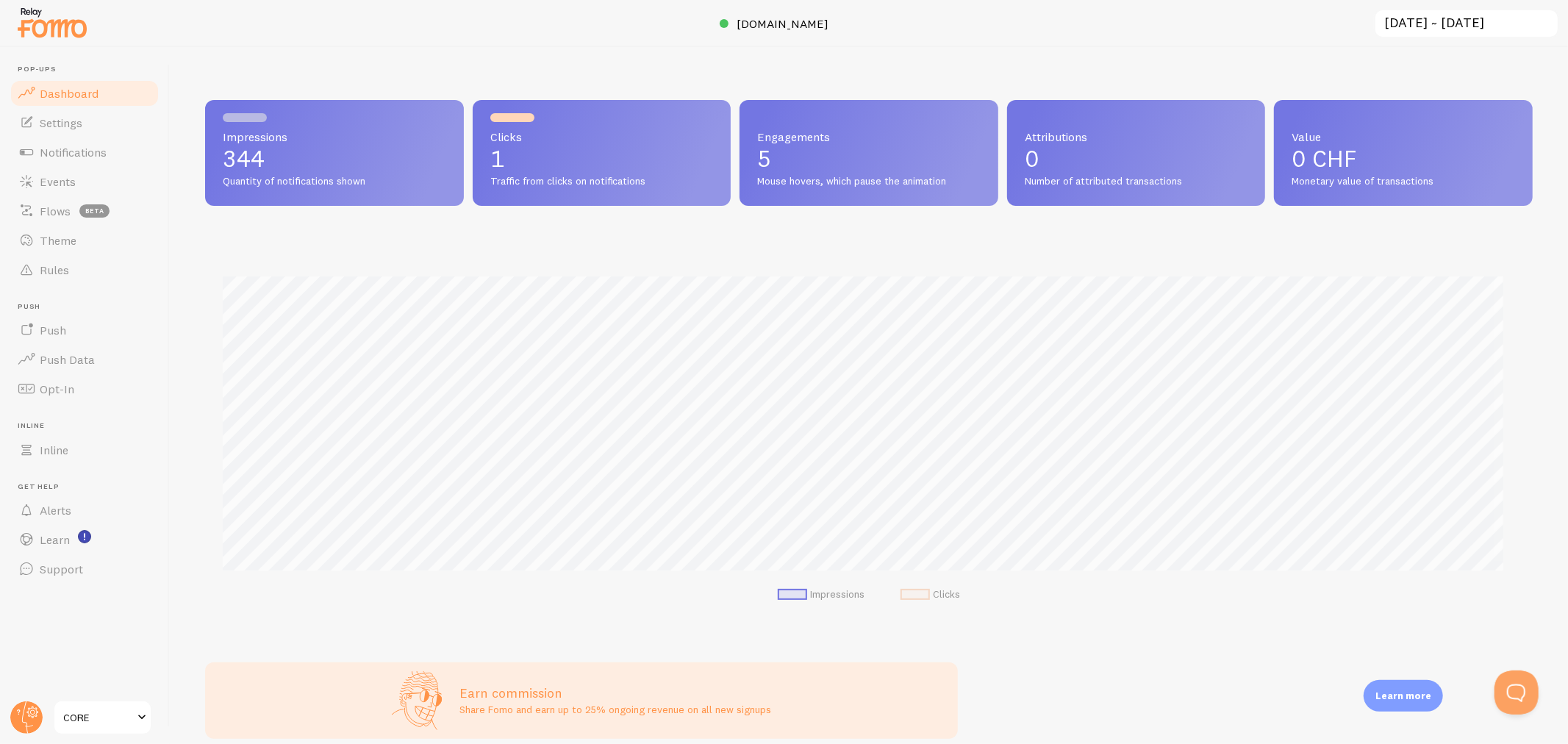
scroll to position [386, 1314]
click at [294, 158] on p "344" at bounding box center [334, 159] width 223 height 23
click at [52, 121] on span "Settings" at bounding box center [61, 122] width 42 height 14
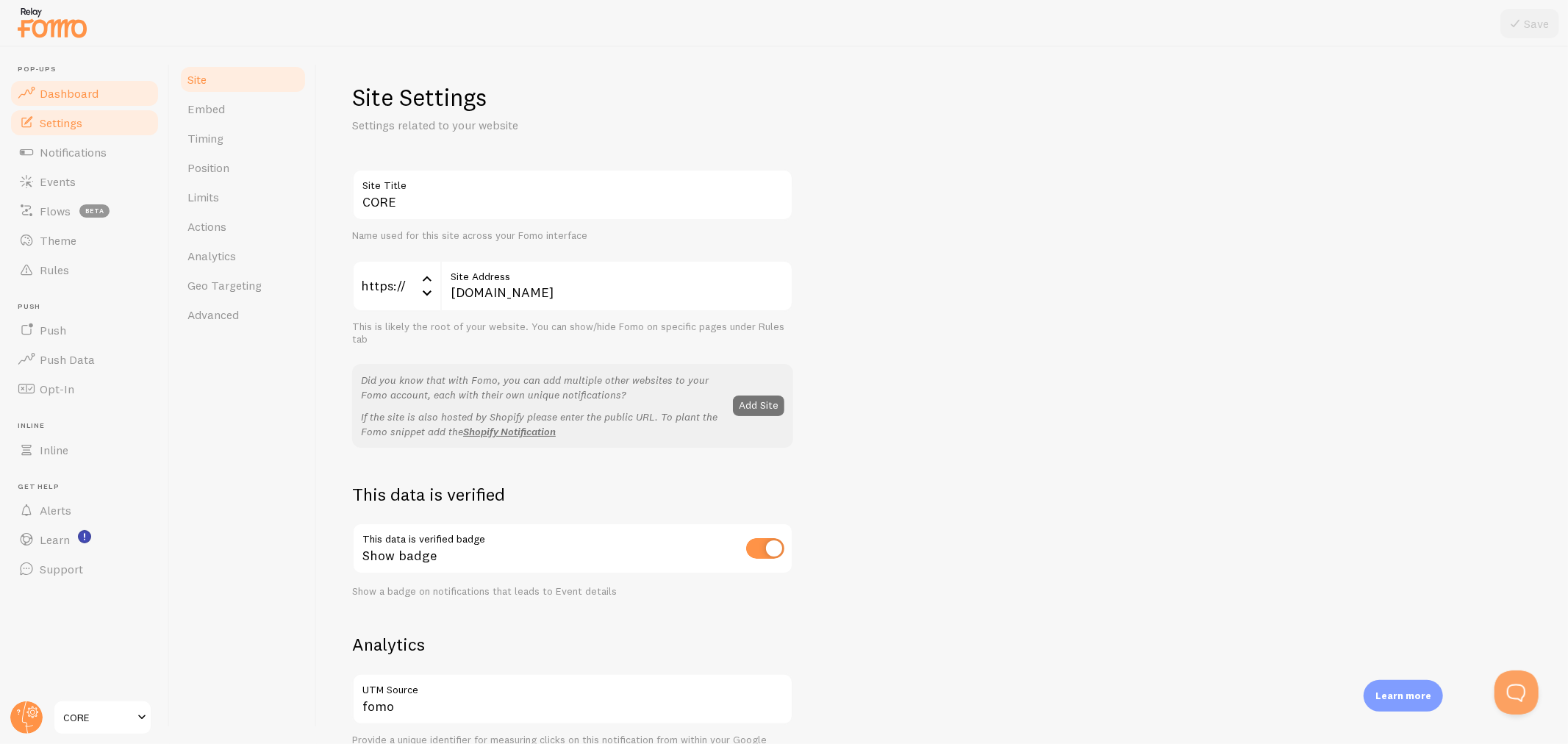
click at [63, 93] on span "Dashboard" at bounding box center [69, 93] width 59 height 14
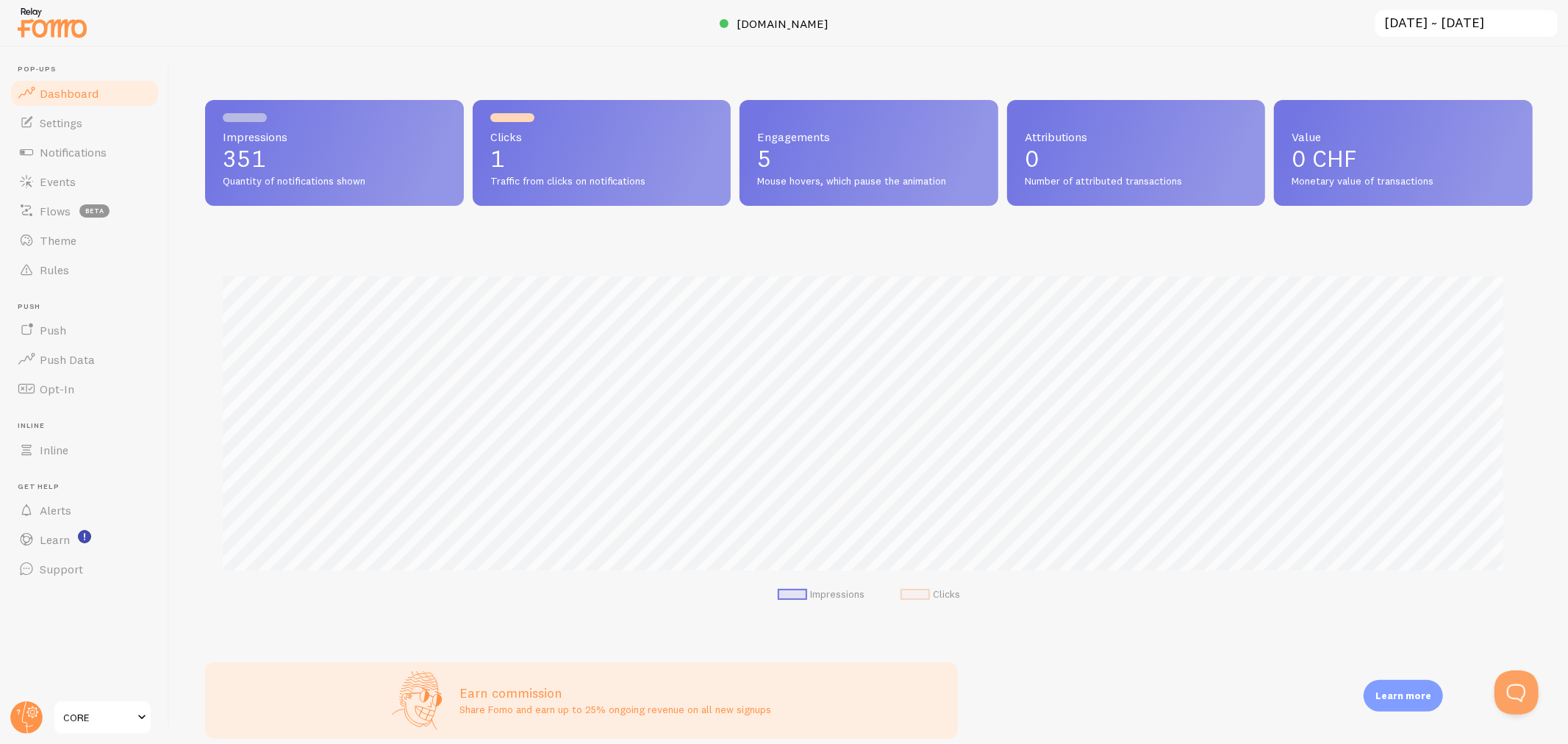
scroll to position [386, 1314]
click at [50, 177] on span "Events" at bounding box center [58, 181] width 36 height 14
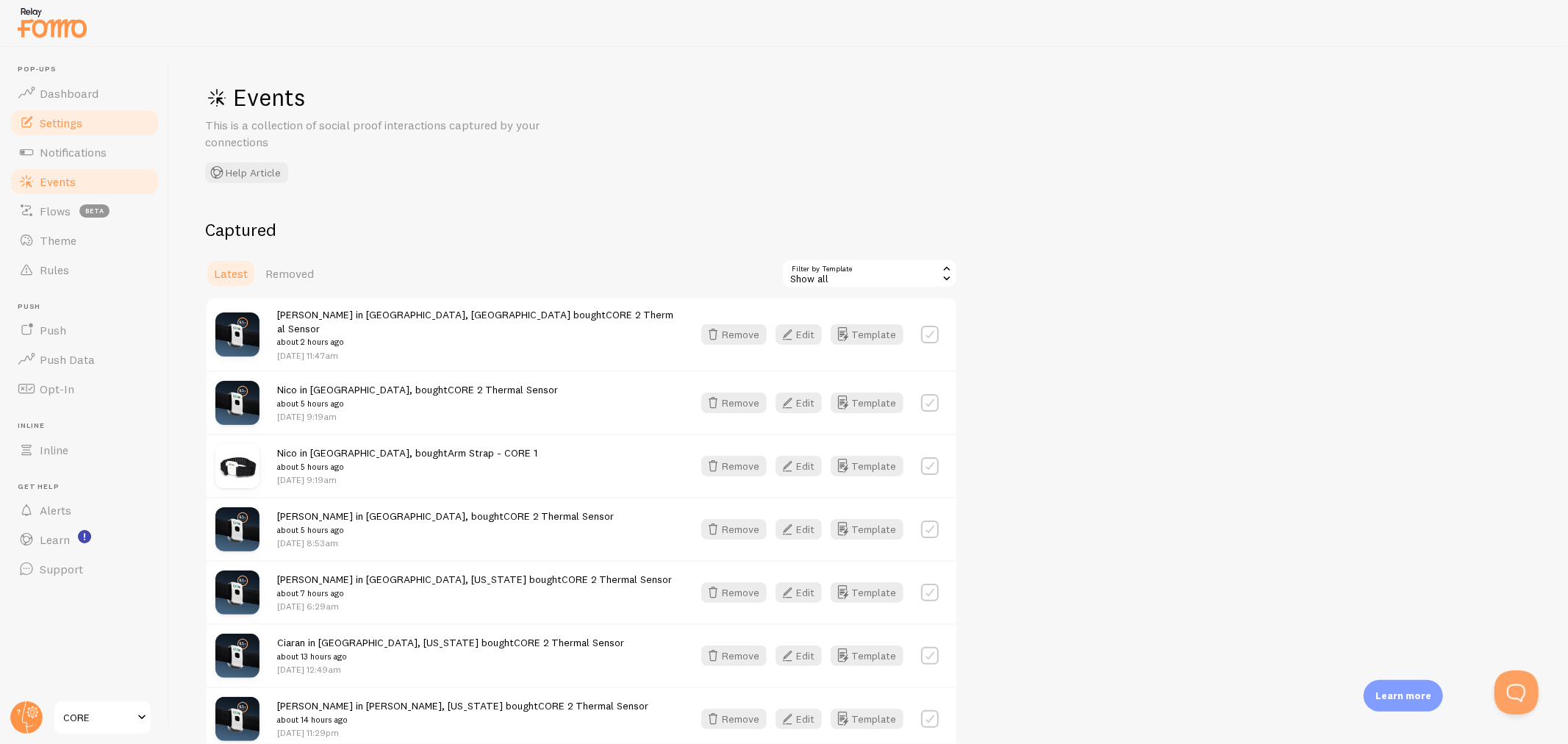
click at [53, 122] on span "Settings" at bounding box center [61, 122] width 42 height 14
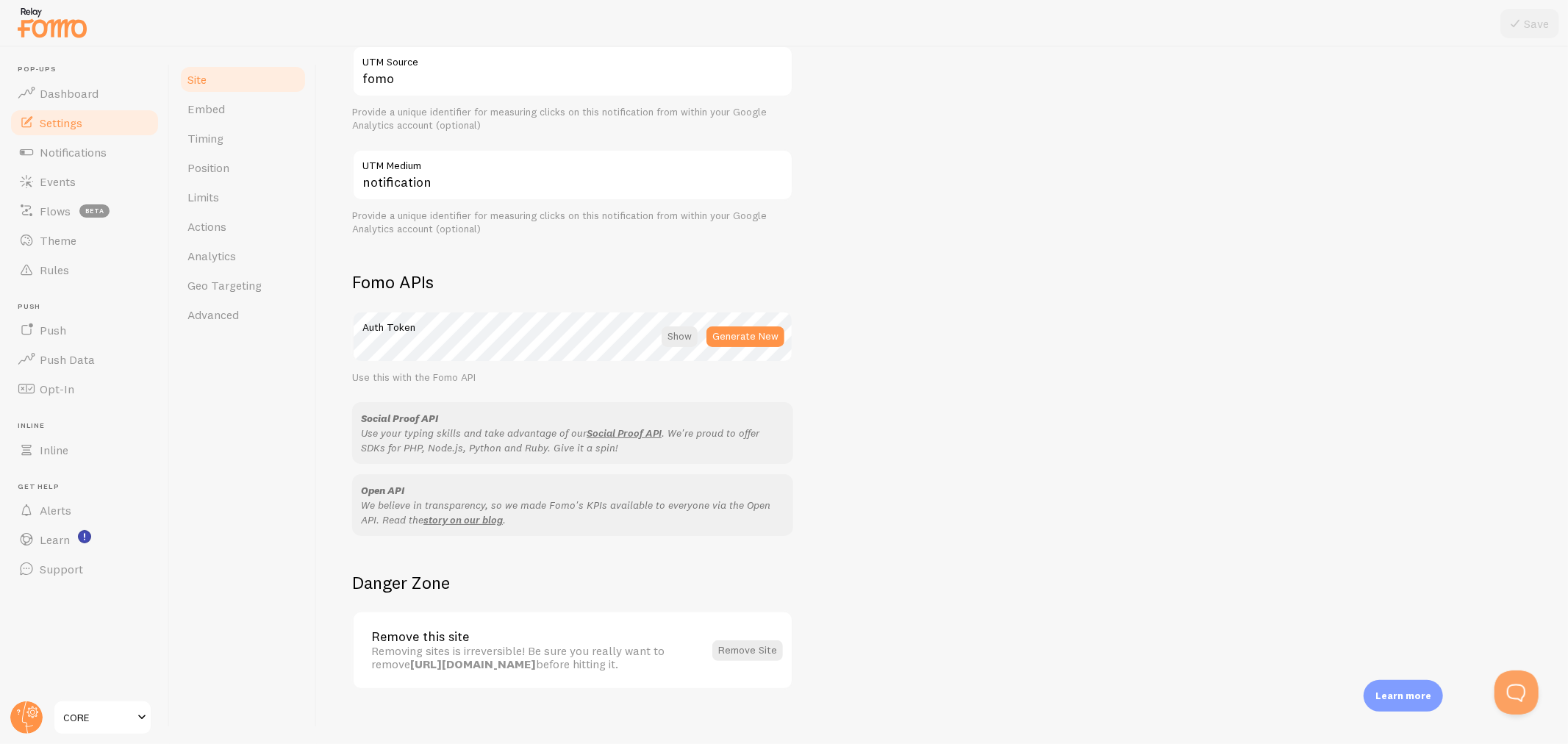
scroll to position [641, 0]
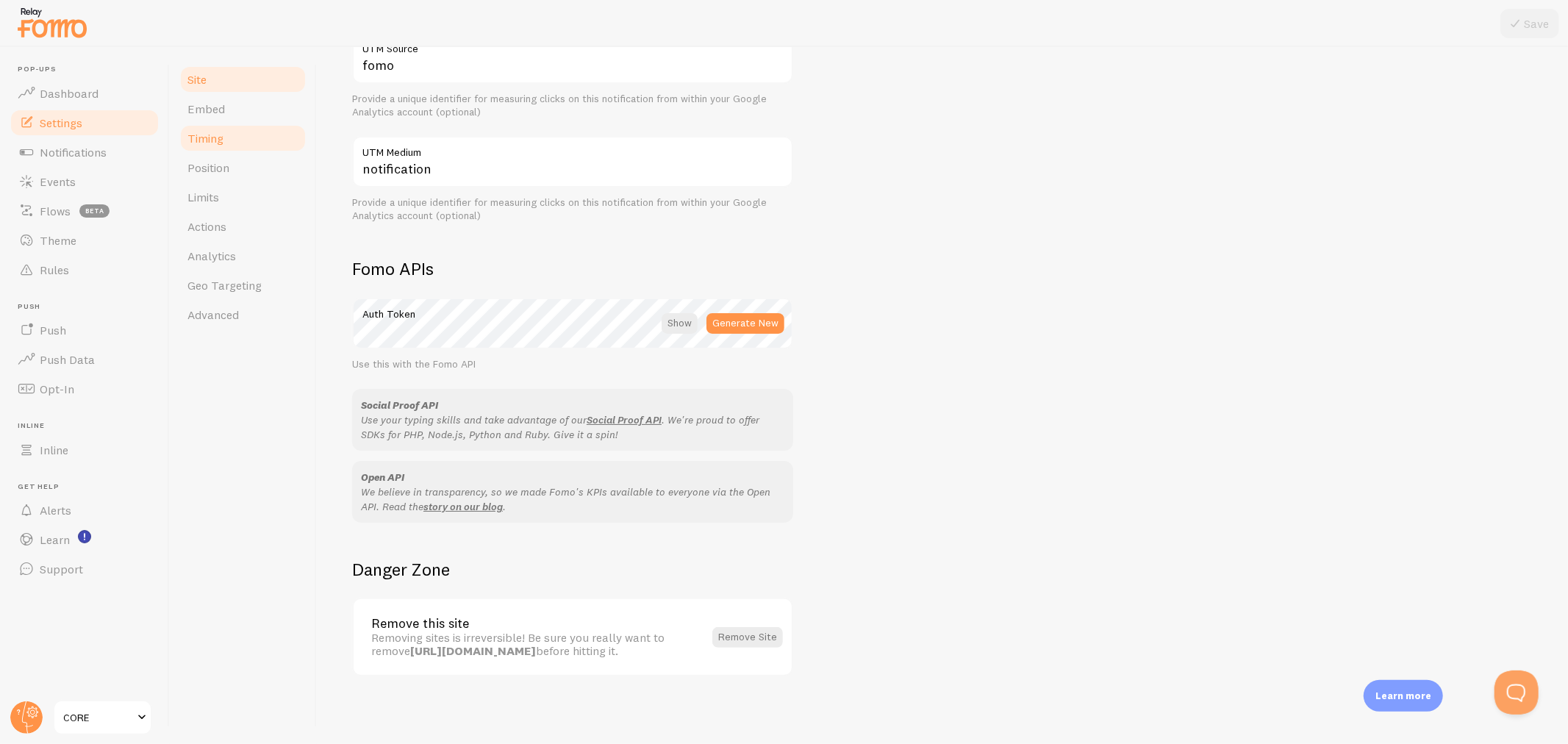
click at [223, 143] on link "Timing" at bounding box center [243, 138] width 128 height 29
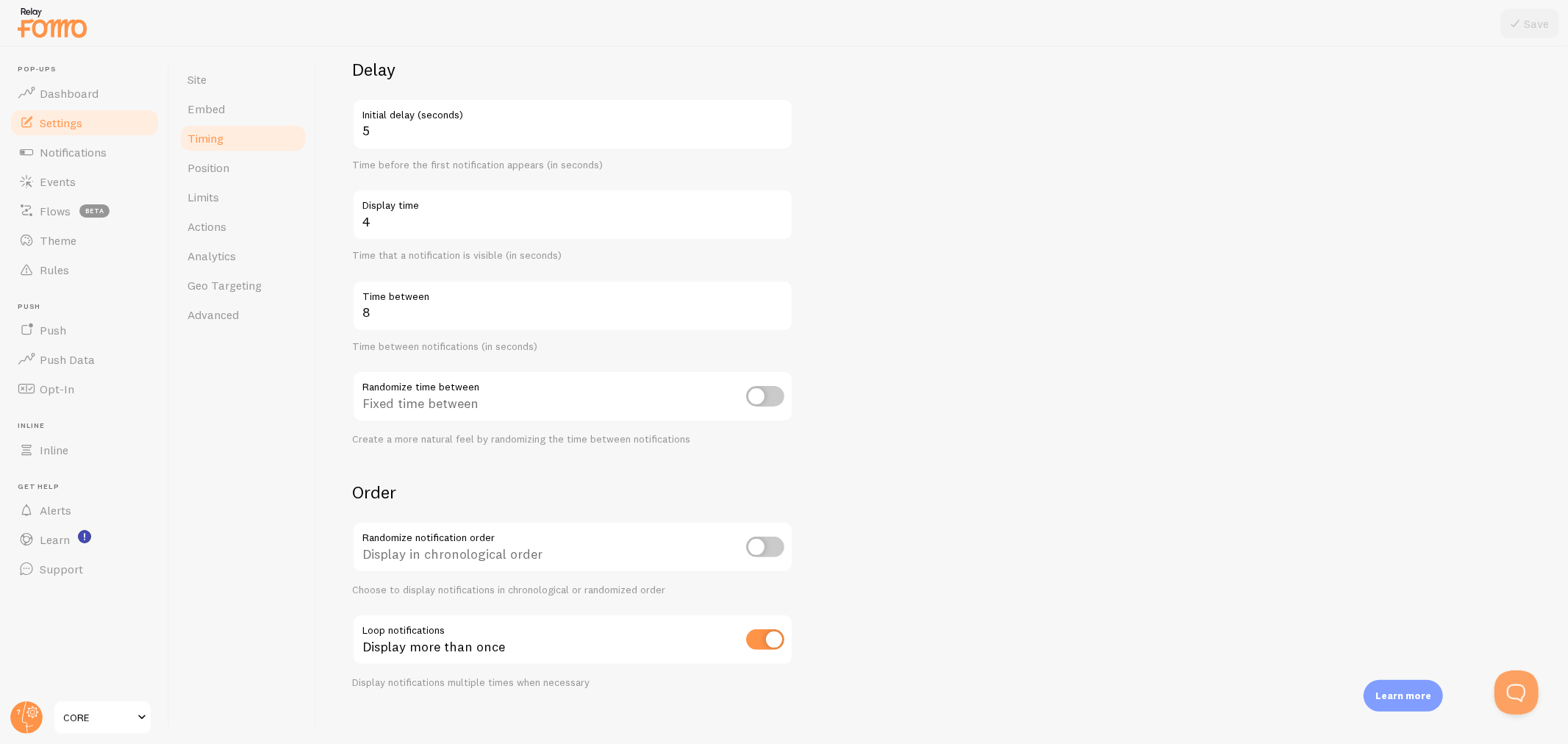
scroll to position [122, 0]
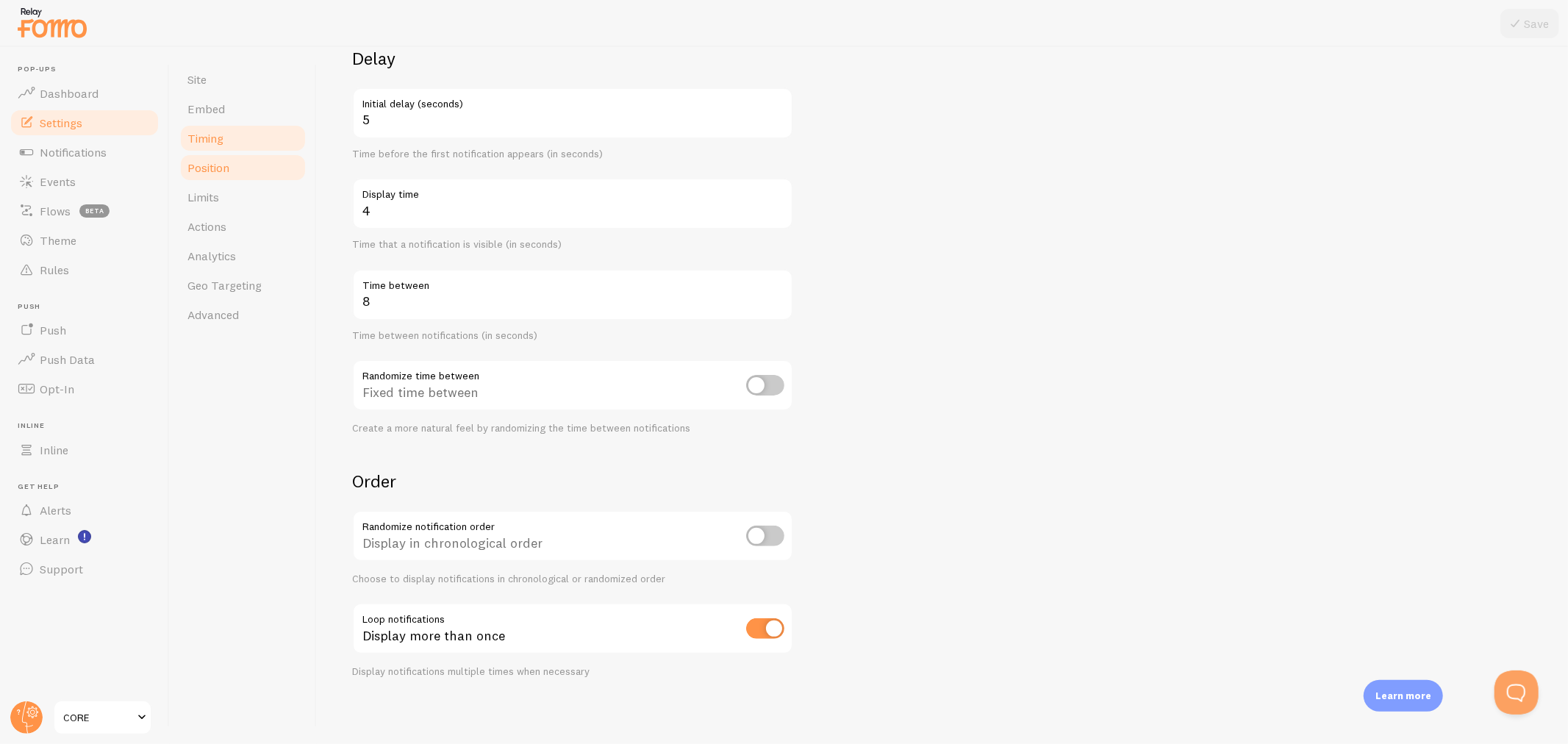
click at [219, 167] on span "Position" at bounding box center [208, 167] width 42 height 14
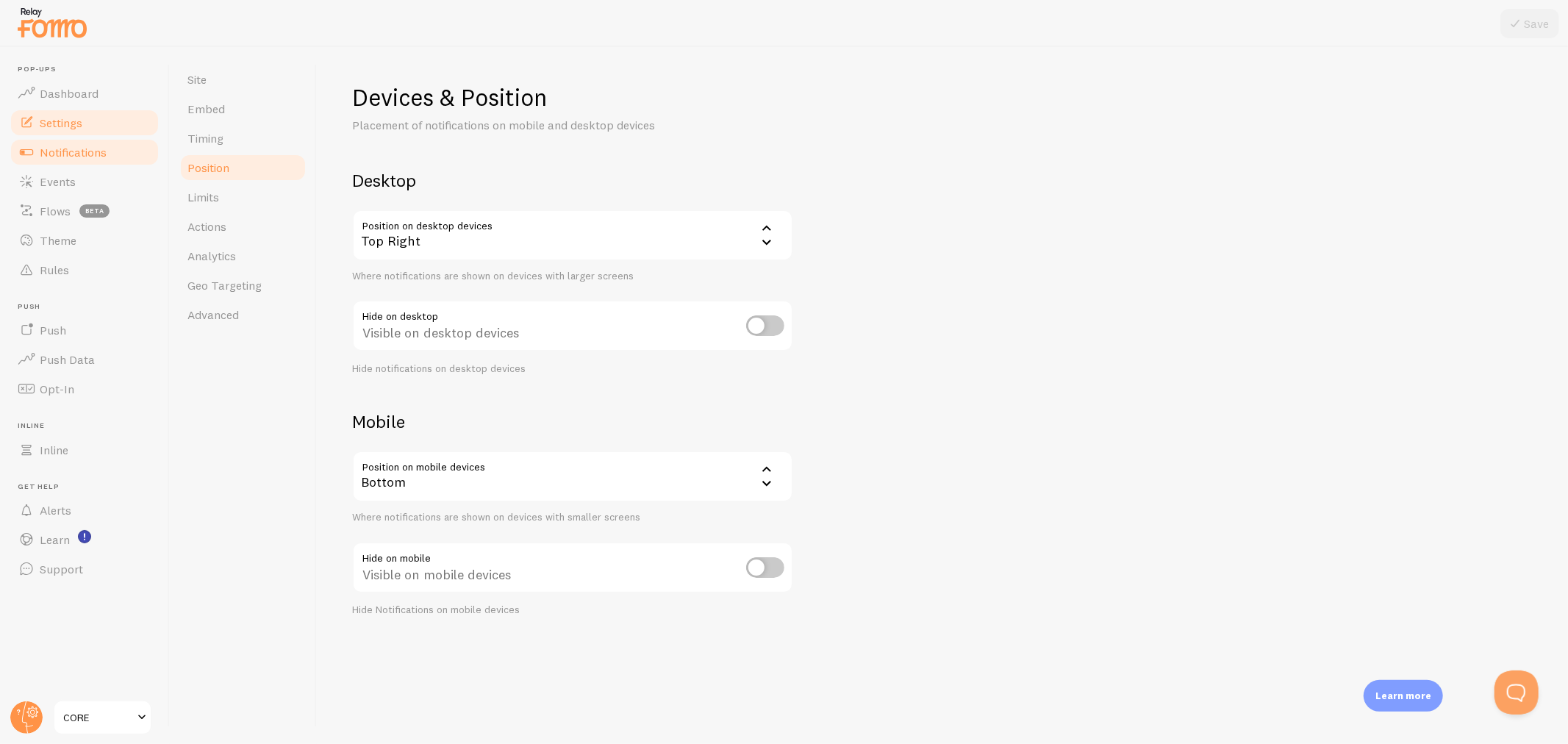
click at [82, 150] on span "Notifications" at bounding box center [73, 152] width 67 height 14
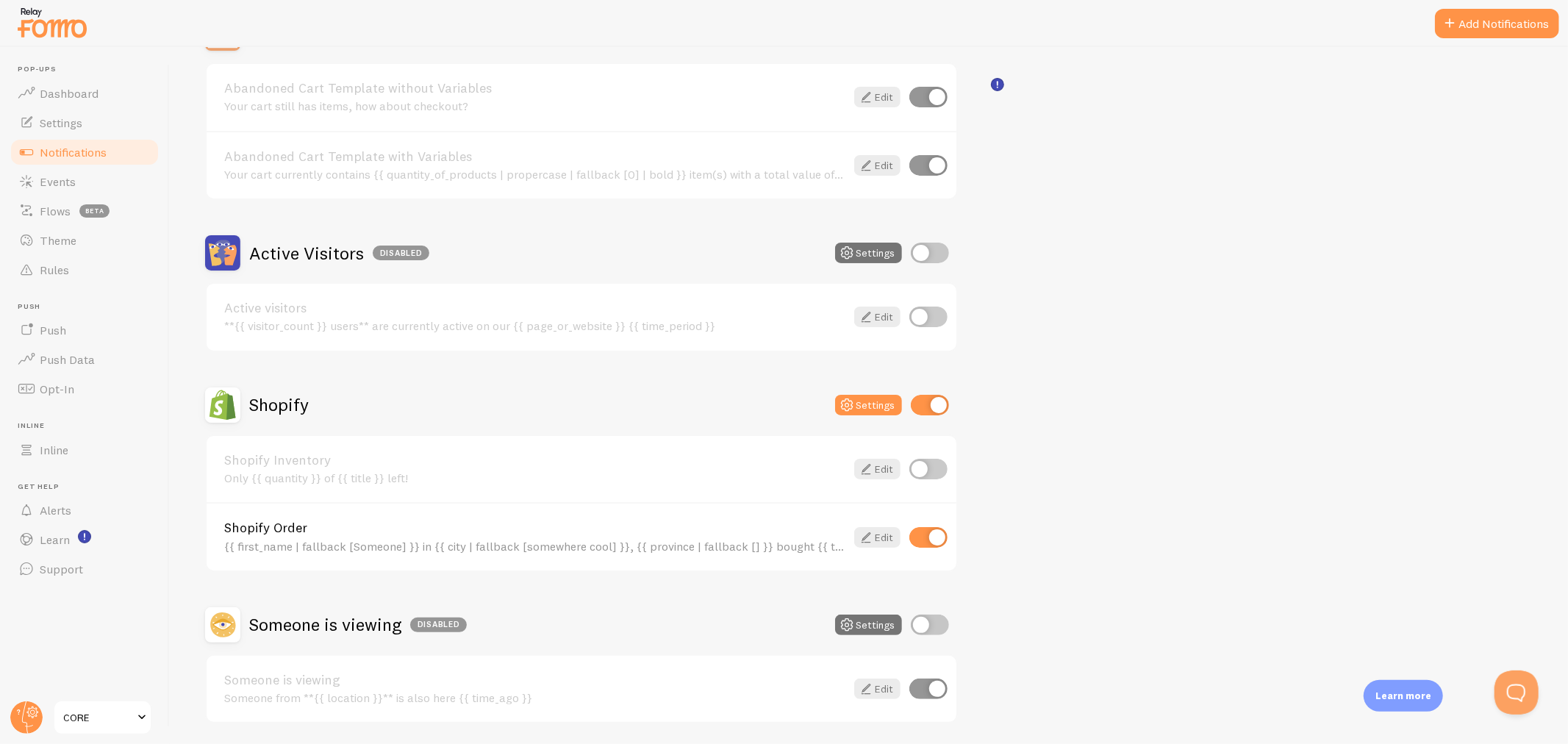
scroll to position [230, 0]
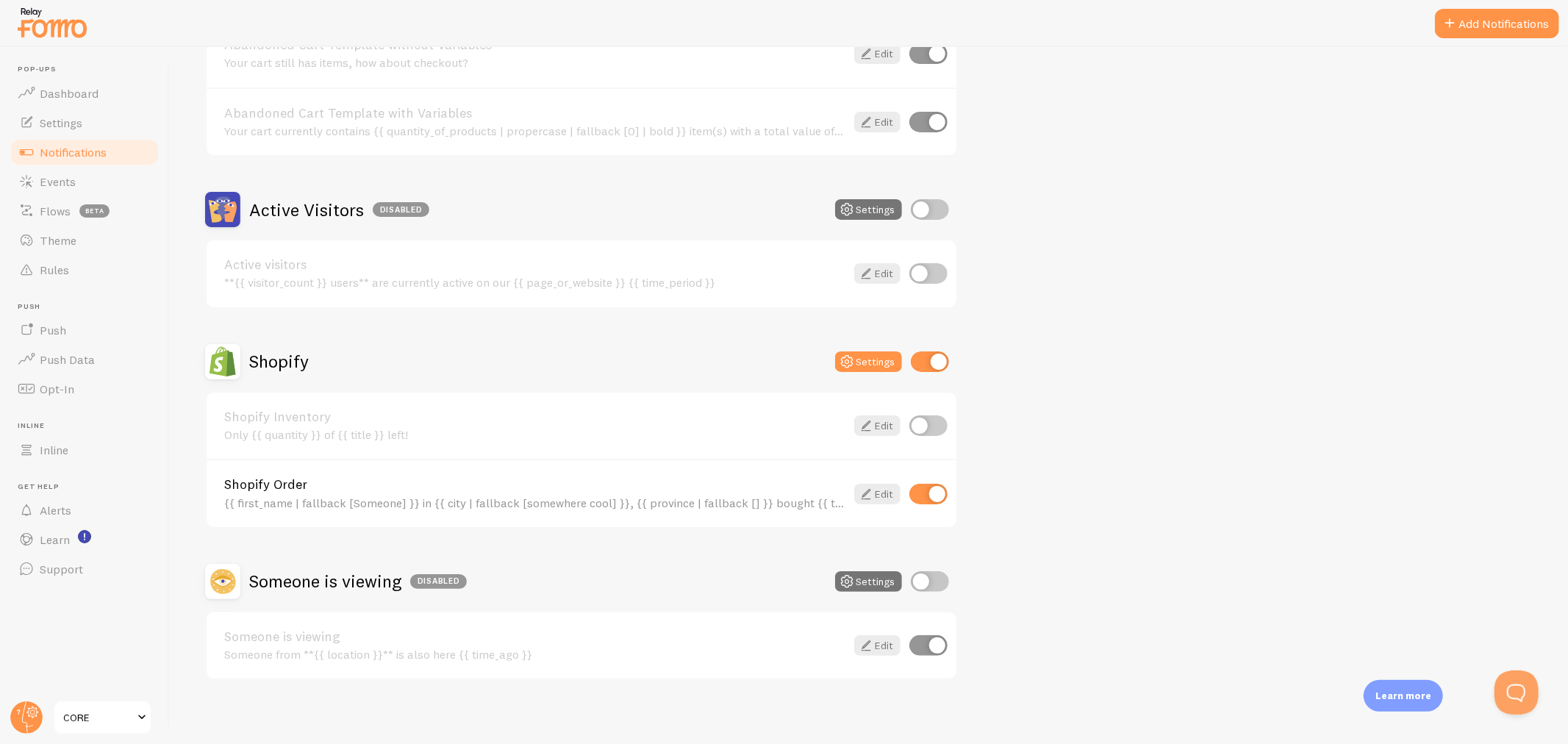
click at [875, 347] on div "Shopify Settings" at bounding box center [581, 362] width 753 height 36
click at [872, 364] on button "Settings" at bounding box center [868, 361] width 67 height 20
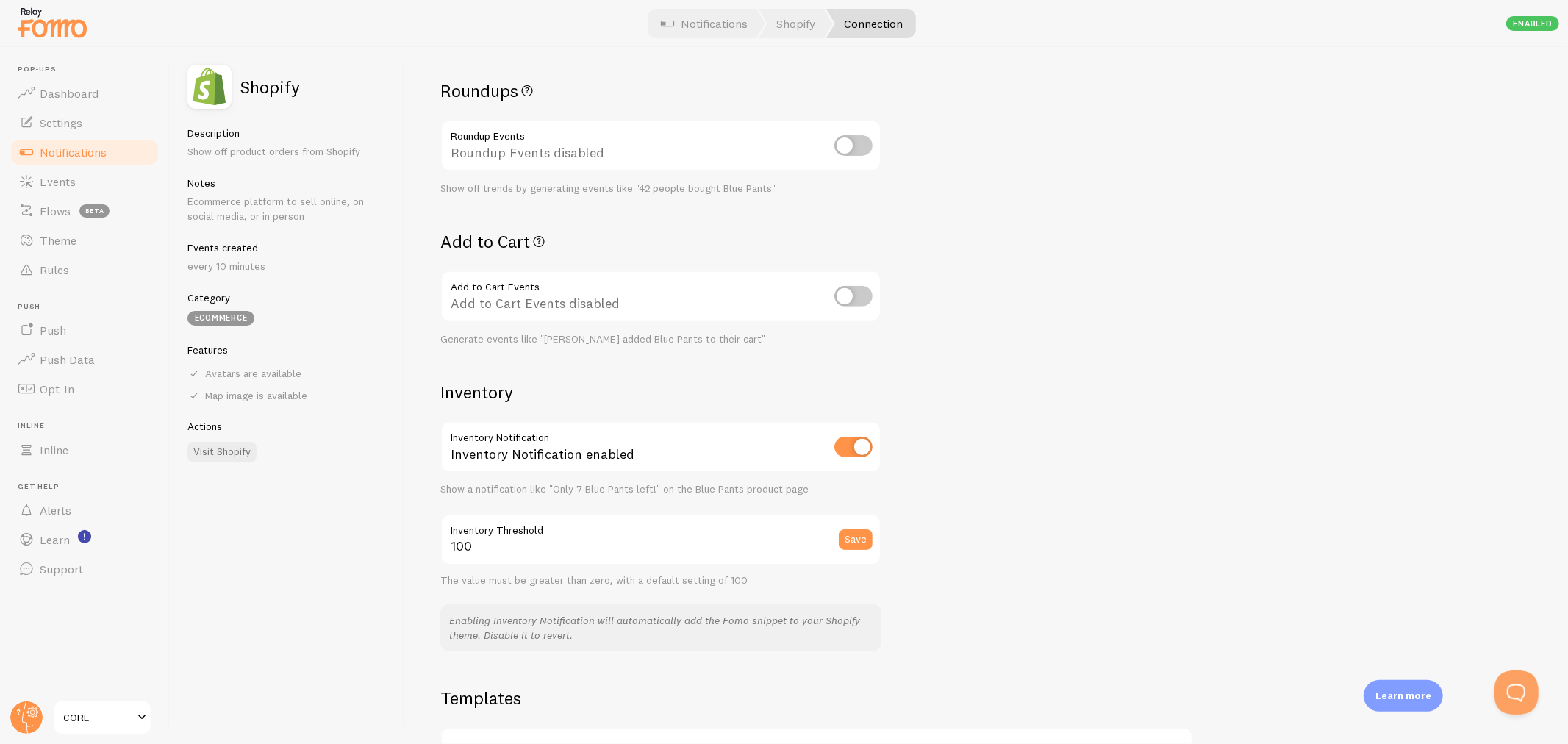
scroll to position [489, 0]
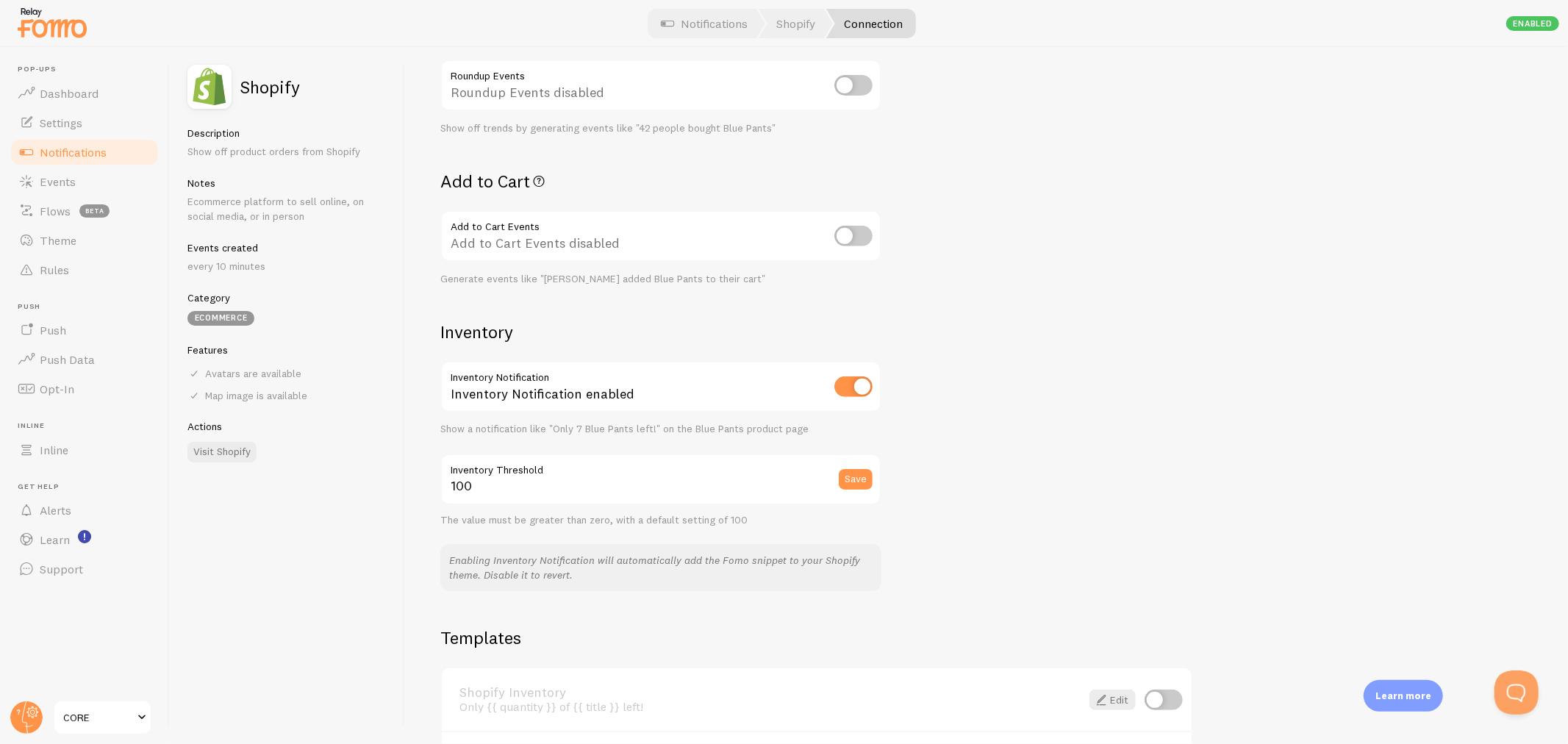
click at [855, 378] on input "checkbox" at bounding box center [853, 387] width 39 height 20
checkbox input "false"
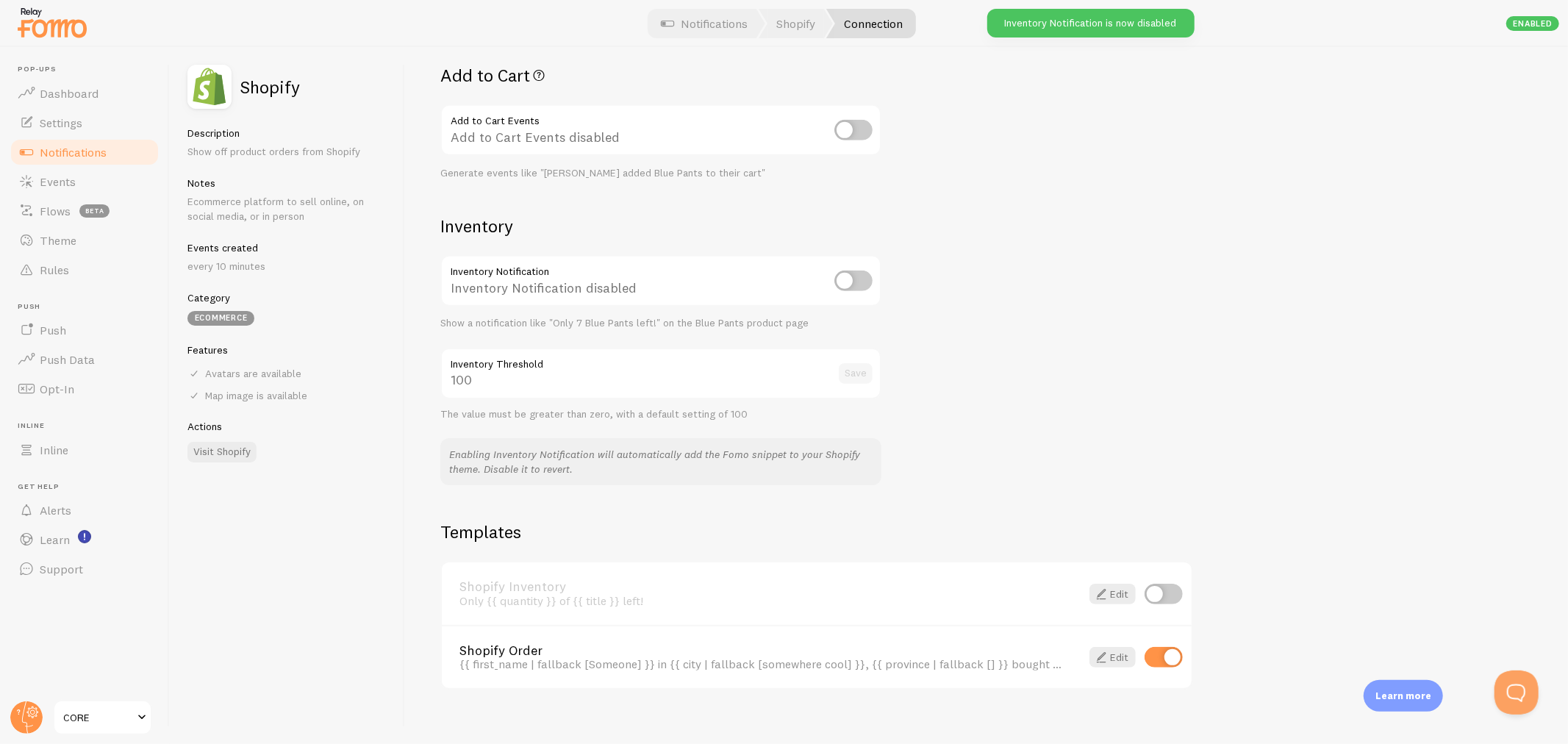
scroll to position [601, 0]
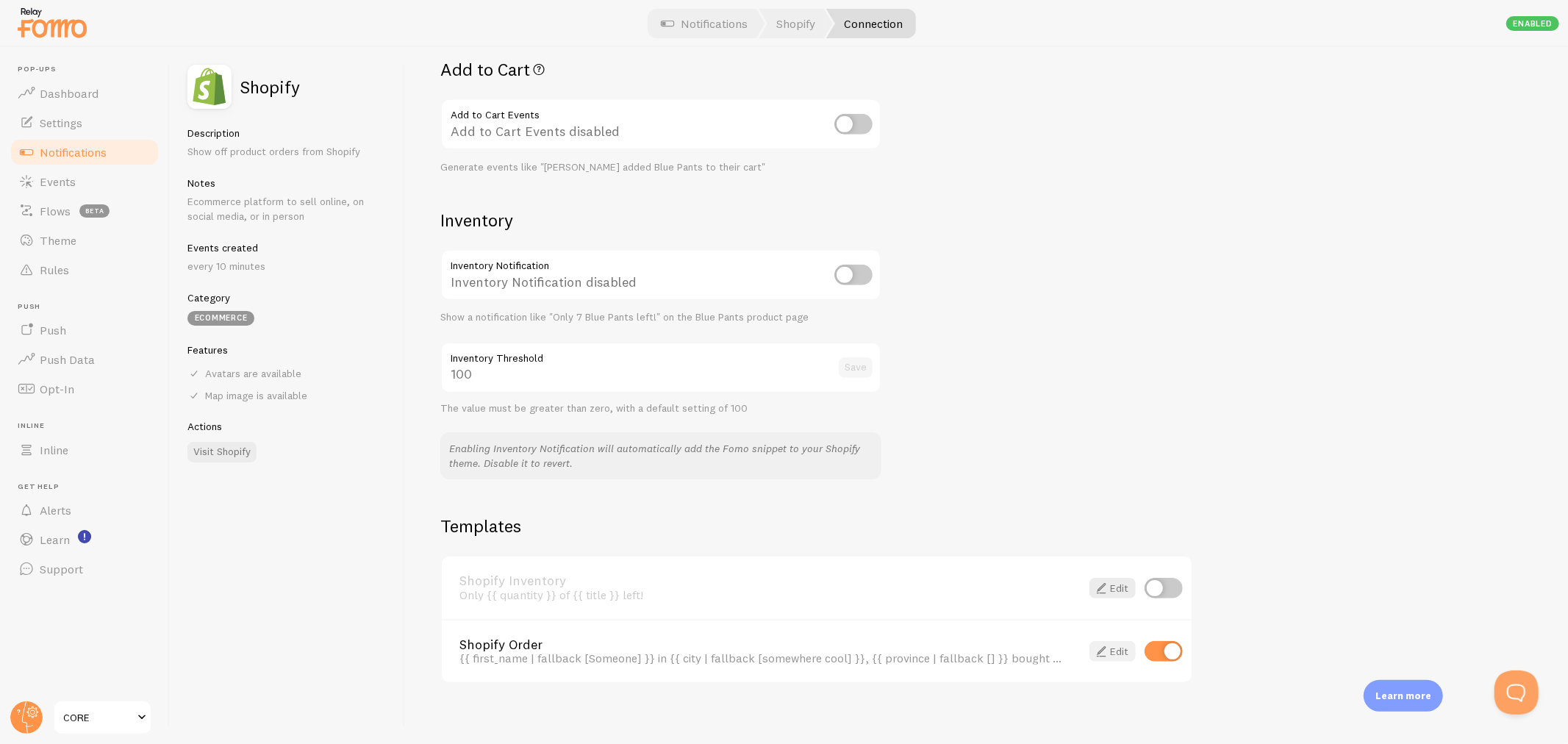
click at [1114, 642] on link "Edit" at bounding box center [1112, 651] width 46 height 20
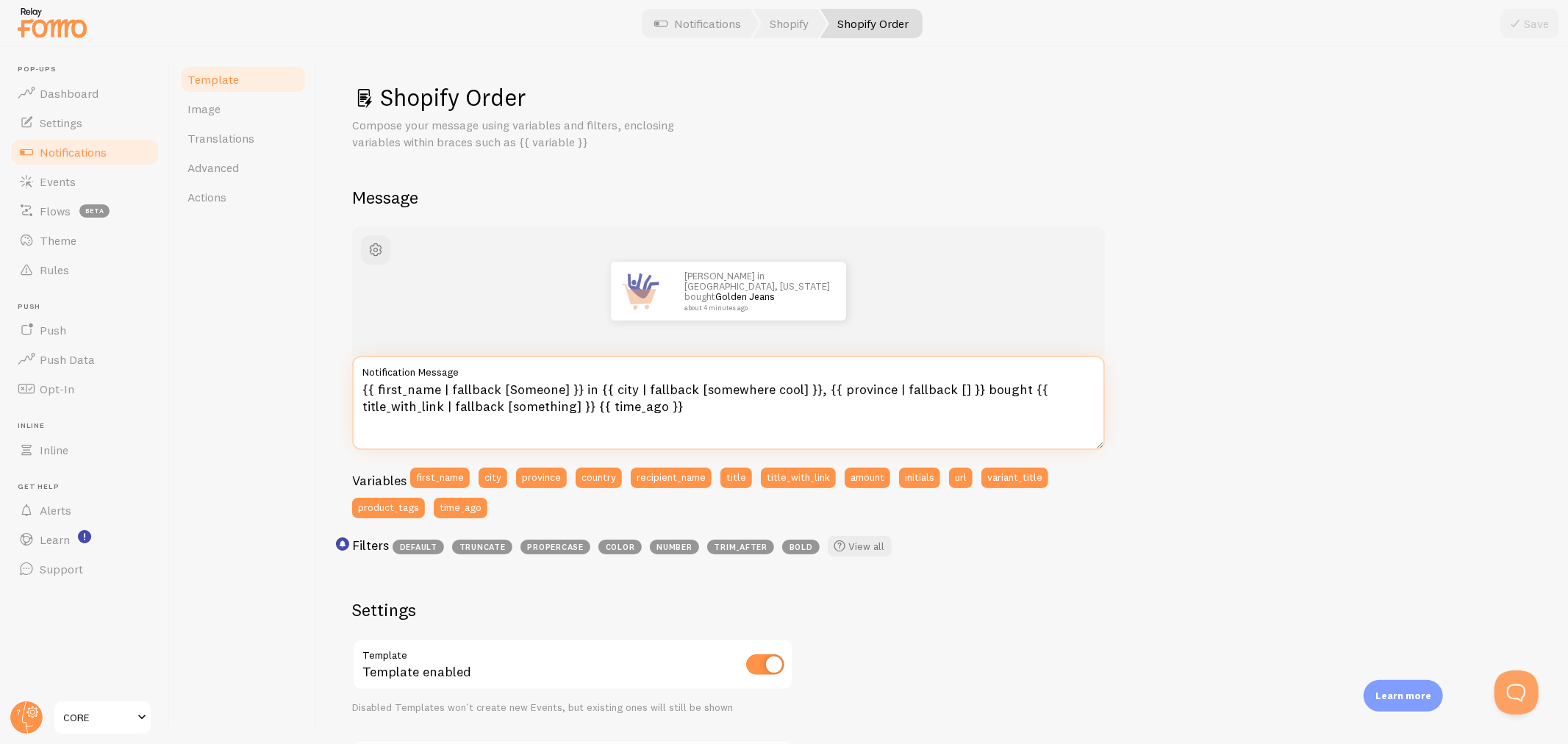
click at [864, 387] on textarea "{{ first_name | fallback [Someone] }} in {{ city | fallback [somewhere cool] }}…" at bounding box center [728, 403] width 753 height 94
drag, startPoint x: 787, startPoint y: 387, endPoint x: 693, endPoint y: 391, distance: 94.1
click at [693, 391] on textarea "{{ first_name | fallback [Someone] }} in {{ city | fallback [somewhere cool] }}…" at bounding box center [728, 403] width 753 height 94
click at [743, 383] on textarea "{{ first_name | fallback [Someone] }} in {{ city | fallback [] }}, {{ province …" at bounding box center [728, 403] width 753 height 94
drag, startPoint x: 725, startPoint y: 385, endPoint x: 787, endPoint y: 391, distance: 62.3
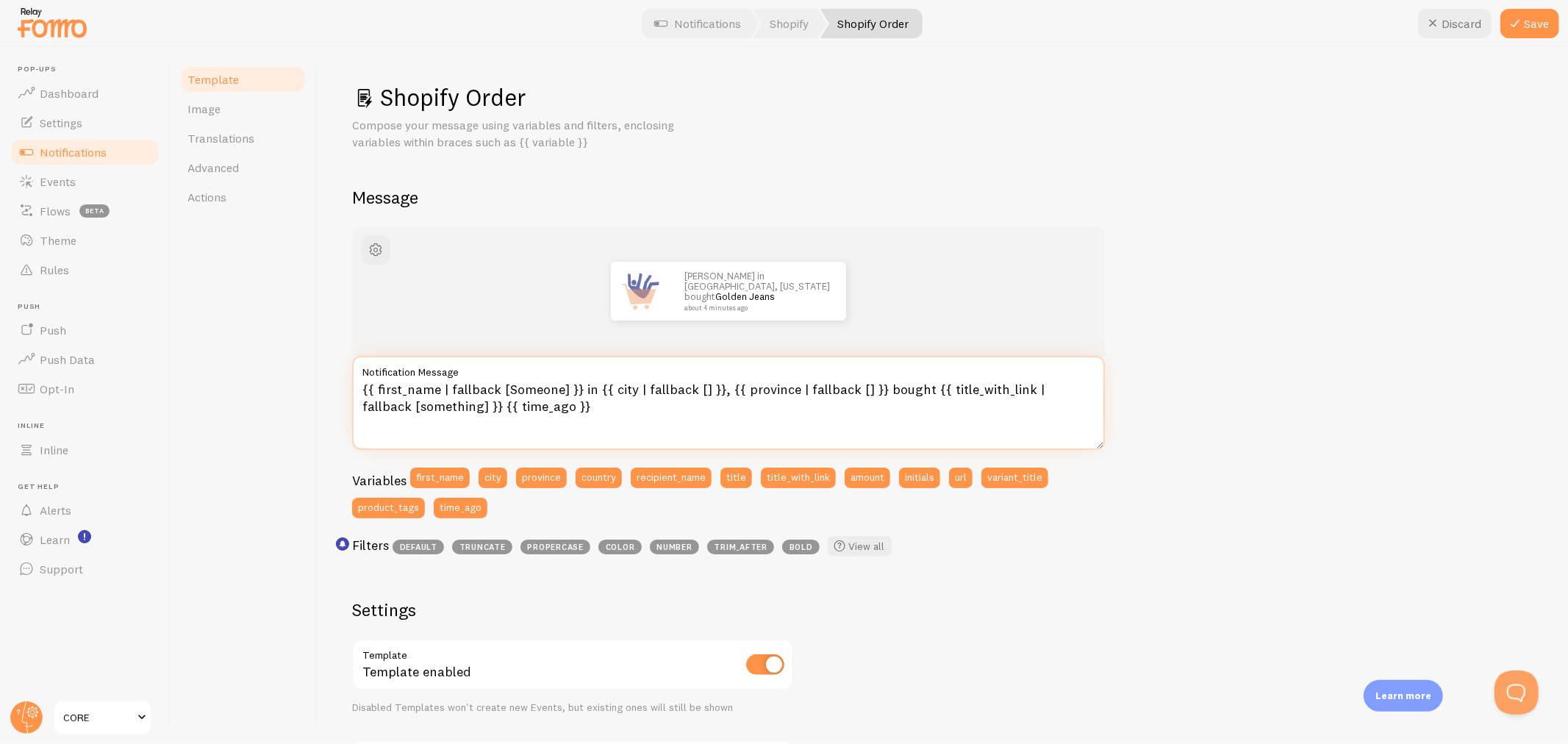
click at [787, 391] on textarea "{{ first_name | fallback [Someone] }} in {{ city | fallback [] }}, {{ province …" at bounding box center [728, 403] width 753 height 94
click at [591, 475] on button "country" at bounding box center [598, 477] width 46 height 20
drag, startPoint x: 733, startPoint y: 386, endPoint x: 745, endPoint y: 433, distance: 48.5
click at [734, 386] on textarea "{{ first_name | fallback [Someone] }} in {{ city | fallback [] }}, {{{ country …" at bounding box center [728, 403] width 753 height 94
paste textarea "{"
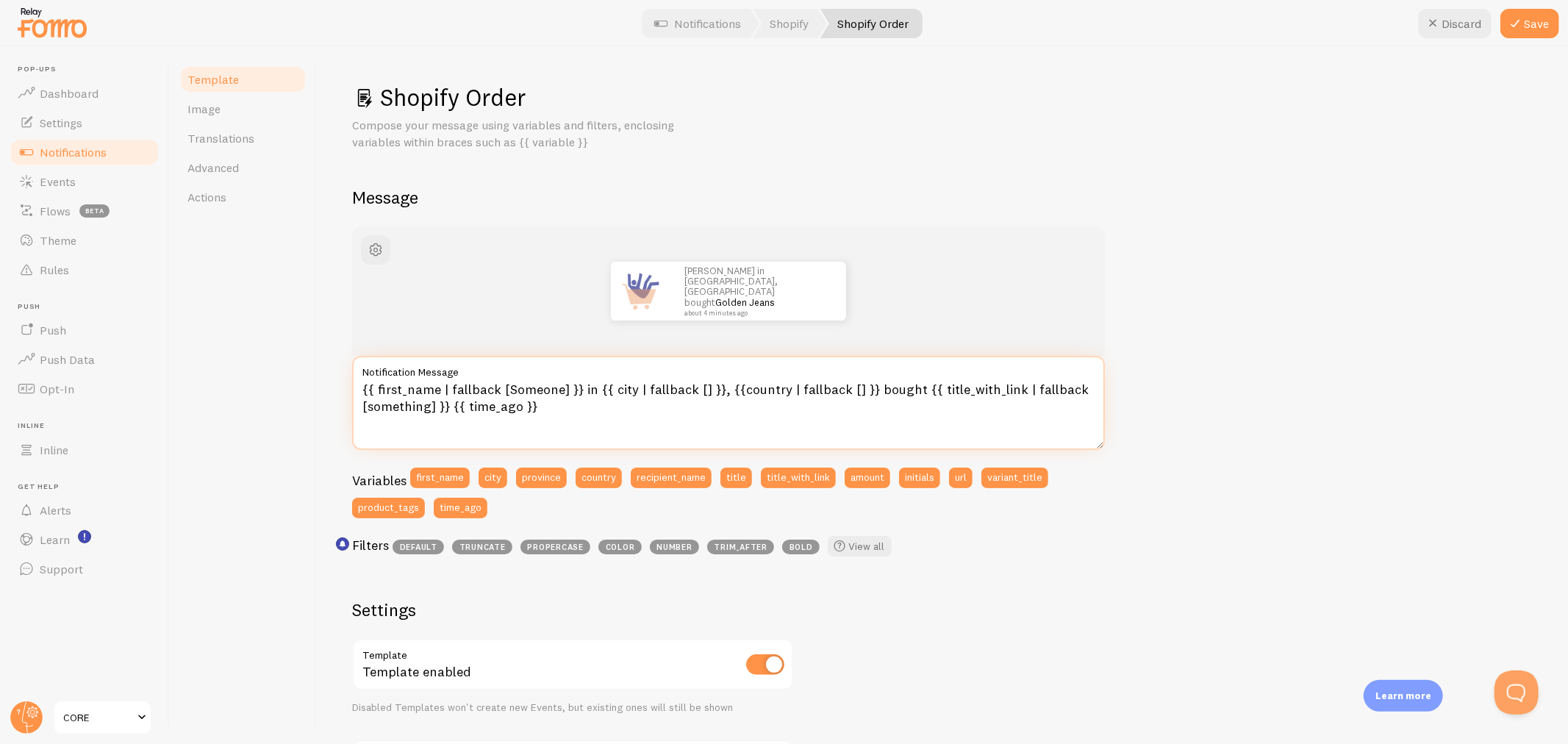
click at [805, 420] on textarea "{{ first_name | fallback [Someone] }} in {{ city | fallback [] }}, {{country | …" at bounding box center [728, 403] width 753 height 94
type textarea "{{ first_name | fallback [Someone] }} in {{ city | fallback [] }}, {{country | …"
click at [1410, 23] on button "Save" at bounding box center [1529, 23] width 59 height 29
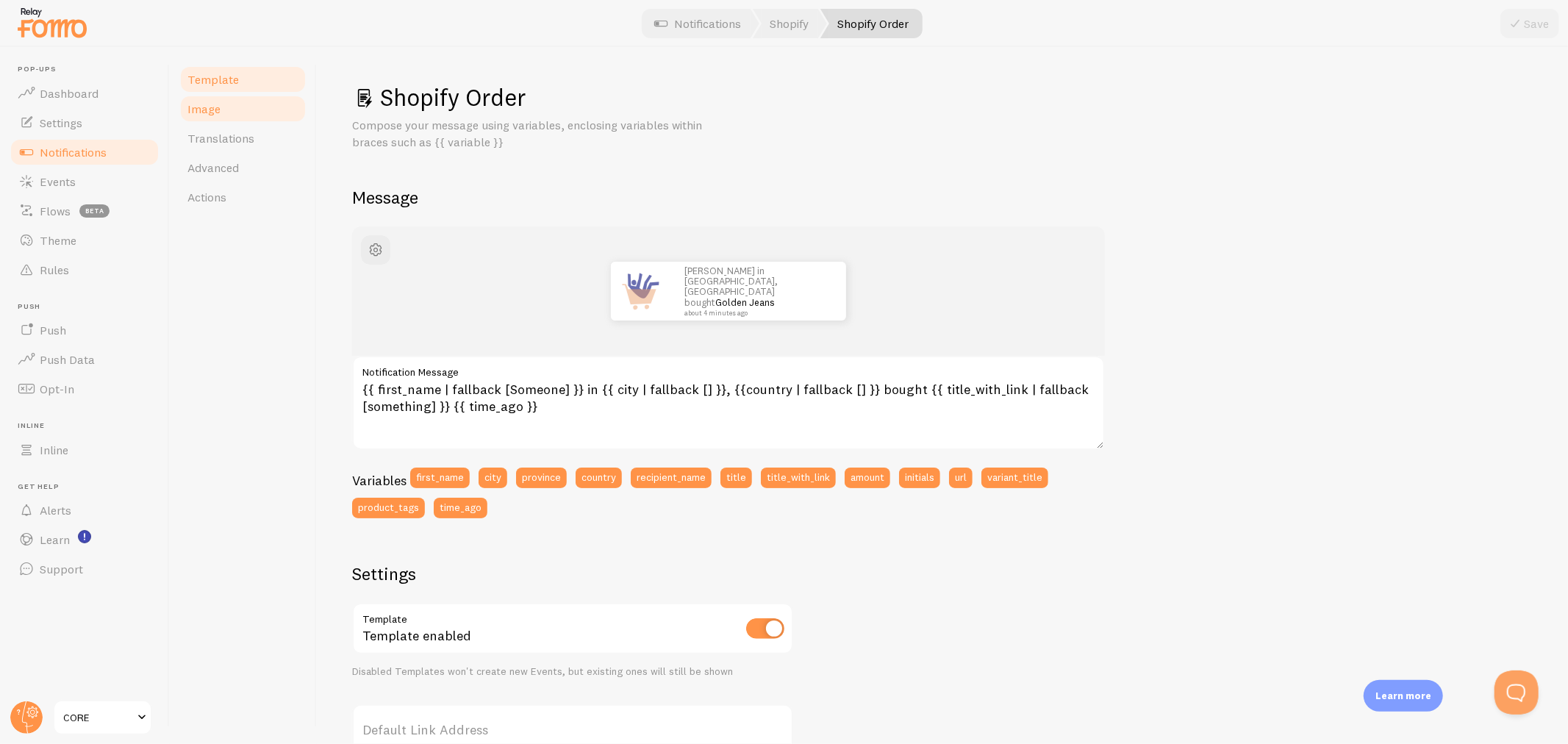
click at [214, 99] on link "Image" at bounding box center [243, 109] width 128 height 29
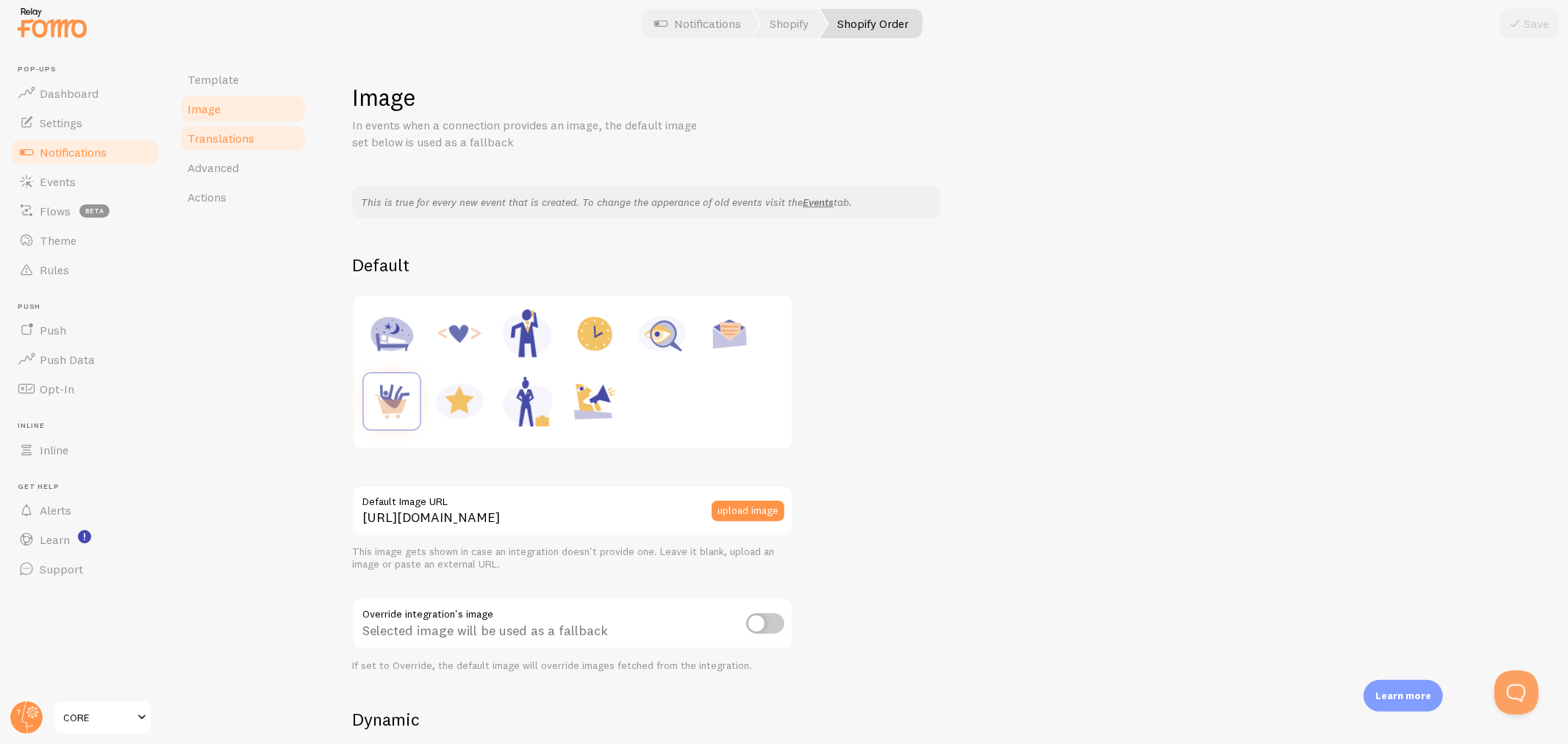
click at [248, 147] on link "Translations" at bounding box center [243, 138] width 128 height 29
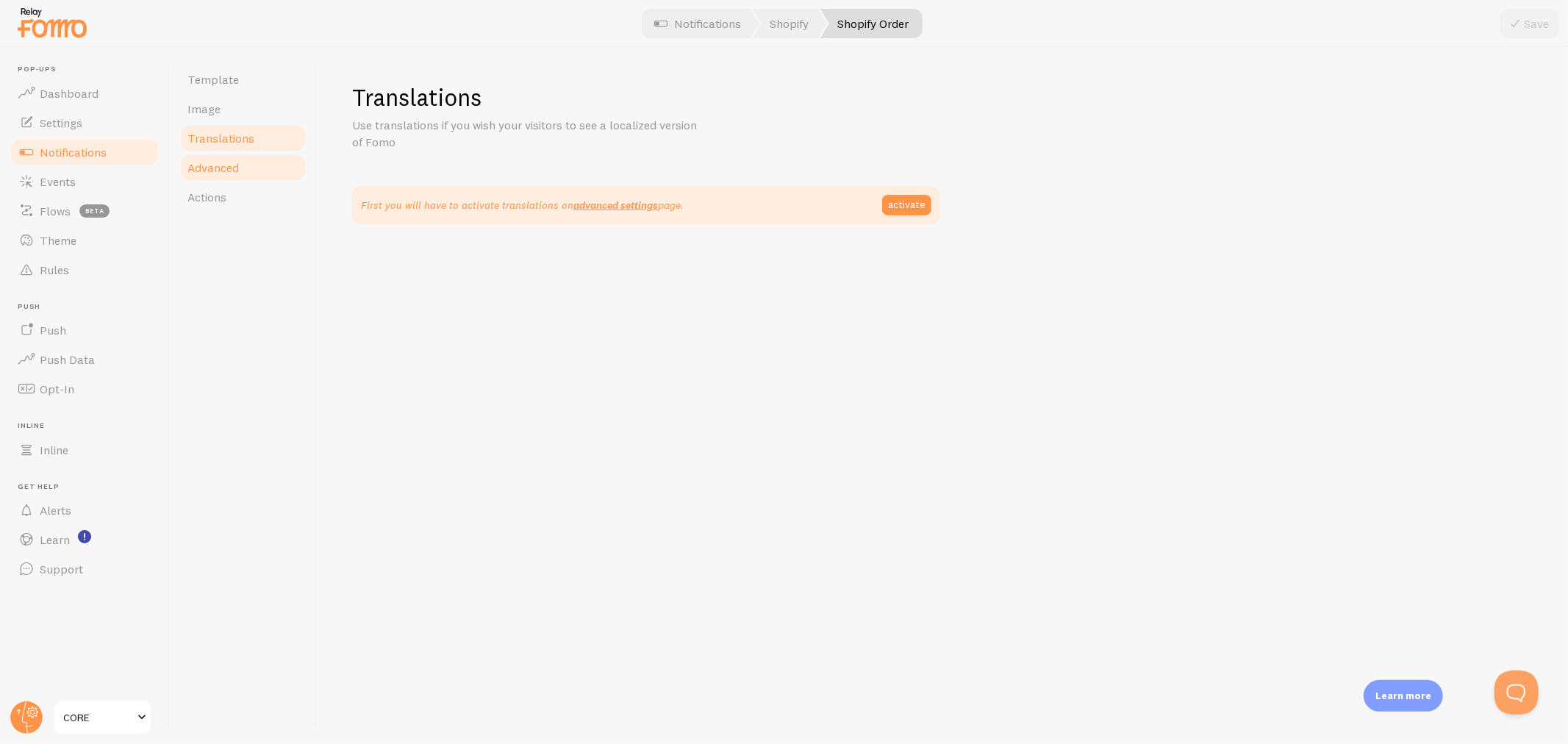
click at [225, 170] on span "Advanced" at bounding box center [213, 167] width 51 height 14
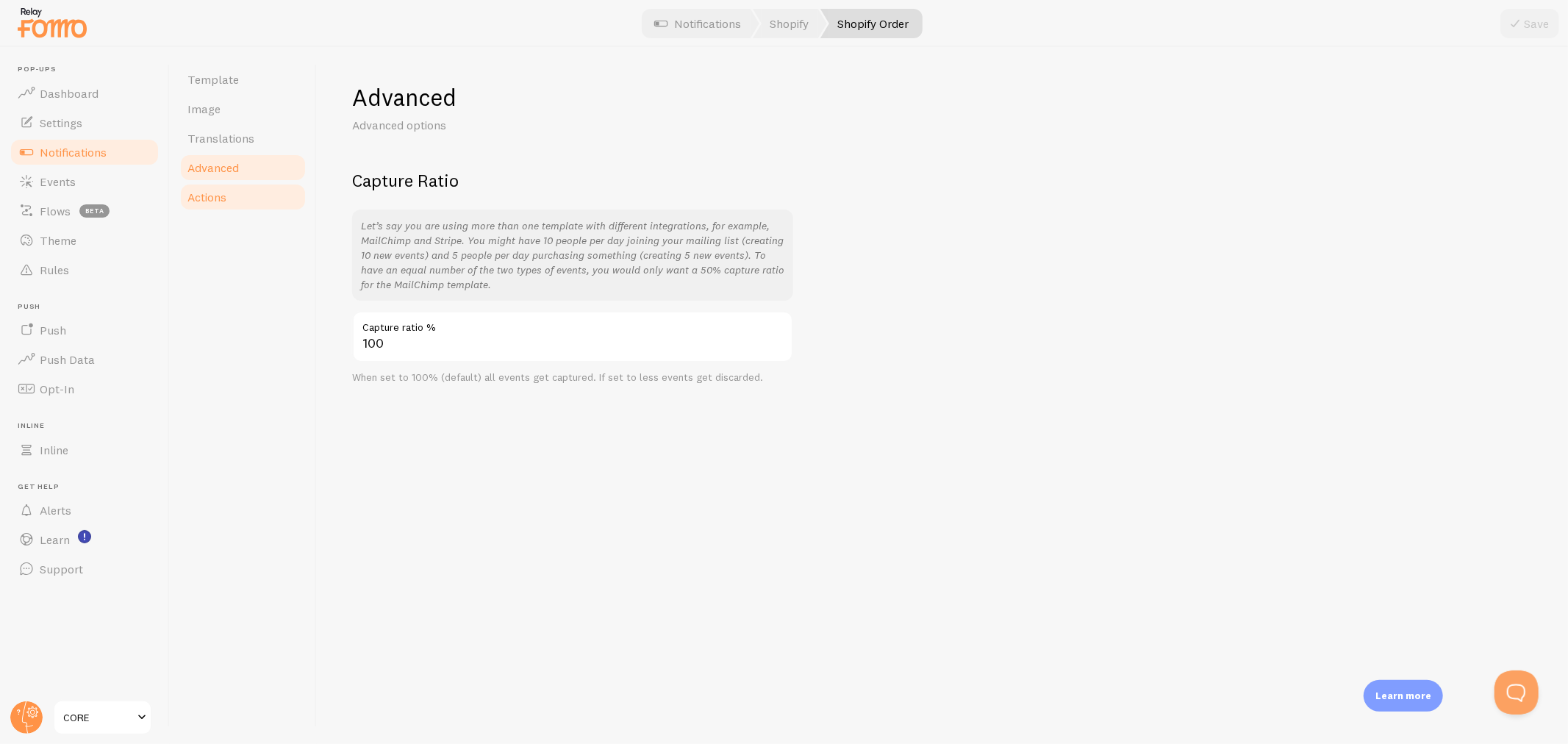
click at [215, 208] on link "Actions" at bounding box center [243, 196] width 128 height 29
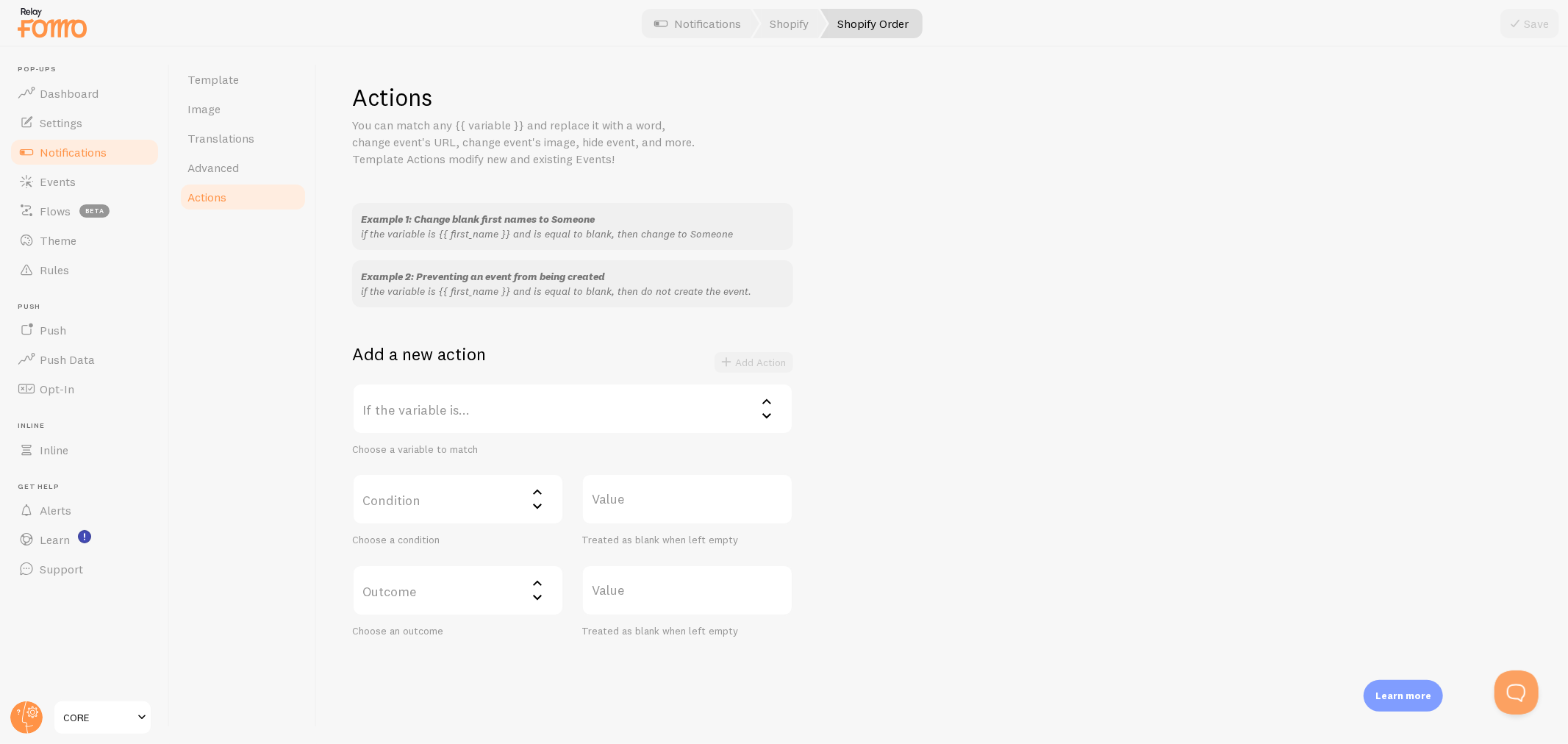
click at [503, 422] on label "If the variable is..." at bounding box center [572, 409] width 441 height 51
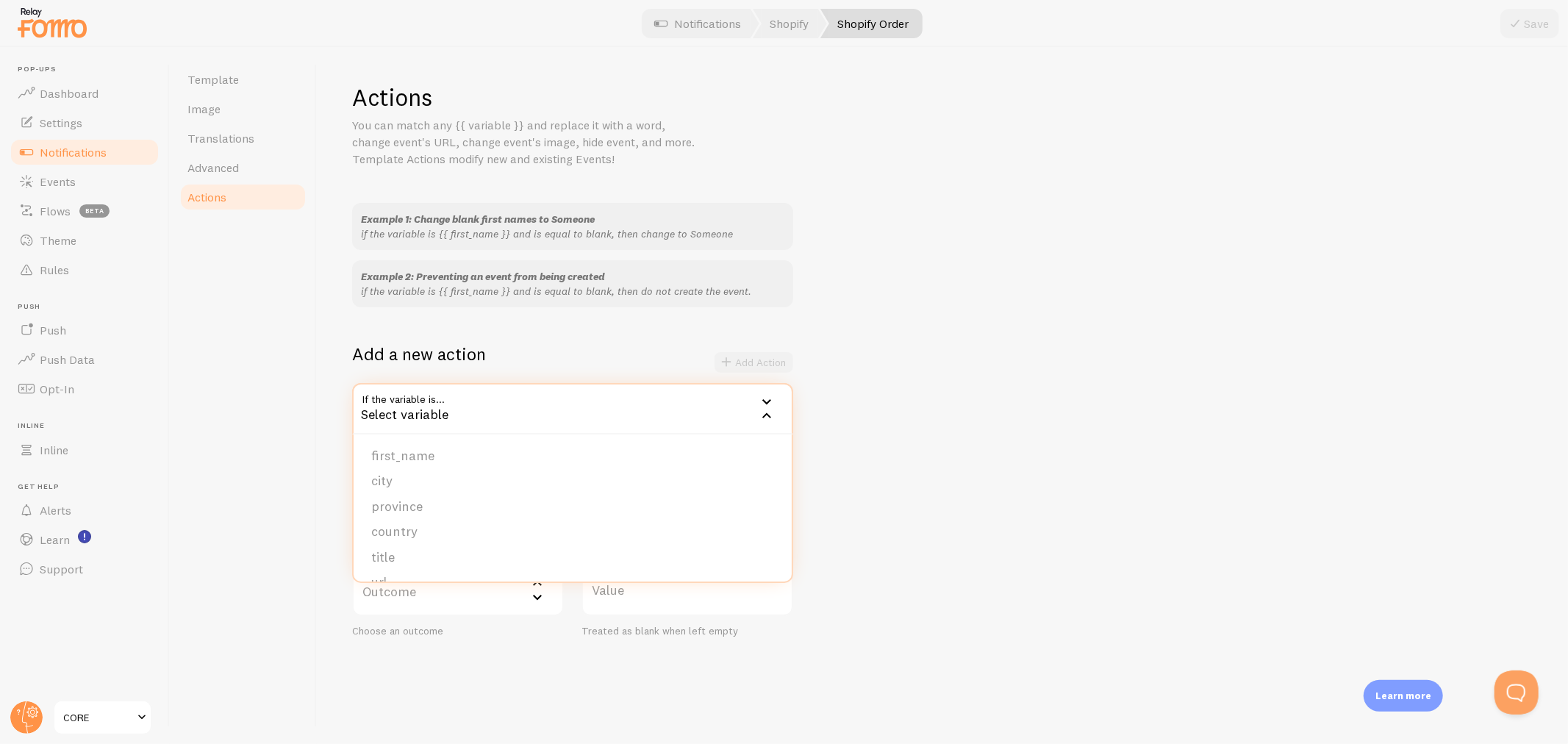
scroll to position [18, 0]
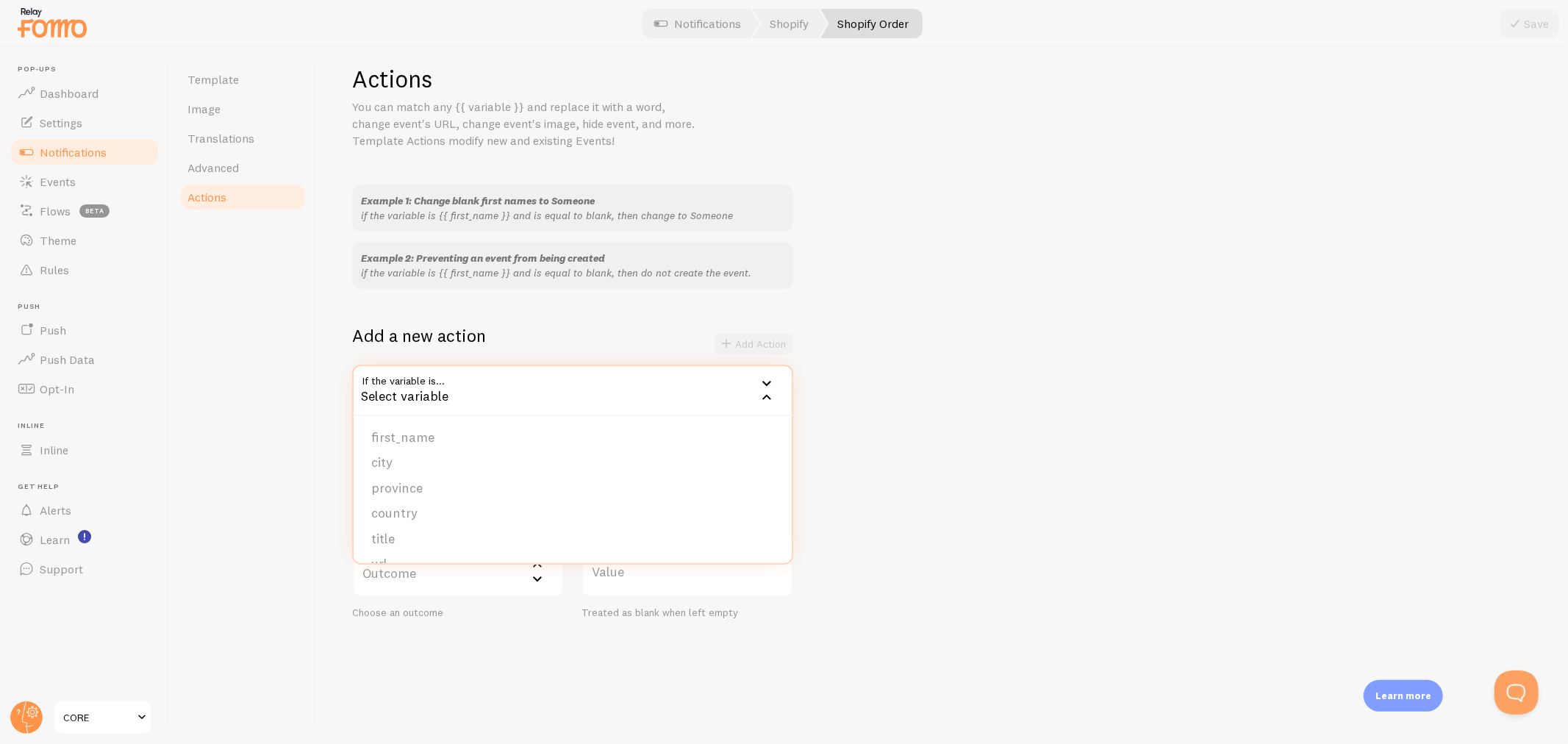
click at [1117, 498] on div "Example 1: Change blank first names to Someone if the variable is {{ first_name…" at bounding box center [942, 401] width 1181 height 434
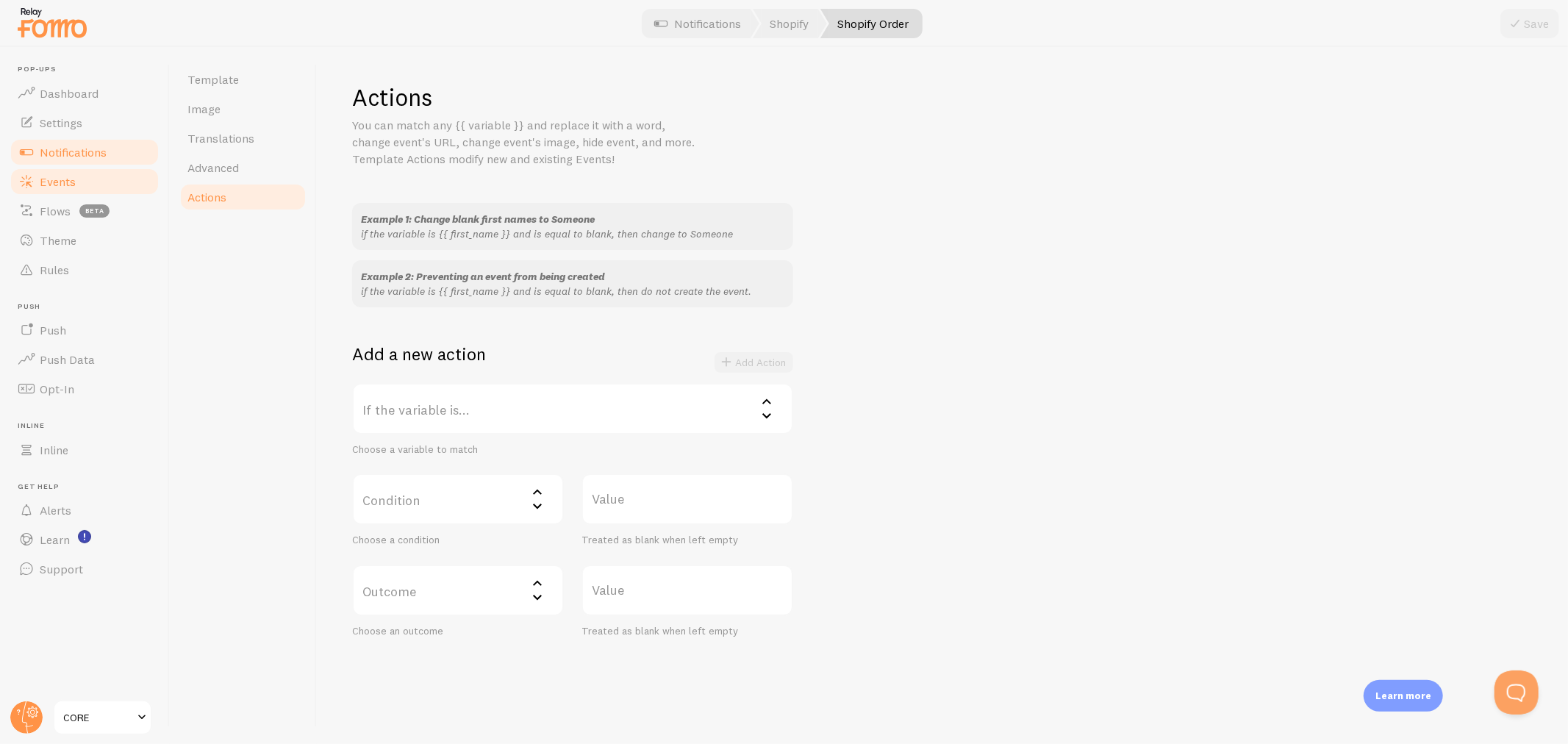
scroll to position [18, 0]
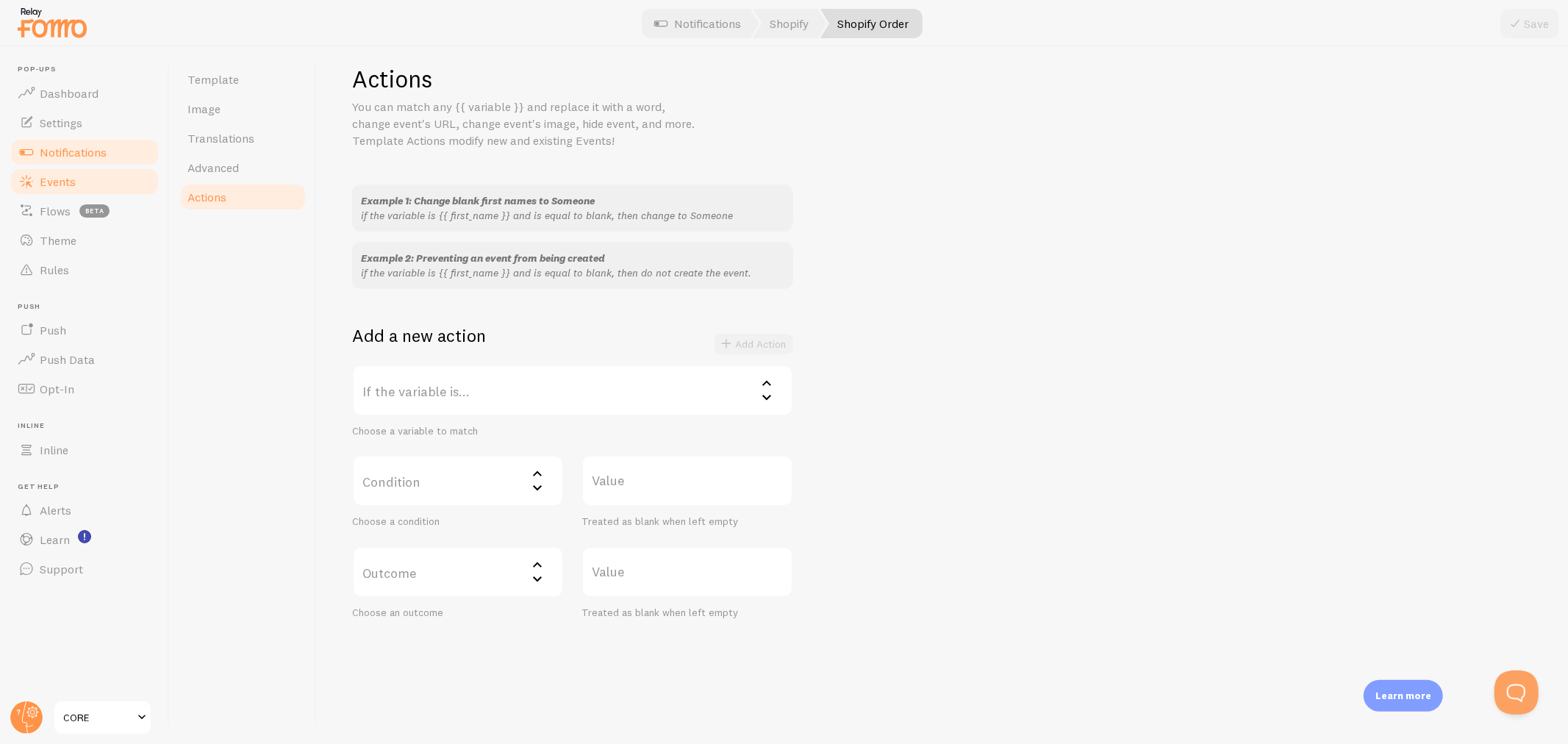
click at [71, 178] on span "Events" at bounding box center [58, 181] width 36 height 14
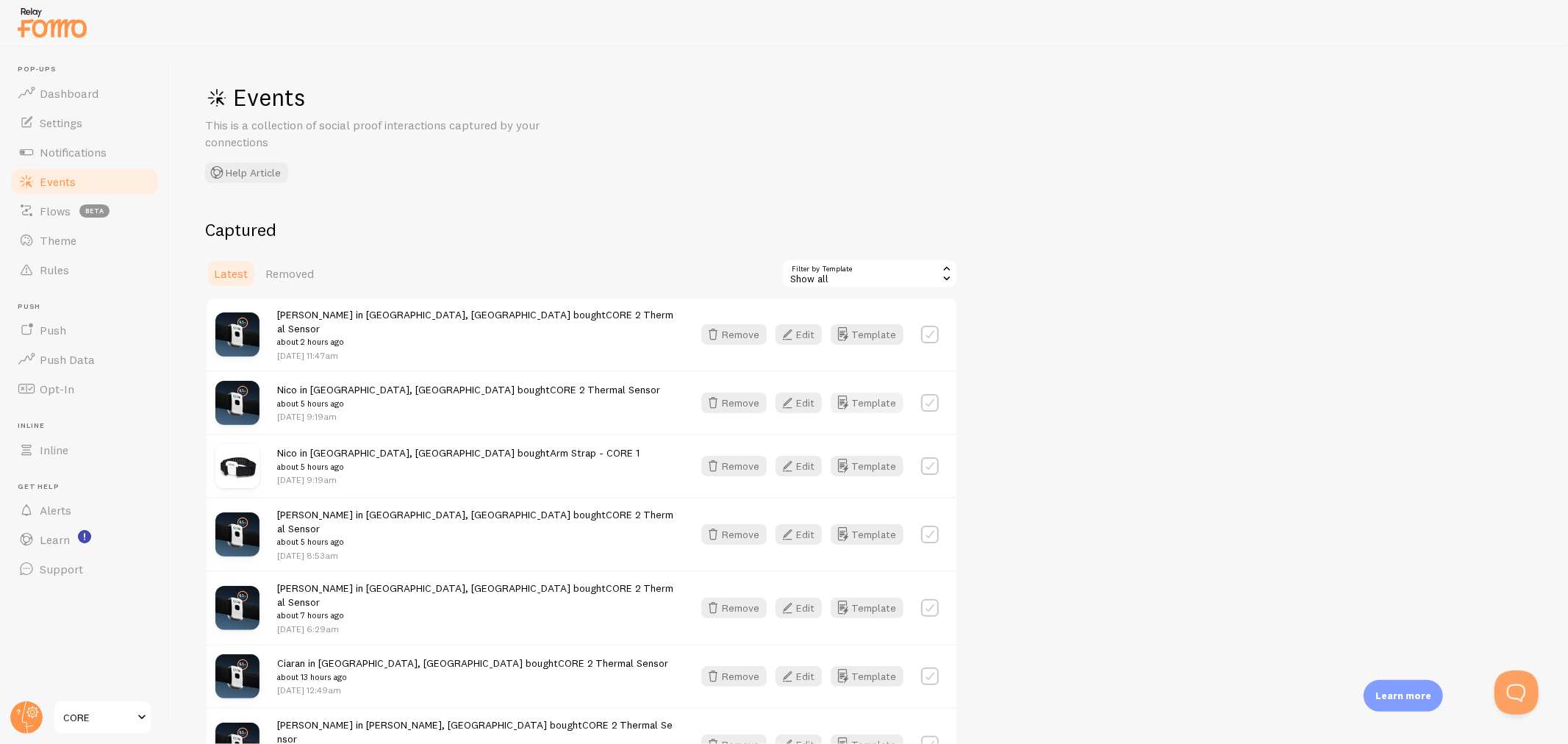
click at [879, 393] on button "Template" at bounding box center [867, 403] width 72 height 20
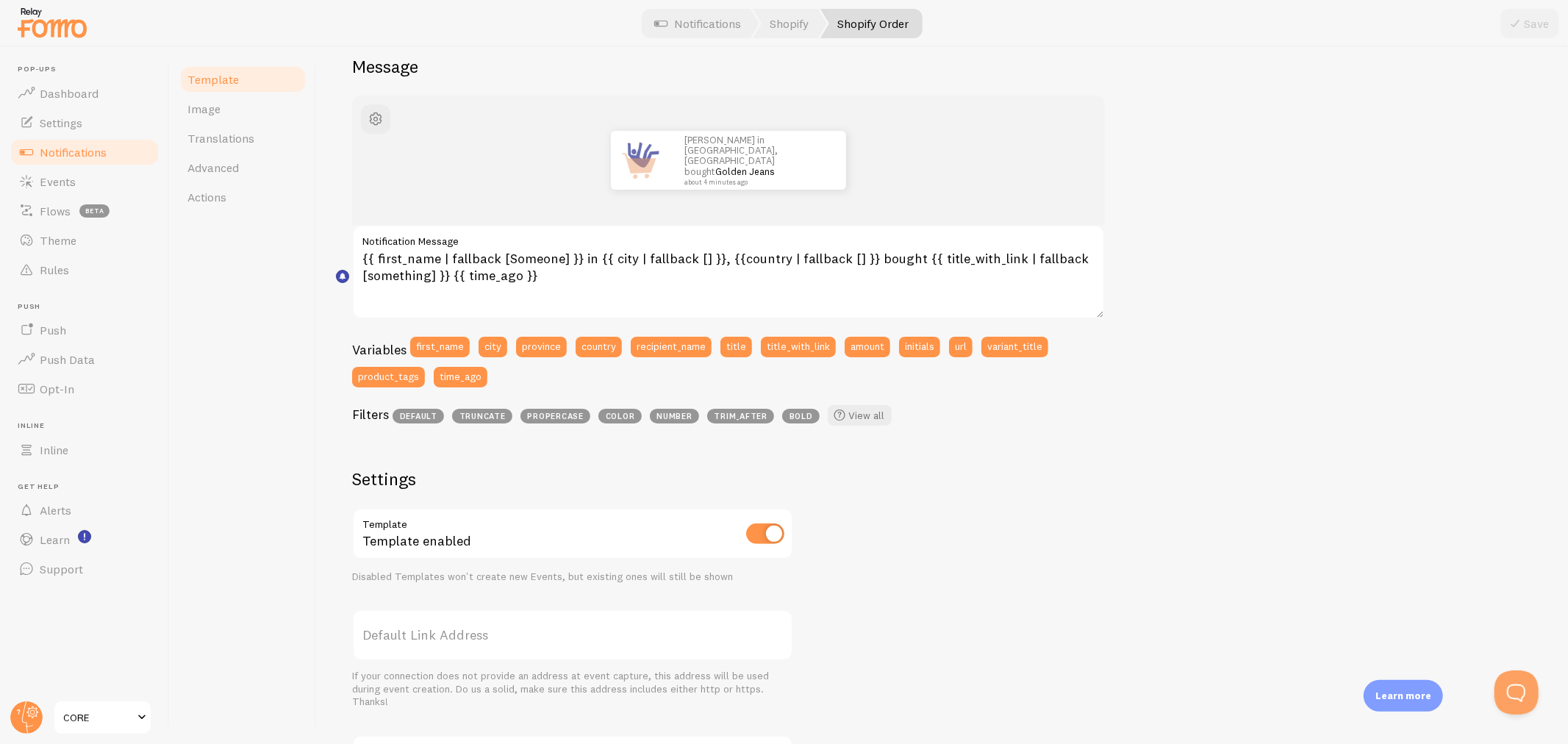
scroll to position [381, 0]
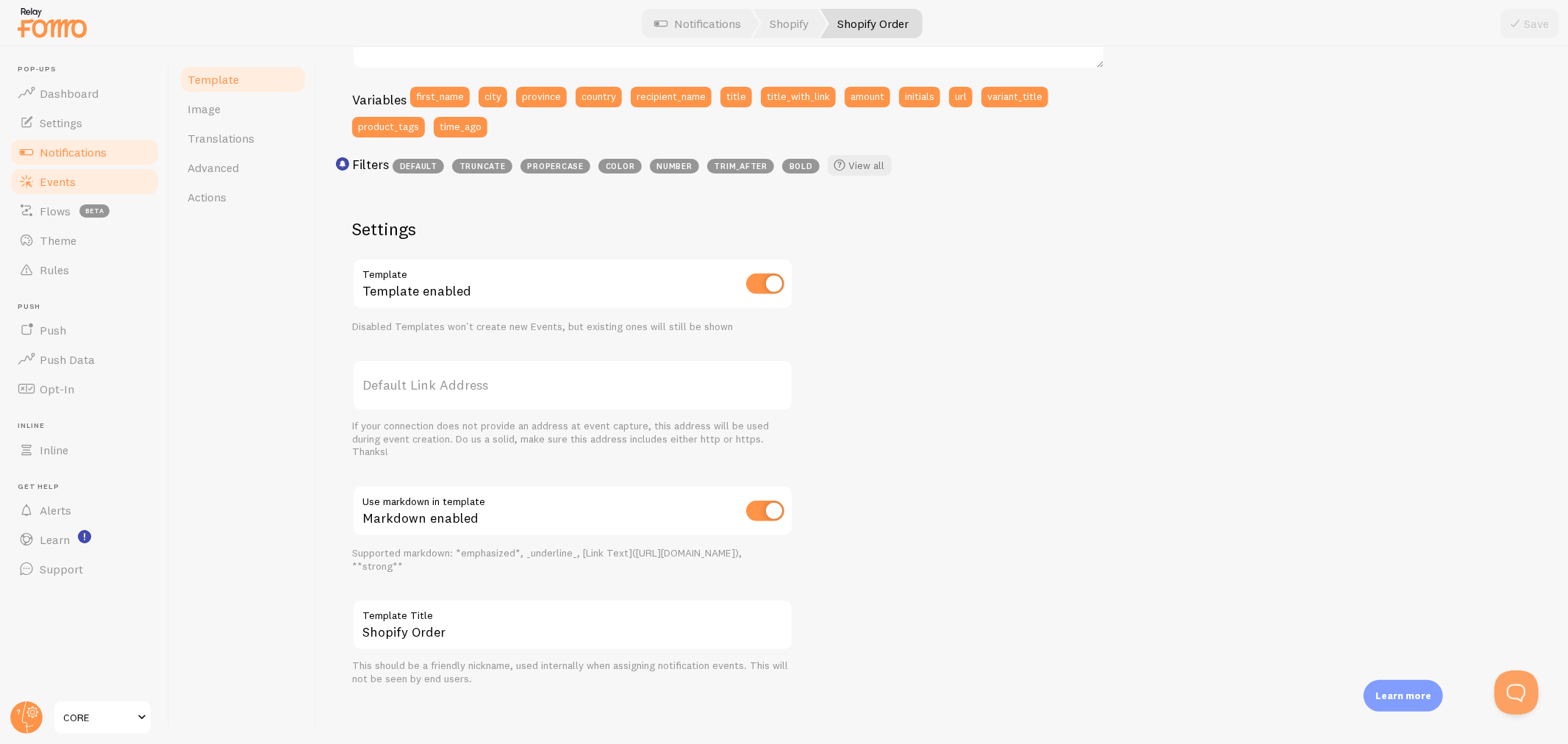
click at [54, 182] on span "Events" at bounding box center [58, 181] width 36 height 14
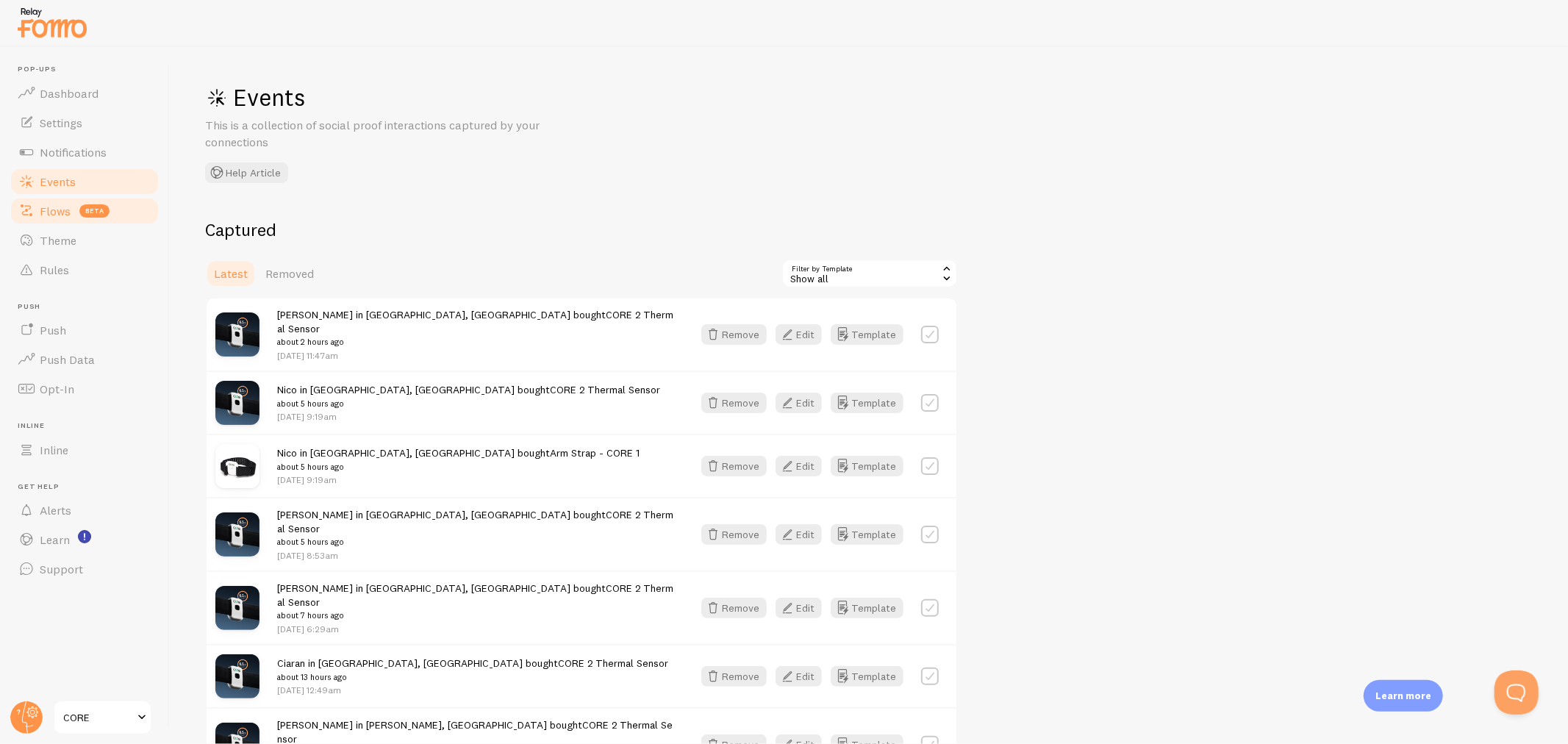
click at [60, 215] on span "Flows" at bounding box center [55, 211] width 31 height 14
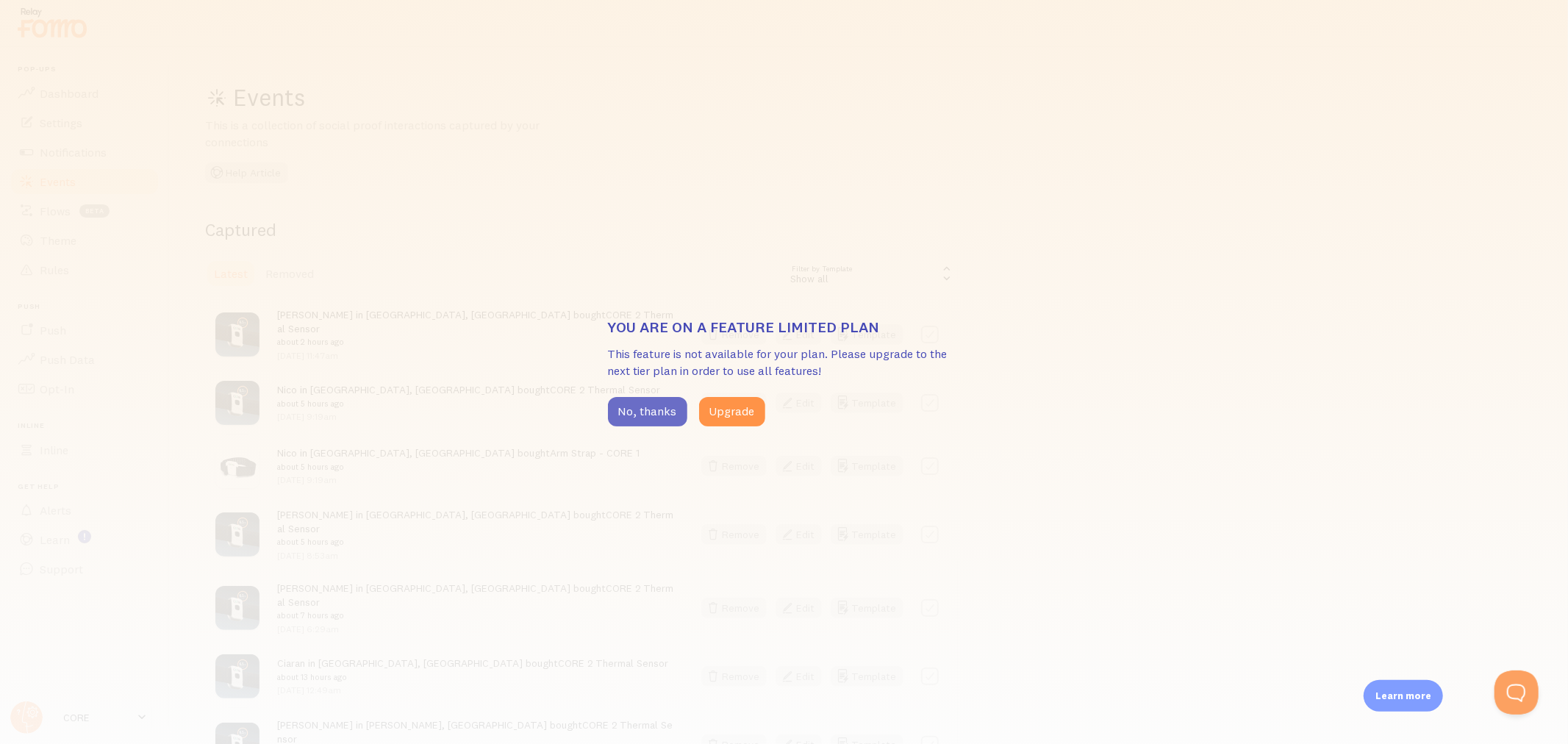
click at [620, 406] on button "No, thanks" at bounding box center [647, 412] width 79 height 29
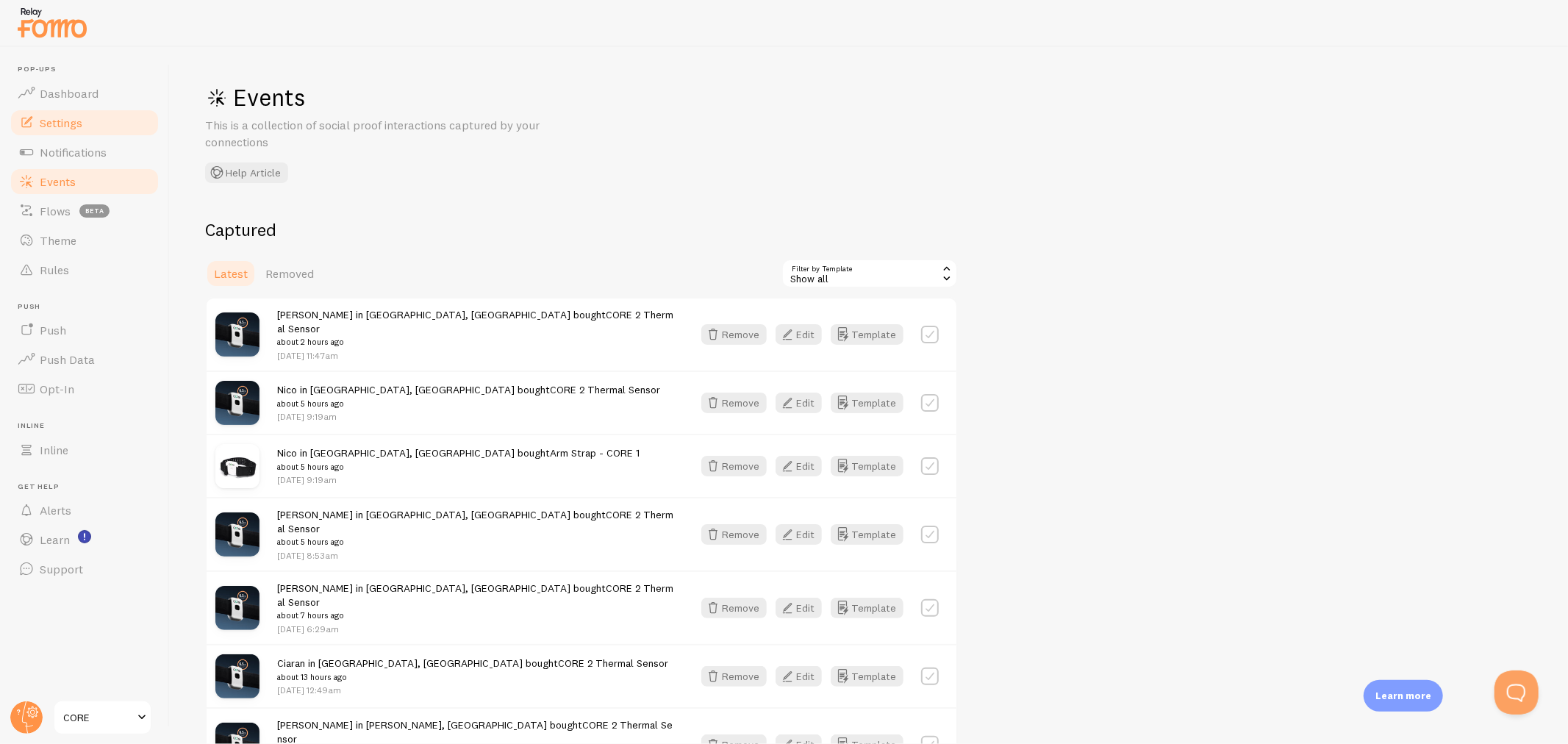
click at [57, 125] on span "Settings" at bounding box center [61, 122] width 42 height 14
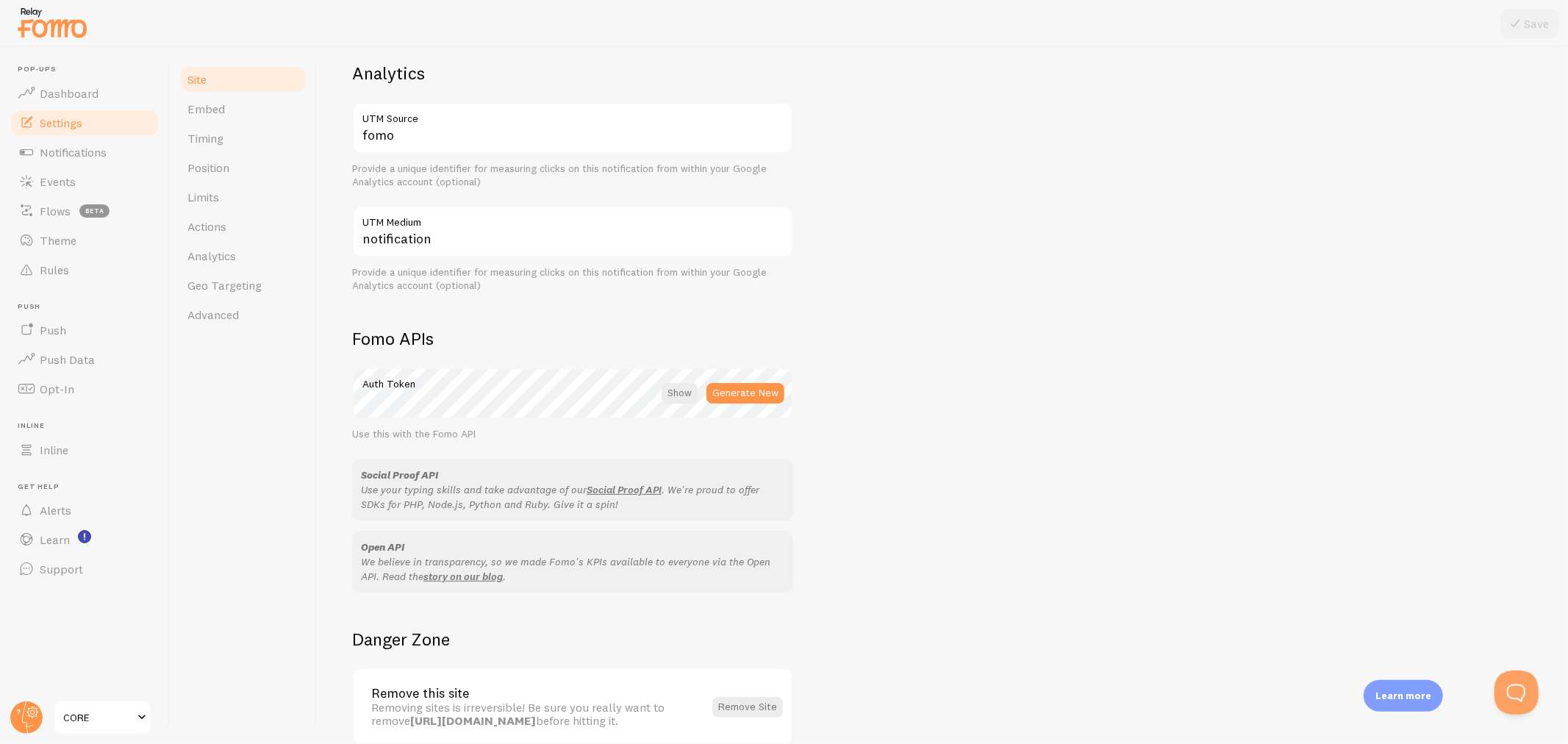
scroll to position [641, 0]
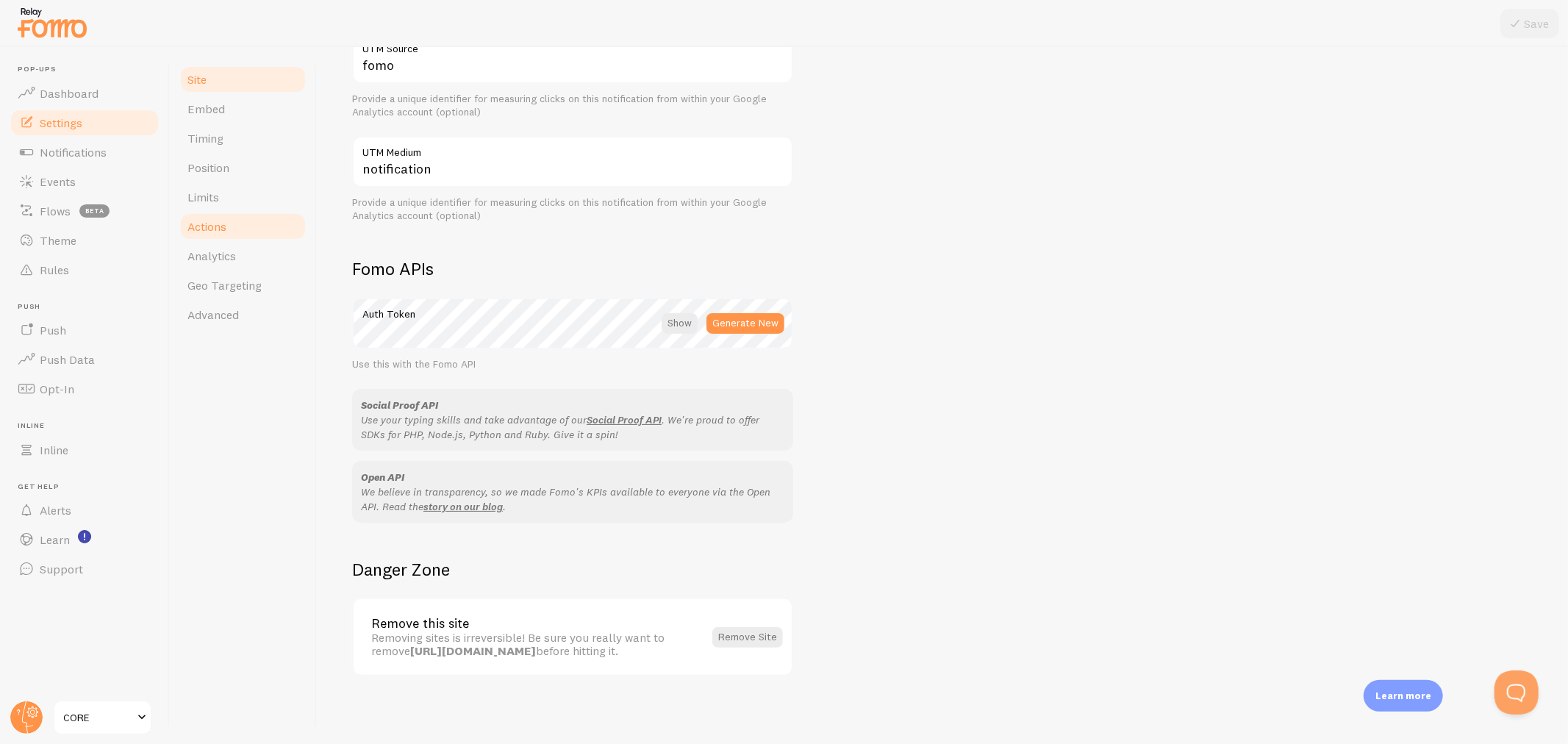
click at [214, 222] on span "Actions" at bounding box center [207, 226] width 39 height 14
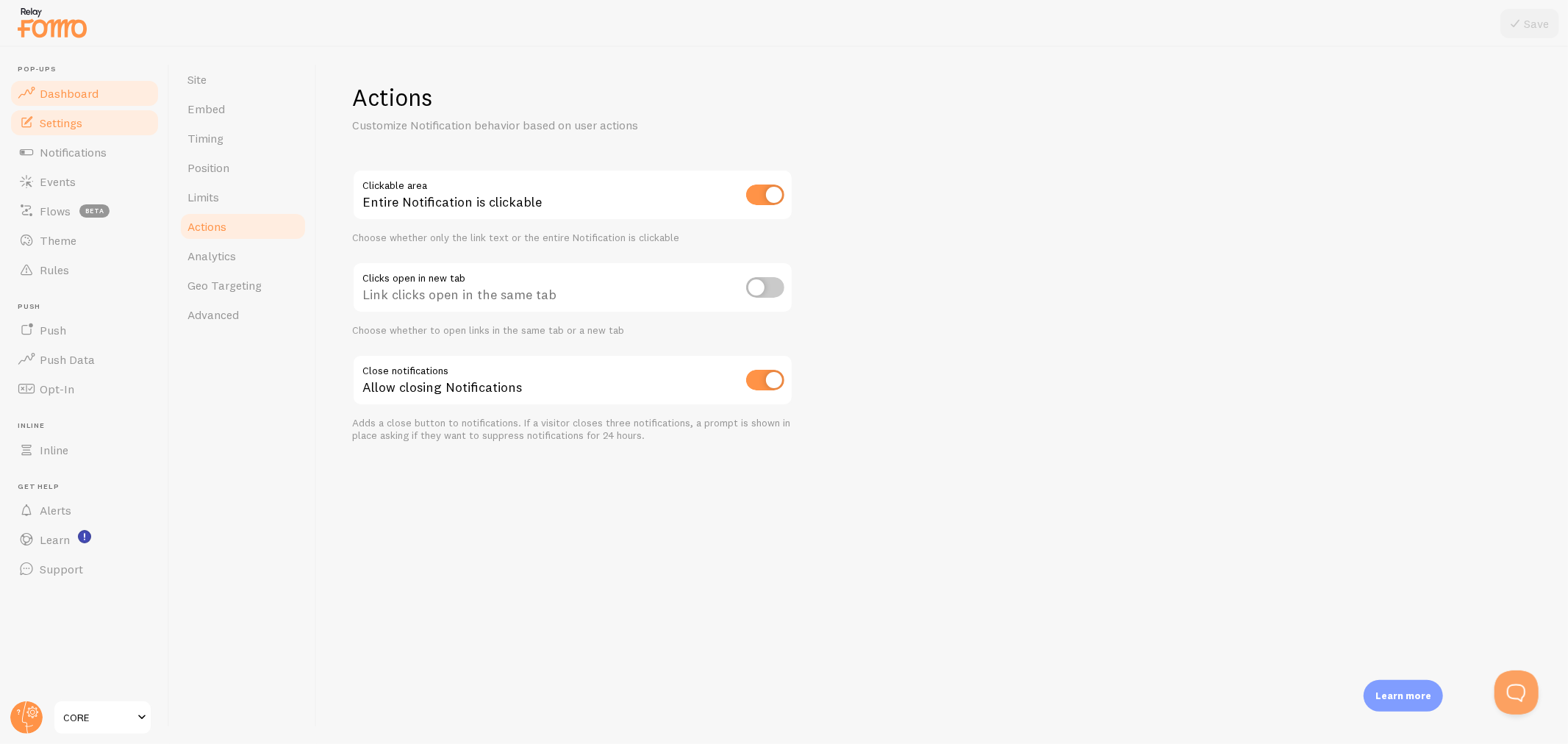
click at [68, 83] on link "Dashboard" at bounding box center [85, 93] width 152 height 29
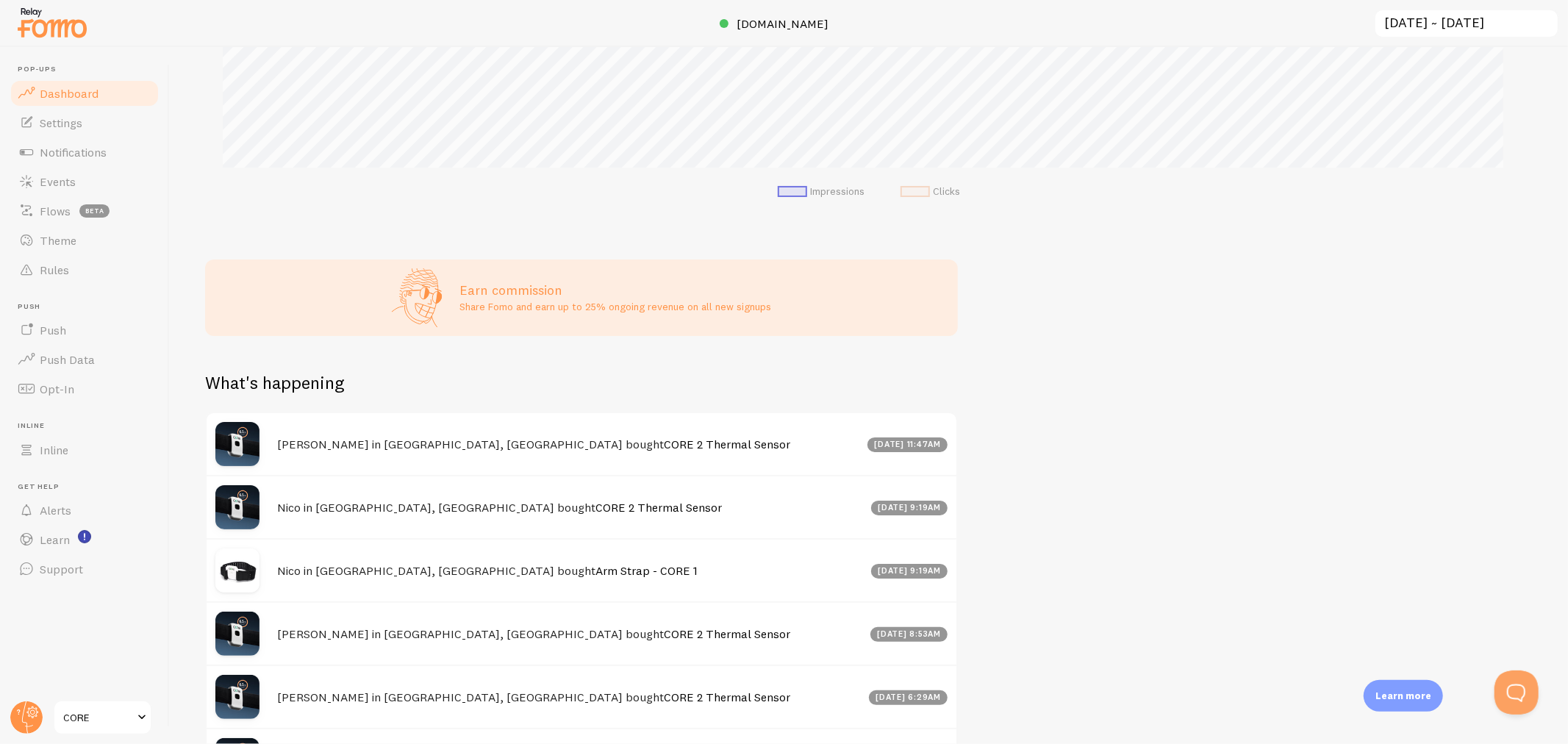
scroll to position [408, 0]
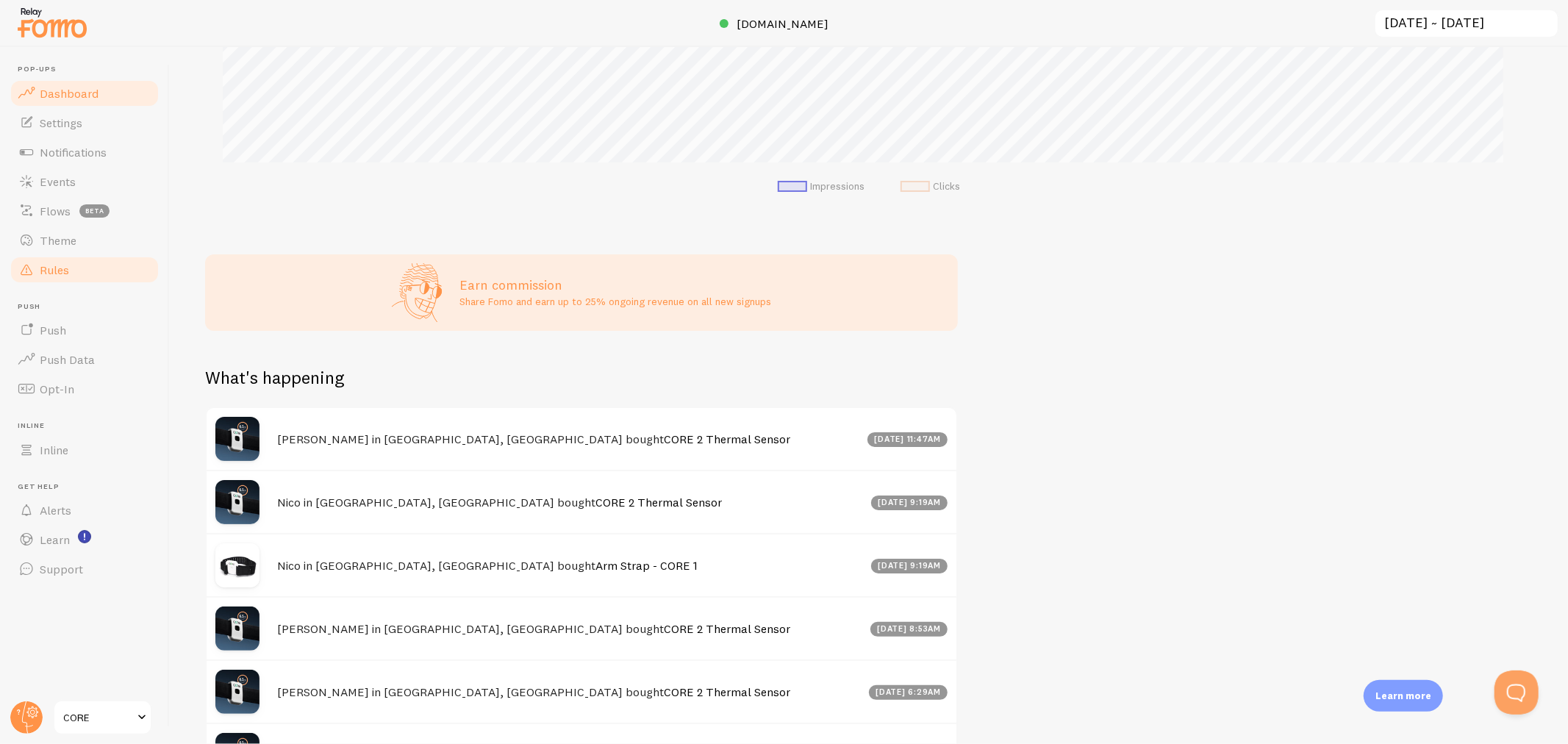
click at [51, 270] on span "Rules" at bounding box center [54, 270] width 29 height 14
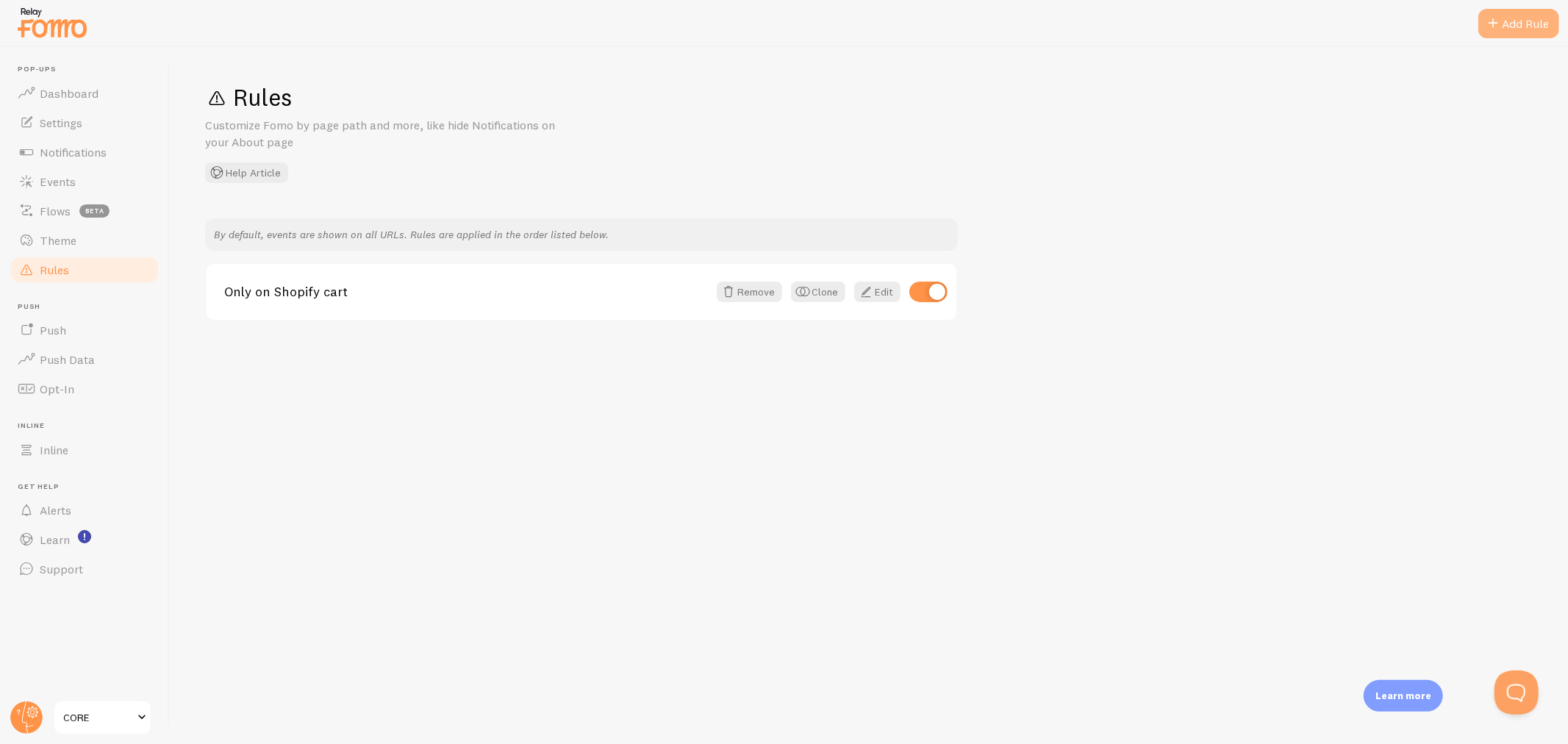
click at [1533, 25] on div "Add Rule" at bounding box center [1518, 23] width 81 height 29
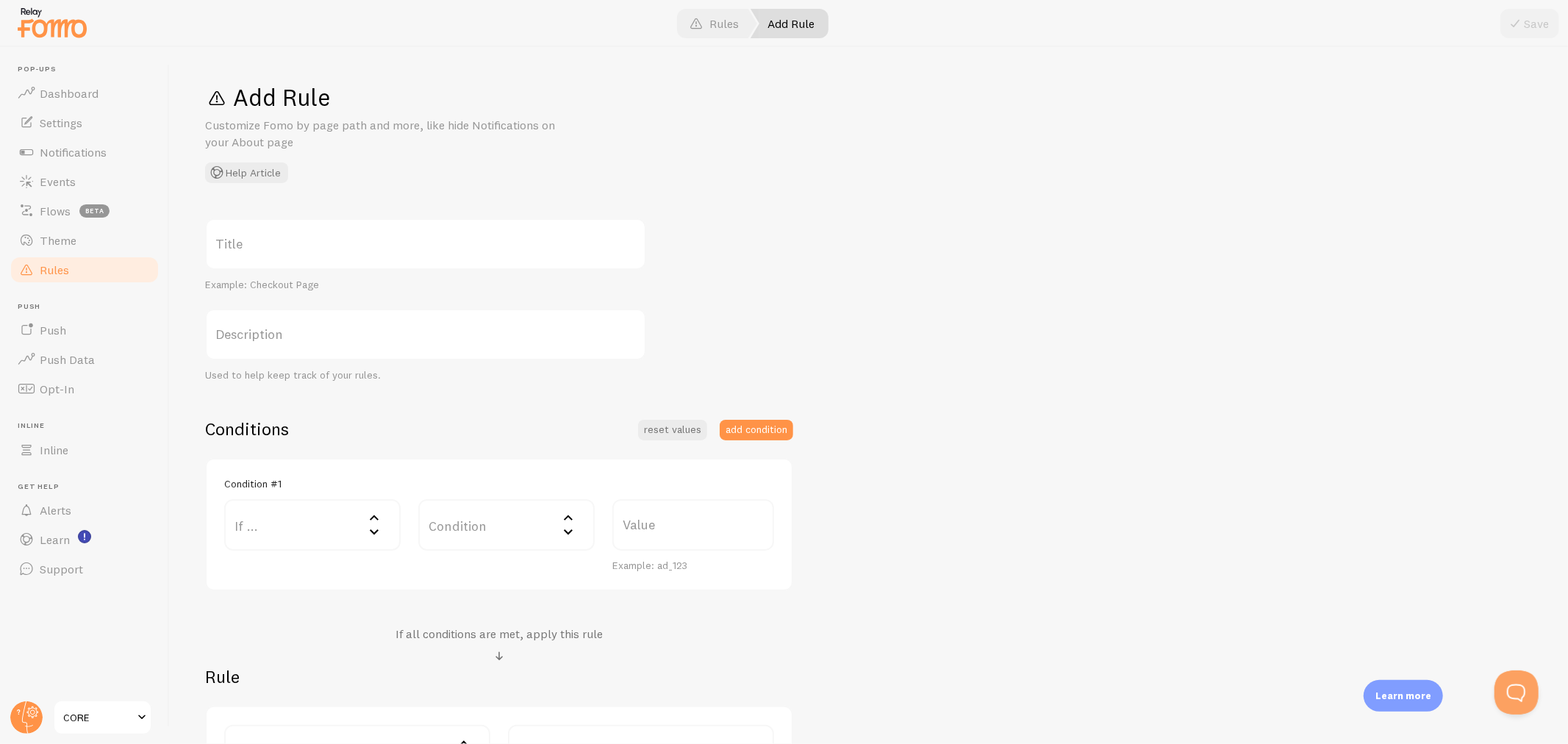
click at [309, 520] on label "If ..." at bounding box center [313, 525] width 177 height 51
click at [453, 392] on div "Title Example: Checkout Page Description Used to help keep track of your rules.…" at bounding box center [869, 507] width 1327 height 577
click at [414, 234] on label "Title" at bounding box center [426, 244] width 441 height 51
click at [414, 234] on input "Title" at bounding box center [426, 244] width 441 height 51
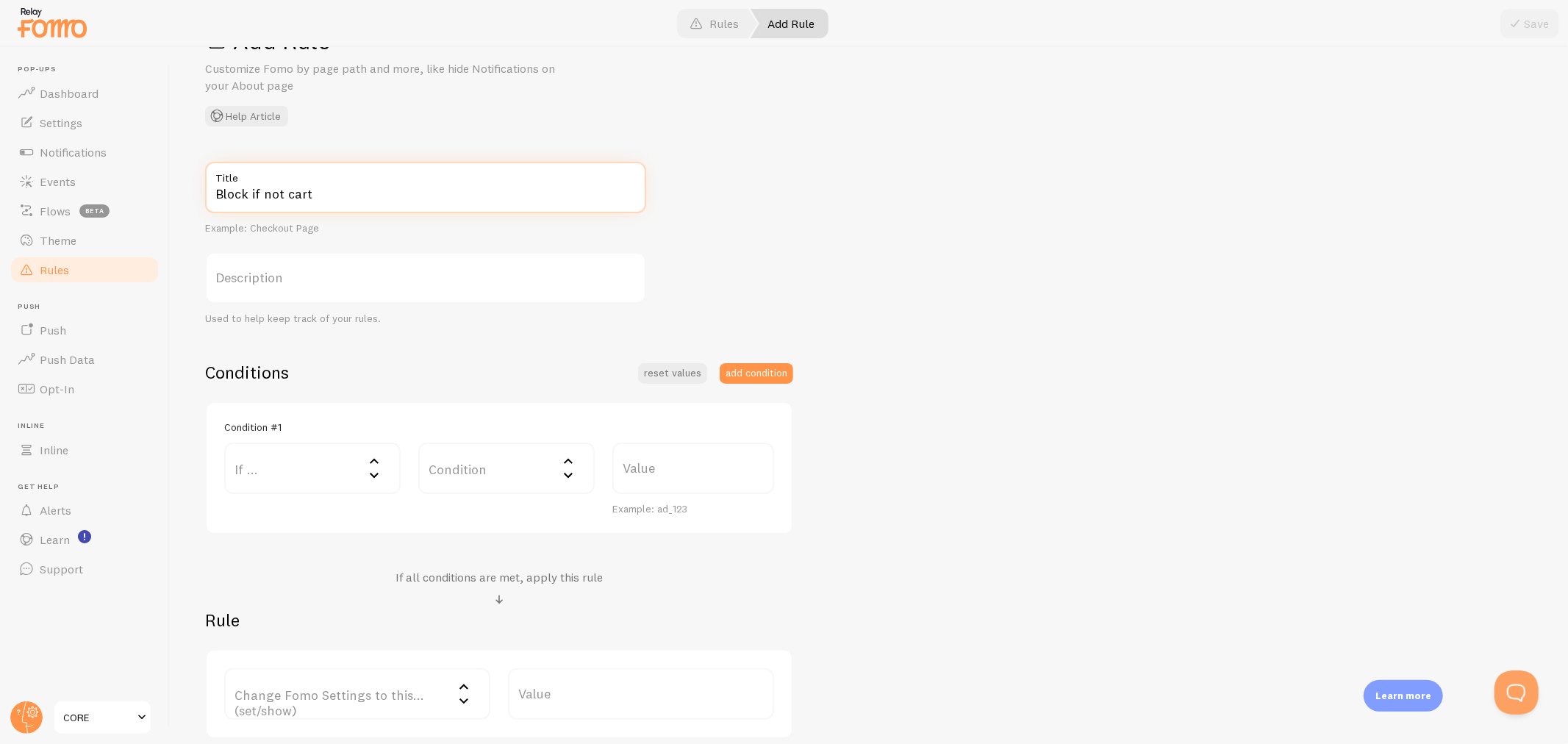
scroll to position [178, 0]
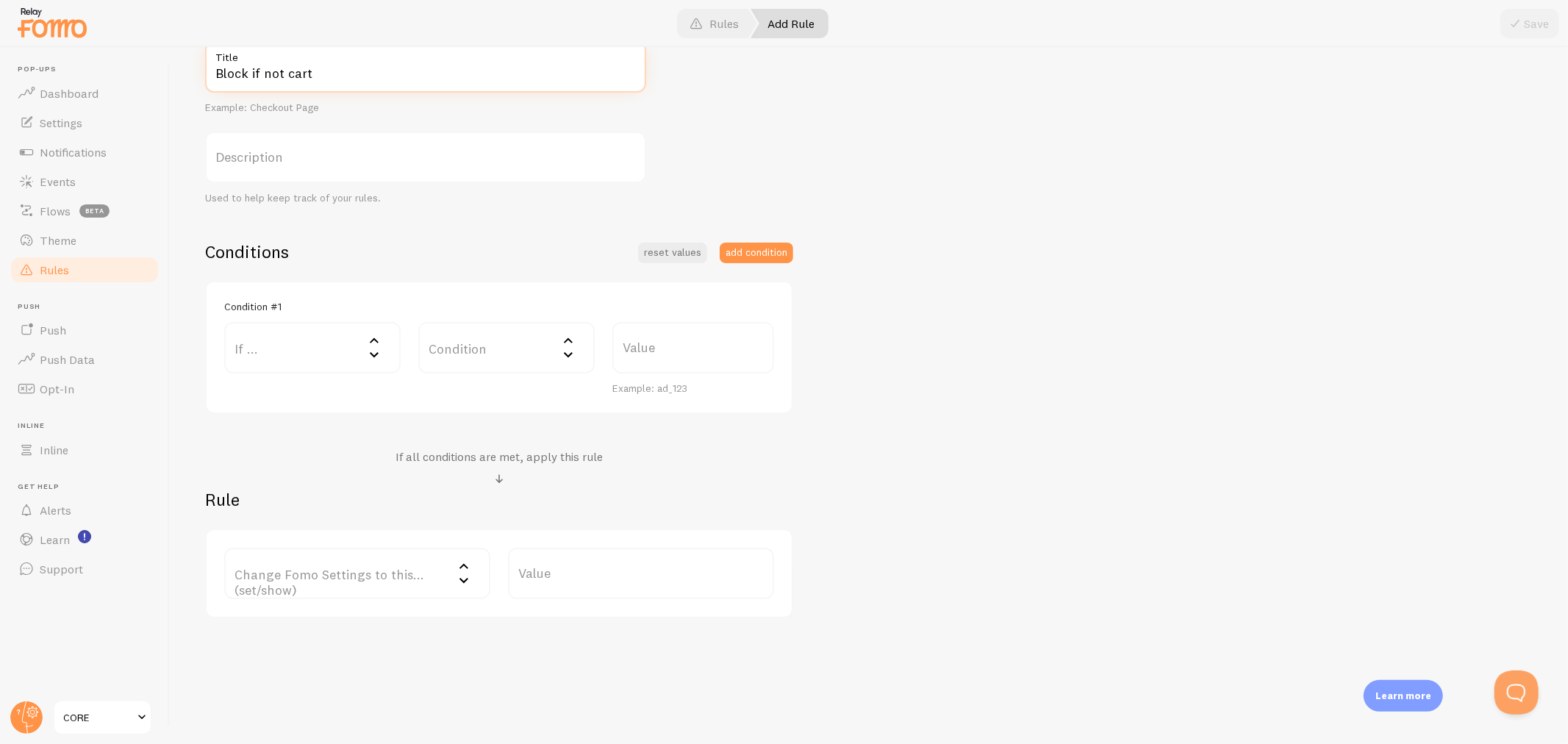
type input "Block if not cart"
click at [245, 350] on label "If ..." at bounding box center [313, 347] width 177 height 51
click at [285, 391] on li "URL Path" at bounding box center [313, 395] width 174 height 26
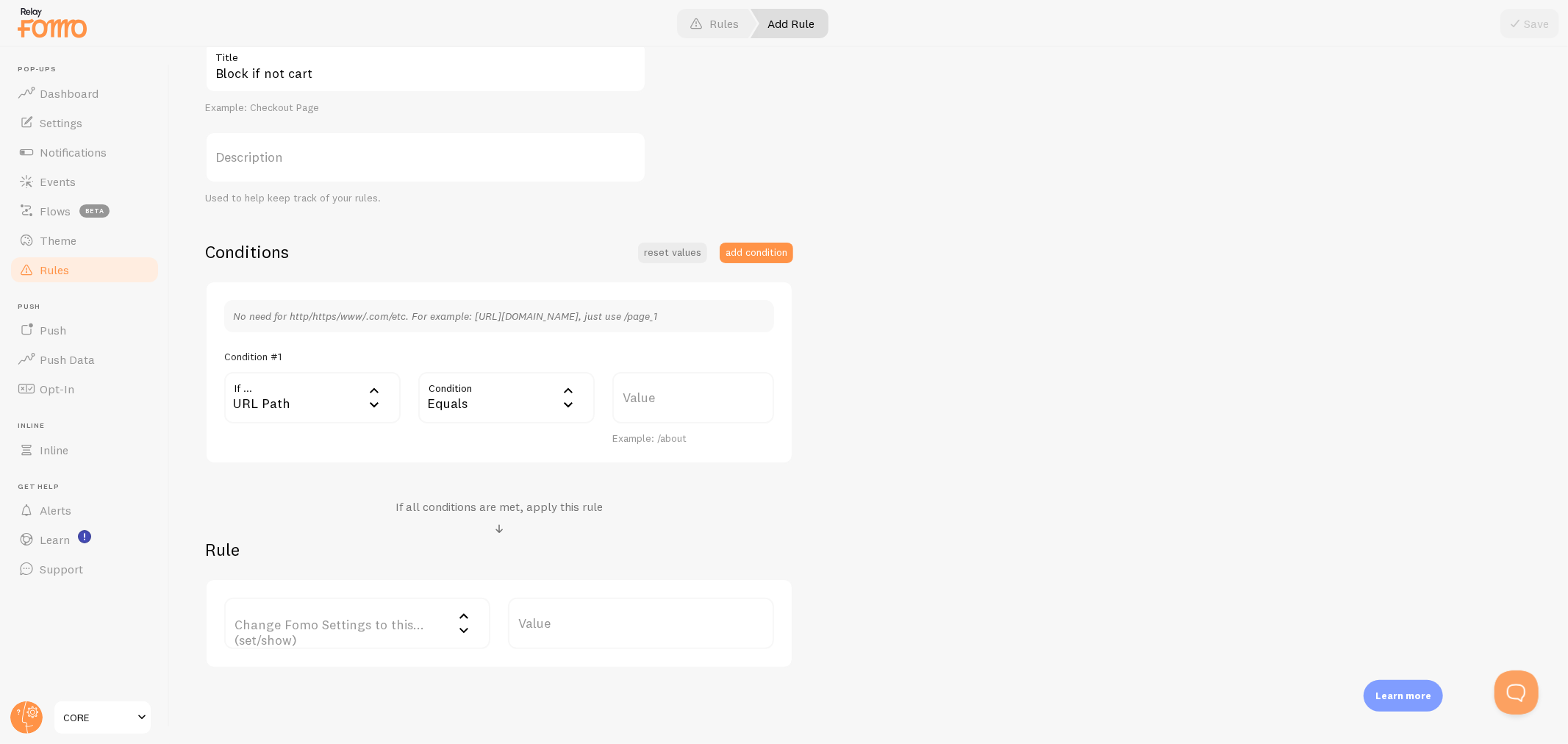
click at [512, 403] on div "Equals" at bounding box center [507, 398] width 177 height 51
click at [479, 471] on li "Not Equal" at bounding box center [507, 471] width 174 height 26
click at [468, 385] on div "Not Equal" at bounding box center [507, 398] width 177 height 51
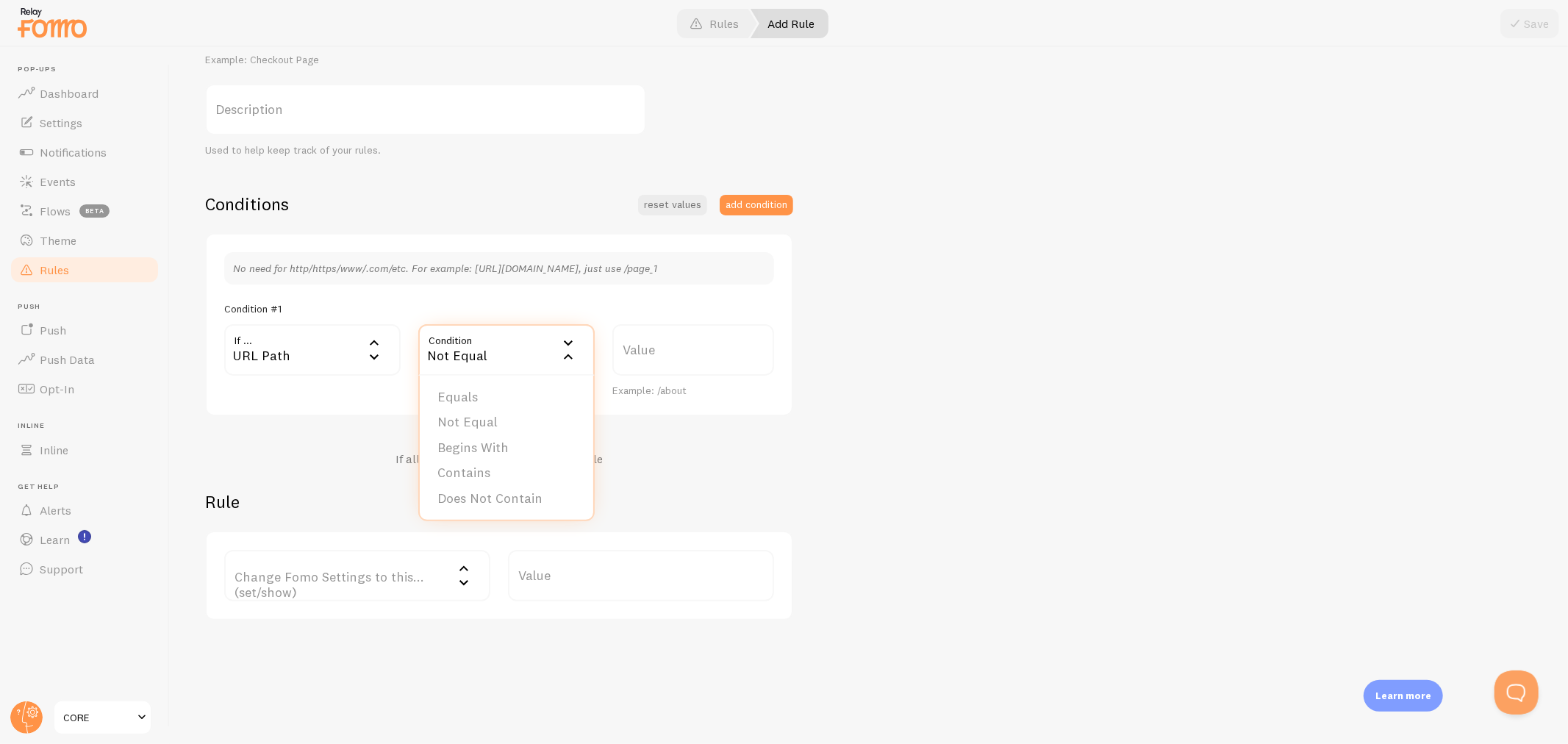
scroll to position [227, 0]
click at [524, 494] on li "Does Not Contain" at bounding box center [507, 498] width 174 height 26
click at [650, 351] on label "Value" at bounding box center [693, 348] width 162 height 51
click at [650, 351] on input "Value" at bounding box center [693, 348] width 162 height 51
click at [620, 354] on input "cart" at bounding box center [693, 348] width 162 height 51
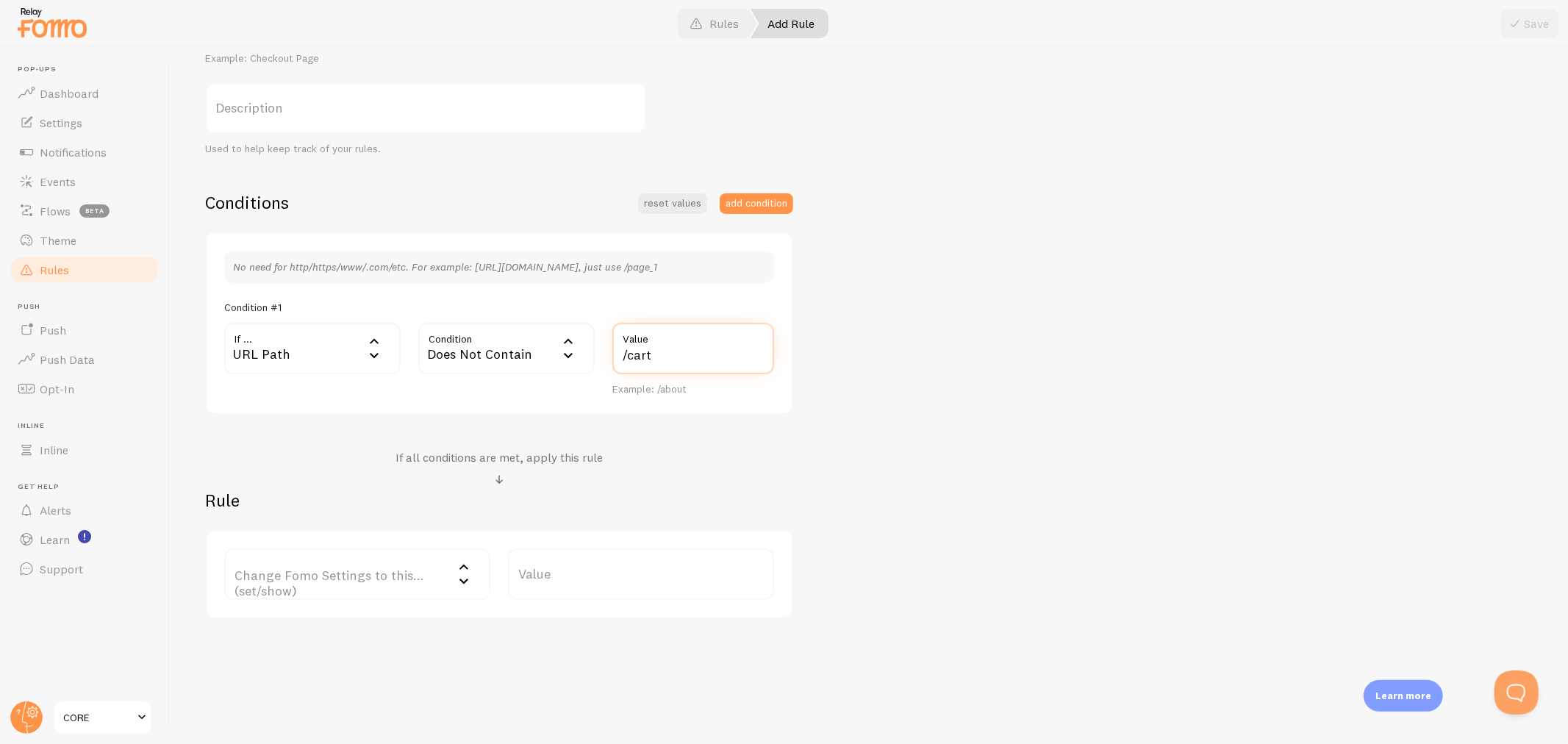
type input "/cart"
click at [318, 582] on label "Change Fomo Settings to this... (set/show)" at bounding box center [357, 574] width 266 height 51
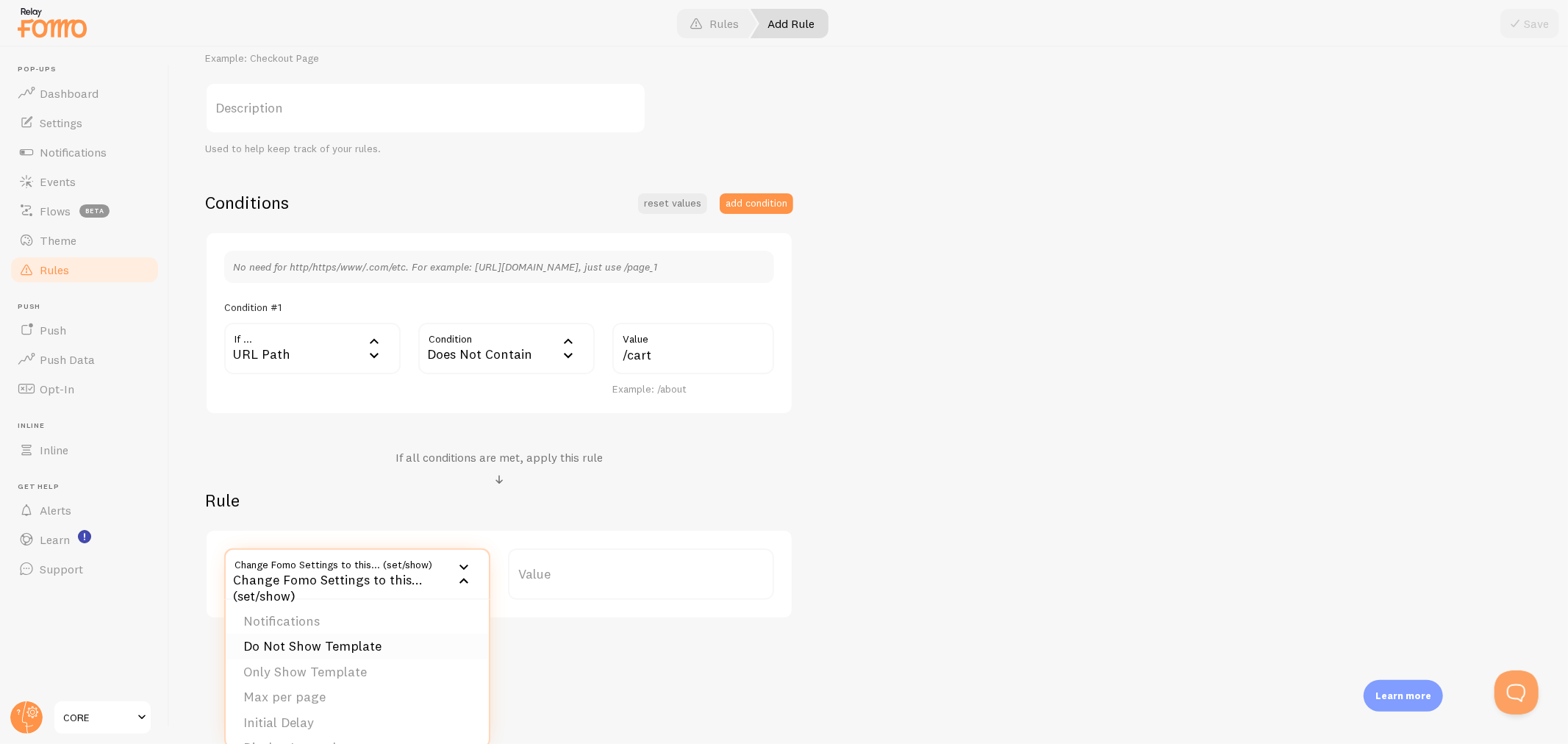
click at [279, 647] on li "Do Not Show Template" at bounding box center [357, 647] width 263 height 26
click at [634, 573] on label "Template" at bounding box center [641, 574] width 266 height 51
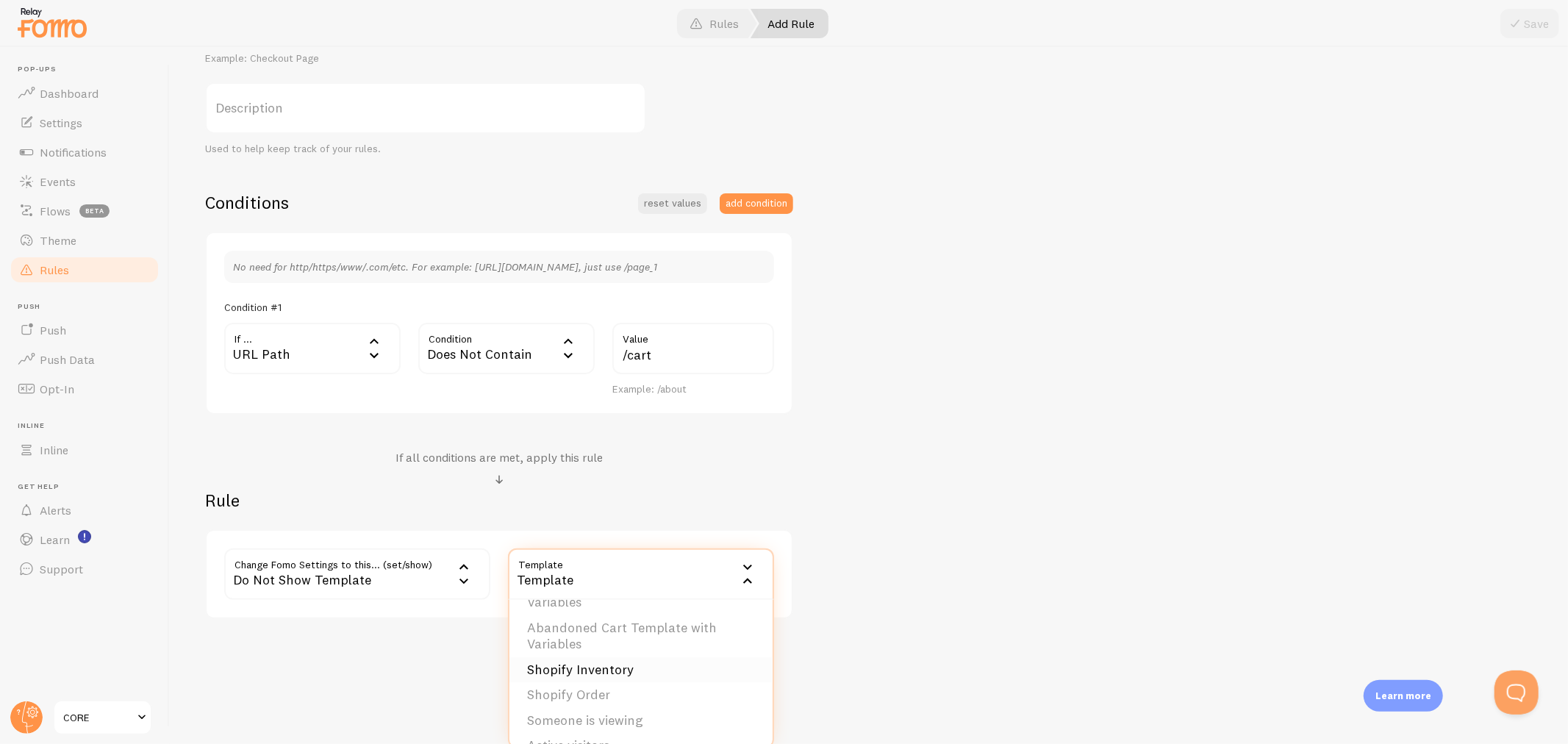
scroll to position [55, 0]
click at [601, 666] on li "Shopify Order" at bounding box center [641, 675] width 263 height 26
click at [1526, 23] on button "Save" at bounding box center [1529, 23] width 59 height 29
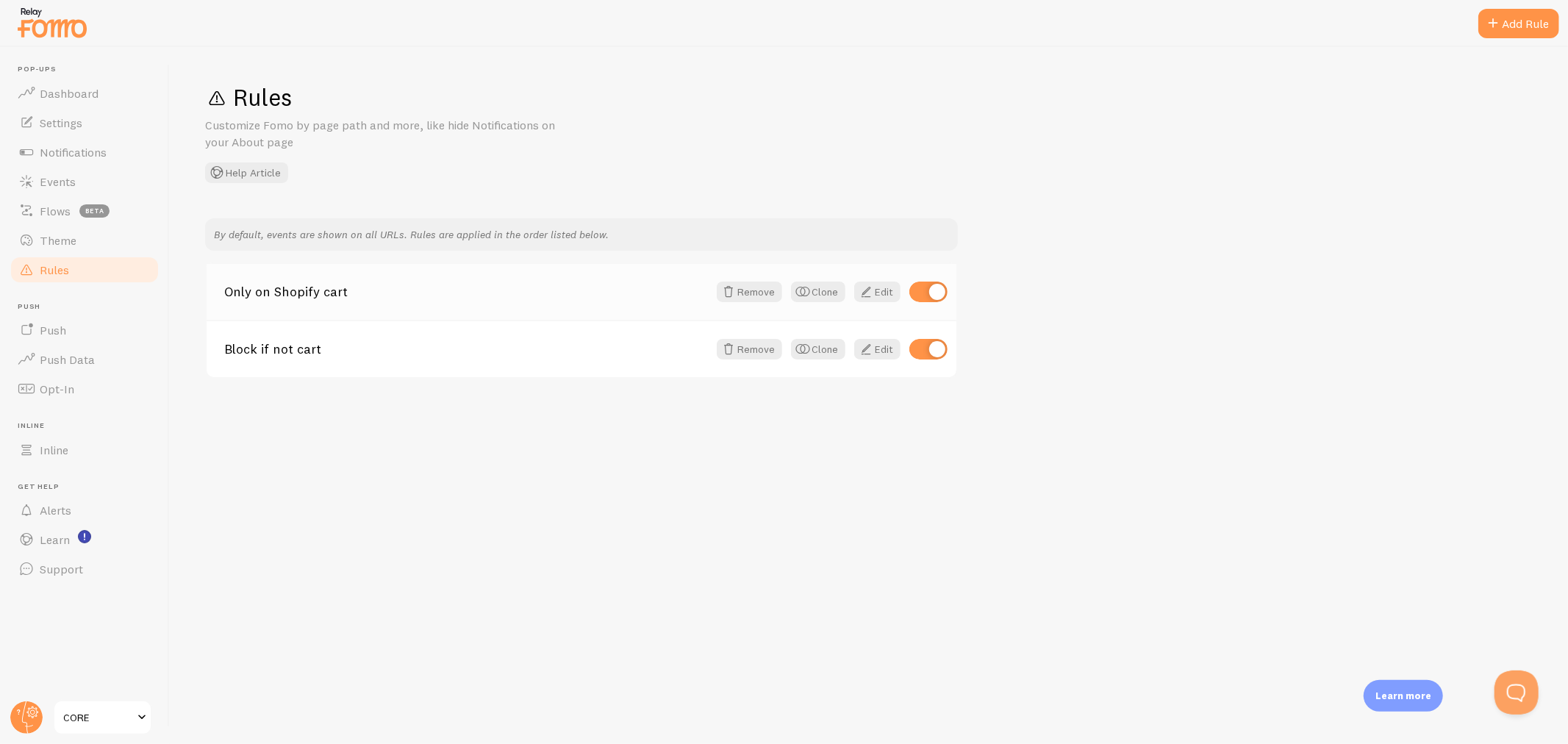
click at [926, 291] on input "checkbox" at bounding box center [928, 292] width 39 height 20
checkbox input "false"
click at [44, 92] on span "Dashboard" at bounding box center [69, 93] width 59 height 14
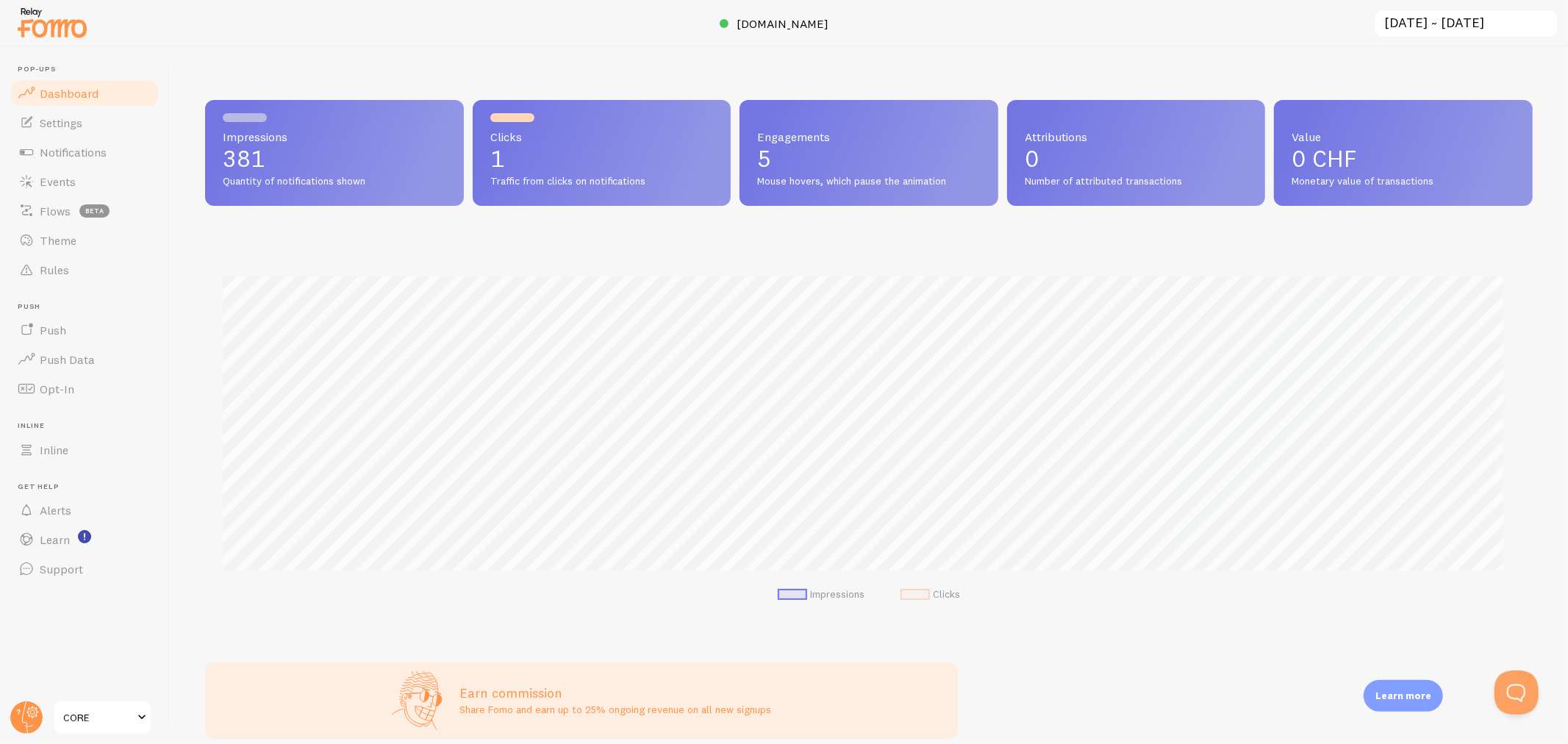
scroll to position [386, 1314]
